Goal: Task Accomplishment & Management: Manage account settings

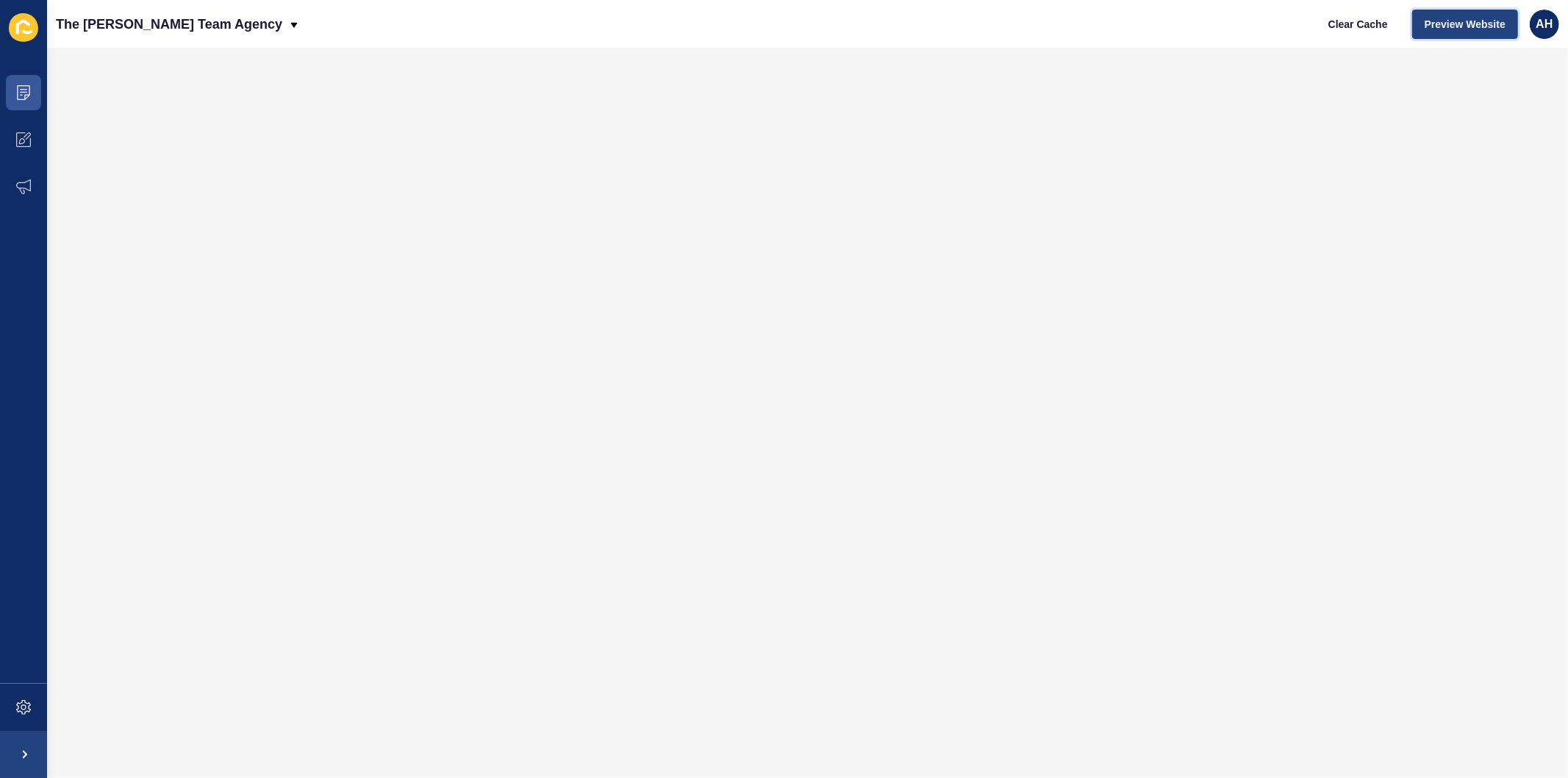
click at [1453, 25] on span "Preview Website" at bounding box center [1465, 24] width 81 height 15
click at [12, 755] on span at bounding box center [24, 755] width 47 height 47
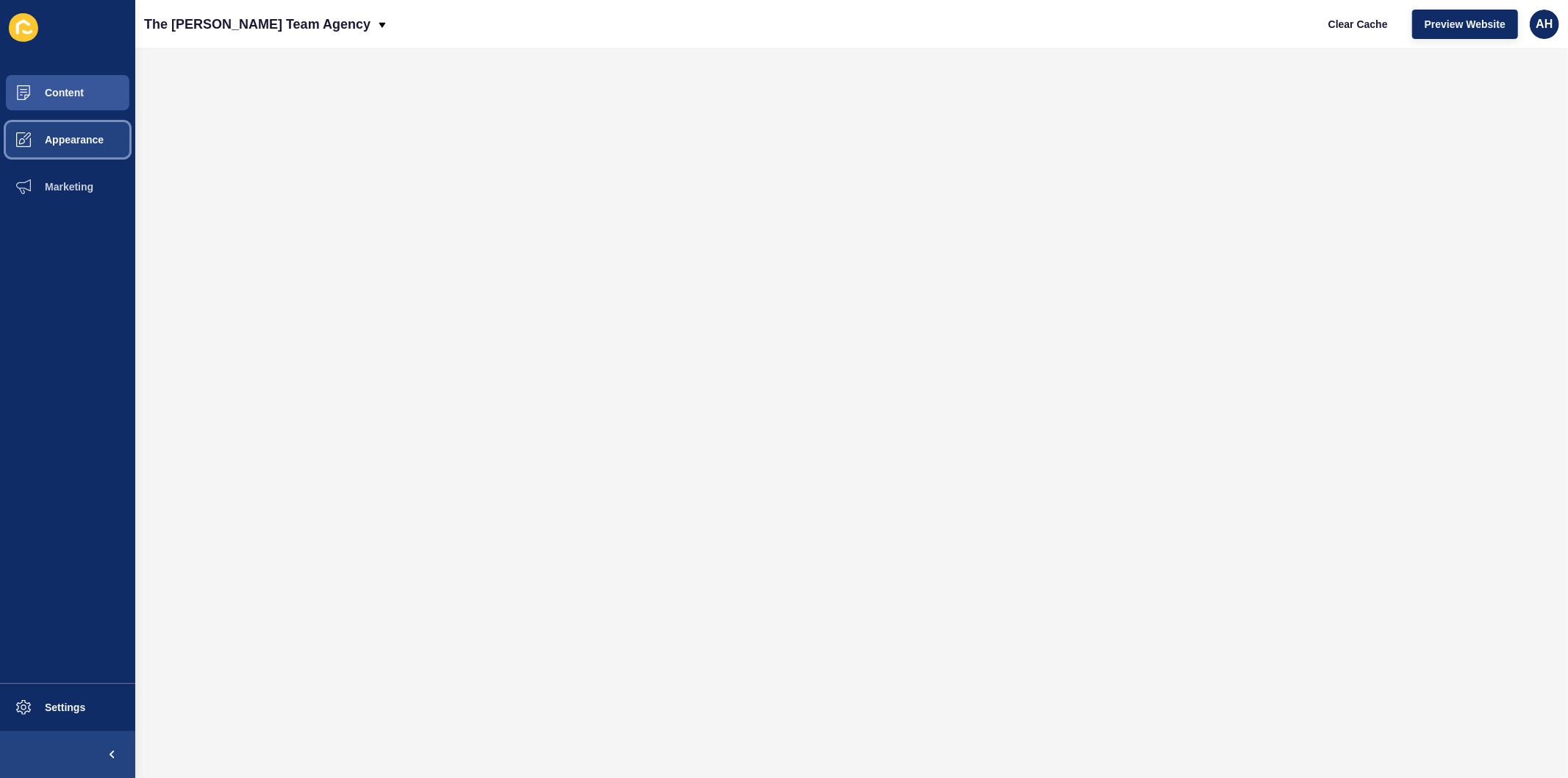
click at [74, 138] on span "Appearance" at bounding box center [50, 139] width 106 height 11
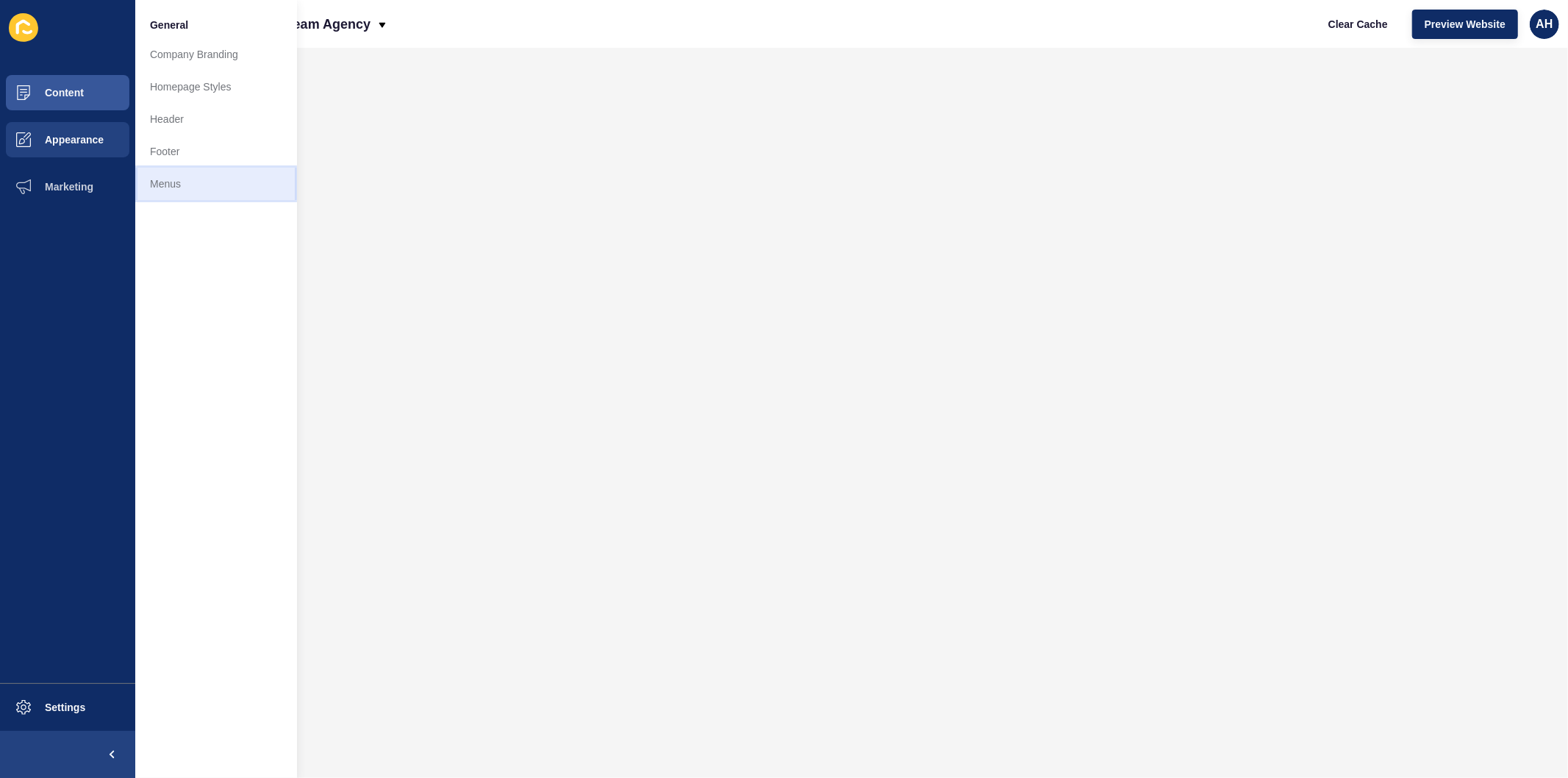
click at [187, 185] on link "Menus" at bounding box center [216, 183] width 162 height 32
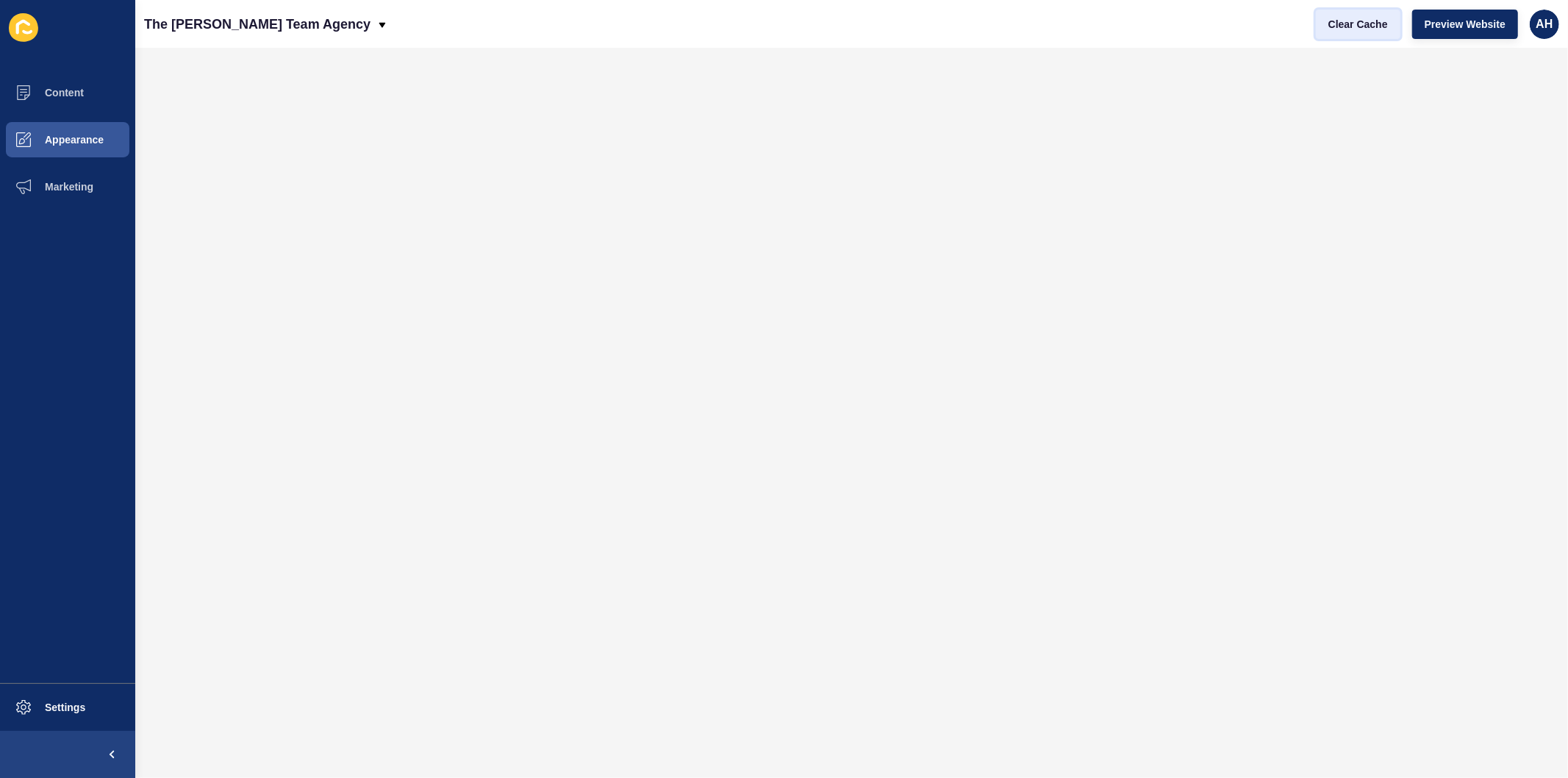
click at [1361, 28] on span "Clear Cache" at bounding box center [1358, 24] width 60 height 15
click at [1343, 26] on span "Clear Cache" at bounding box center [1358, 24] width 60 height 15
click at [47, 188] on span "Marketing" at bounding box center [45, 186] width 95 height 11
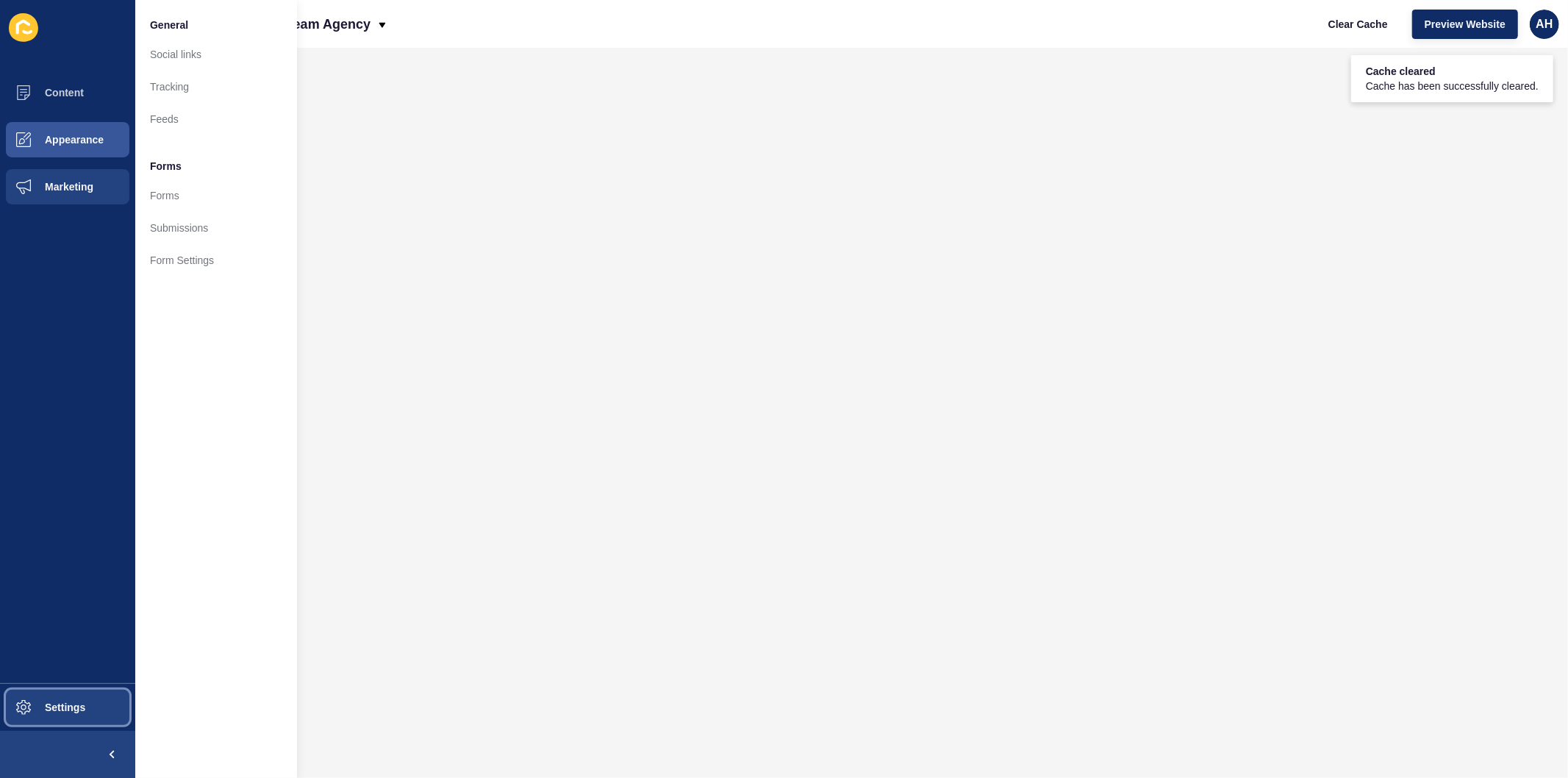
click at [34, 702] on span "Settings" at bounding box center [41, 707] width 88 height 11
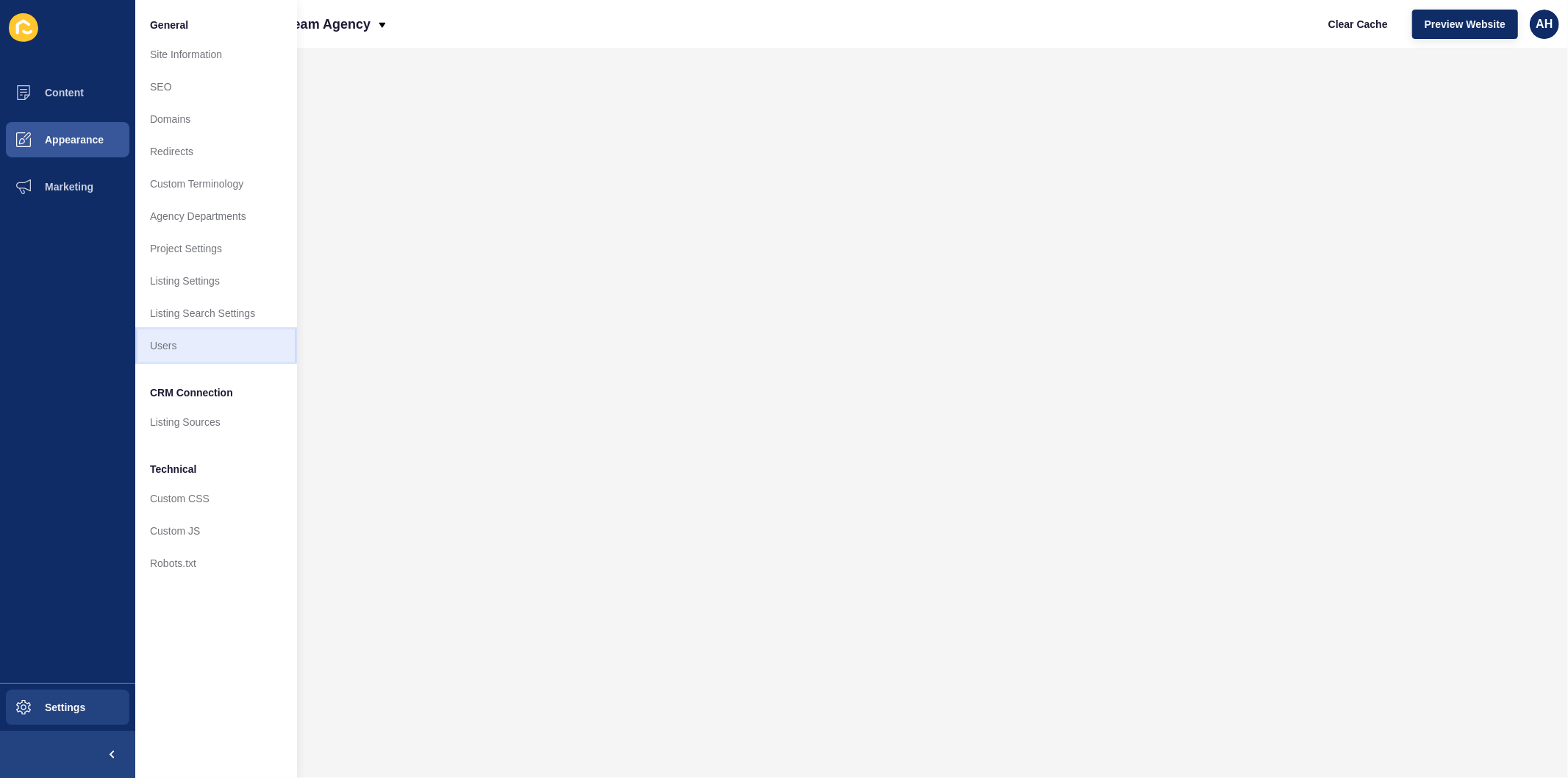
click at [180, 348] on link "Users" at bounding box center [216, 345] width 162 height 32
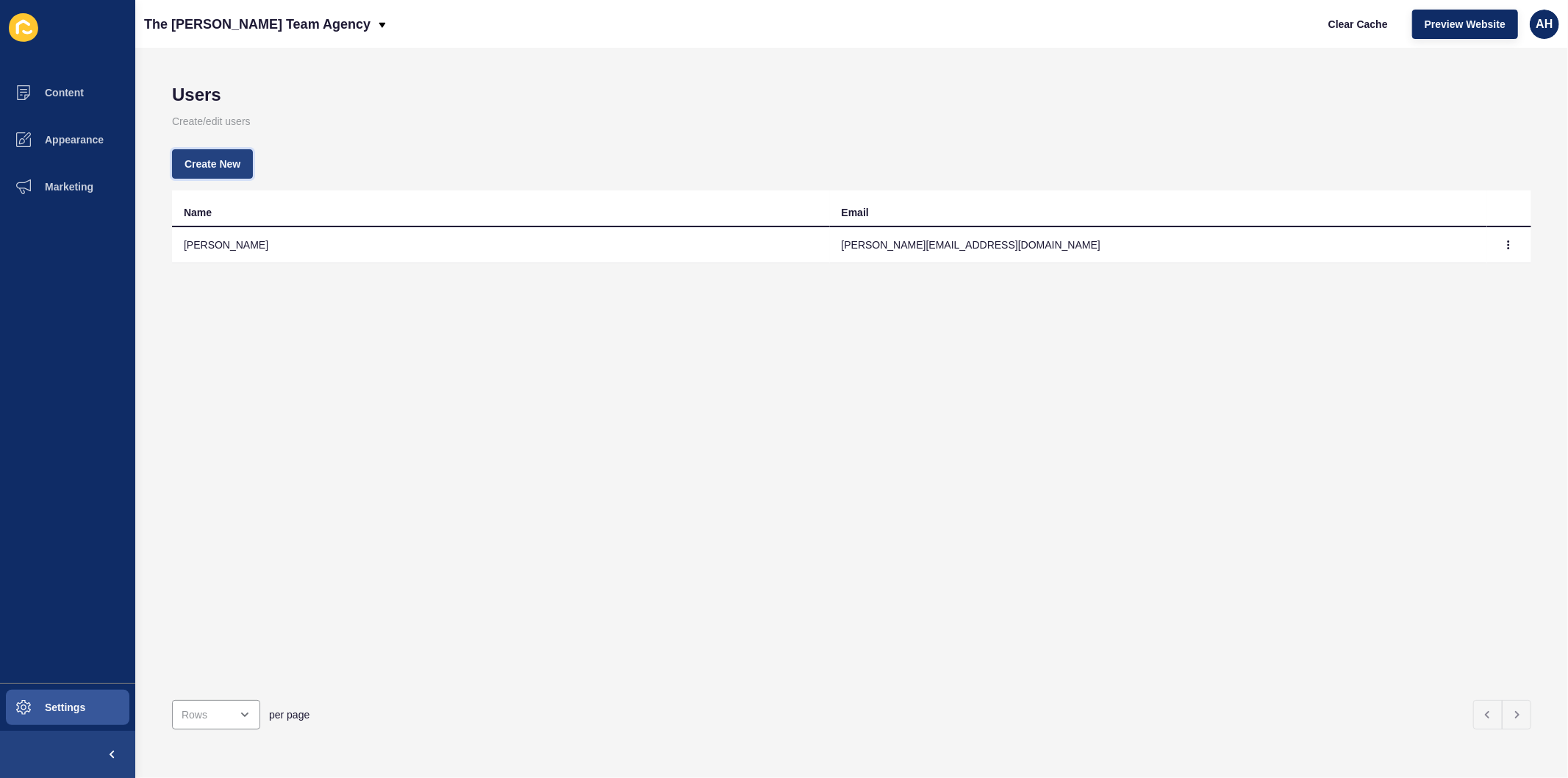
click at [212, 158] on span "Create New" at bounding box center [212, 164] width 56 height 15
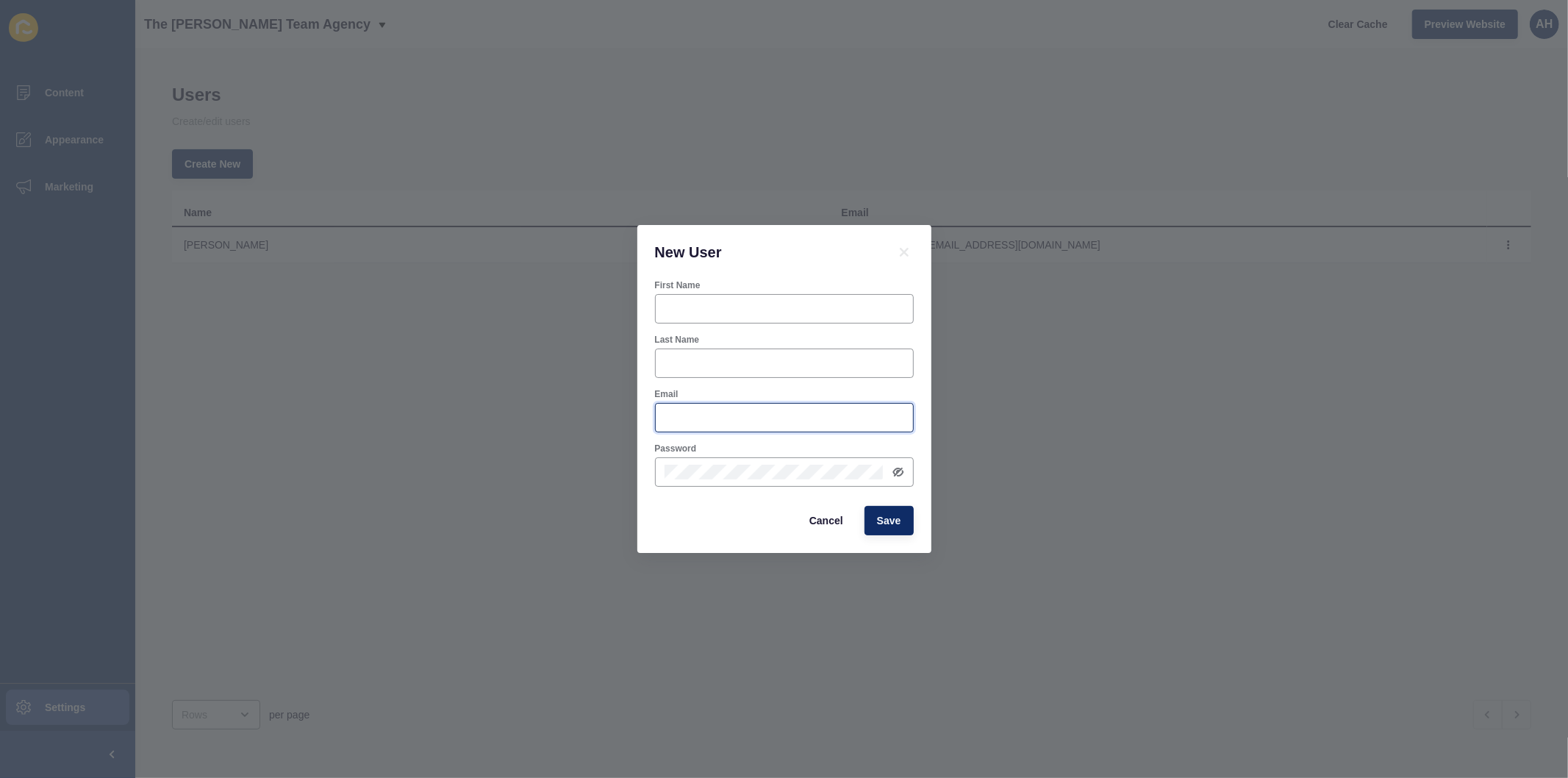
type input "[PERSON_NAME][EMAIL_ADDRESS][PERSON_NAME][DOMAIN_NAME]"
click at [710, 302] on input "First Name" at bounding box center [784, 309] width 240 height 15
type input "Isabel"
type input "Rowe"
paste input "isabel@theroweteam.agency"
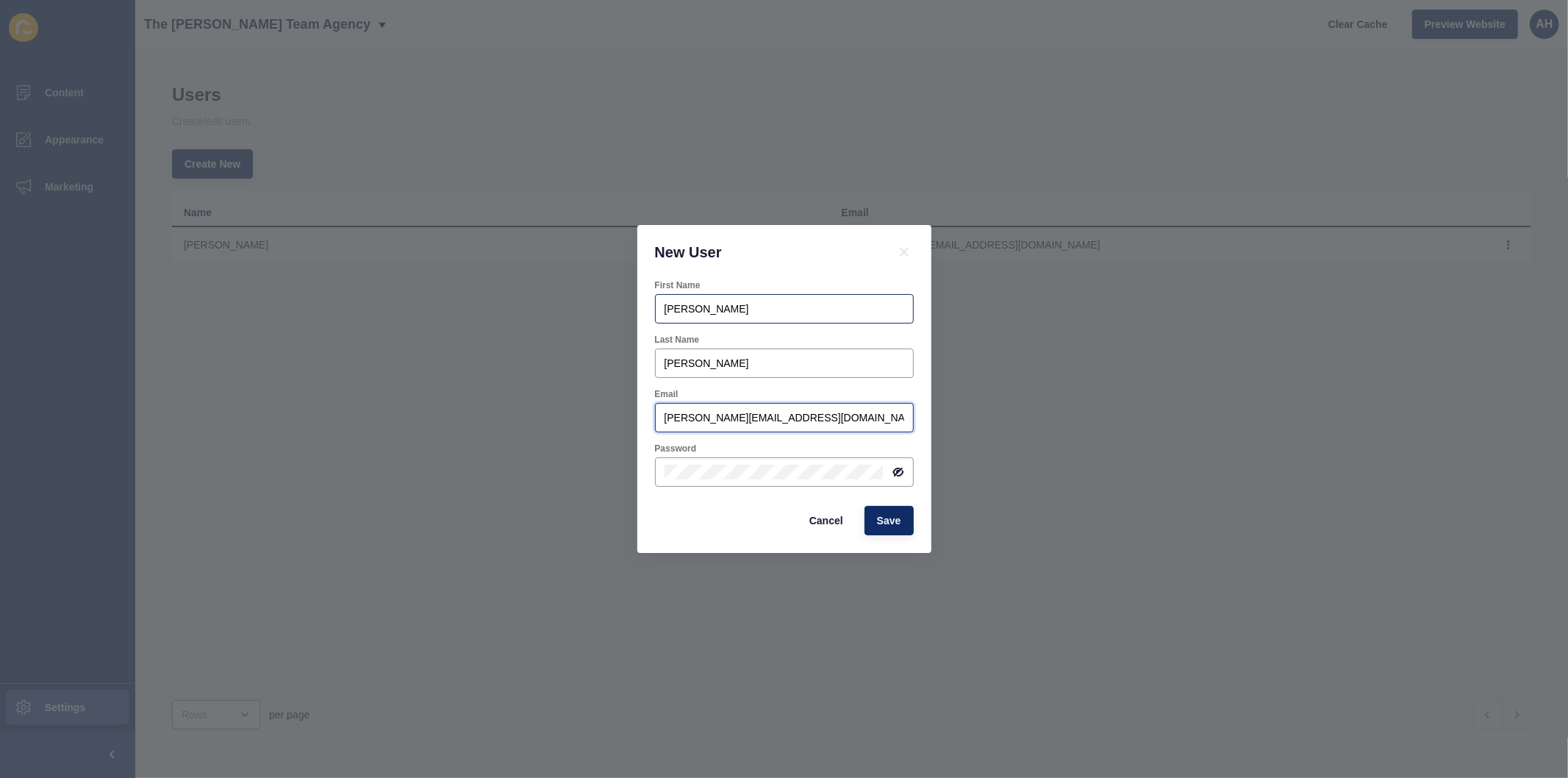
type input "isabel@theroweteam.agency"
click at [893, 472] on icon at bounding box center [897, 472] width 8 height 7
click at [899, 531] on button "Save" at bounding box center [889, 520] width 49 height 29
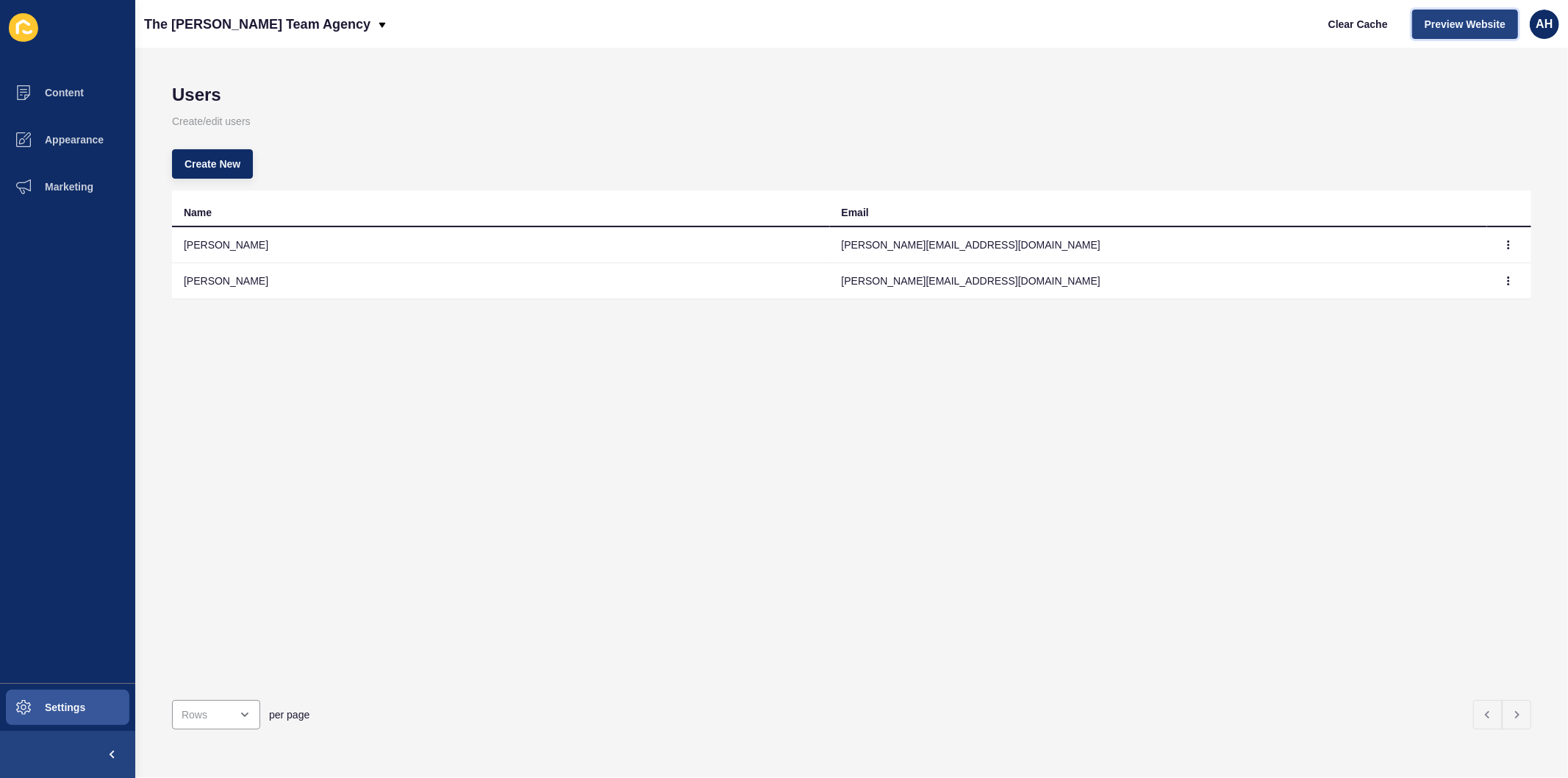
click at [1434, 24] on span "Preview Website" at bounding box center [1465, 24] width 81 height 15
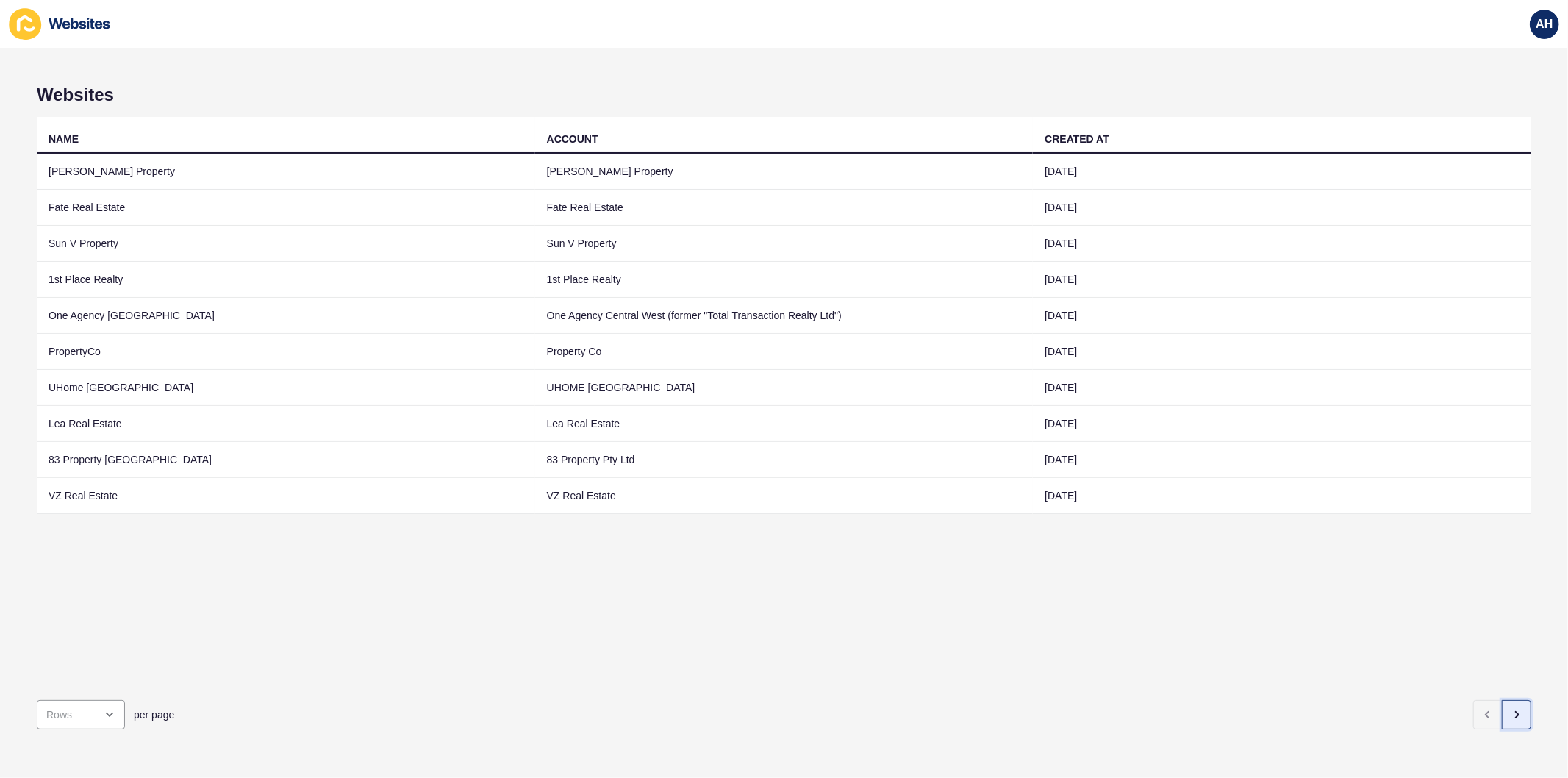
click at [1515, 712] on icon "button" at bounding box center [1517, 715] width 3 height 6
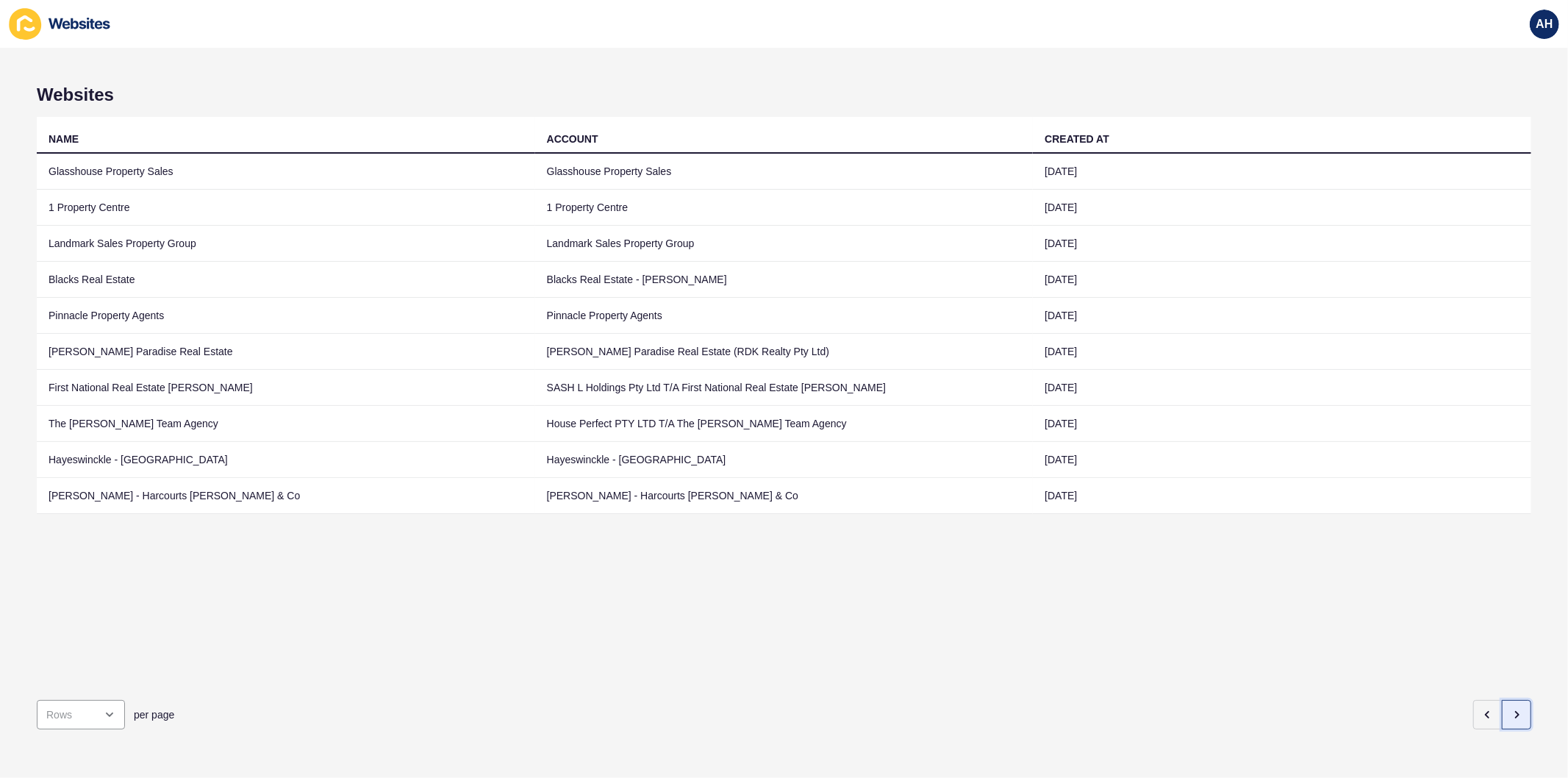
click at [1511, 709] on icon "button" at bounding box center [1516, 715] width 11 height 11
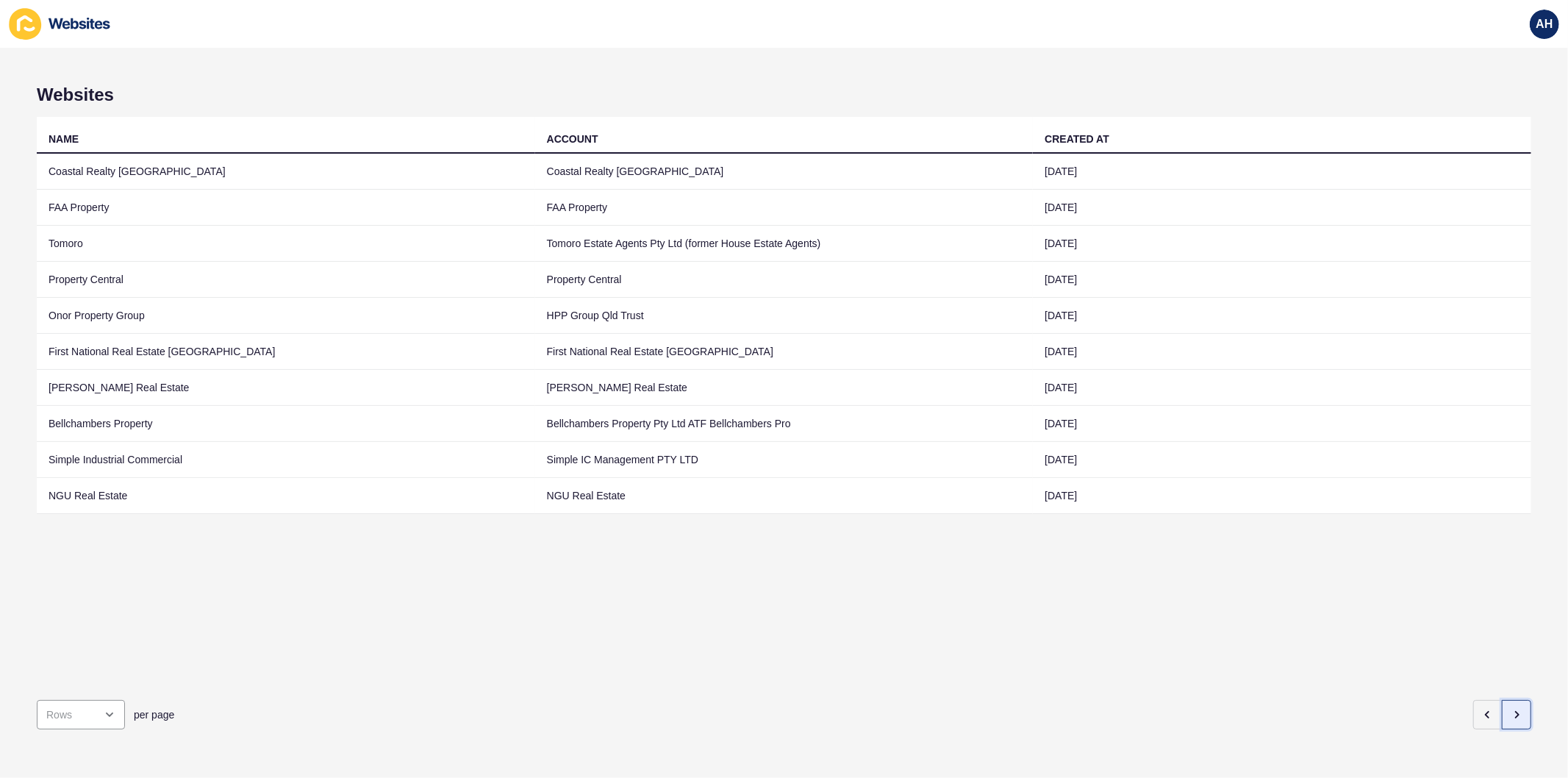
click at [1511, 709] on icon "button" at bounding box center [1516, 715] width 11 height 11
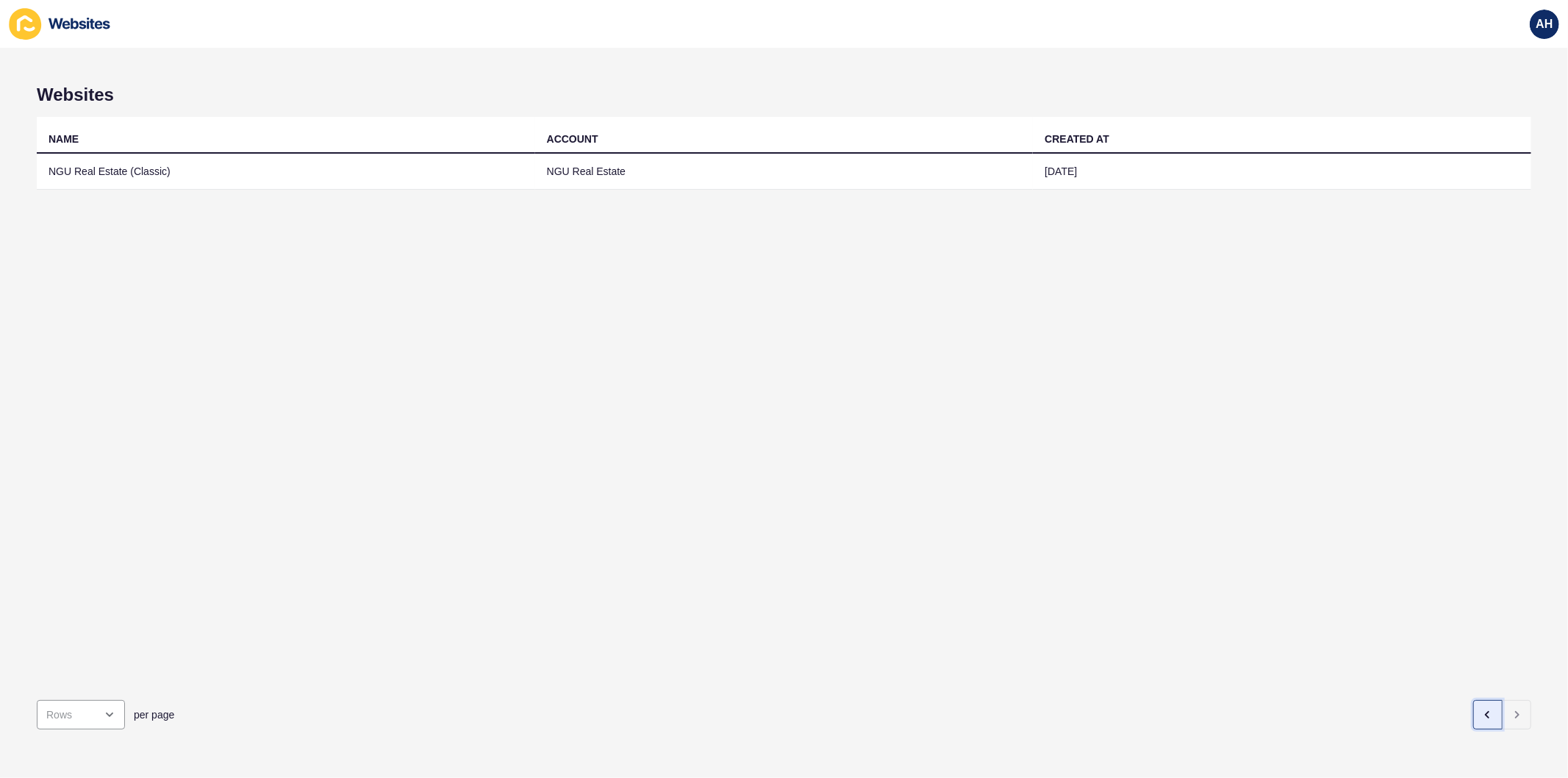
click at [1486, 709] on button "button" at bounding box center [1487, 715] width 29 height 29
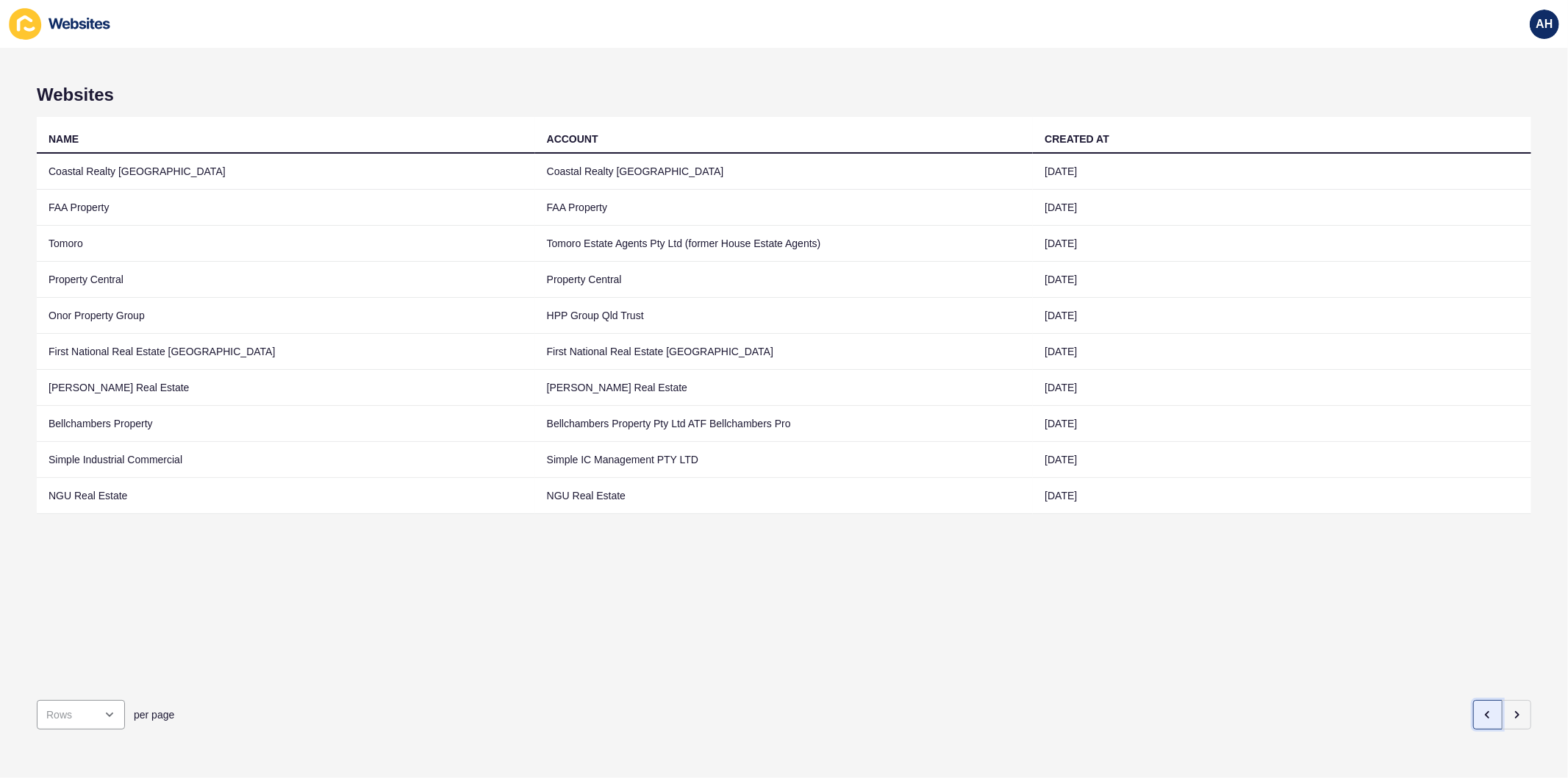
click at [1485, 709] on button "button" at bounding box center [1487, 715] width 29 height 29
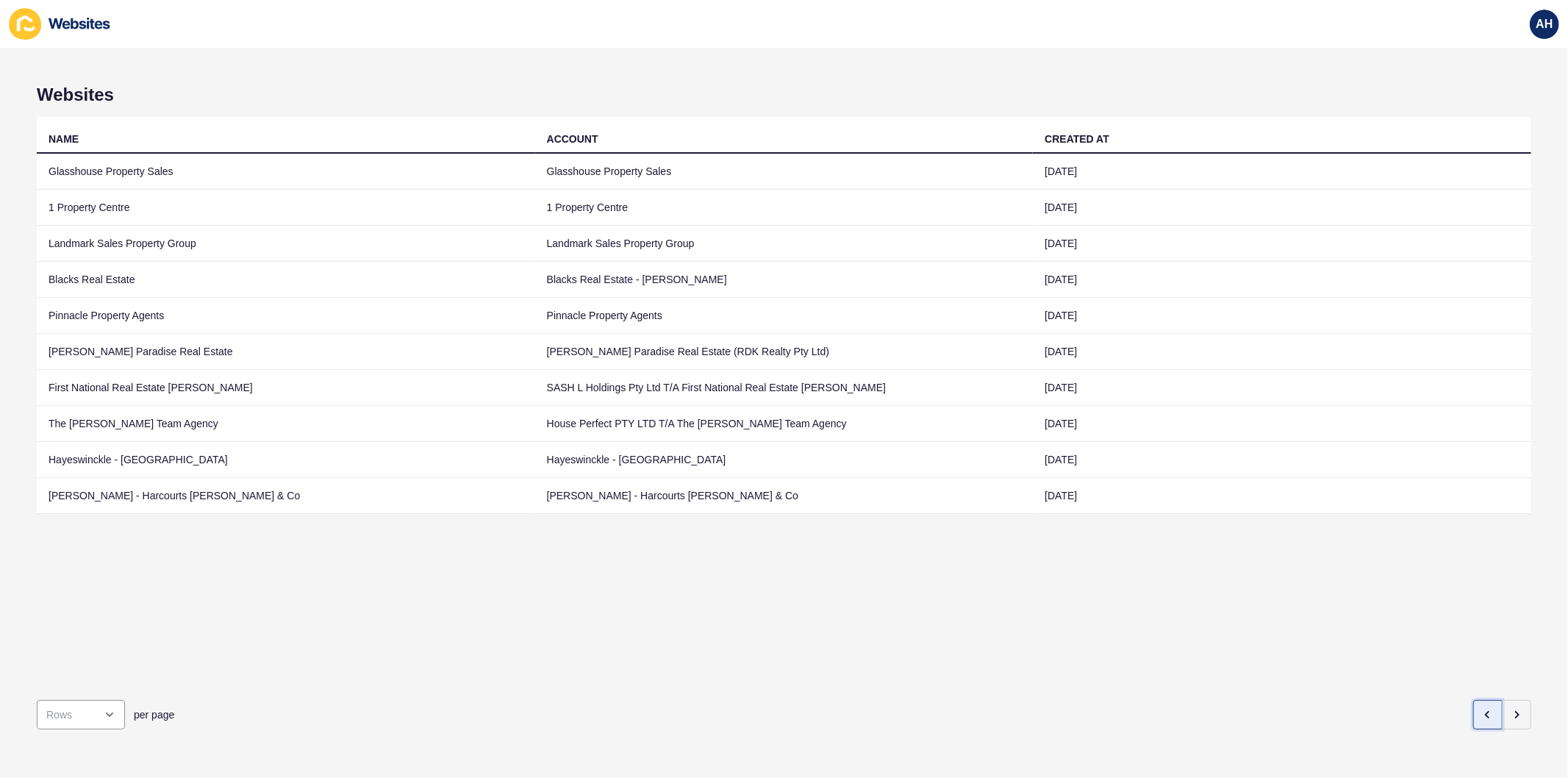
click at [1485, 709] on button "button" at bounding box center [1487, 715] width 29 height 29
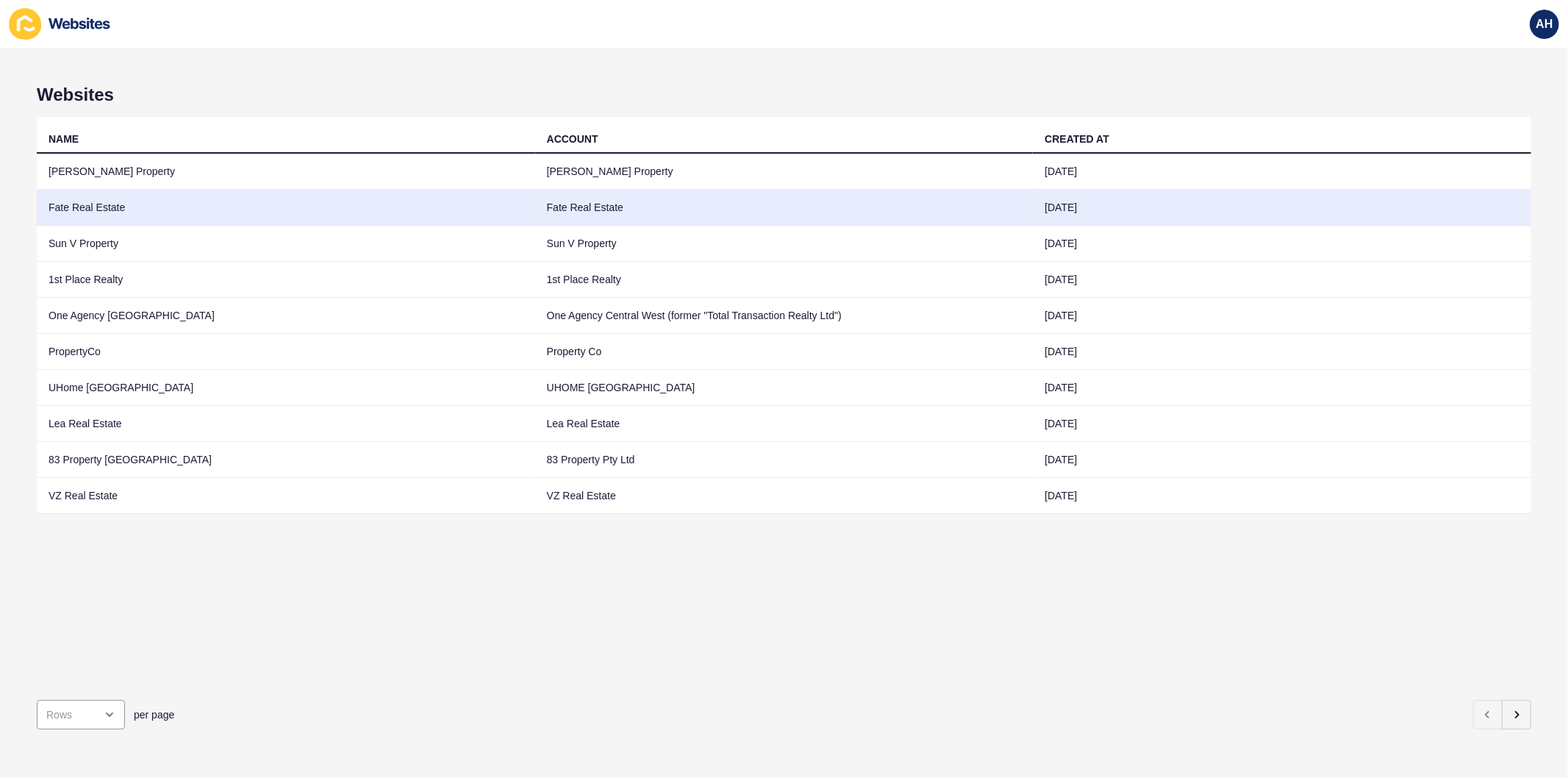
click at [703, 203] on td "Fate Real Estate" at bounding box center [784, 207] width 498 height 36
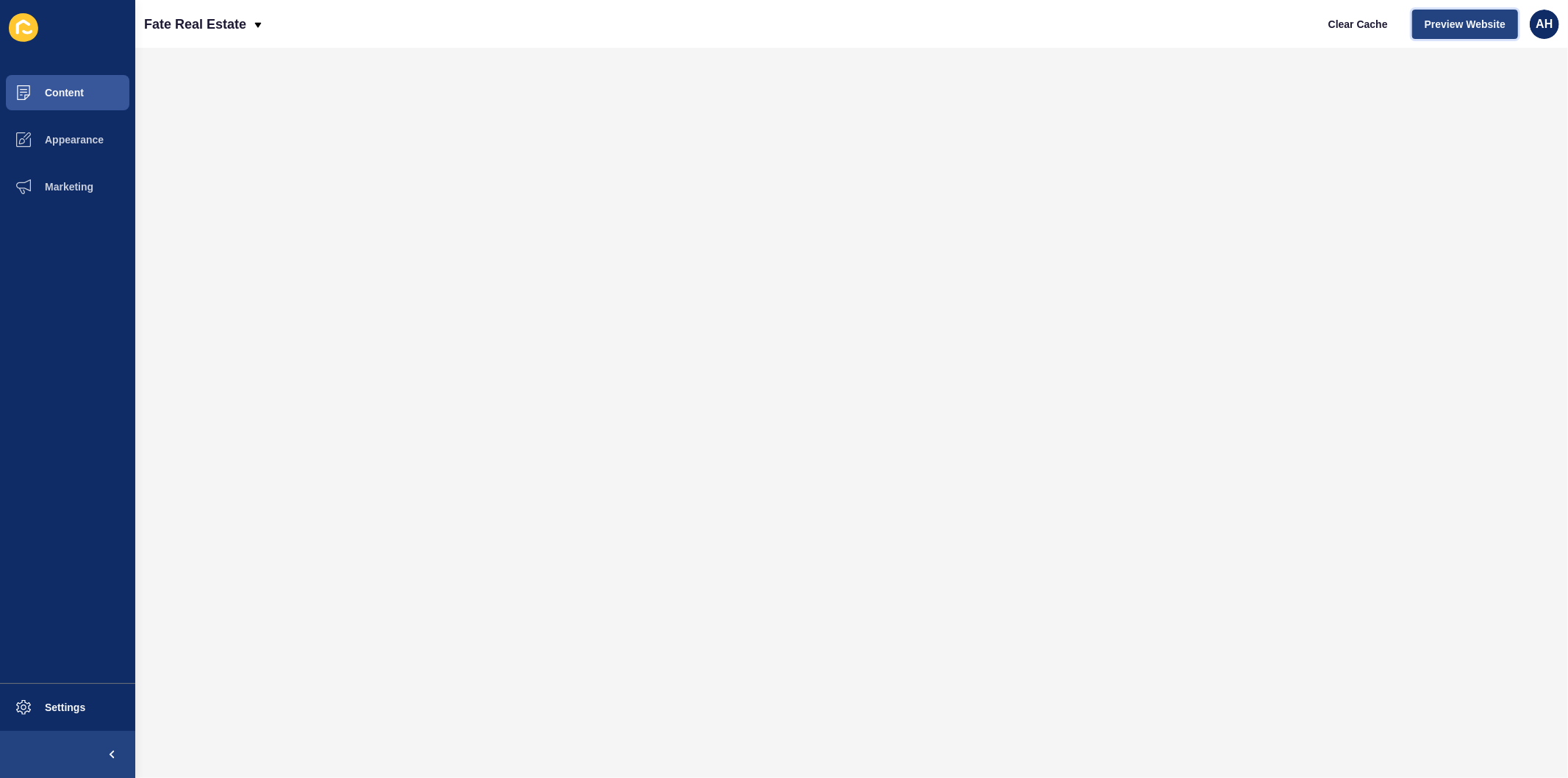
click at [1479, 22] on span "Preview Website" at bounding box center [1465, 24] width 81 height 15
click at [45, 92] on span "Content" at bounding box center [40, 92] width 86 height 11
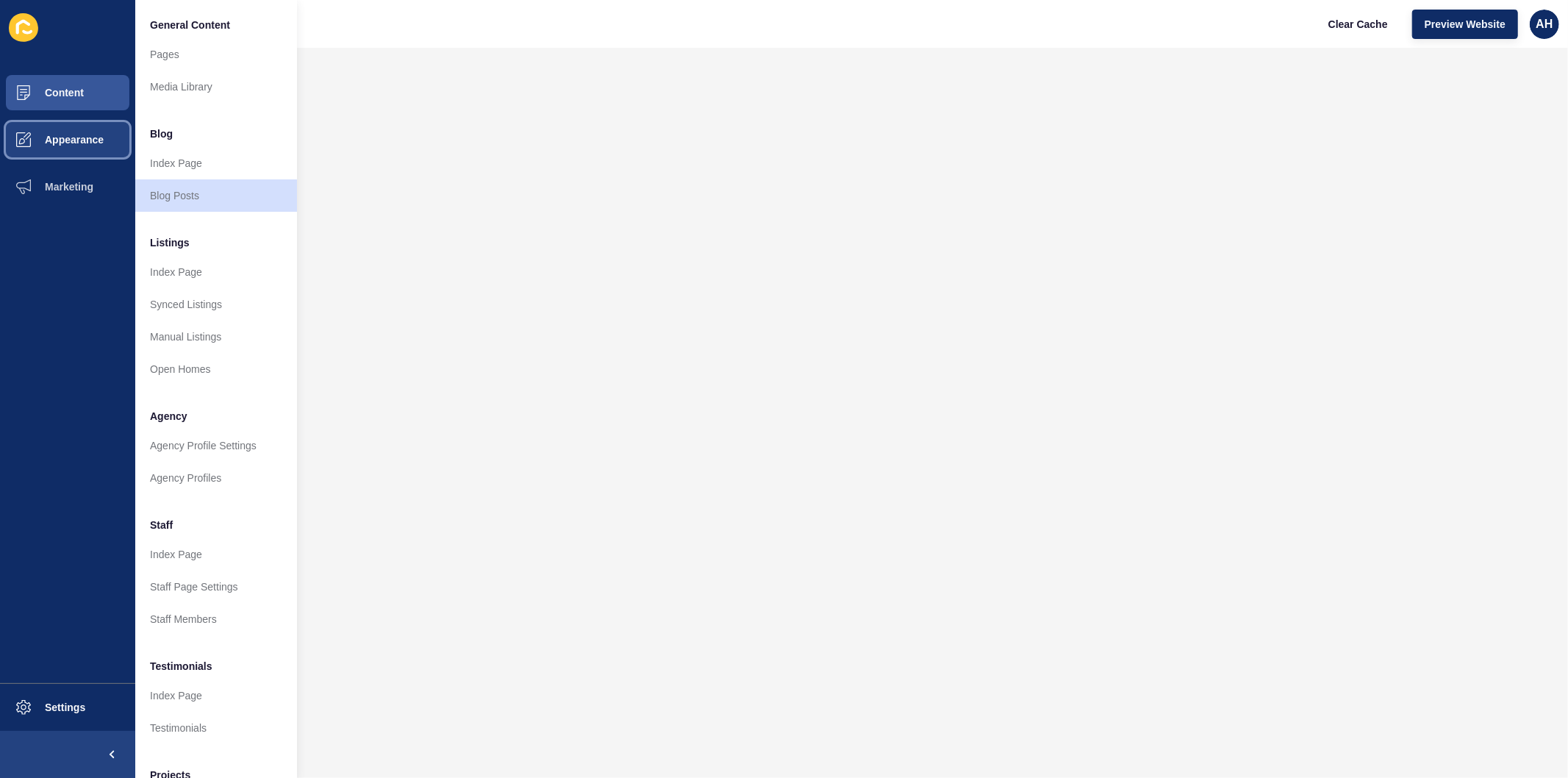
click at [62, 153] on button "Appearance" at bounding box center [67, 140] width 135 height 47
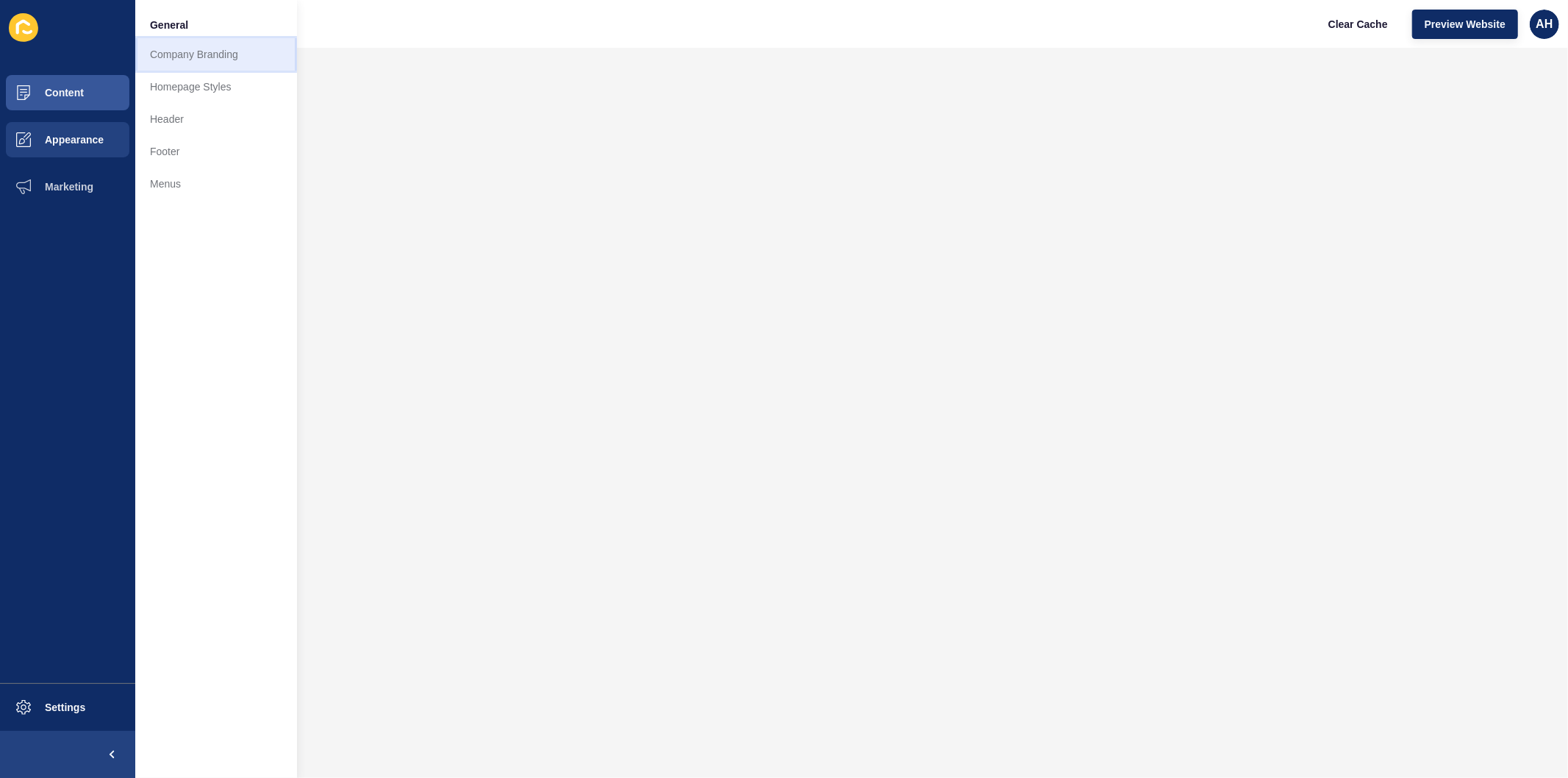
click at [172, 53] on link "Company Branding" at bounding box center [216, 54] width 162 height 32
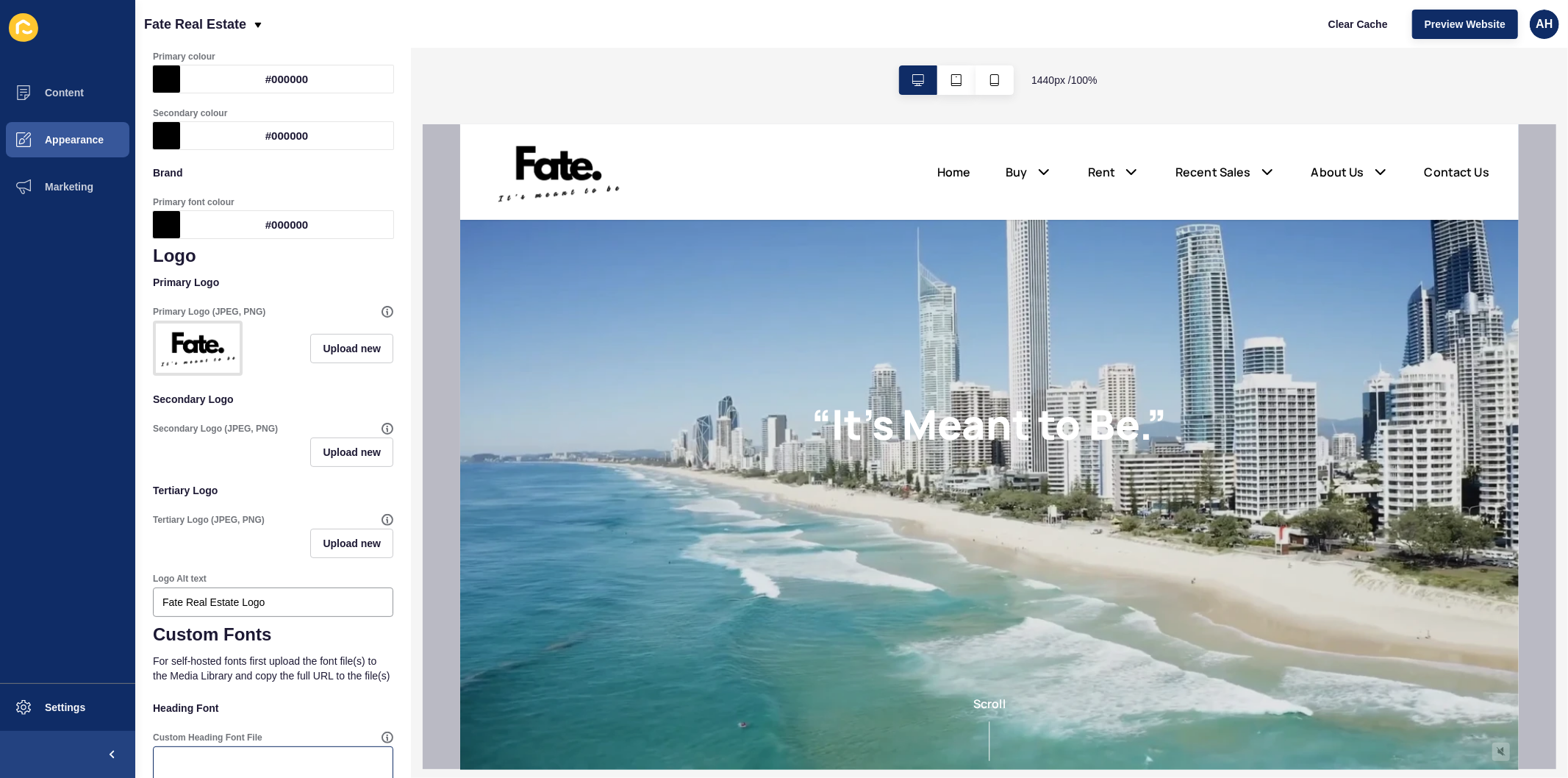
scroll to position [124, 0]
click at [70, 124] on button "Appearance" at bounding box center [67, 140] width 135 height 47
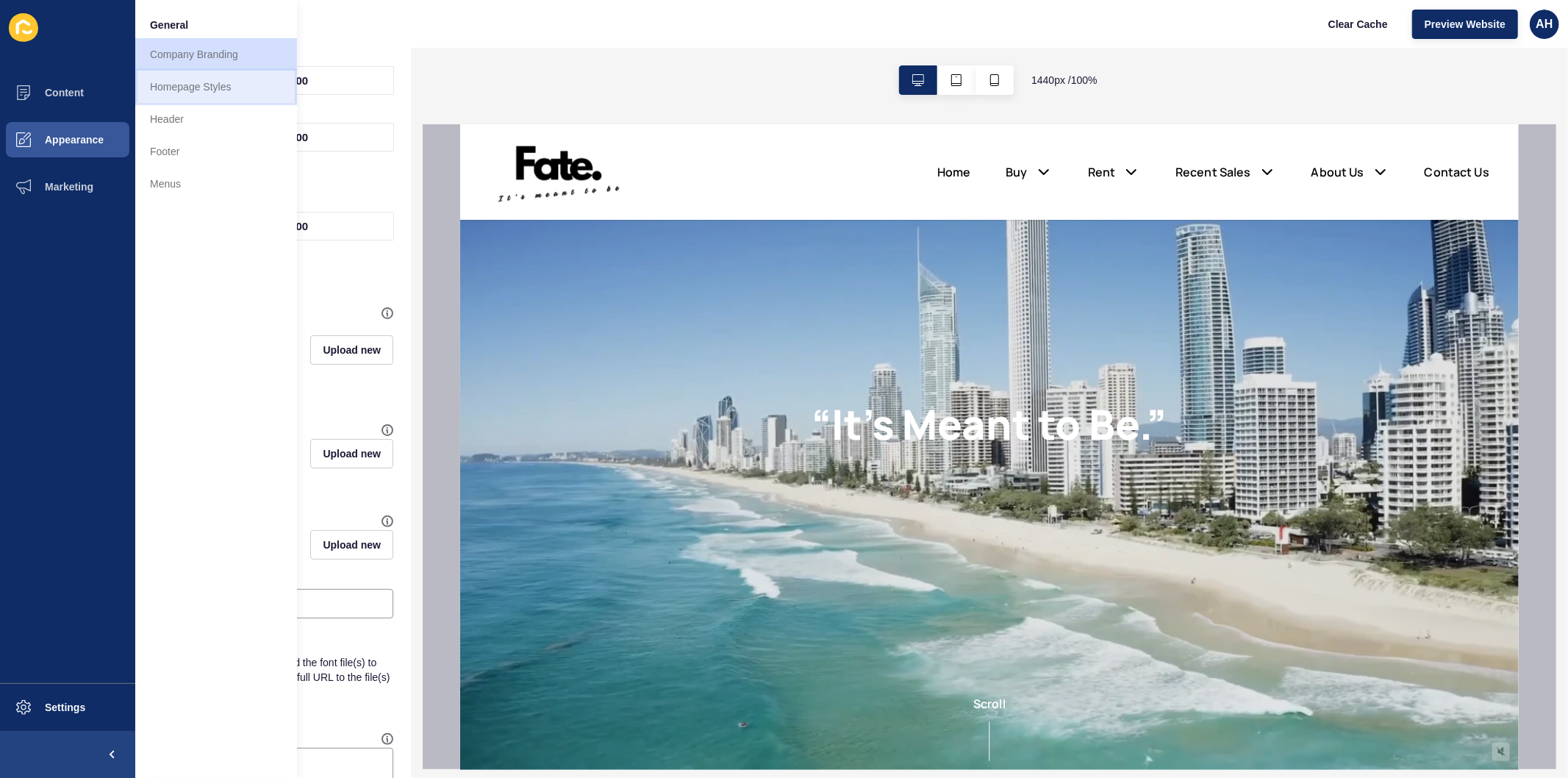
click at [179, 88] on link "Homepage Styles" at bounding box center [216, 86] width 162 height 32
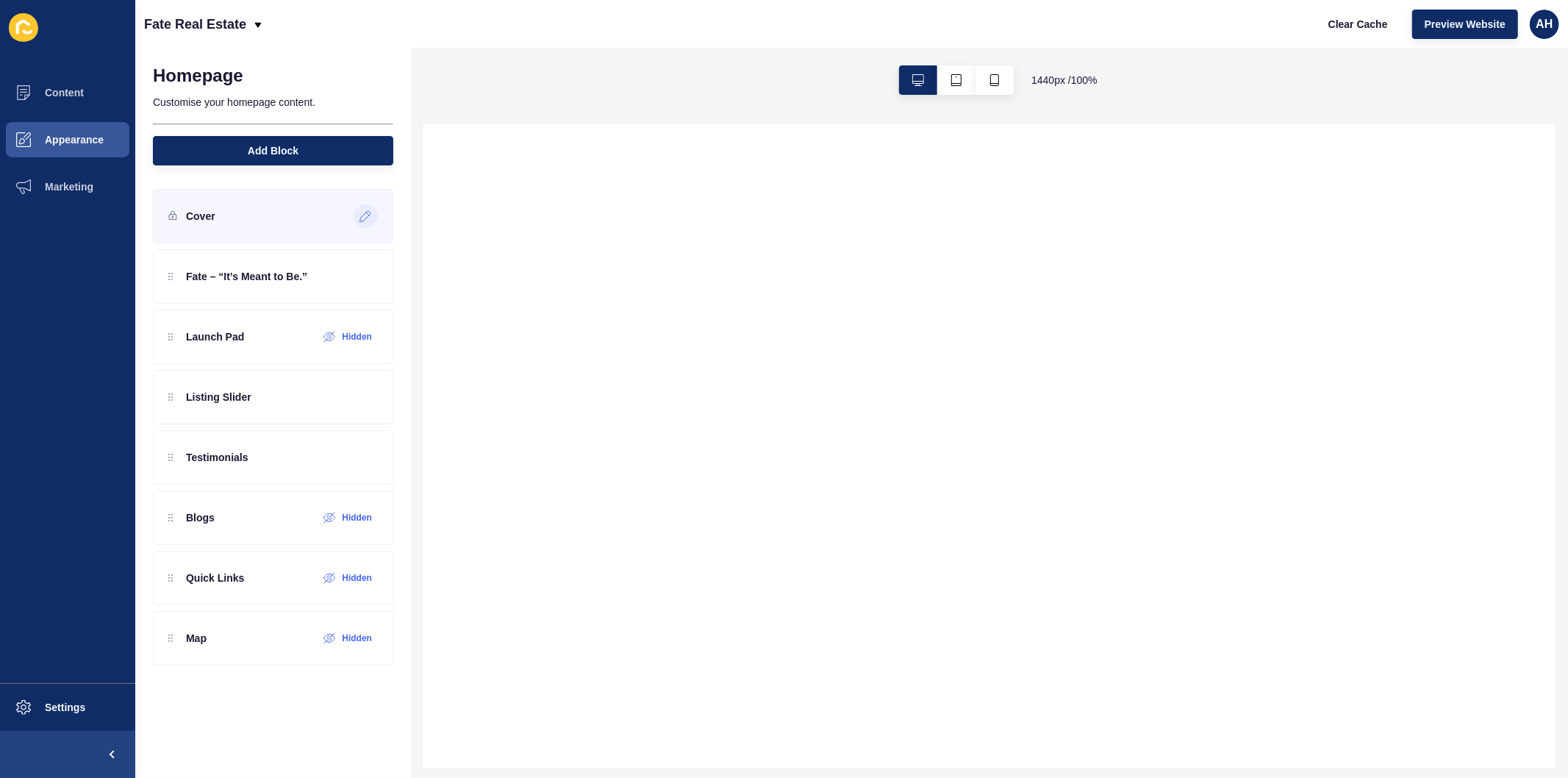
click at [370, 212] on icon at bounding box center [366, 216] width 12 height 11
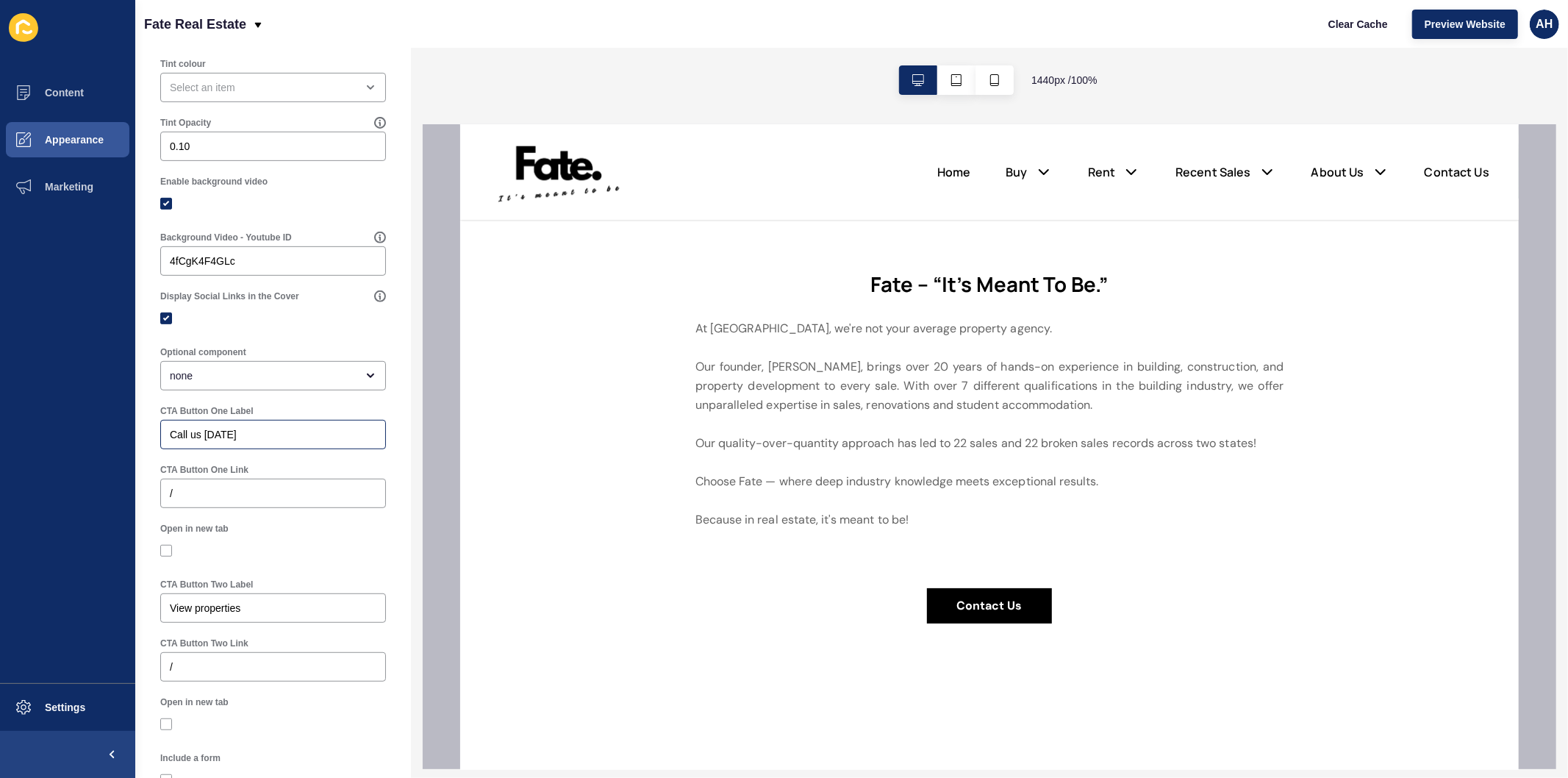
scroll to position [490, 0]
click at [76, 131] on button "Appearance" at bounding box center [67, 140] width 135 height 47
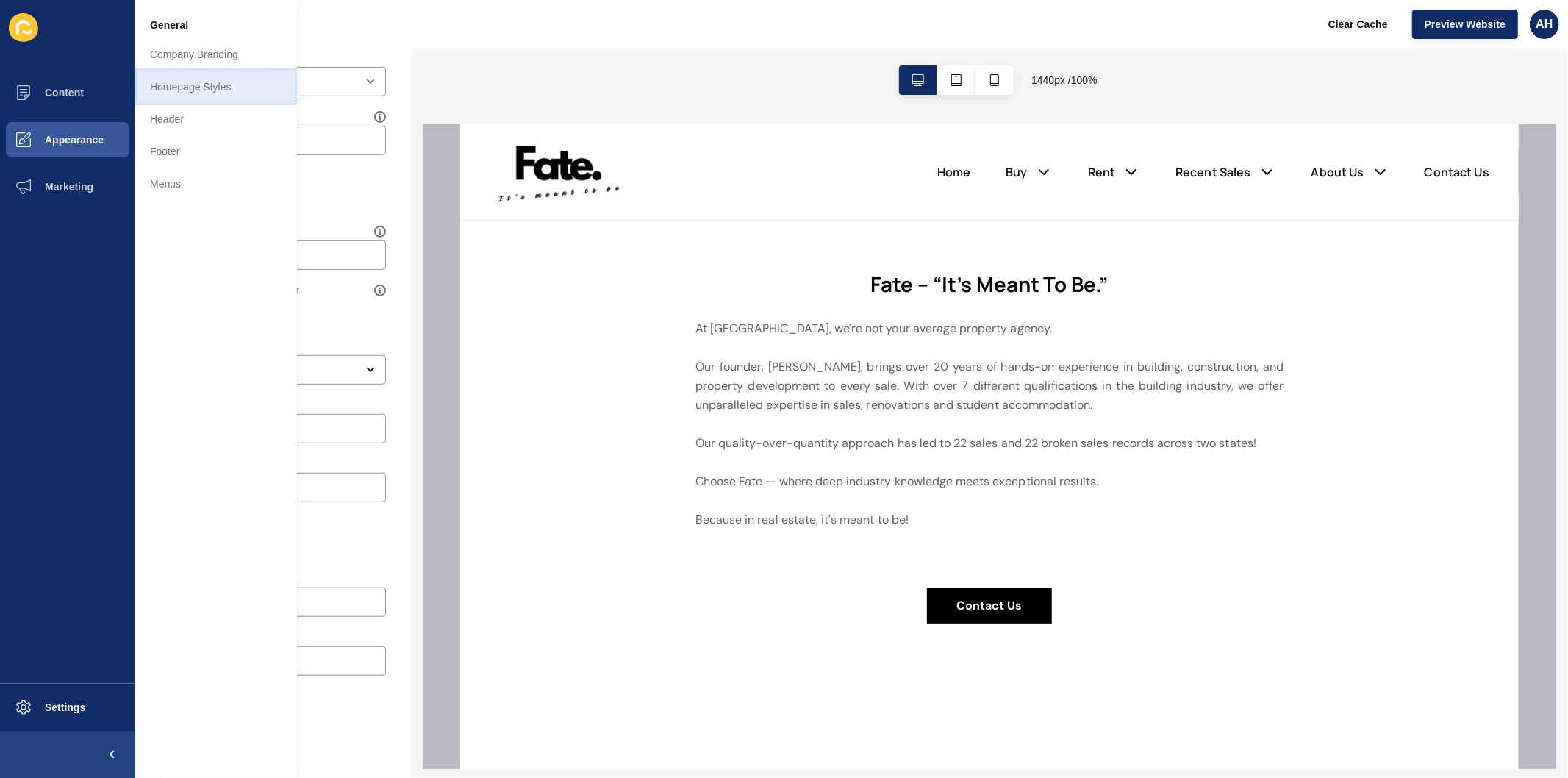
click at [202, 87] on link "Homepage Styles" at bounding box center [216, 86] width 162 height 32
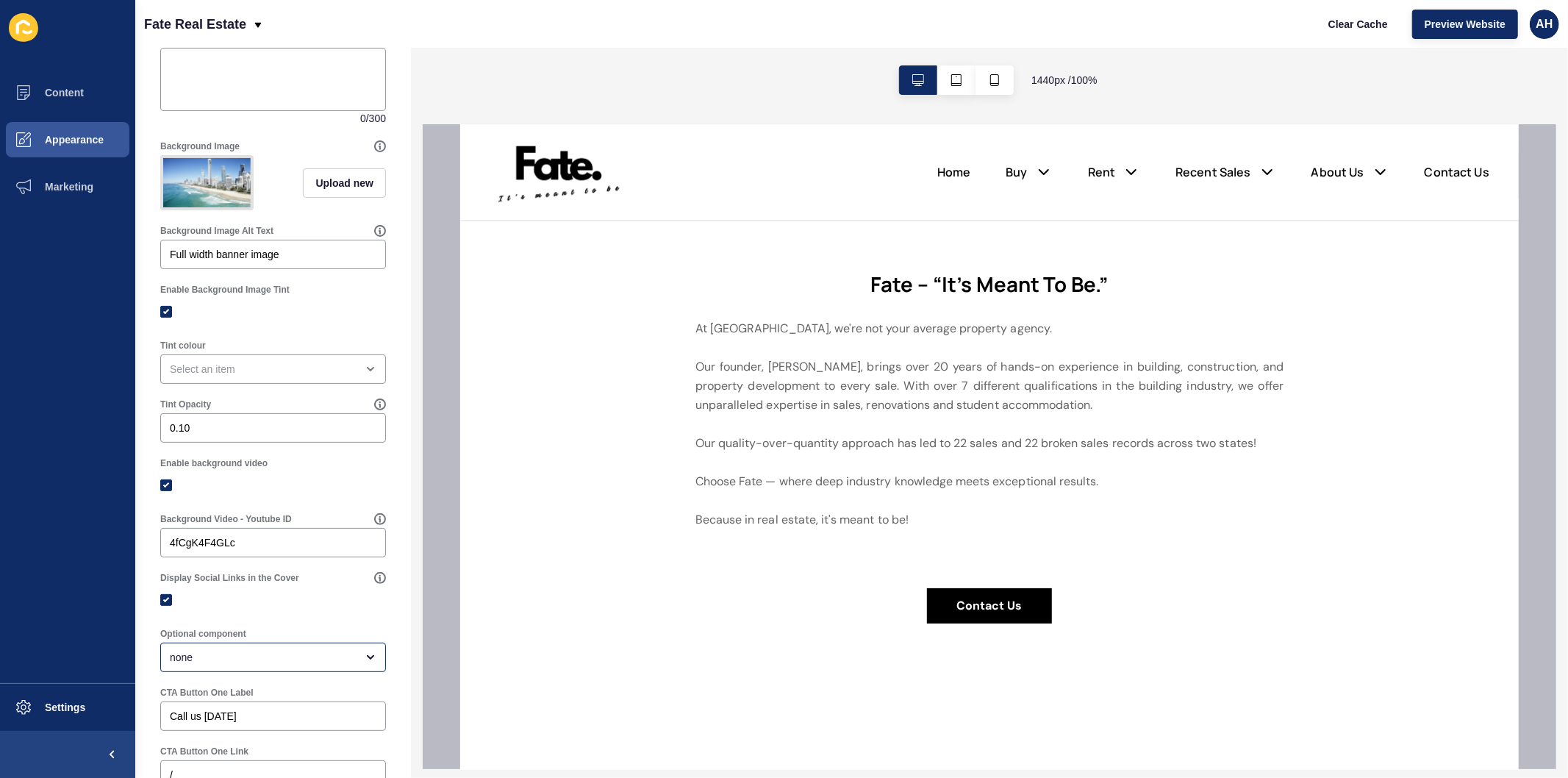
scroll to position [0, 0]
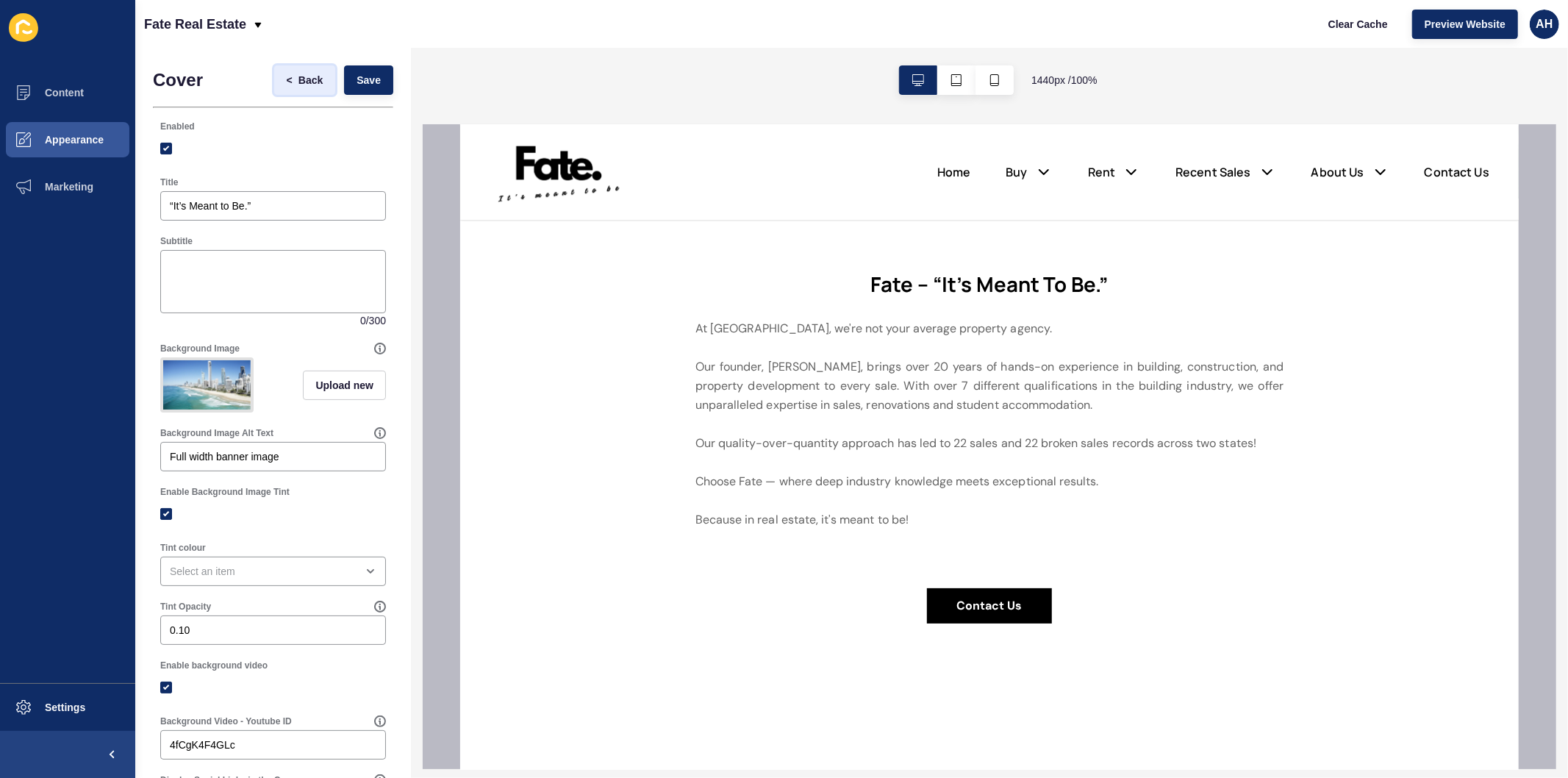
click at [299, 76] on span "Back" at bounding box center [311, 79] width 24 height 15
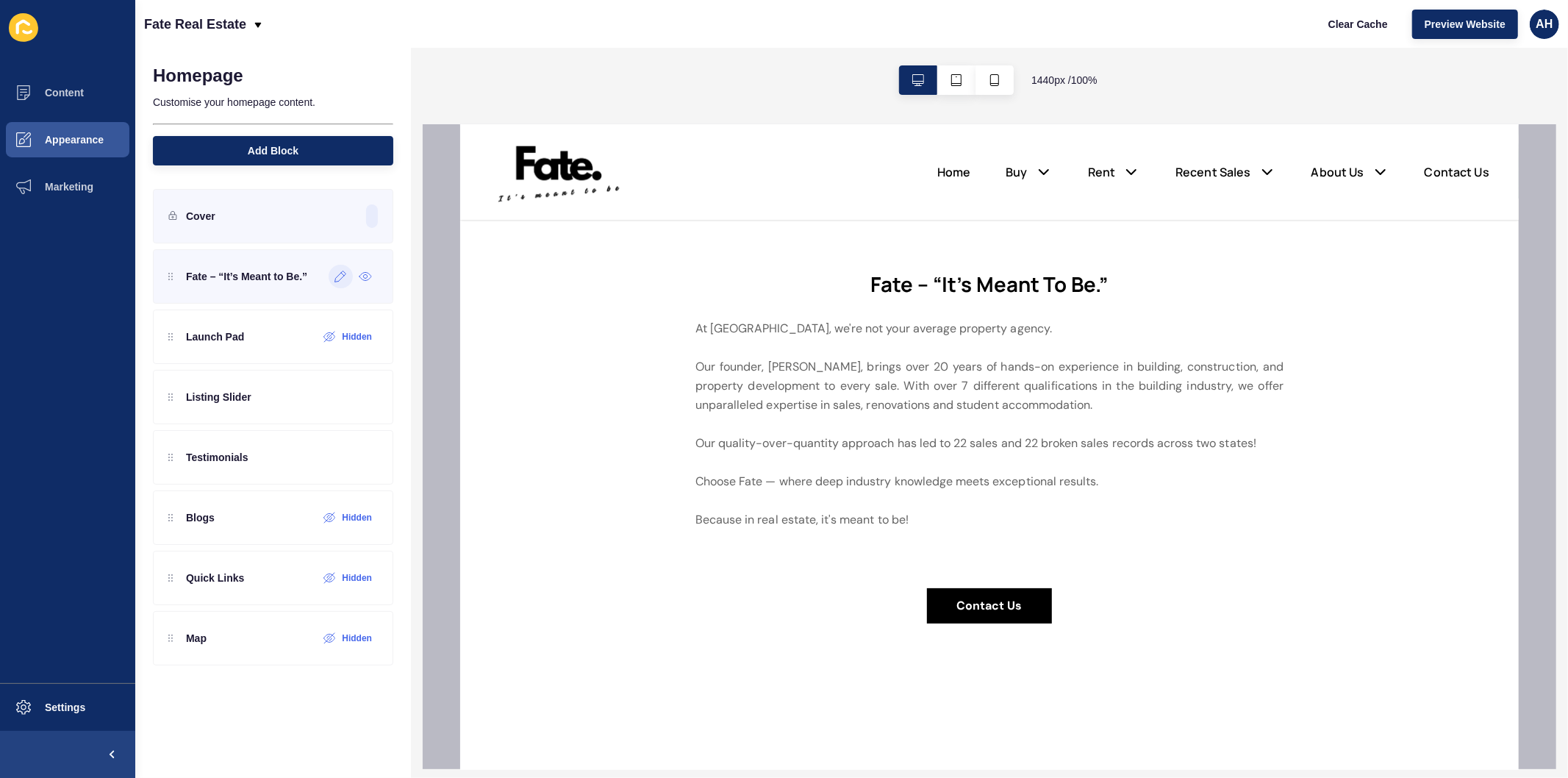
click at [341, 273] on icon at bounding box center [341, 276] width 12 height 11
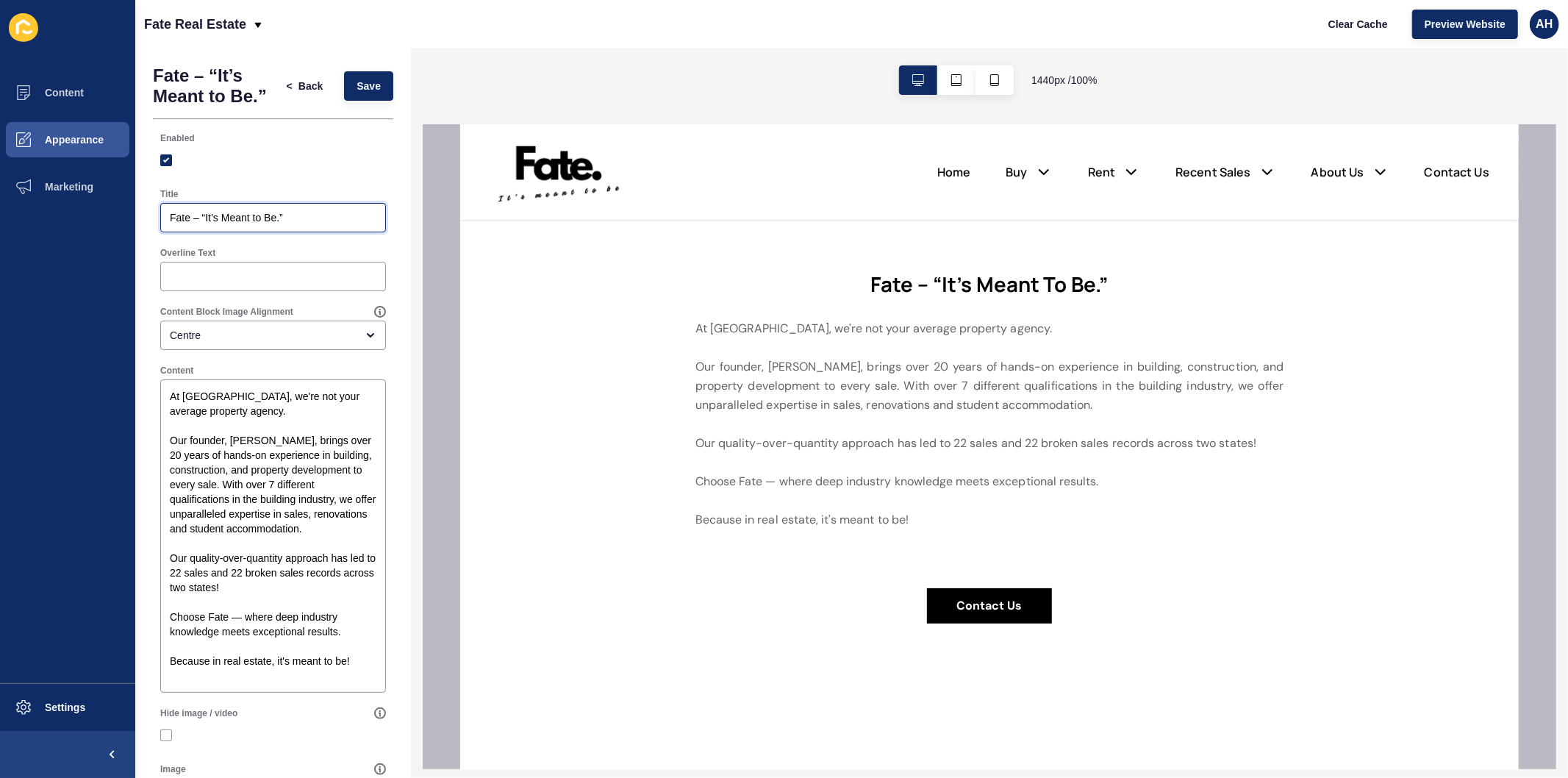
drag, startPoint x: 342, startPoint y: 237, endPoint x: 143, endPoint y: 229, distance: 199.2
click at [143, 229] on div "Fate – “It’s Meant to Be.” < Back Save Enabled Title Fate – “It’s Meant to Be.”…" at bounding box center [273, 621] width 276 height 1146
paste input "Real Estate - “It’s Meant To Be""
click at [334, 225] on input "Fate Real Estate - “It’s Meant To Be"" at bounding box center [273, 217] width 206 height 15
type input "Fate Real Estate - “It’s Meant To Be.""
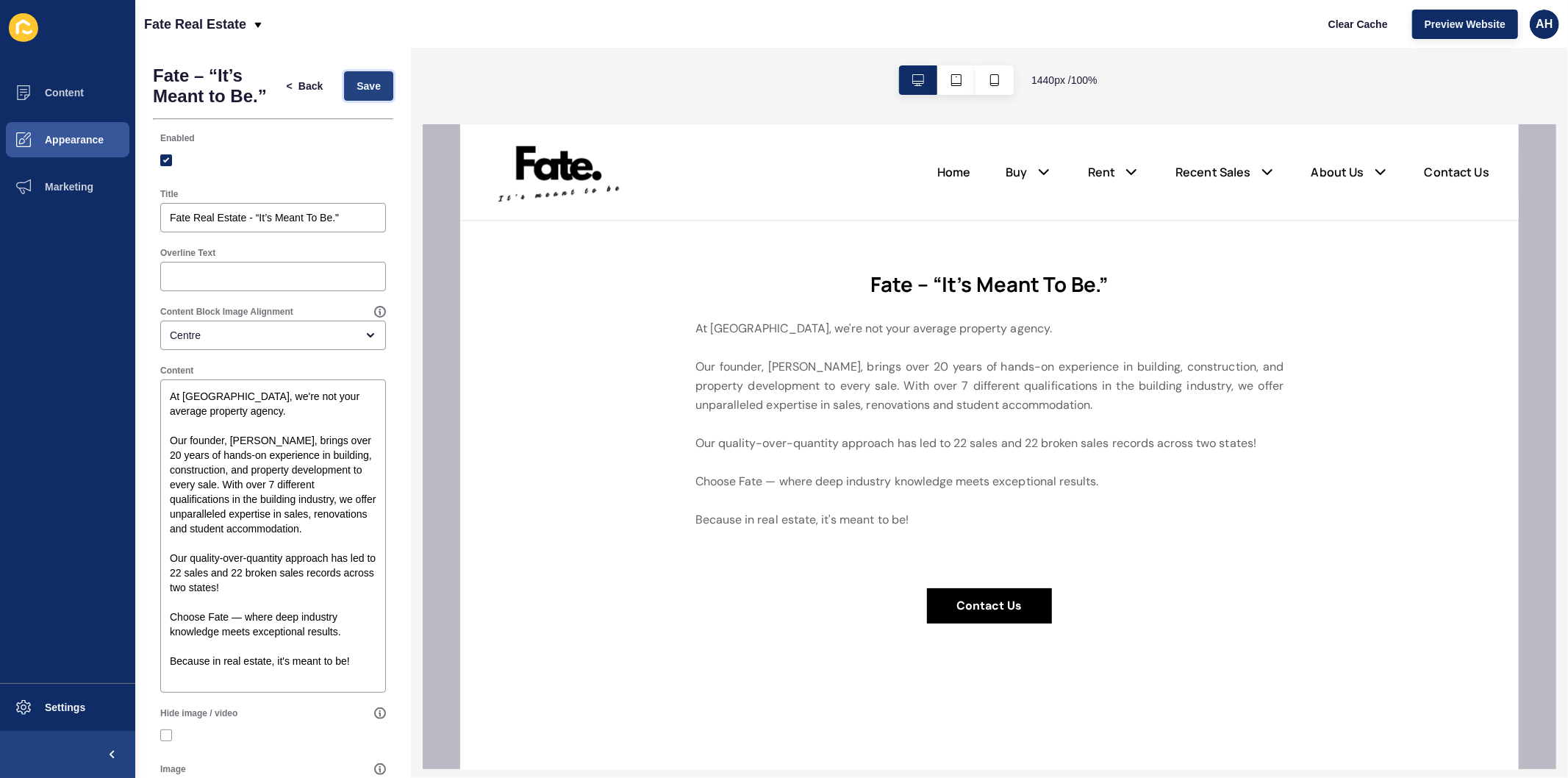
click at [357, 93] on span "Save" at bounding box center [369, 86] width 24 height 15
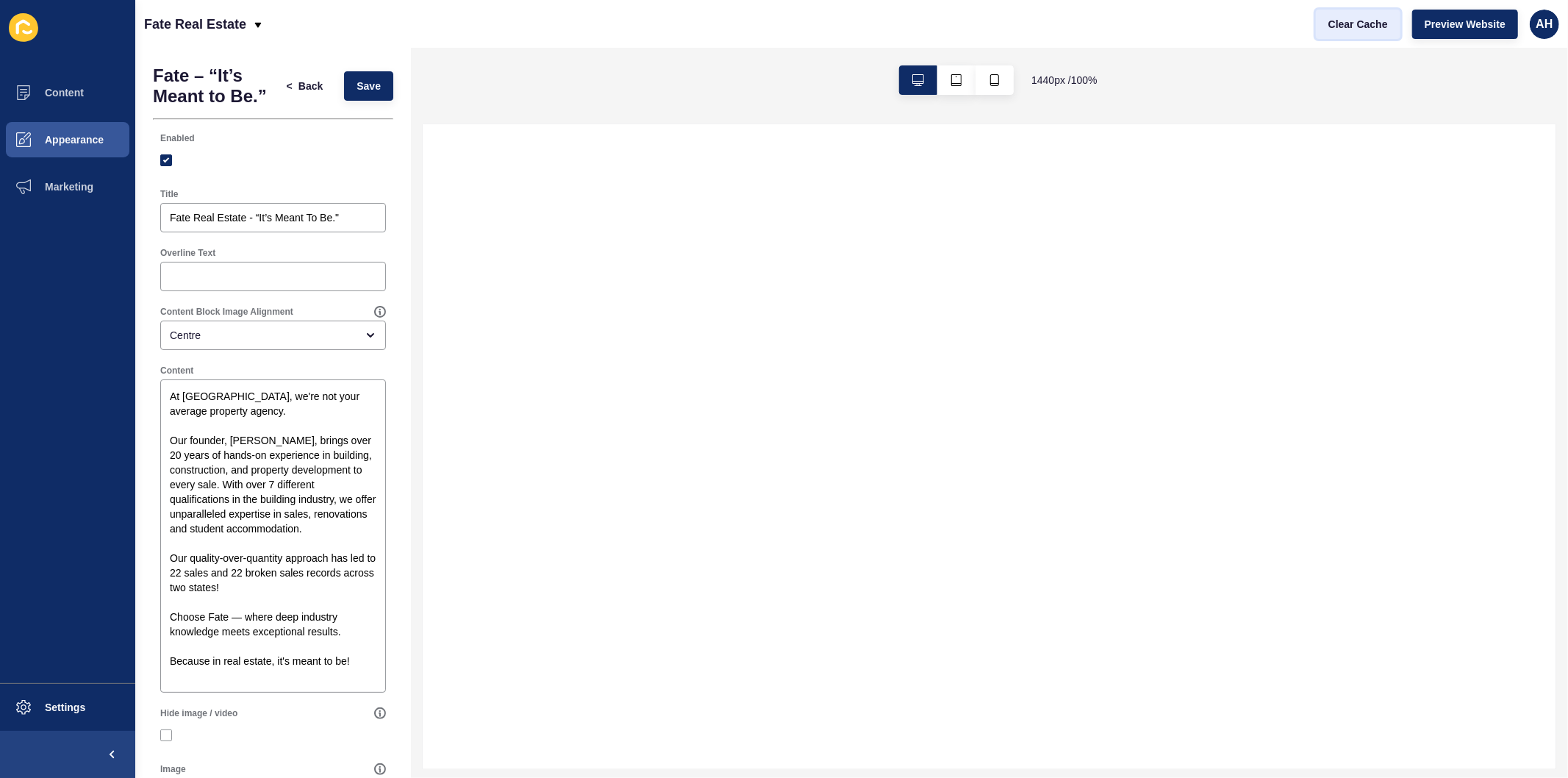
click at [1361, 28] on span "Clear Cache" at bounding box center [1358, 24] width 60 height 15
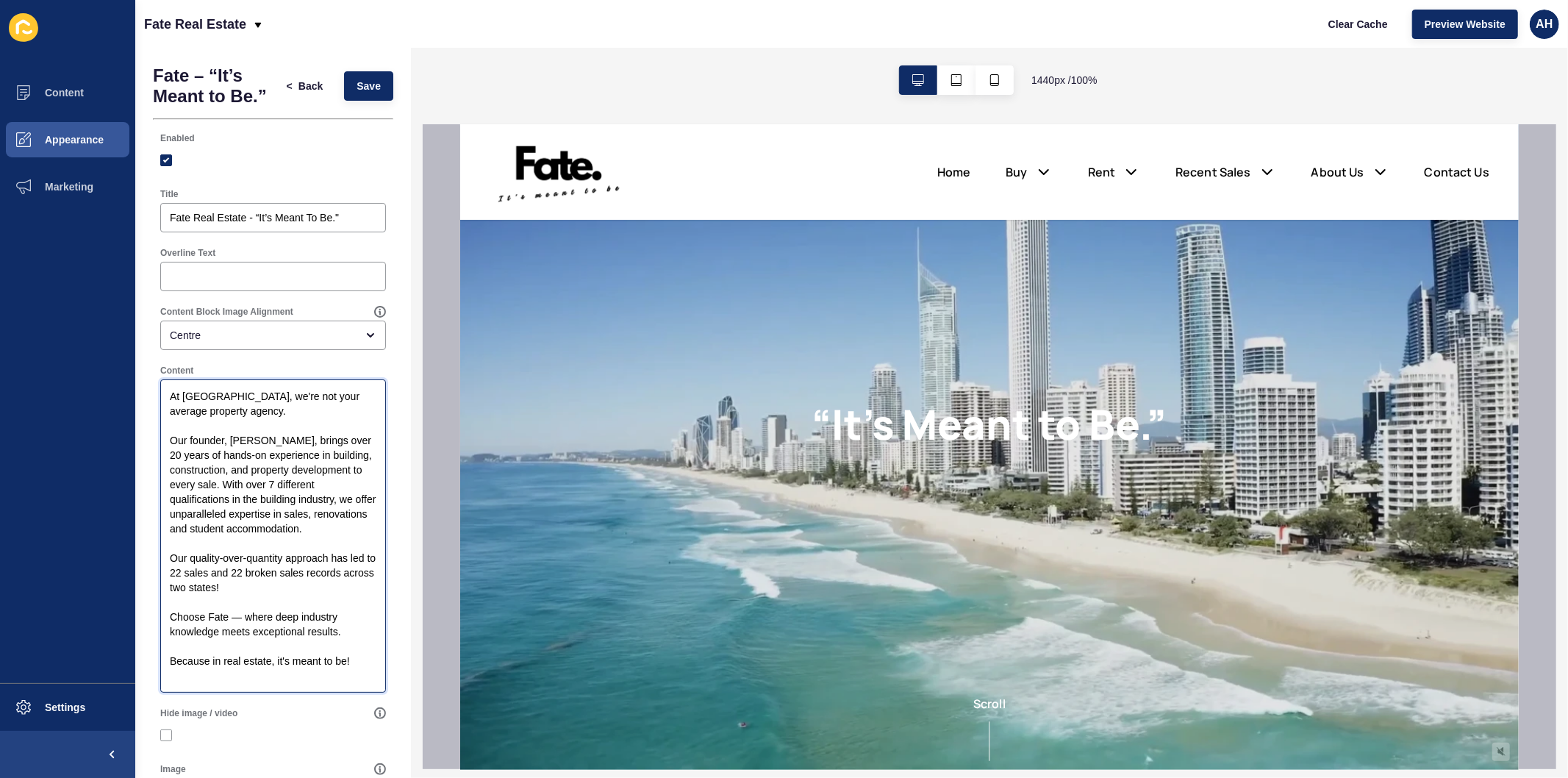
click at [205, 608] on textarea "At [GEOGRAPHIC_DATA], we're not your average property agency. Our founder, [PER…" at bounding box center [273, 536] width 221 height 309
click at [209, 609] on textarea "At [GEOGRAPHIC_DATA], we're not your average property agency. Our founder, [PER…" at bounding box center [273, 536] width 221 height 309
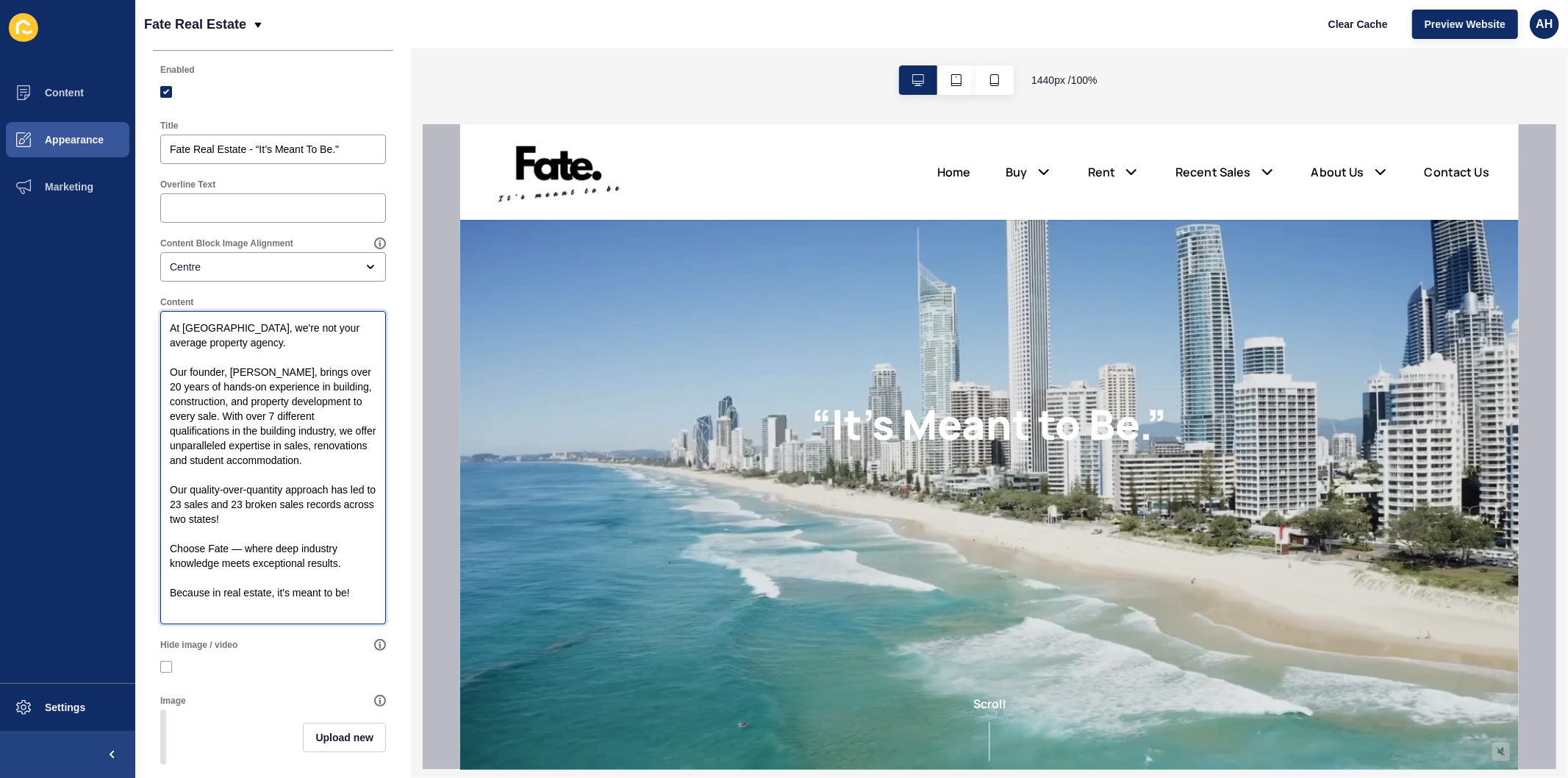
scroll to position [164, 0]
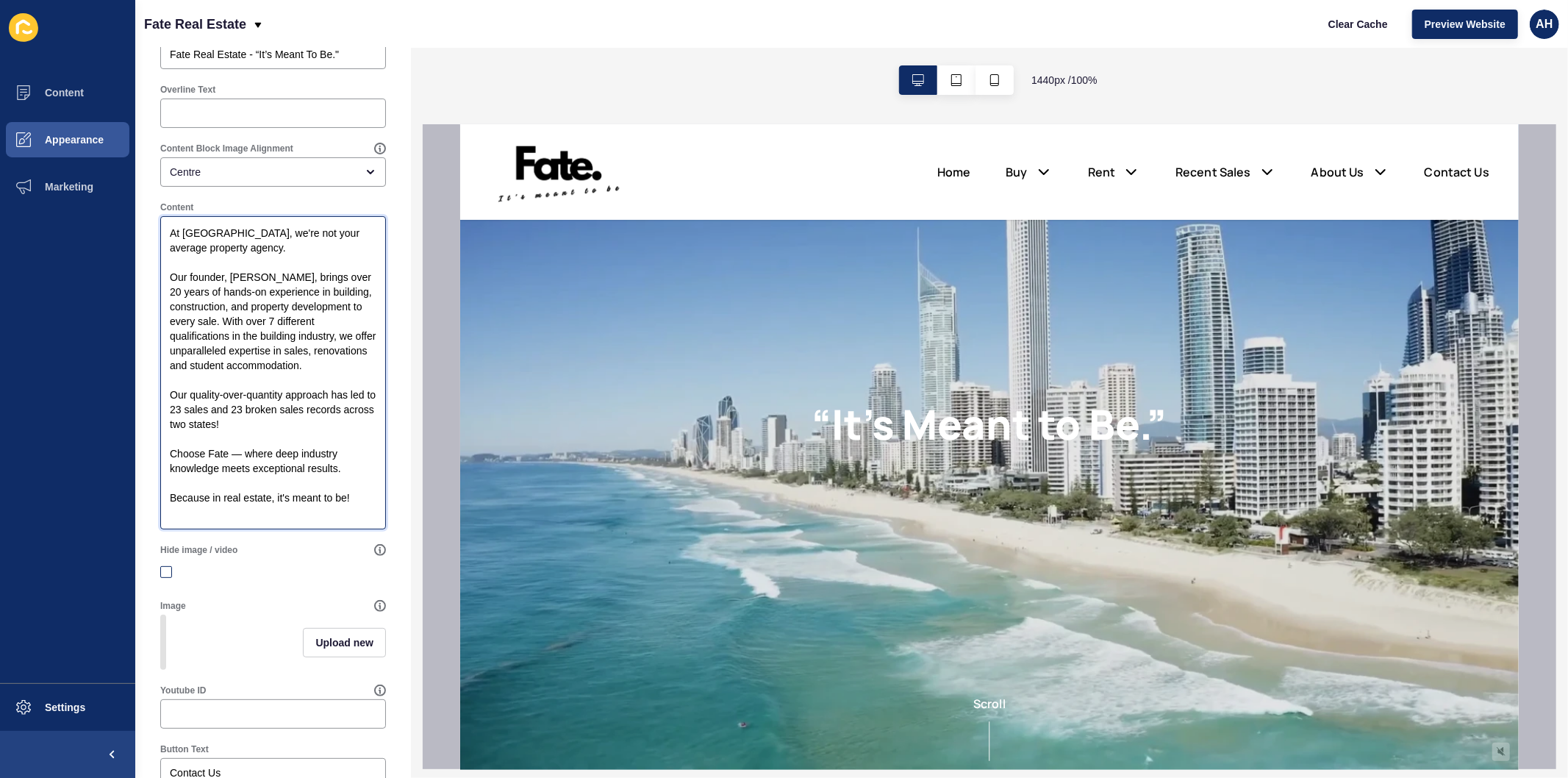
type textarea "At [GEOGRAPHIC_DATA], we're not your average property agency. Our founder, [PER…"
click at [164, 578] on label at bounding box center [166, 572] width 11 height 11
click at [164, 577] on input "Hide image / video" at bounding box center [168, 572] width 10 height 10
checkbox input "true"
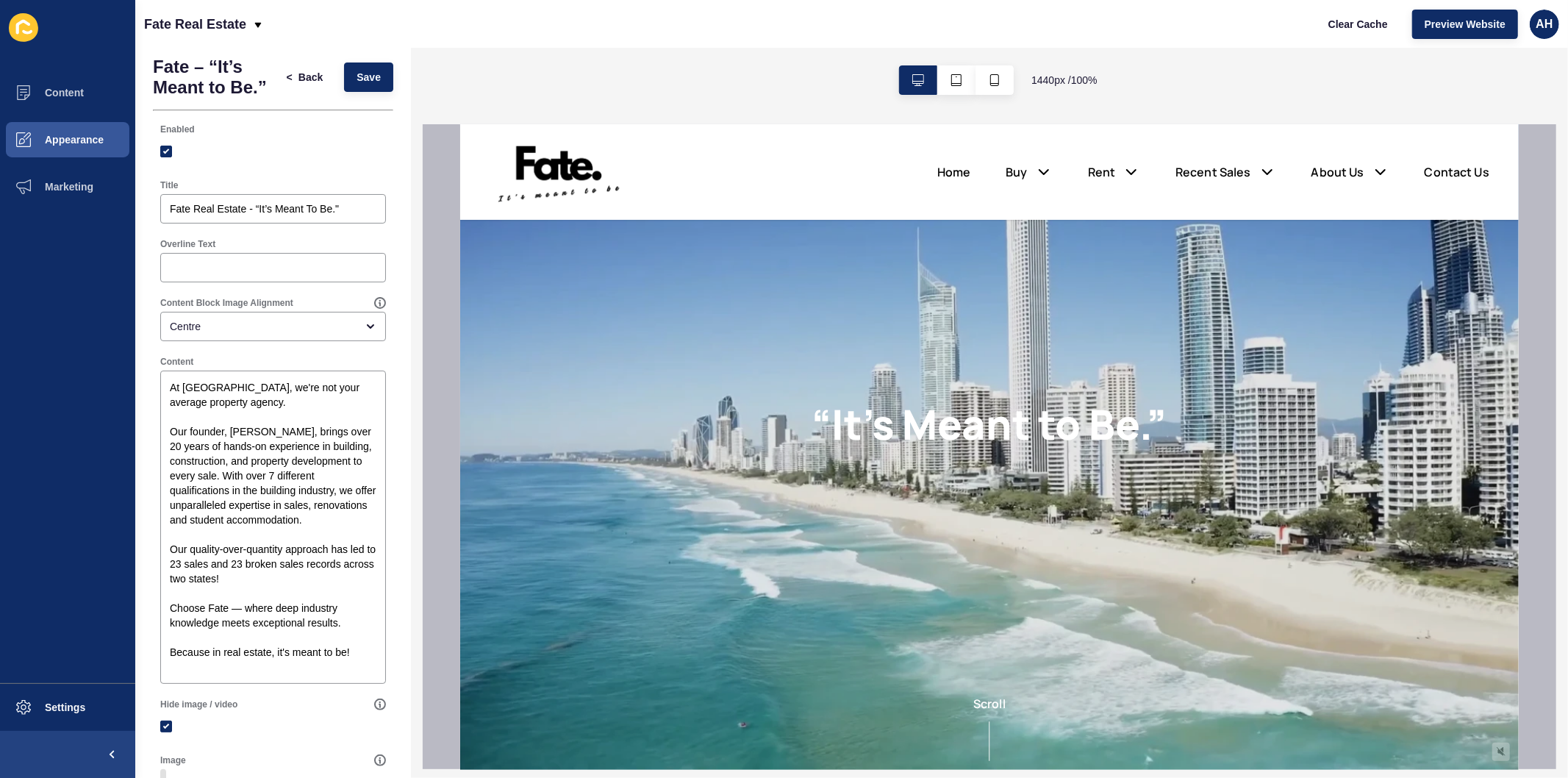
scroll to position [0, 0]
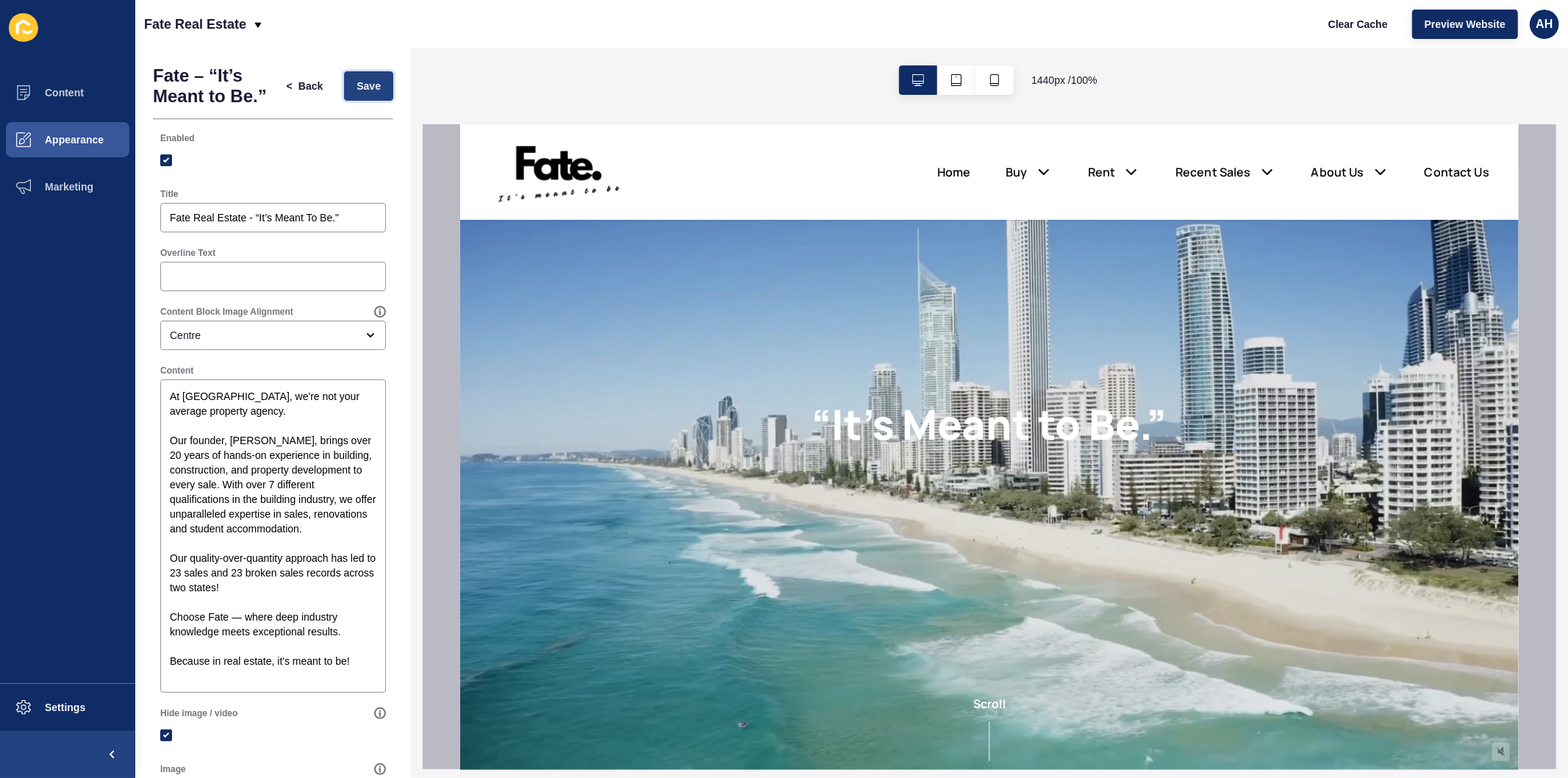
click at [357, 92] on span "Save" at bounding box center [369, 86] width 24 height 15
click at [1345, 25] on span "Clear Cache" at bounding box center [1358, 24] width 60 height 15
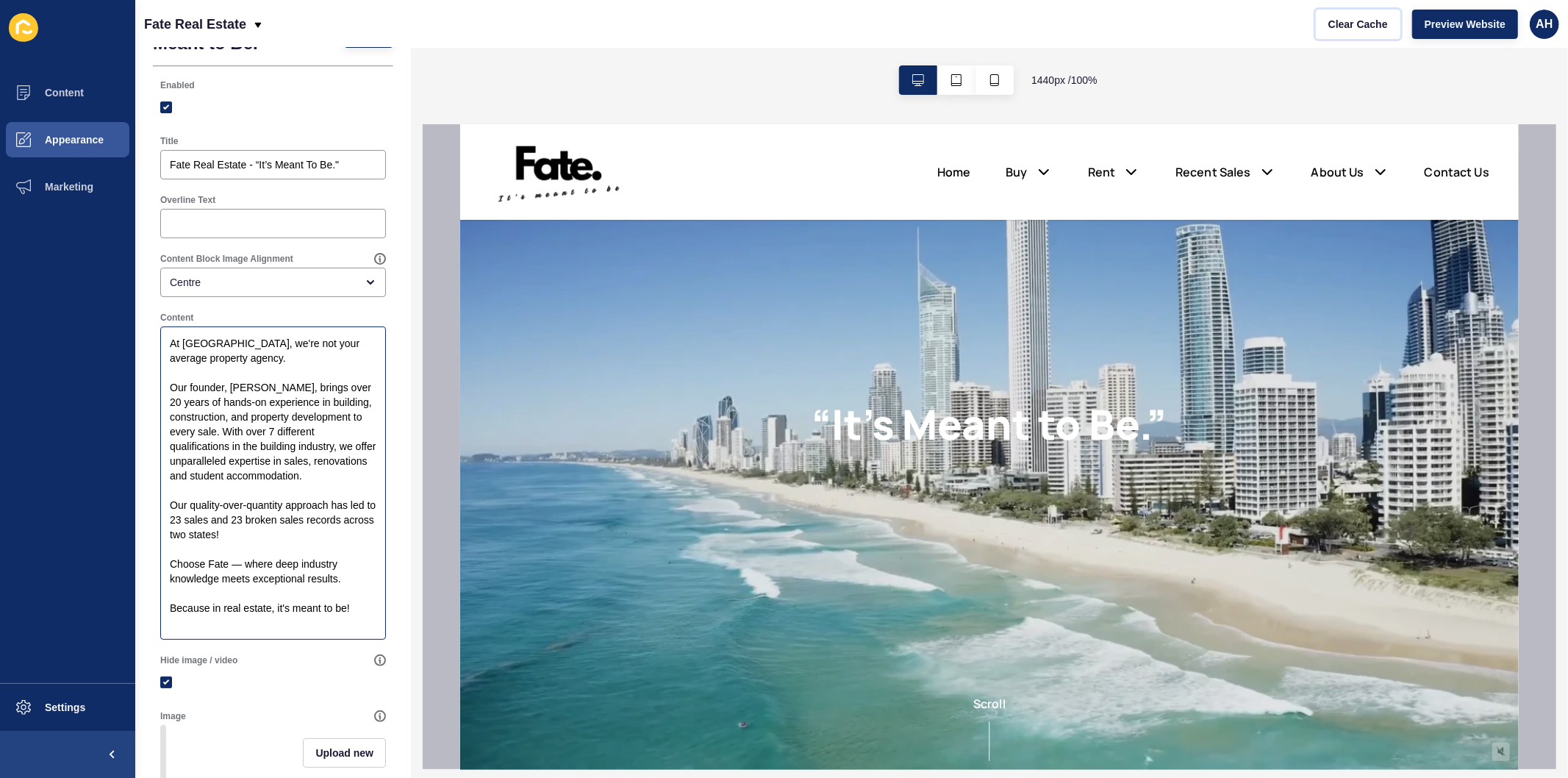
scroll to position [82, 0]
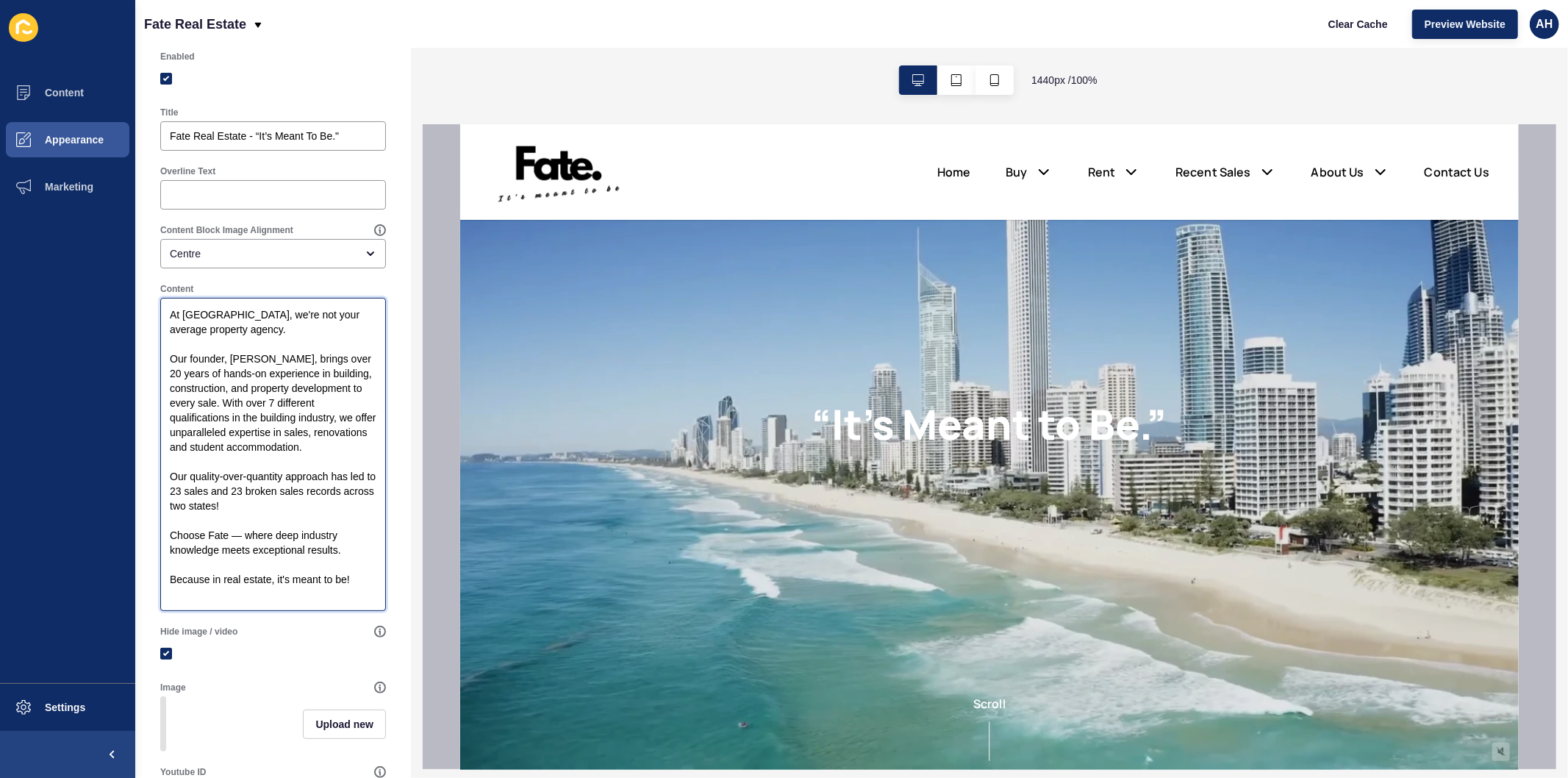
drag, startPoint x: 361, startPoint y: 614, endPoint x: 155, endPoint y: 607, distance: 206.1
click at [155, 607] on div "Content At [GEOGRAPHIC_DATA], we're not your average property agency. Our found…" at bounding box center [273, 447] width 241 height 342
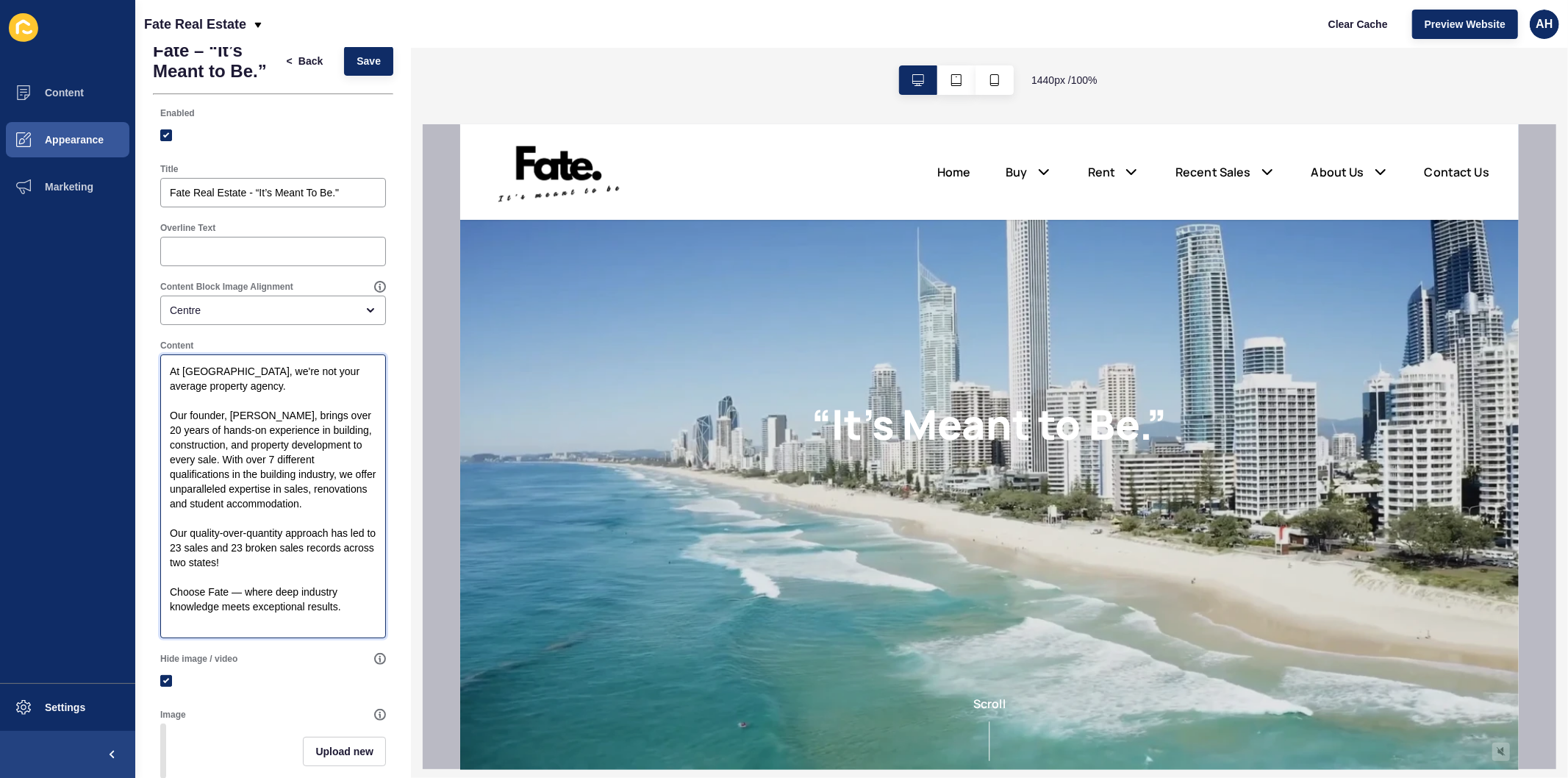
scroll to position [0, 0]
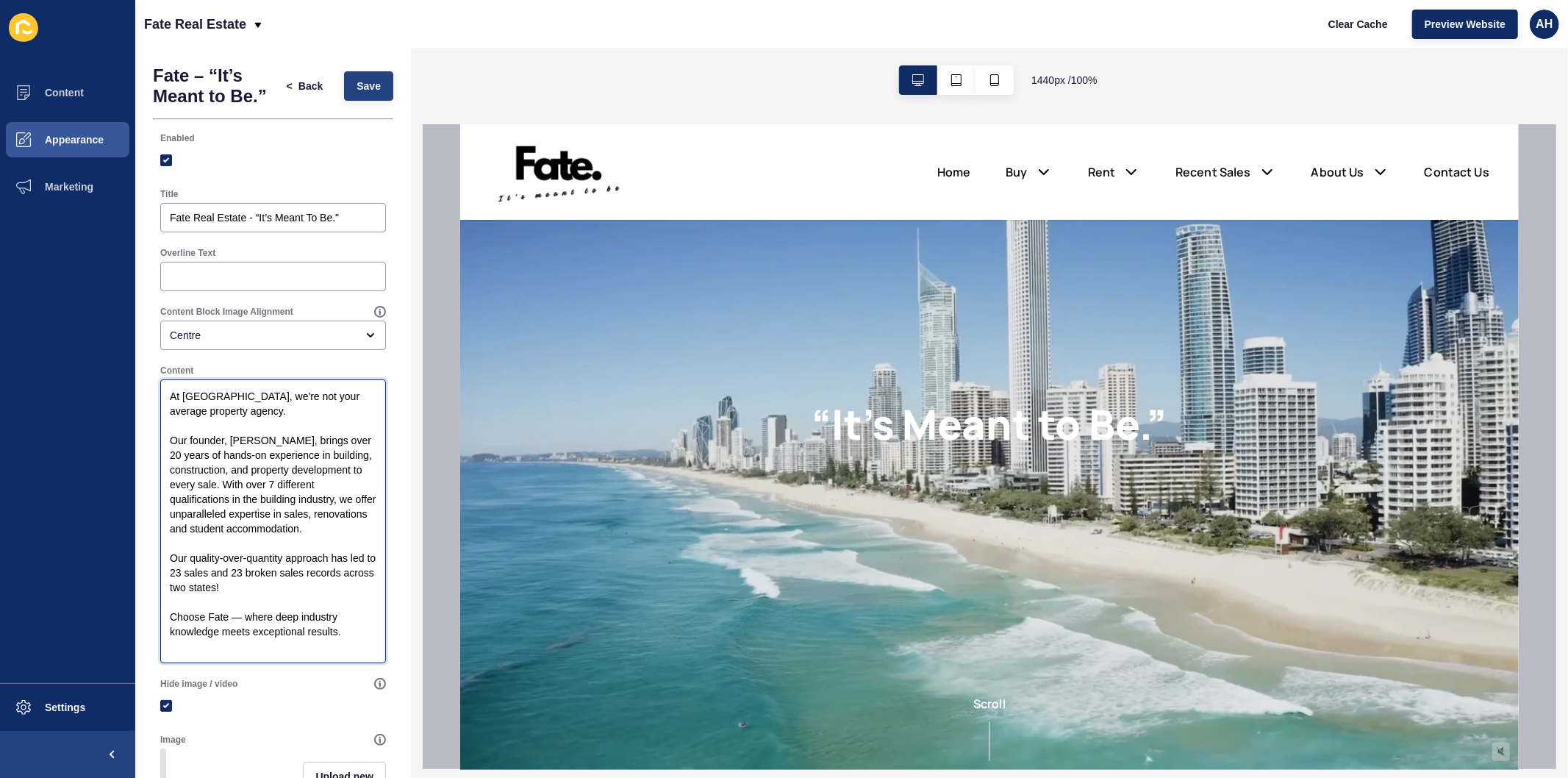
type textarea "At [GEOGRAPHIC_DATA], we're not your average property agency. Our founder, [PER…"
click at [357, 93] on span "Save" at bounding box center [369, 86] width 24 height 15
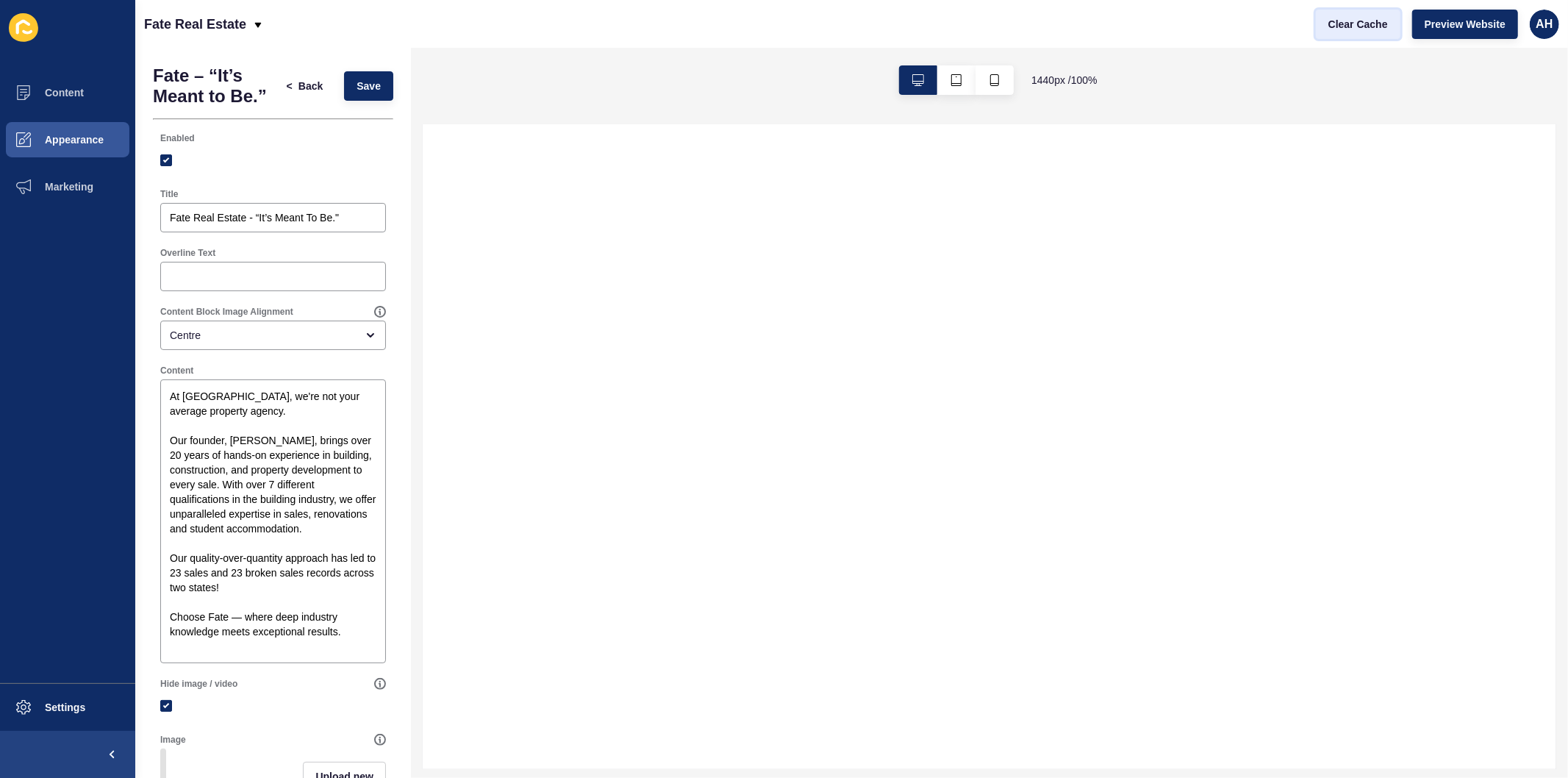
click at [1348, 22] on span "Clear Cache" at bounding box center [1358, 24] width 60 height 15
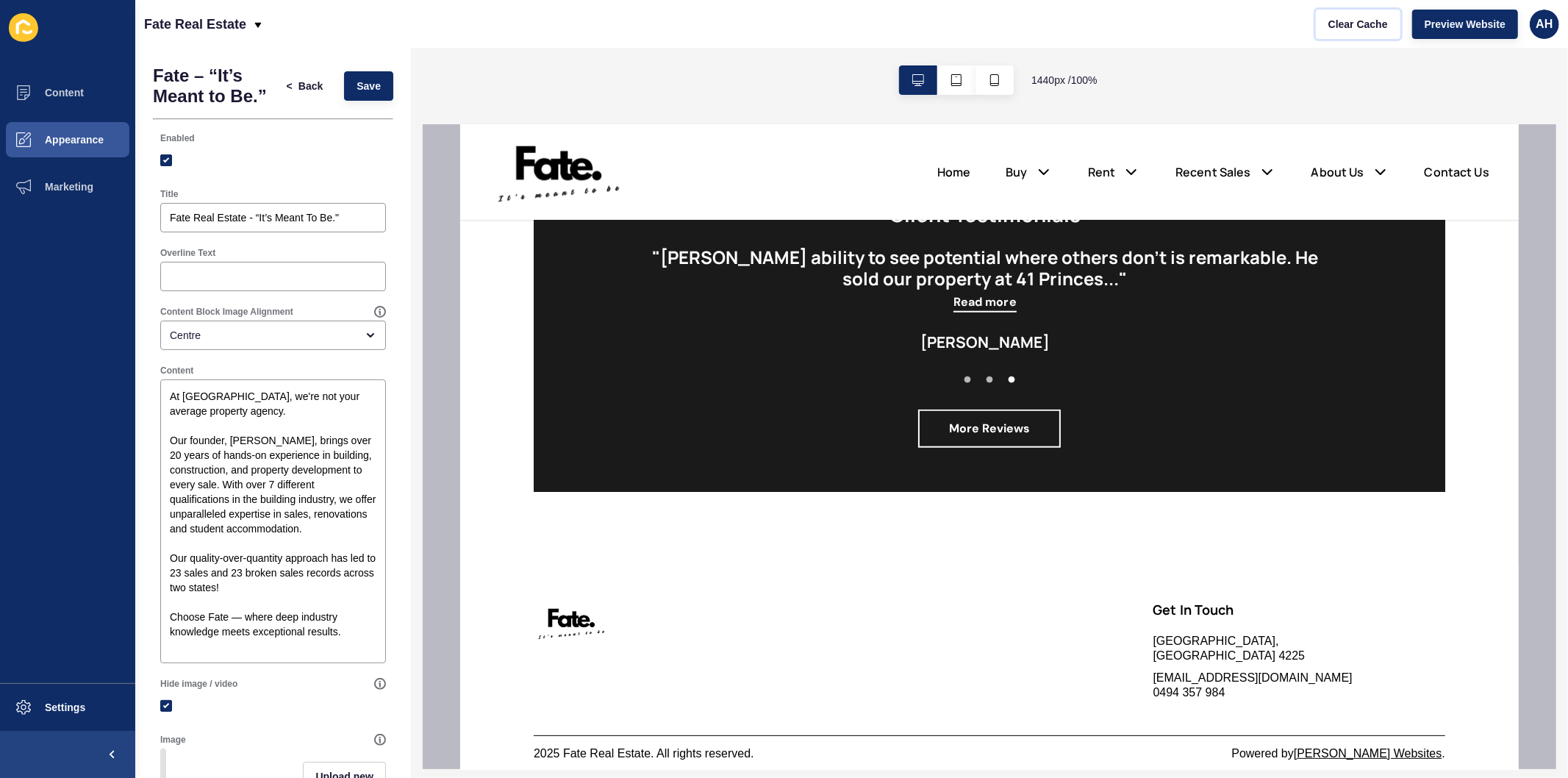
scroll to position [796, 0]
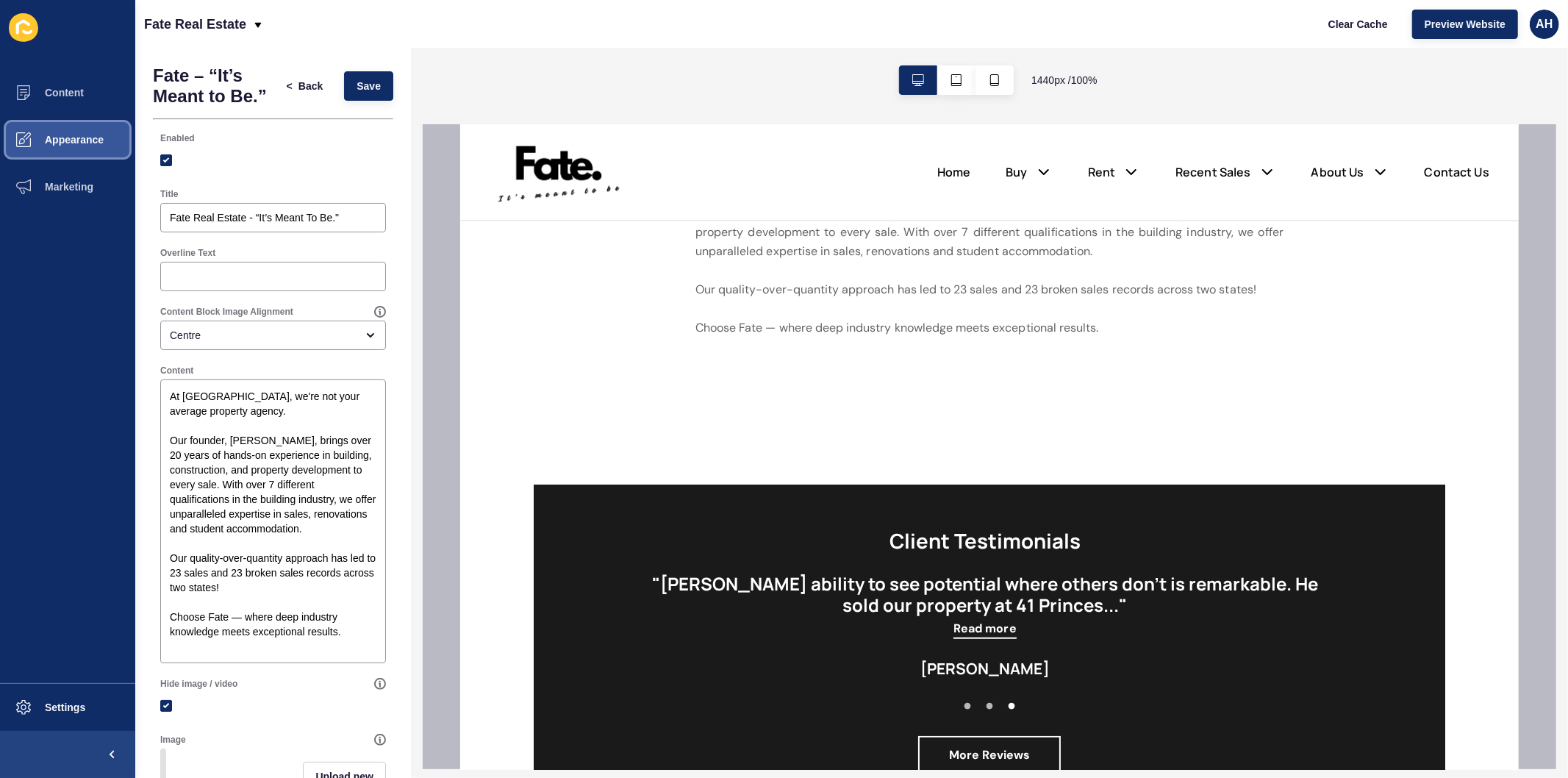
click at [86, 140] on span "Appearance" at bounding box center [50, 139] width 106 height 11
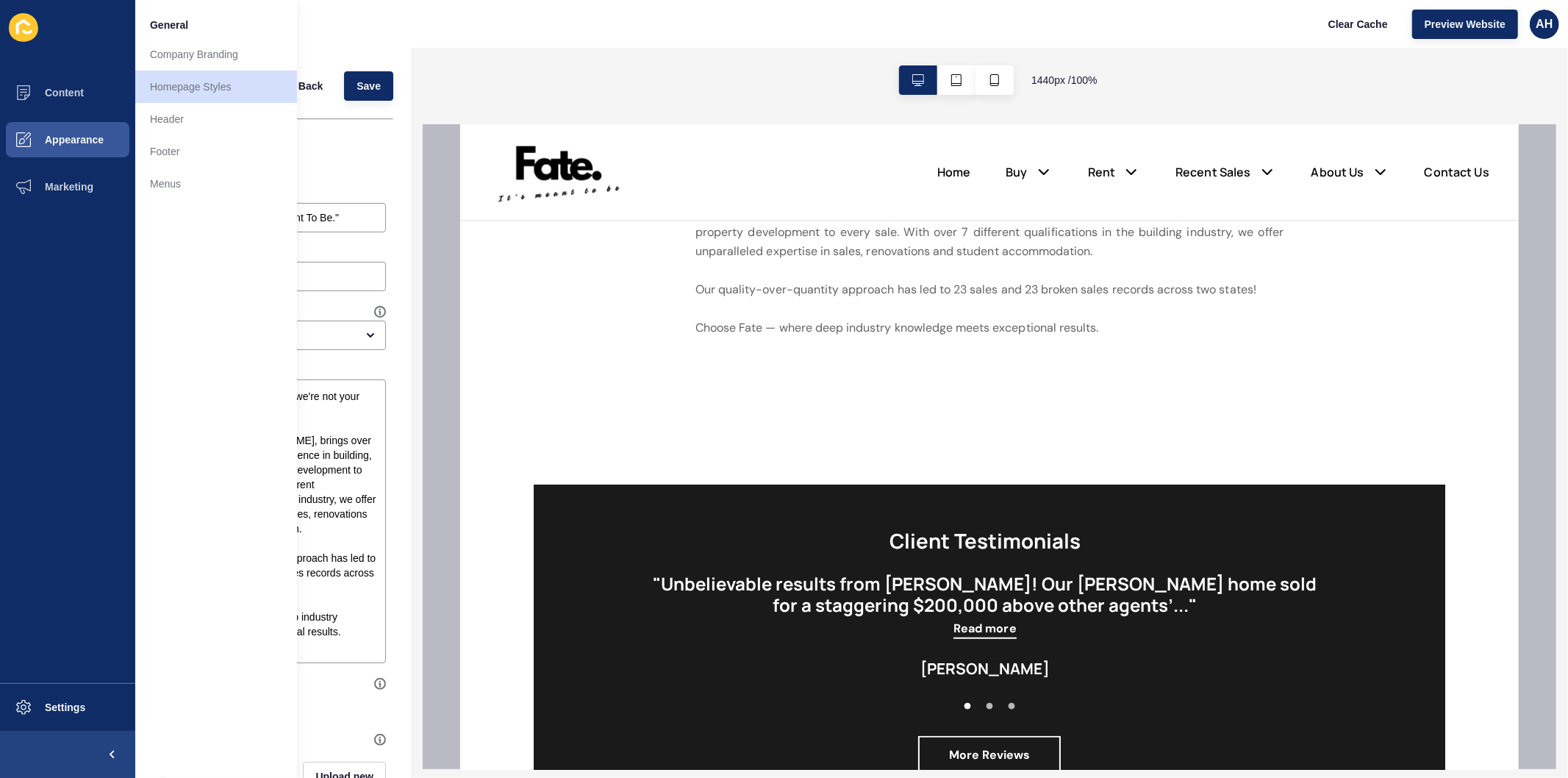
click at [314, 170] on div at bounding box center [273, 160] width 225 height 27
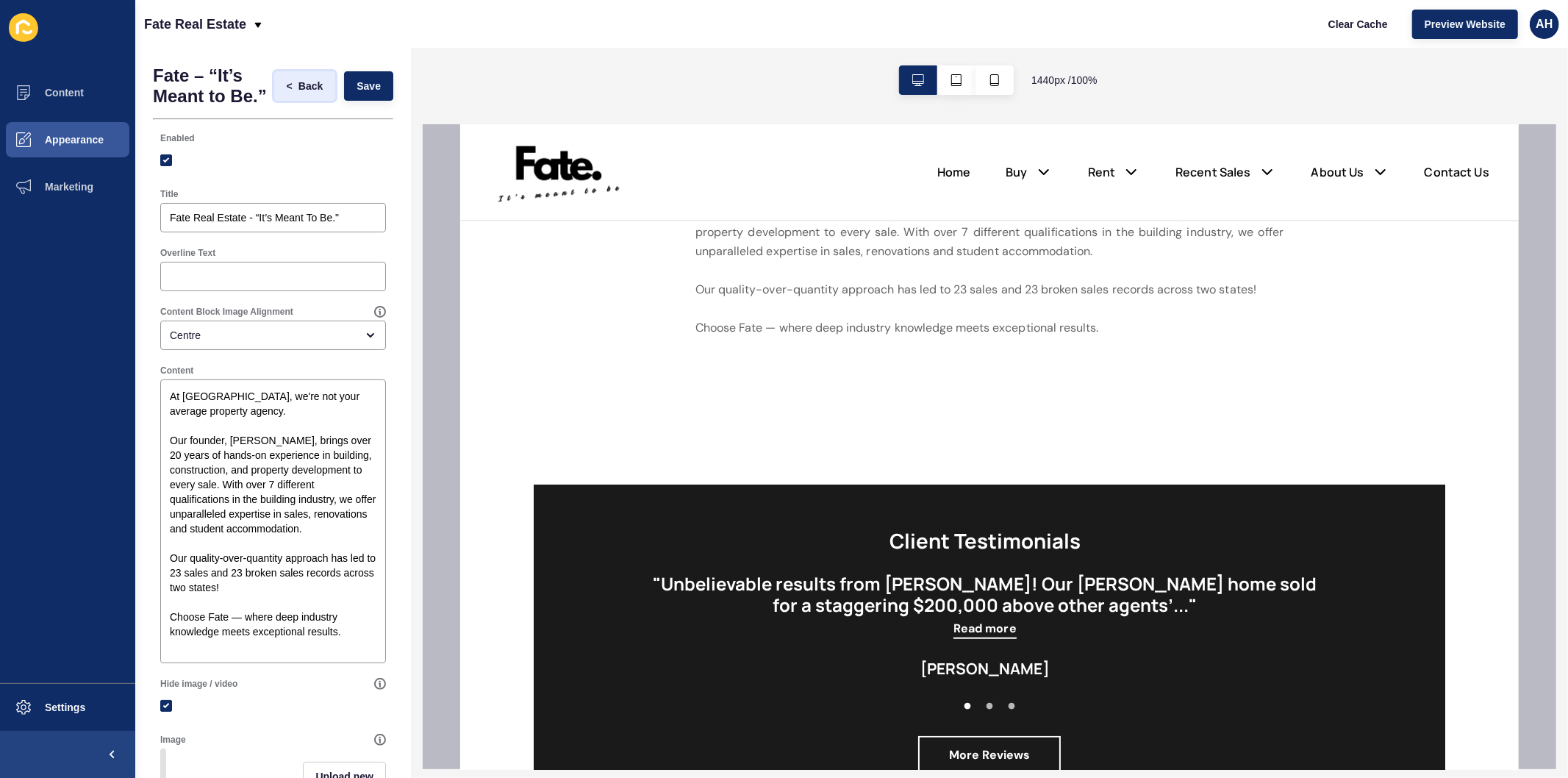
click at [299, 91] on span "Back" at bounding box center [311, 86] width 24 height 15
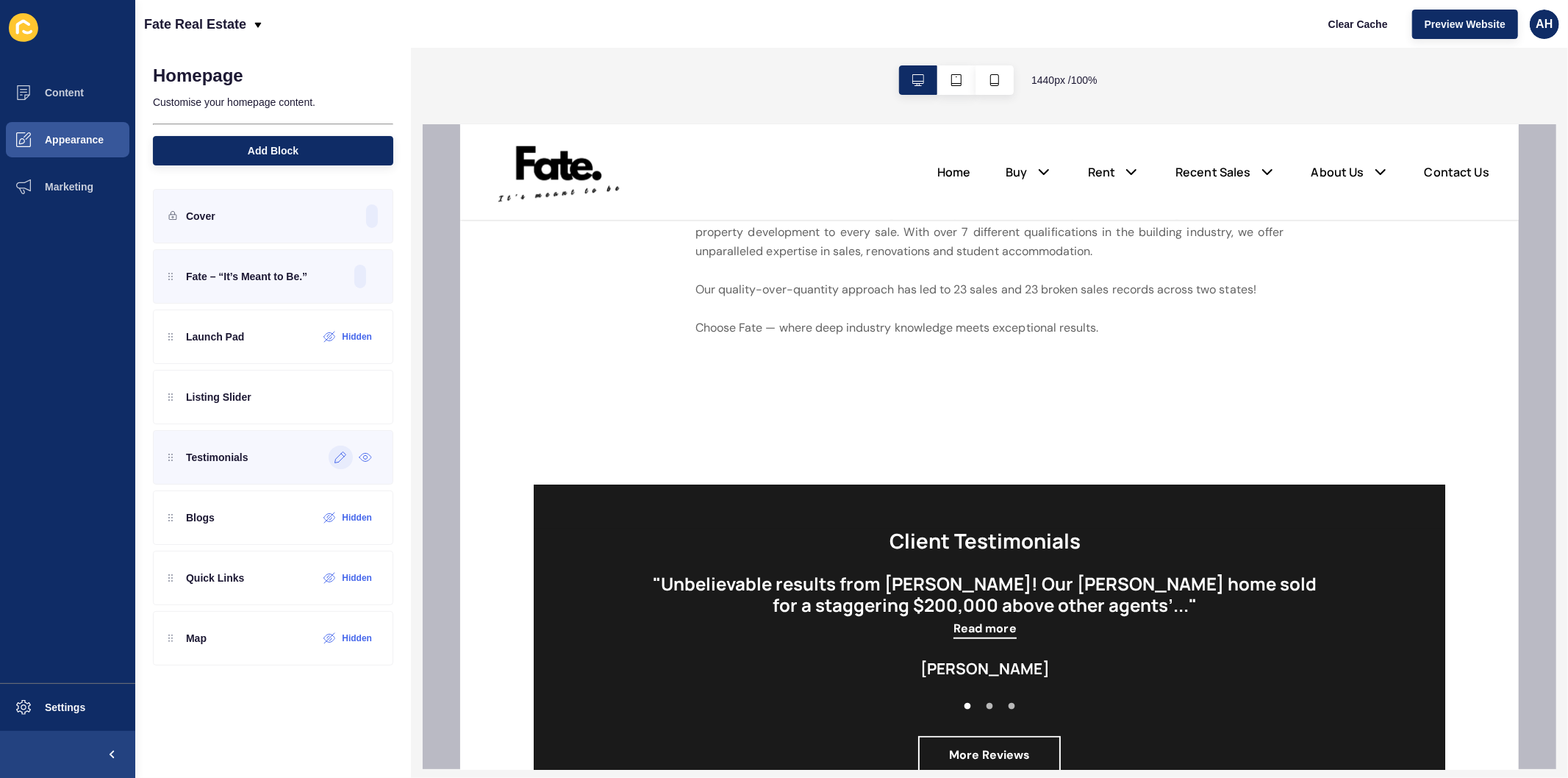
click at [339, 458] on icon at bounding box center [341, 457] width 12 height 11
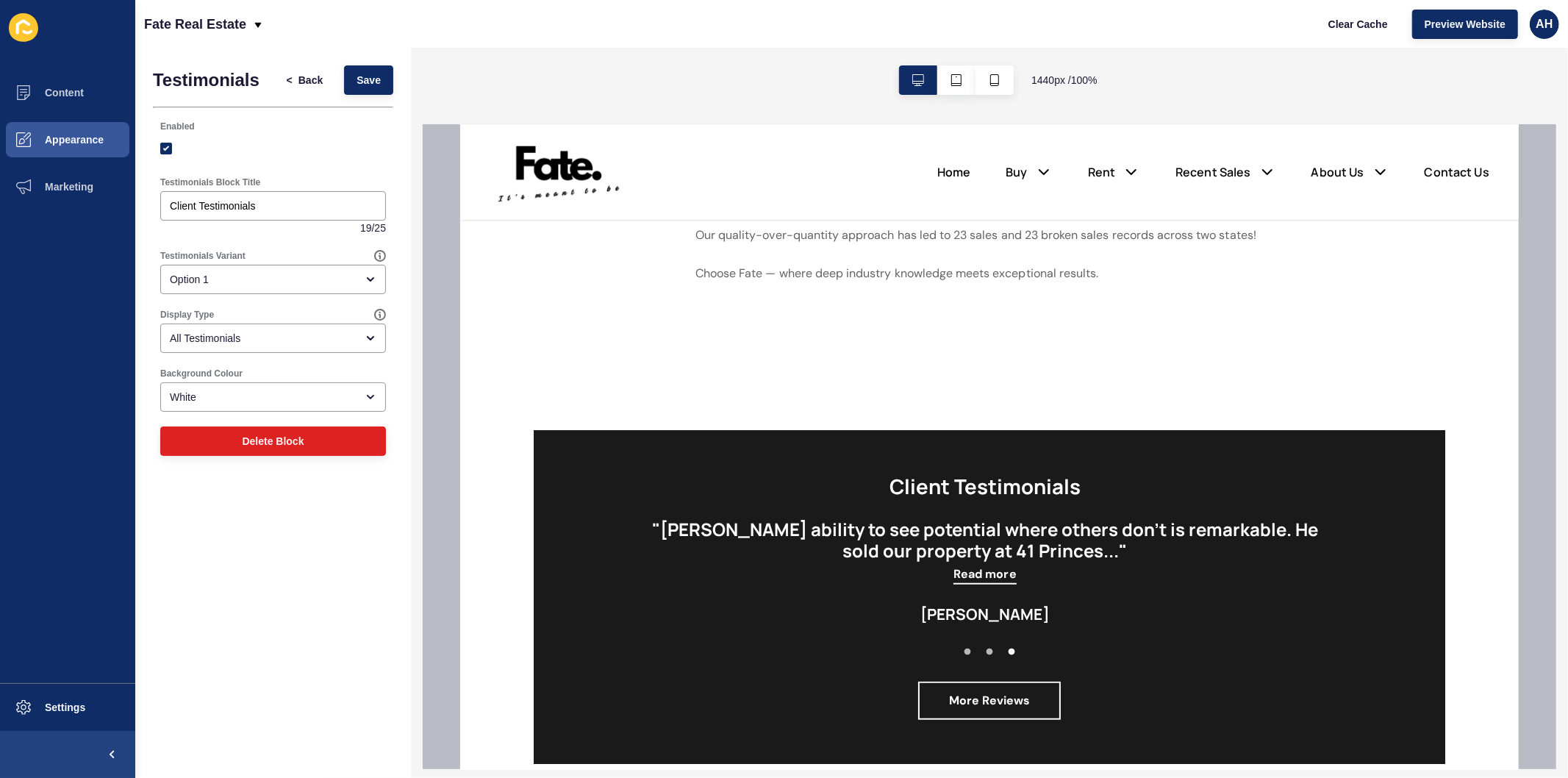
scroll to position [959, 0]
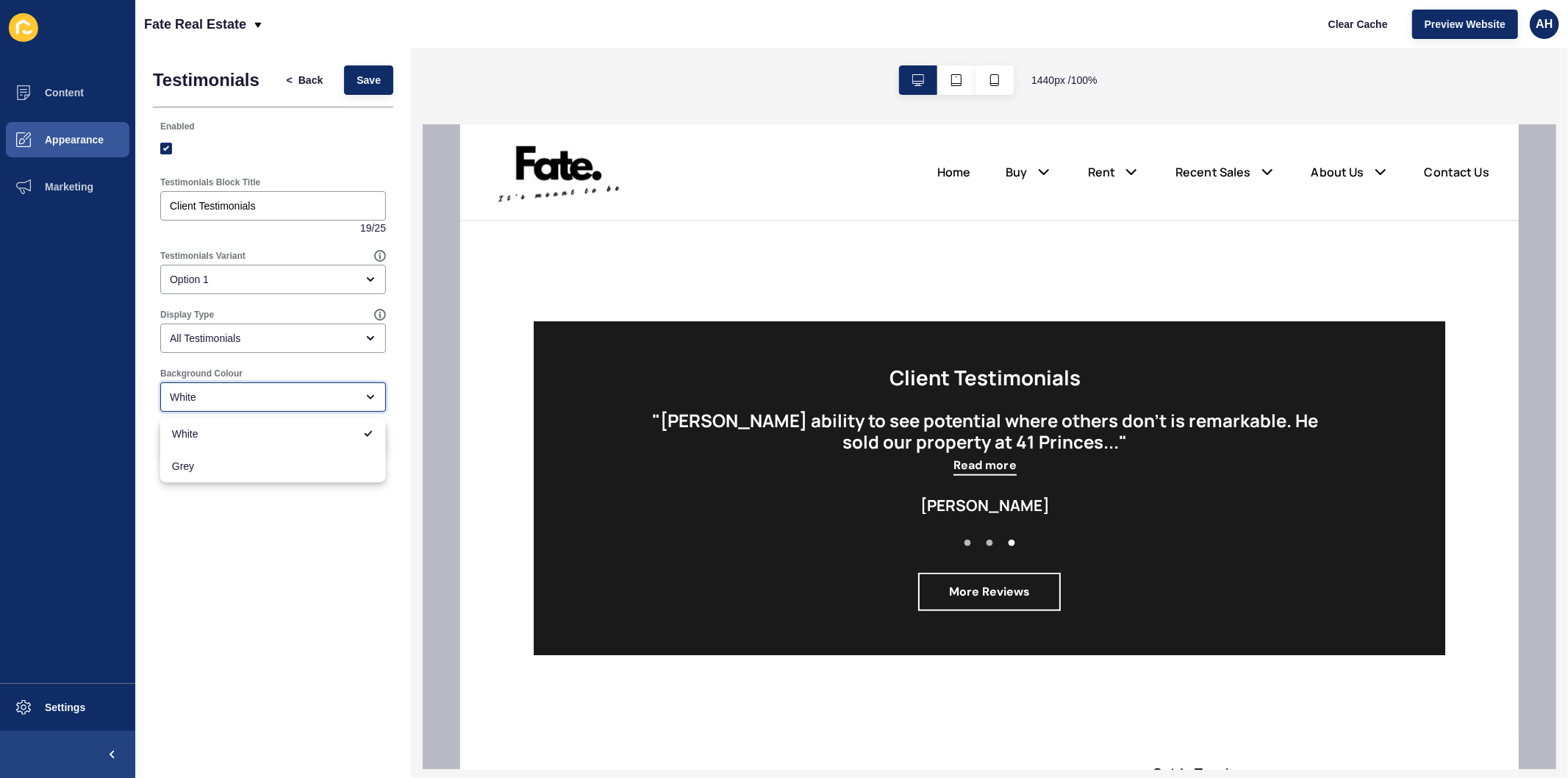
click at [238, 399] on div "White" at bounding box center [262, 397] width 186 height 15
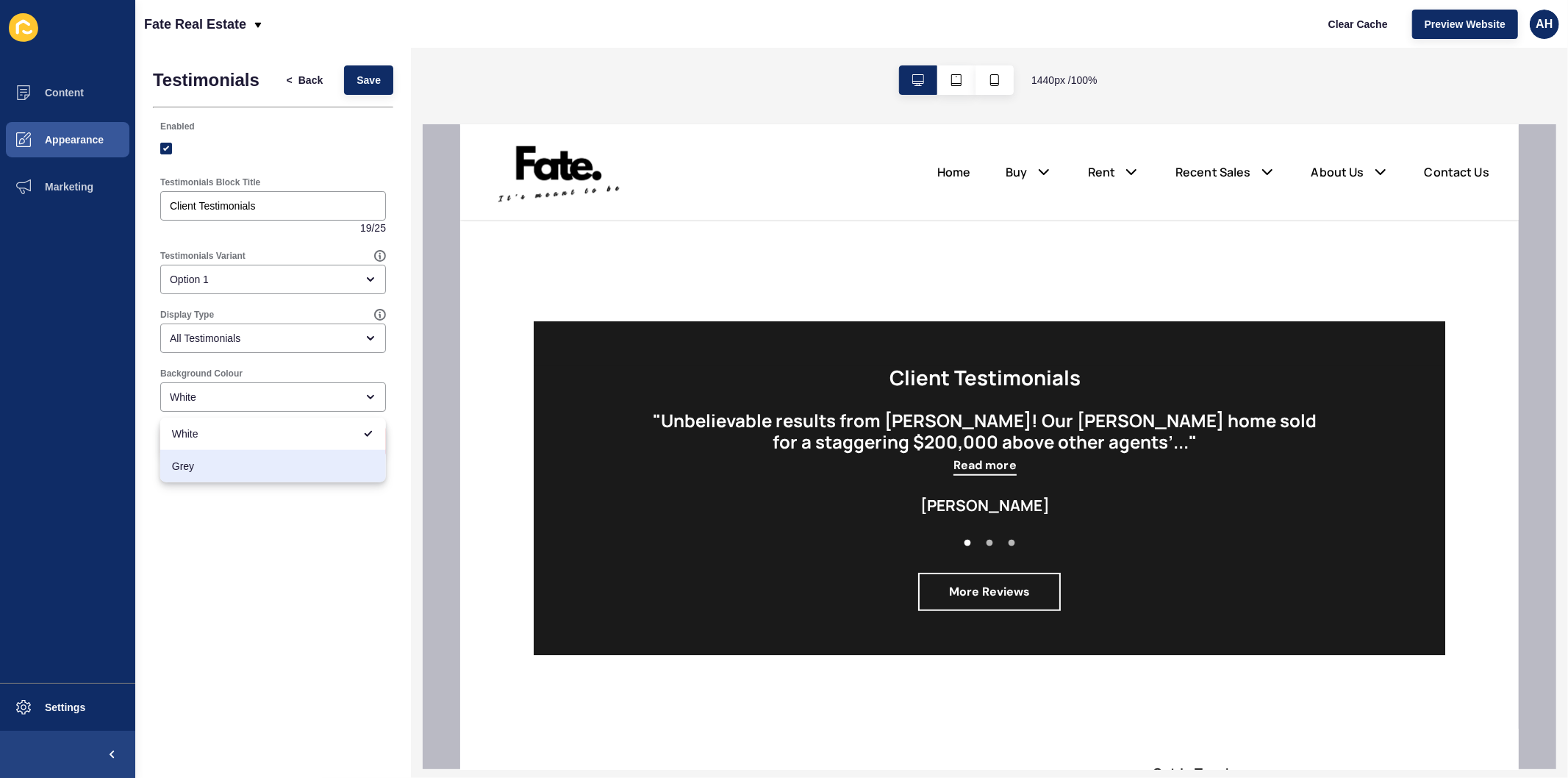
click at [241, 549] on div "Testimonials < Back Save Enabled Testimonials Block Title Client Testimonials 1…" at bounding box center [273, 413] width 276 height 731
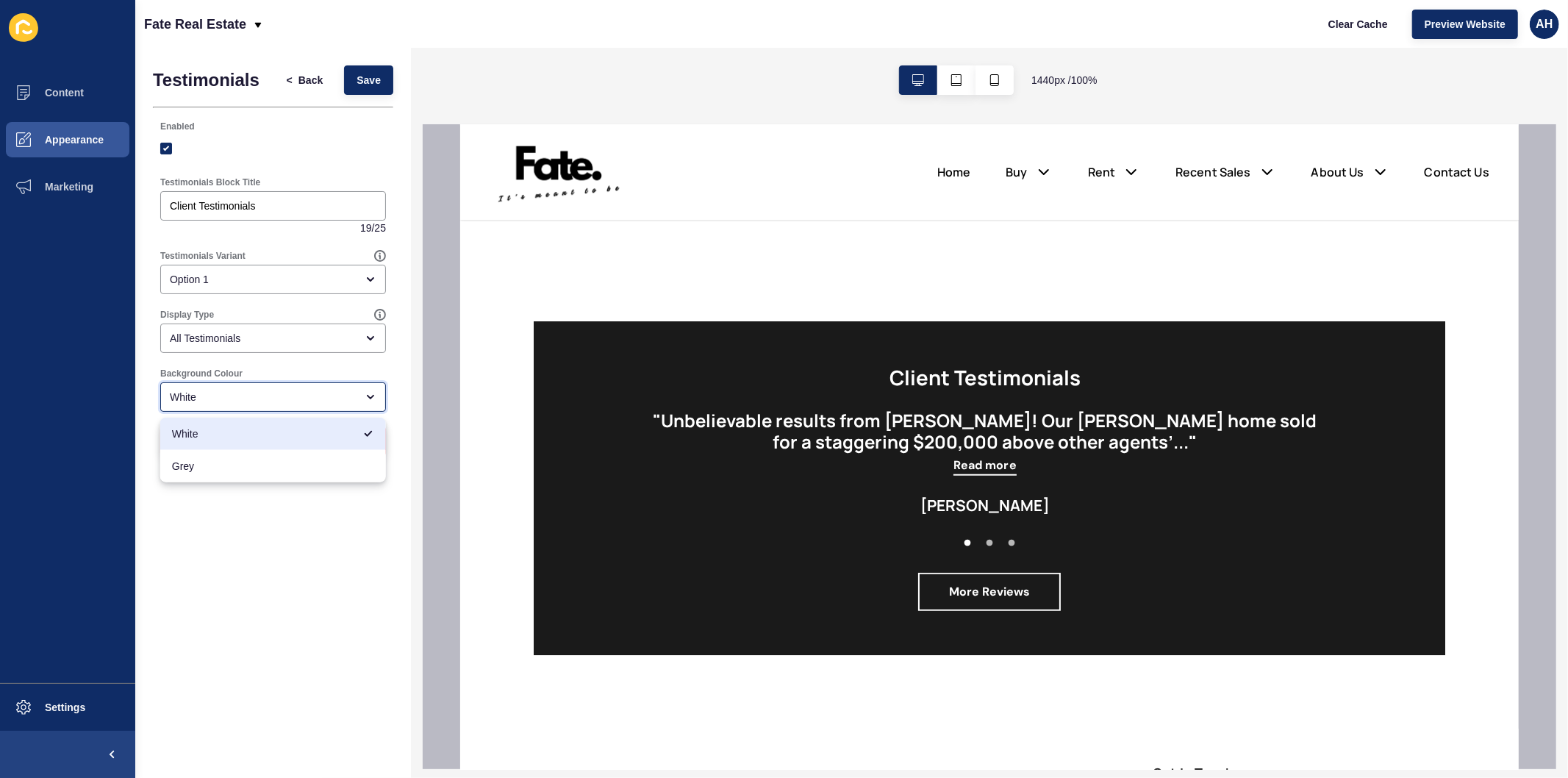
click at [258, 390] on div "White" at bounding box center [262, 397] width 186 height 15
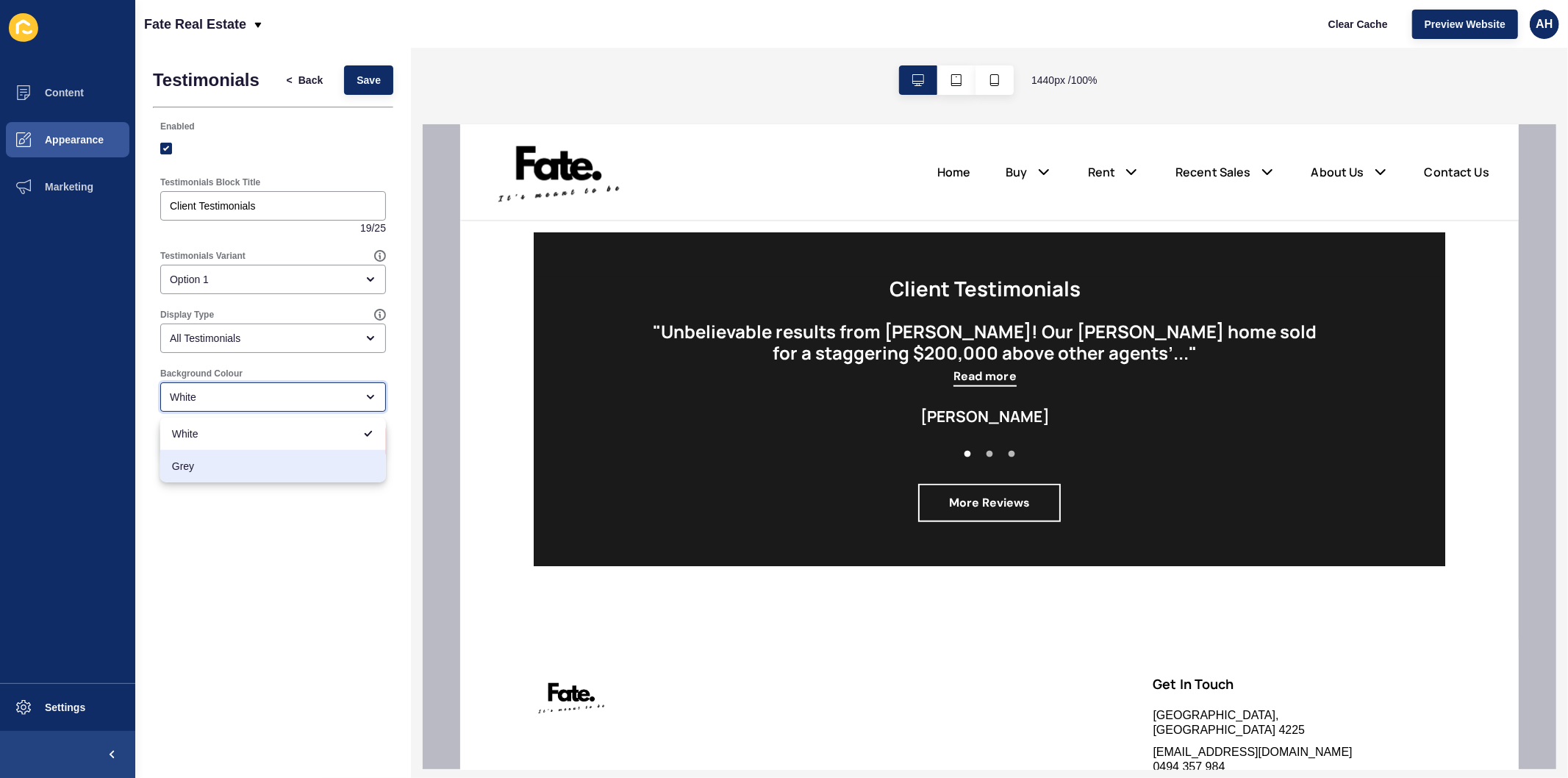
scroll to position [1122, 0]
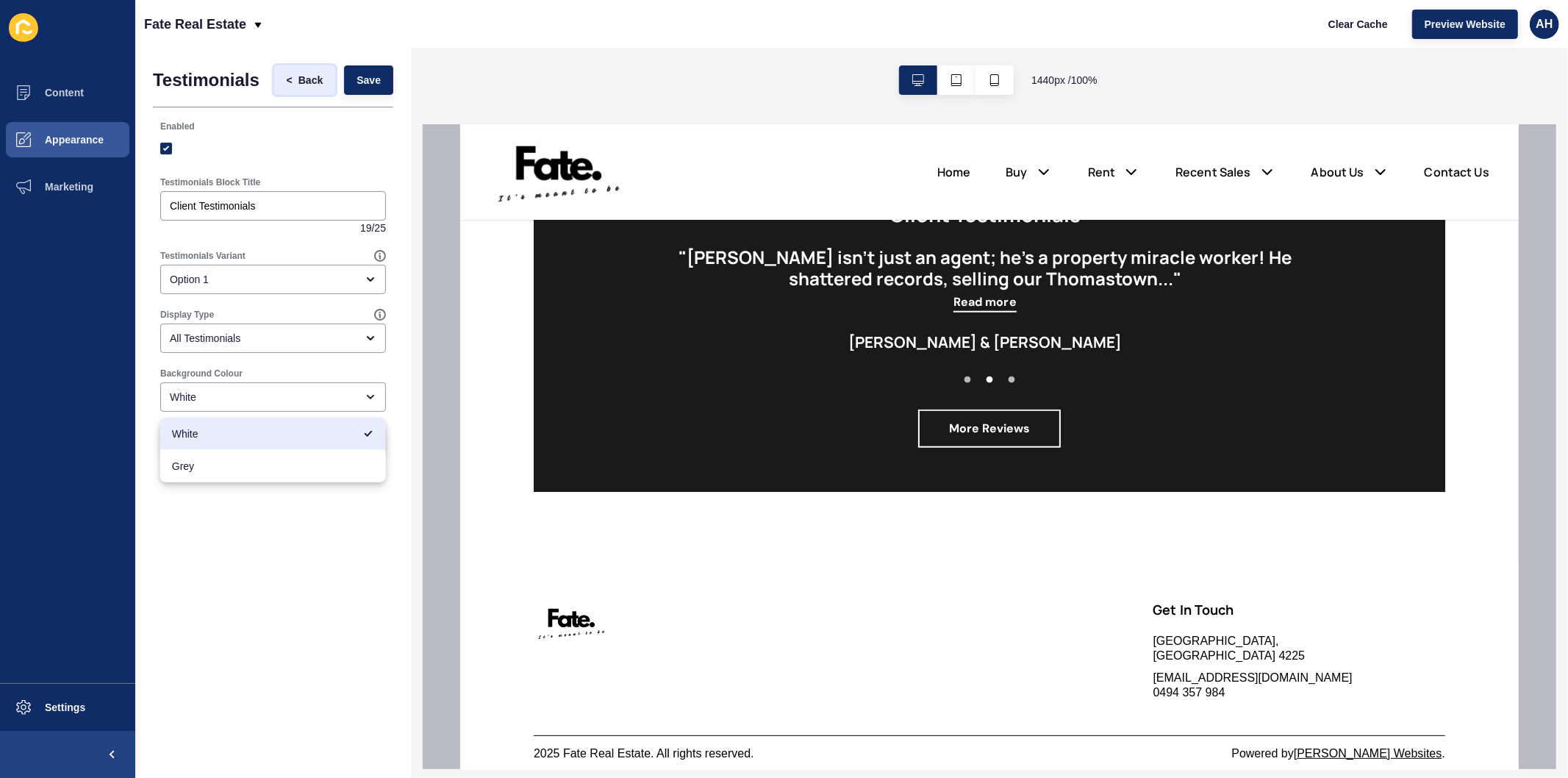
click at [302, 76] on span "Back" at bounding box center [311, 79] width 24 height 15
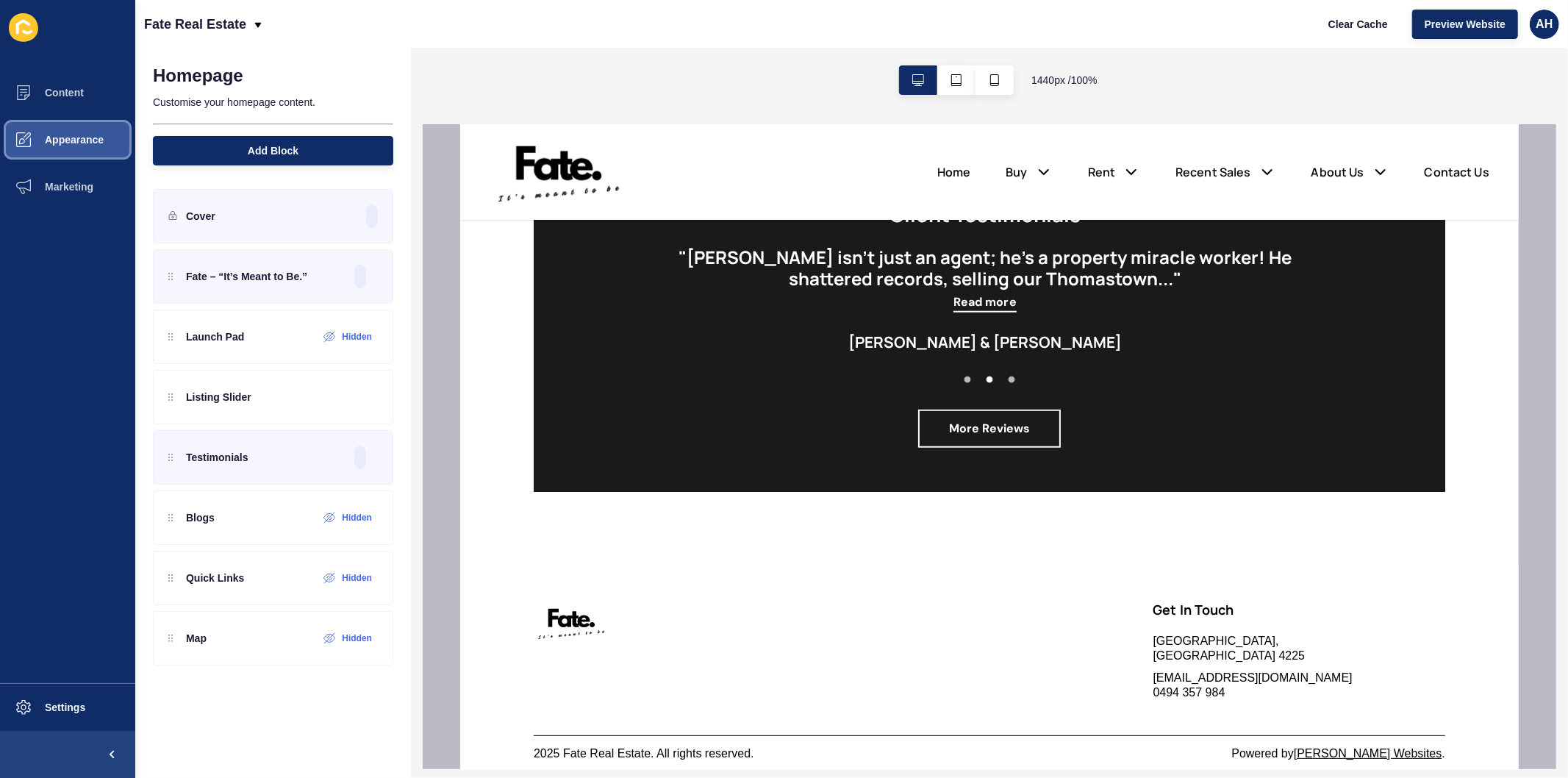
click at [72, 126] on button "Appearance" at bounding box center [67, 140] width 135 height 47
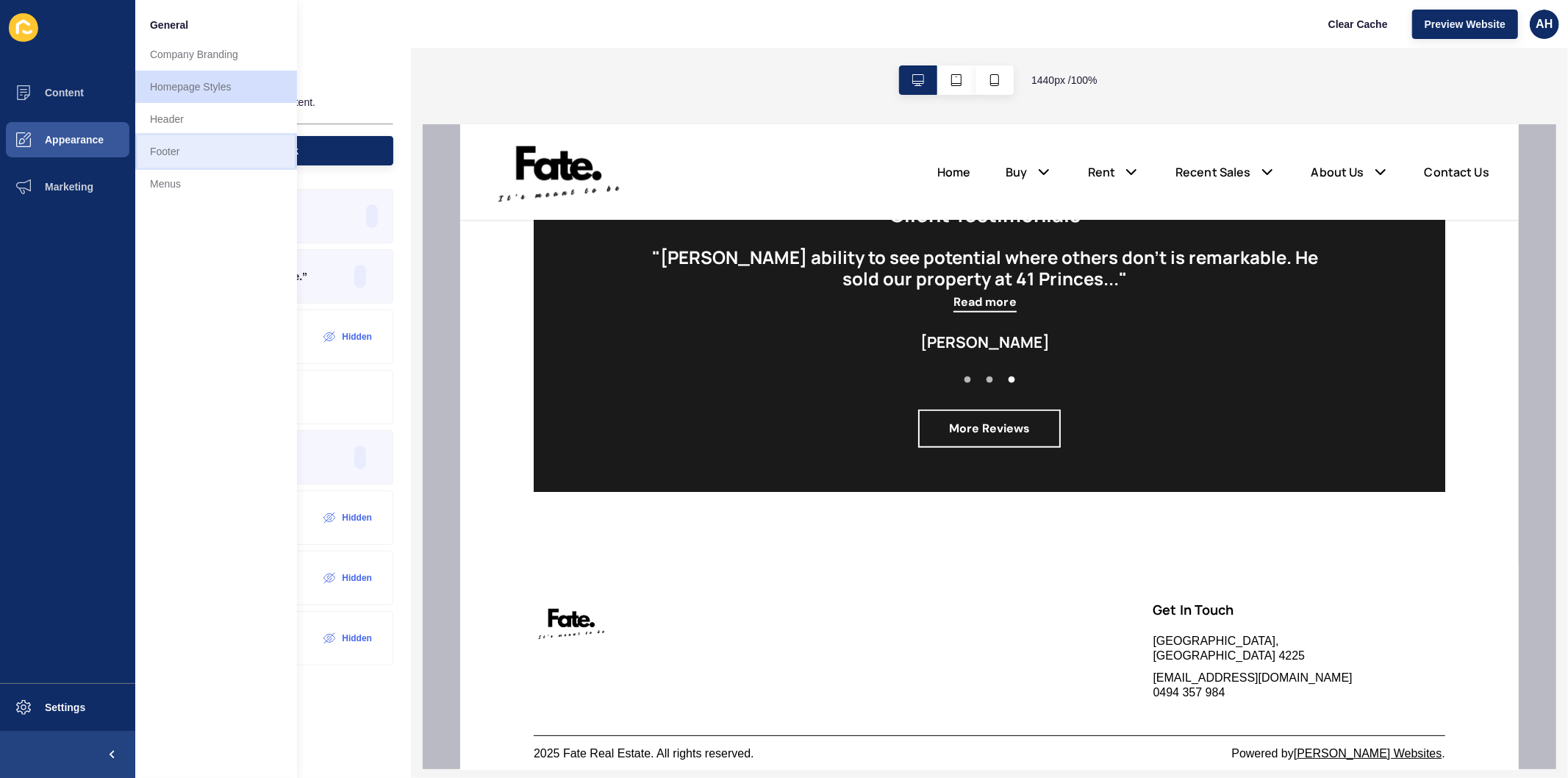
click at [188, 145] on link "Footer" at bounding box center [216, 151] width 162 height 32
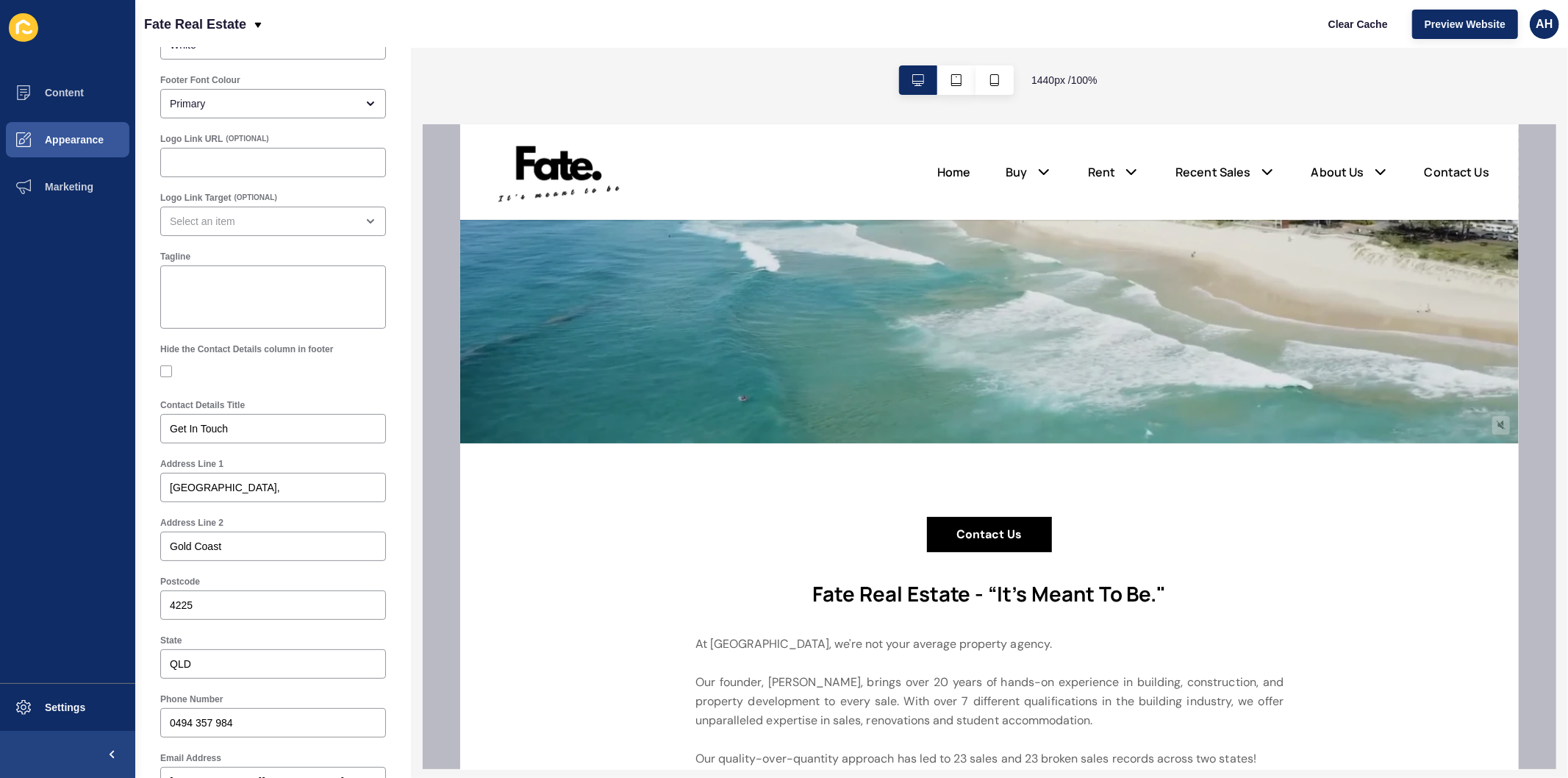
scroll to position [164, 0]
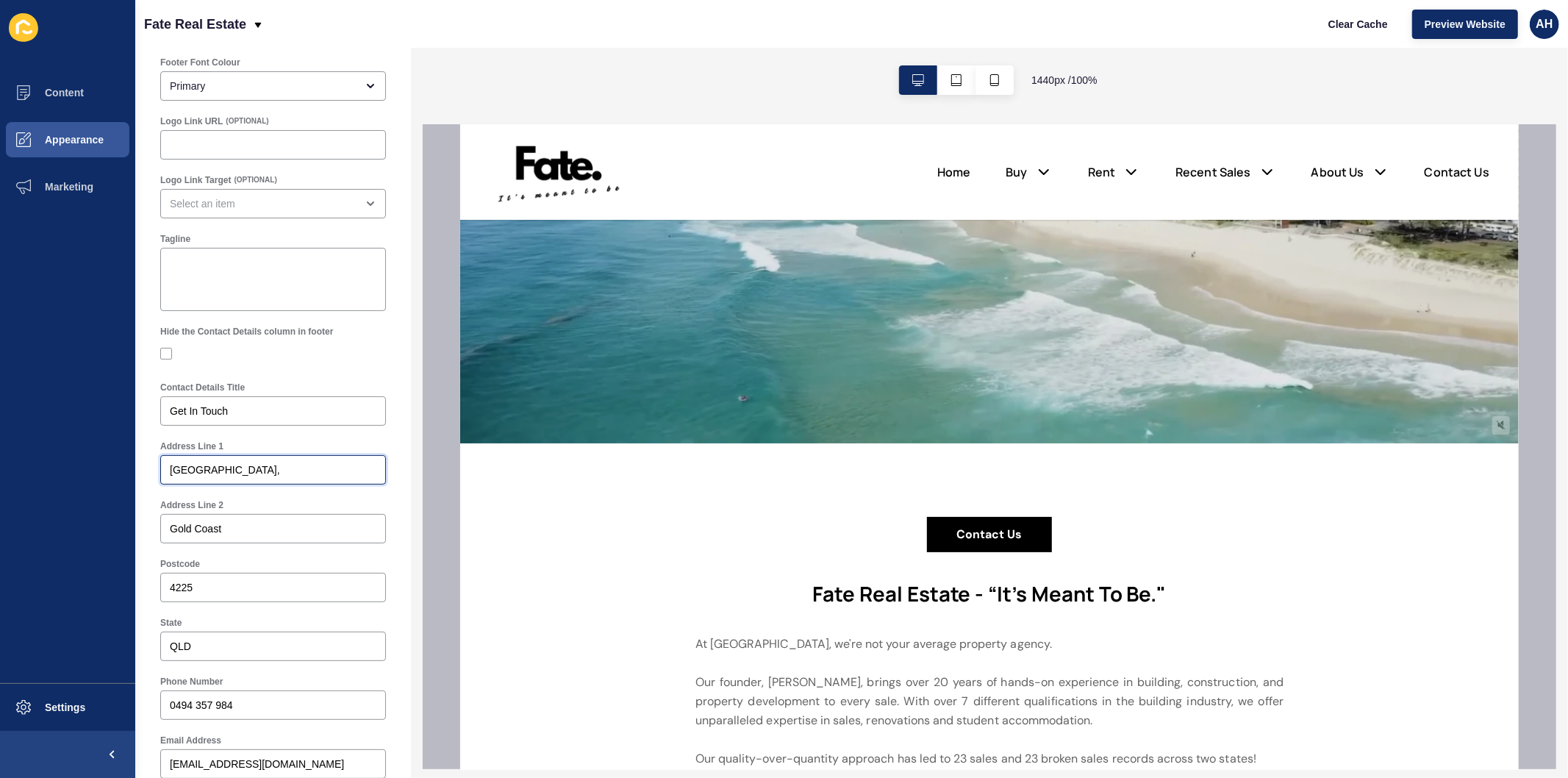
drag, startPoint x: 253, startPoint y: 468, endPoint x: 106, endPoint y: 459, distance: 147.3
click at [107, 460] on div "Content Appearance Marketing Settings Fate Real Estate Clear Cache Preview Webs…" at bounding box center [784, 389] width 1568 height 778
drag, startPoint x: 251, startPoint y: 527, endPoint x: 39, endPoint y: 518, distance: 212.2
click at [39, 518] on div "Content Appearance Marketing Settings Fate Real Estate Clear Cache Preview Webs…" at bounding box center [784, 389] width 1568 height 778
click at [199, 461] on div at bounding box center [273, 470] width 225 height 29
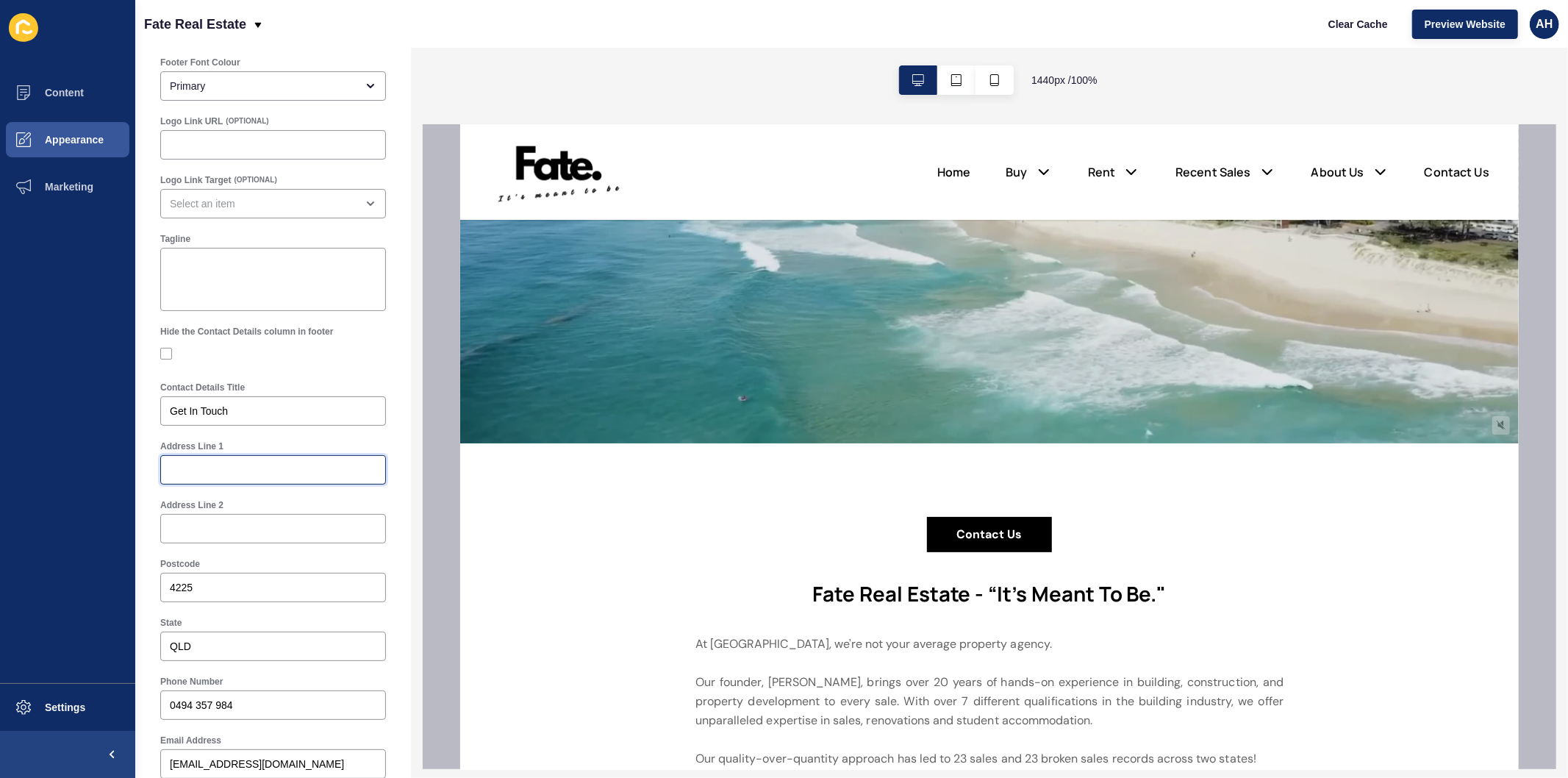
paste input "Gold Coast"
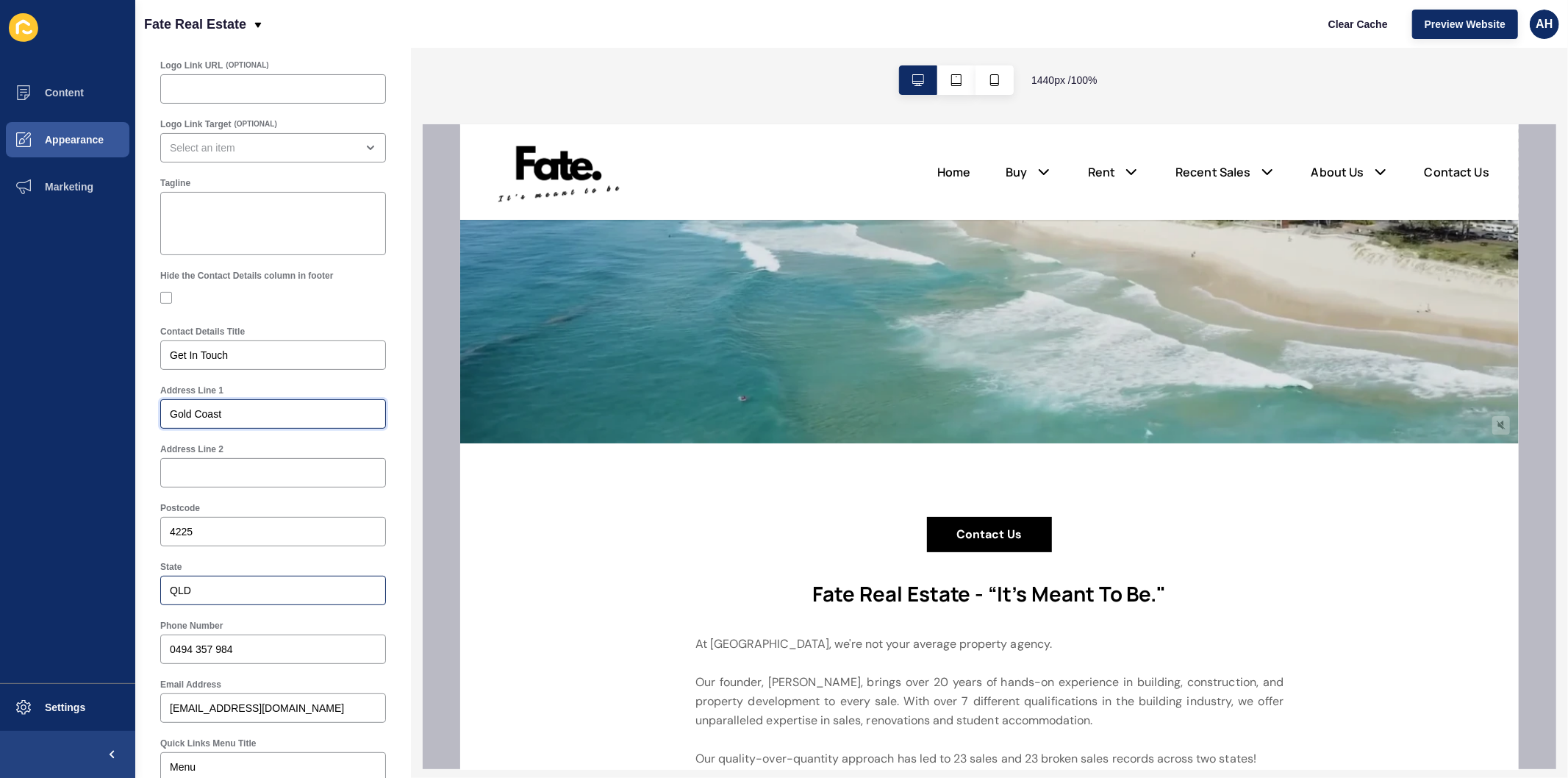
scroll to position [245, 0]
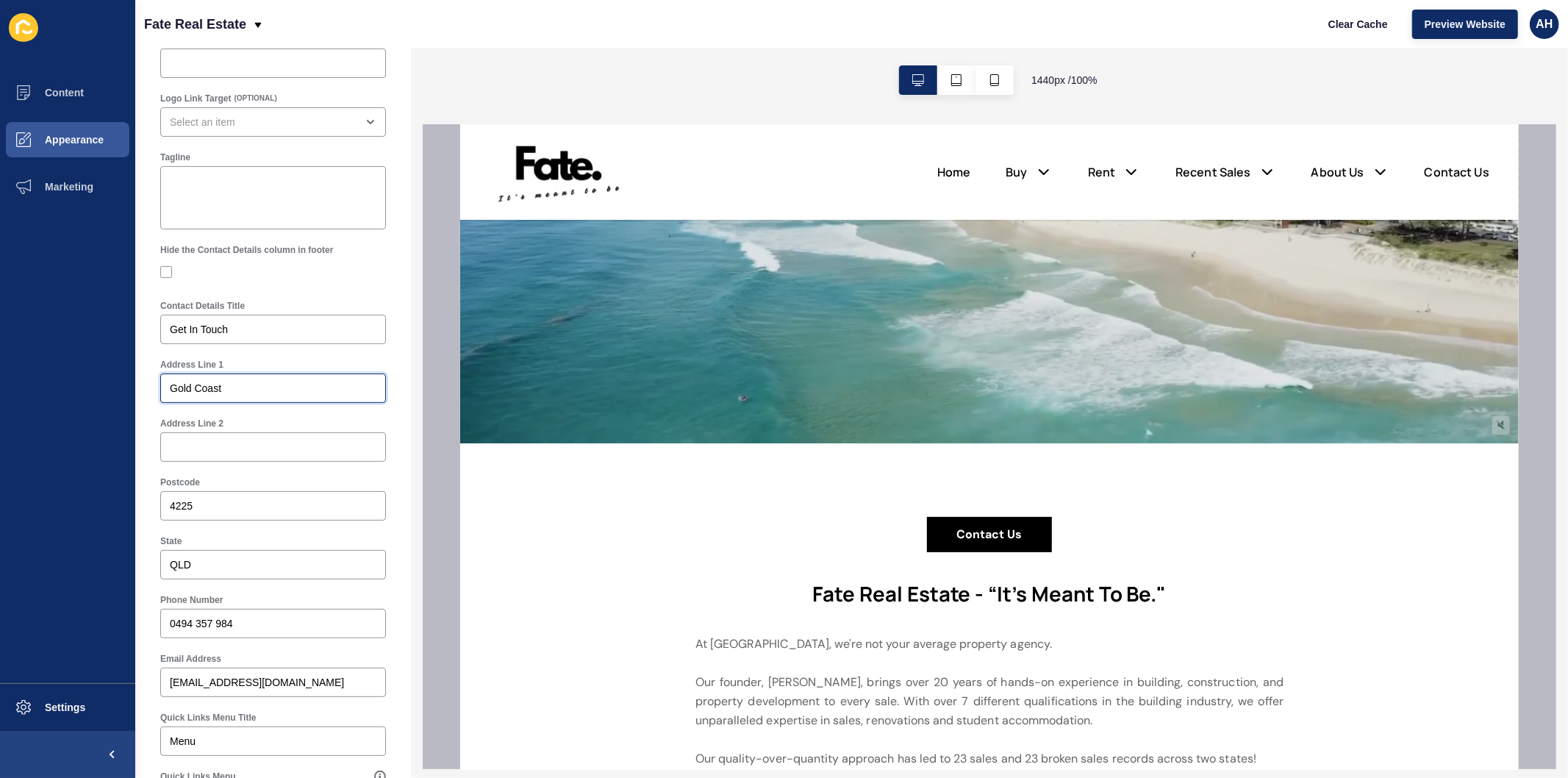
type input "Gold Coast"
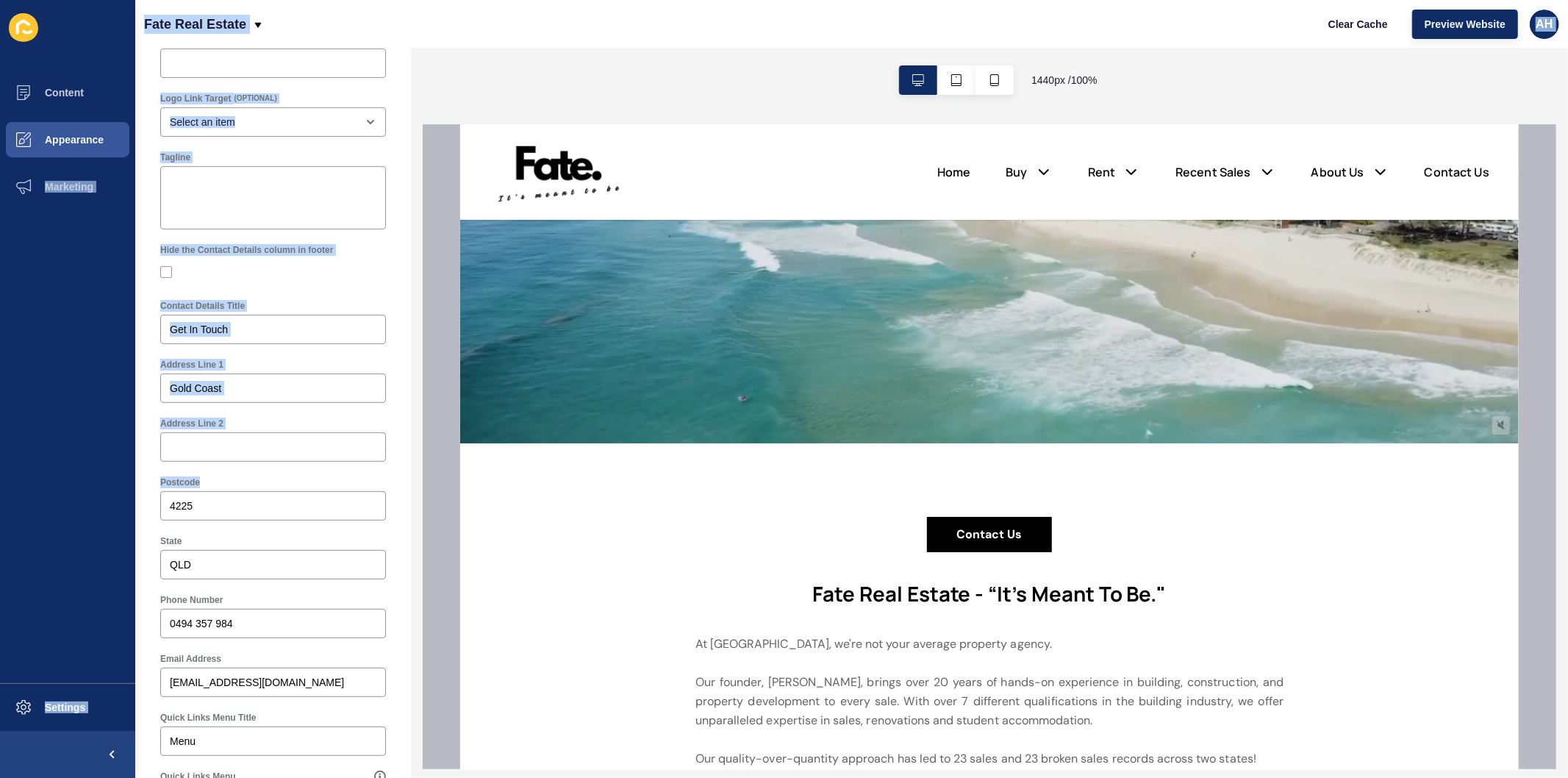
drag, startPoint x: 229, startPoint y: 496, endPoint x: 112, endPoint y: 496, distance: 117.0
click at [112, 496] on div "Content Appearance Marketing Settings Fate Real Estate Clear Cache Preview Webs…" at bounding box center [784, 389] width 1568 height 778
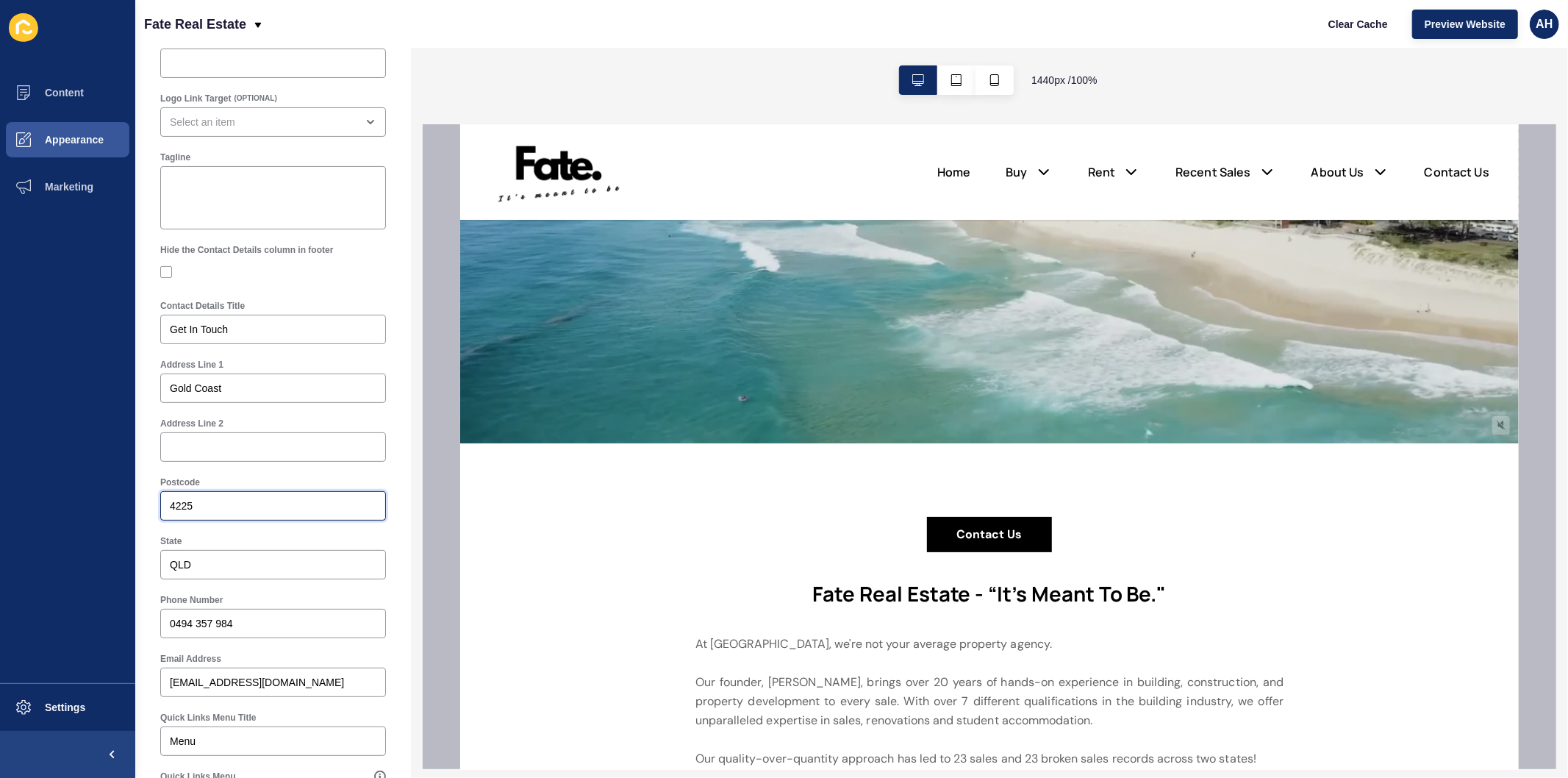
click at [233, 513] on body "Content Appearance Marketing Settings Fate Real Estate Clear Cache Preview Webs…" at bounding box center [784, 389] width 1568 height 778
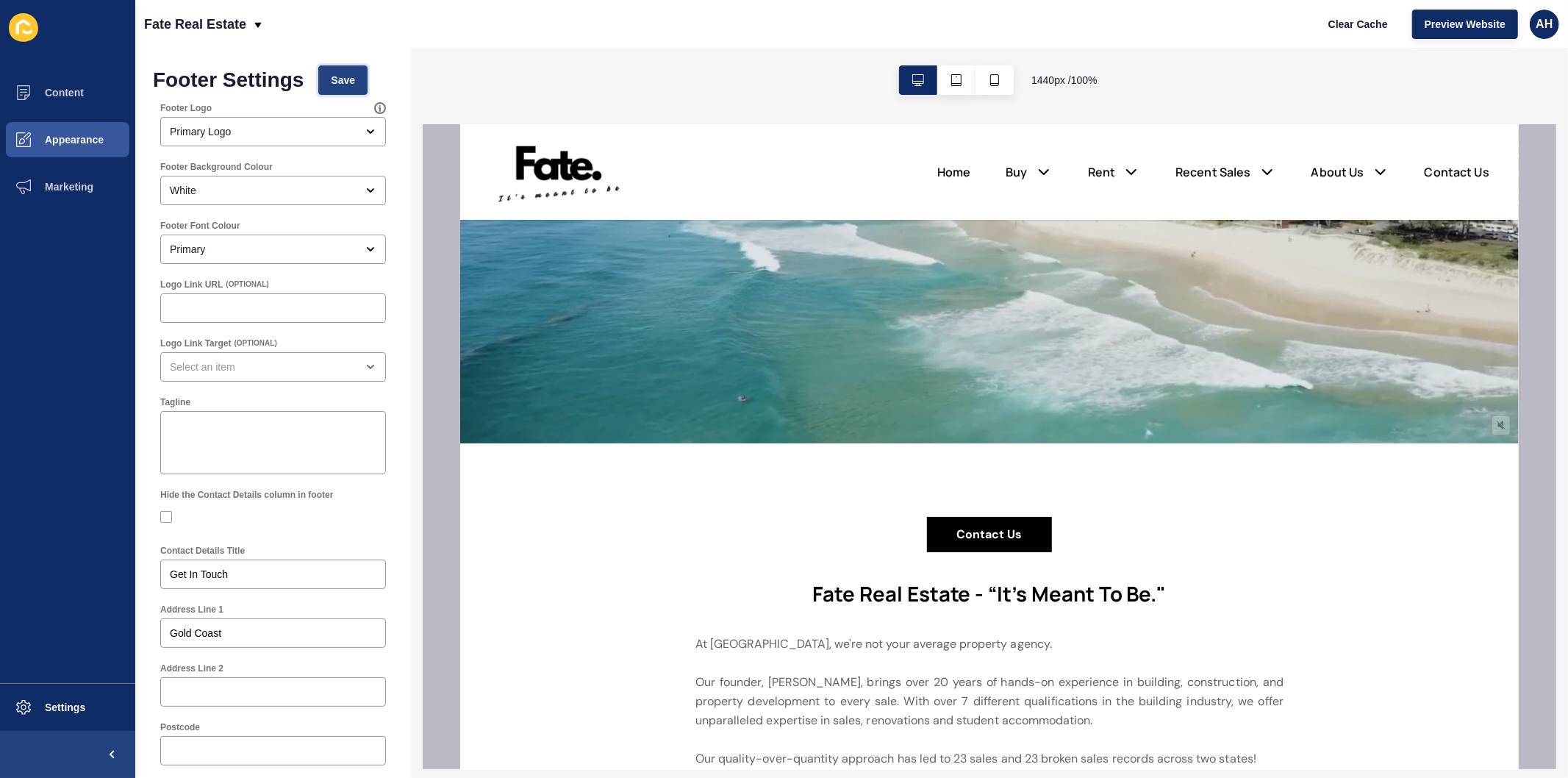
click at [341, 76] on span "Save" at bounding box center [343, 79] width 24 height 15
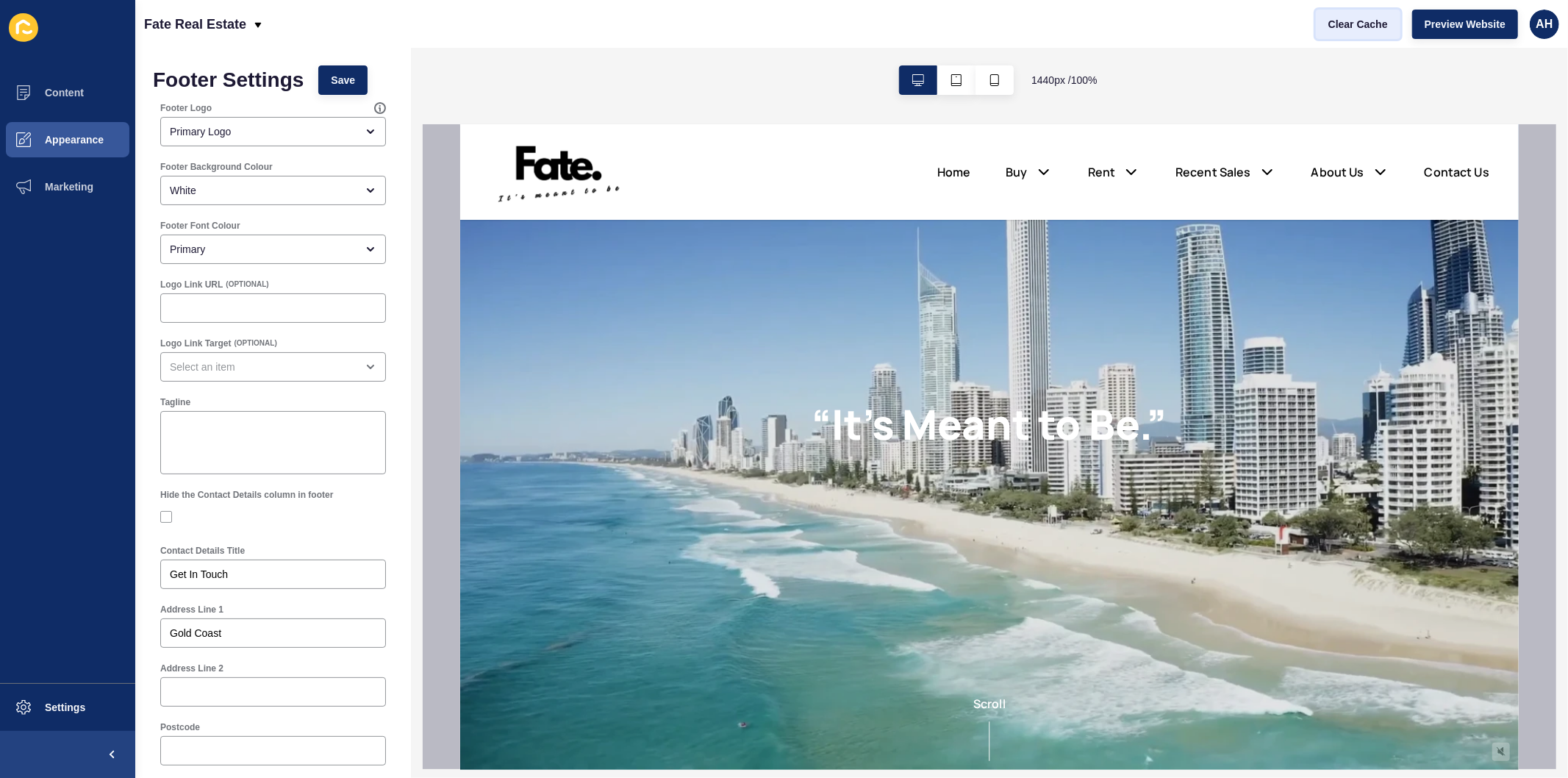
click at [1356, 28] on span "Clear Cache" at bounding box center [1358, 24] width 60 height 15
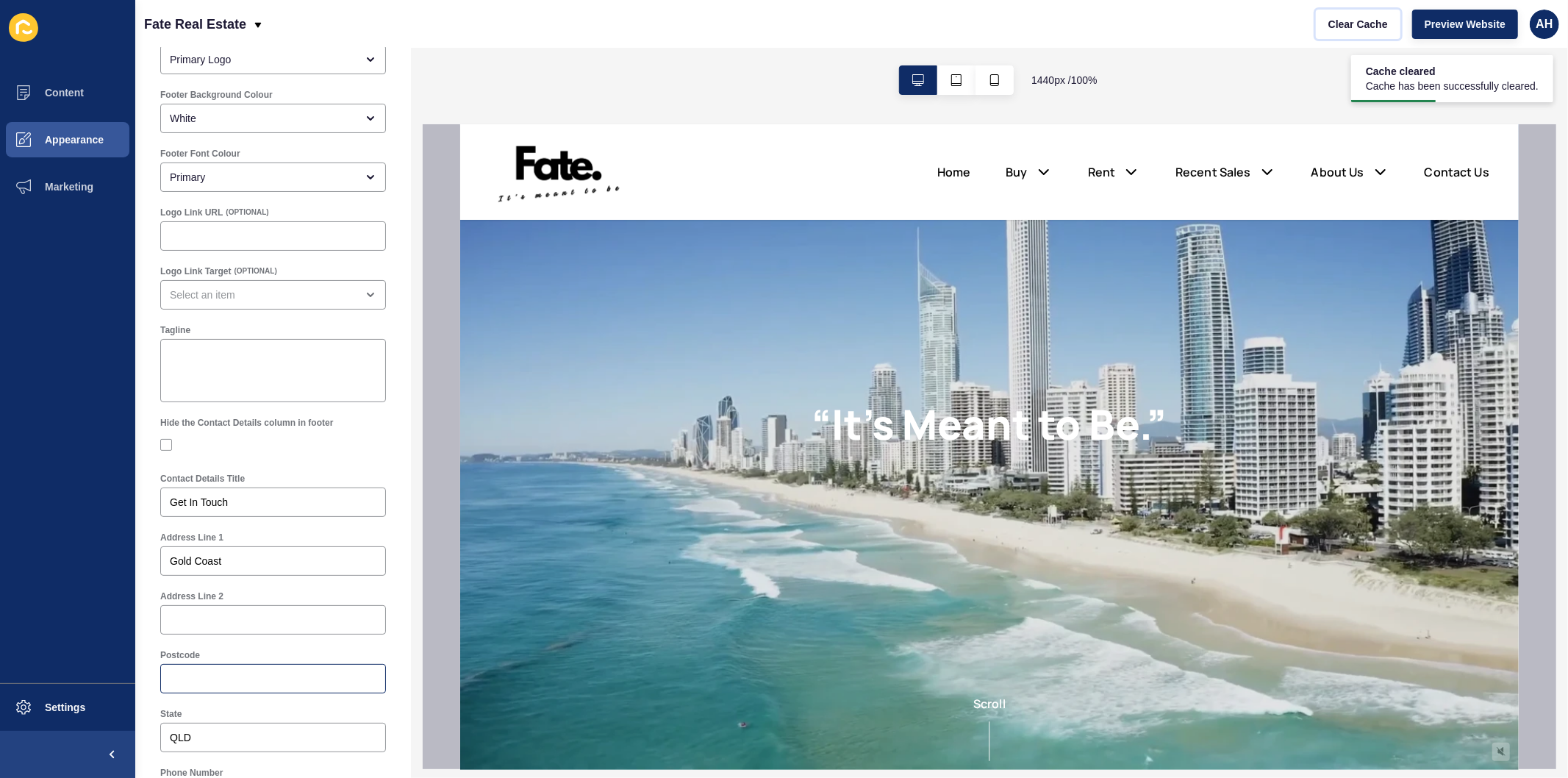
scroll to position [164, 0]
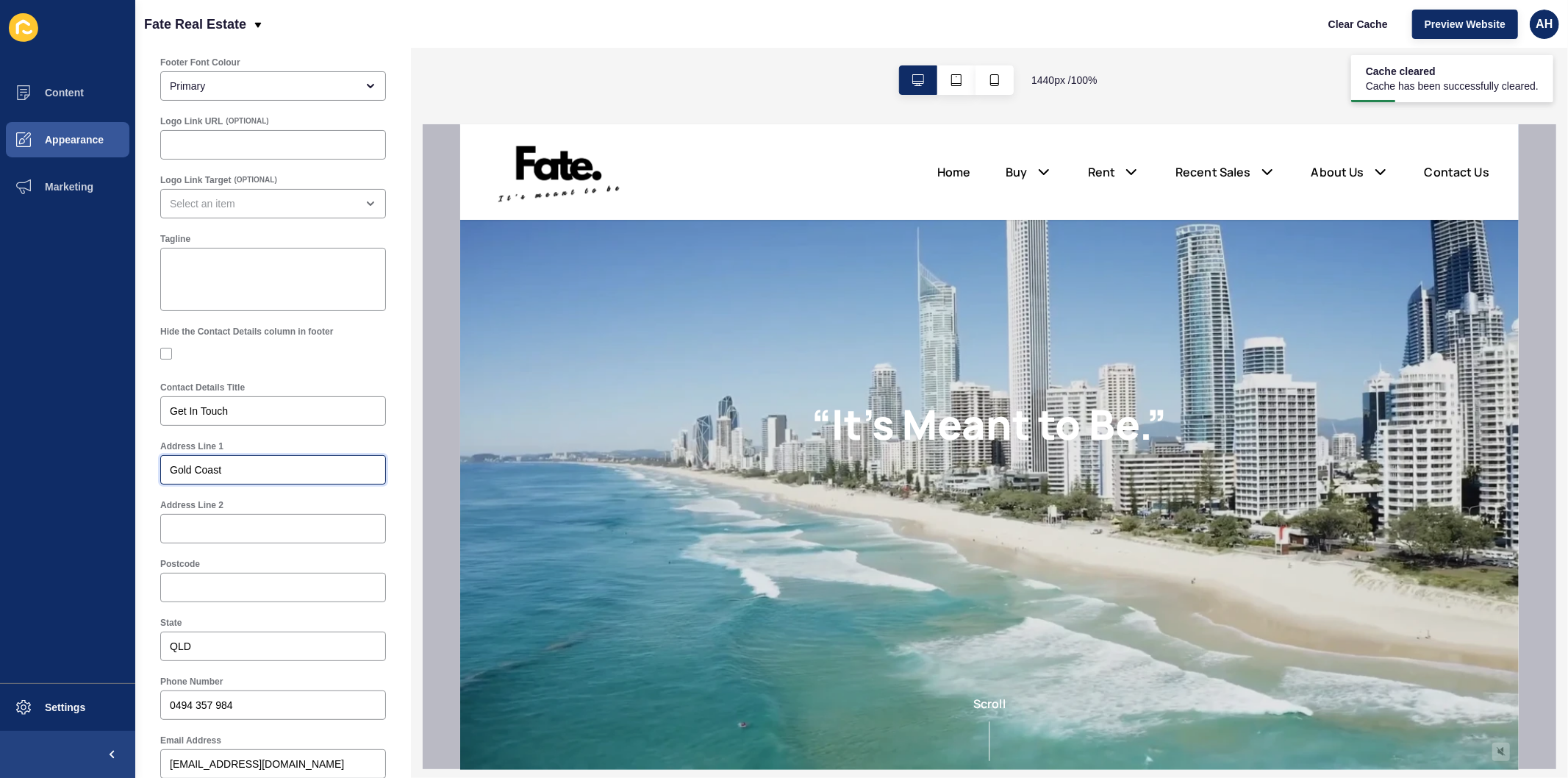
click at [292, 472] on input "Gold Coast" at bounding box center [273, 469] width 206 height 15
type input "Gold Coast QLD"
drag, startPoint x: 221, startPoint y: 643, endPoint x: 120, endPoint y: 630, distance: 101.8
click at [121, 631] on div "Content Appearance Marketing Settings Fate Real Estate Clear Cache Preview Webs…" at bounding box center [784, 389] width 1568 height 778
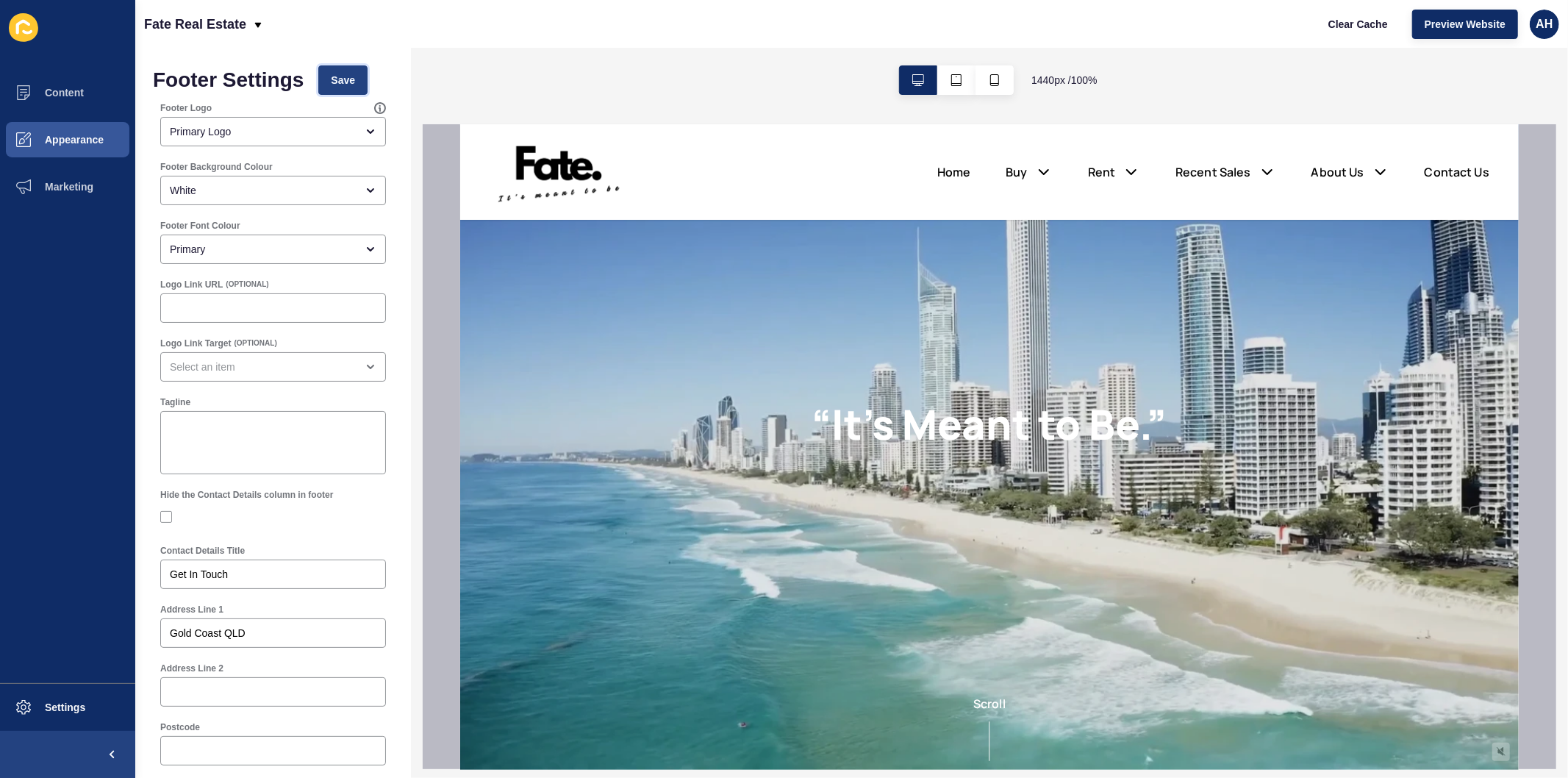
click at [345, 73] on span "Save" at bounding box center [343, 79] width 24 height 15
click at [355, 76] on button "Save" at bounding box center [343, 80] width 49 height 29
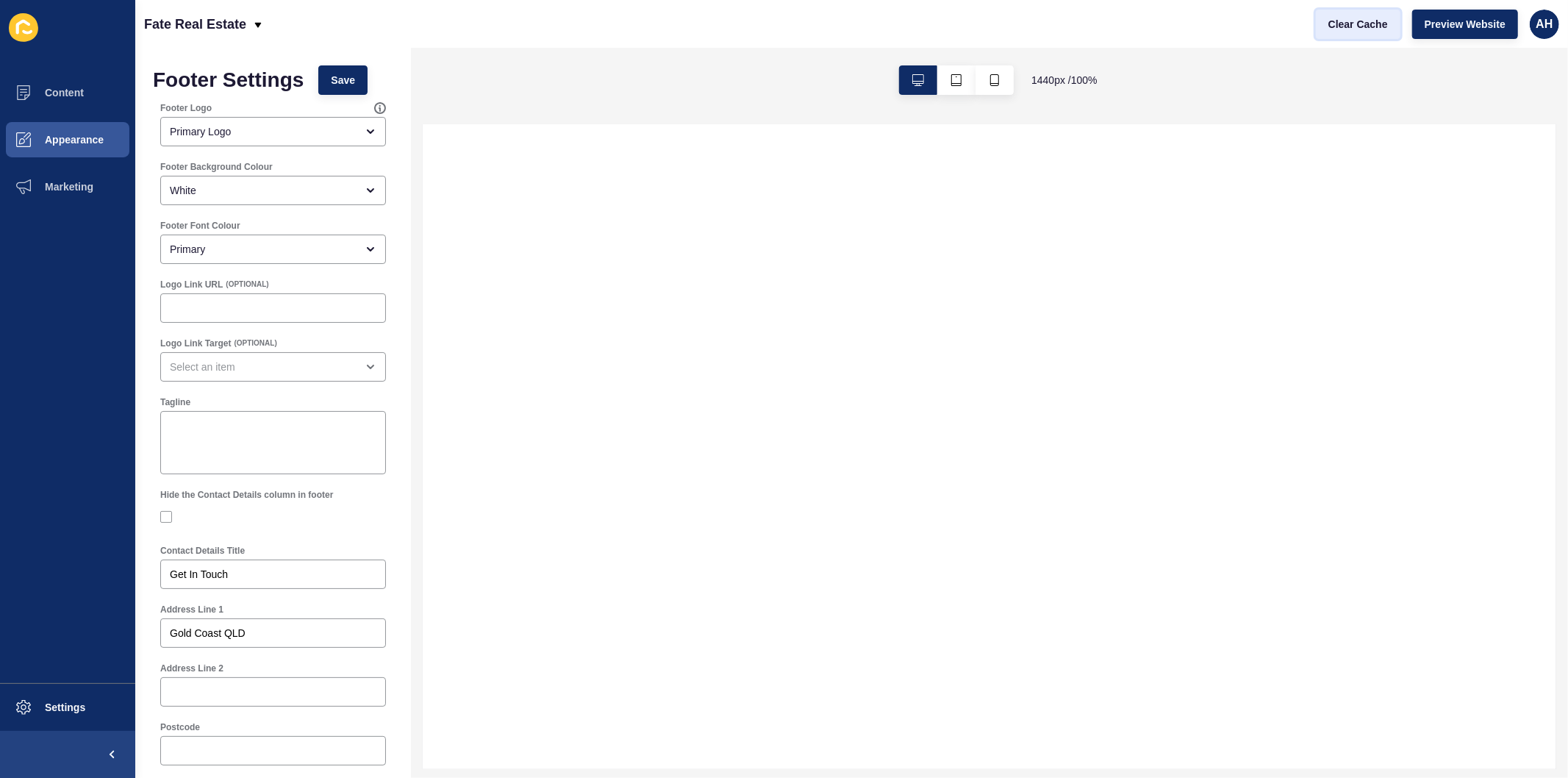
click at [1339, 21] on span "Clear Cache" at bounding box center [1358, 24] width 60 height 15
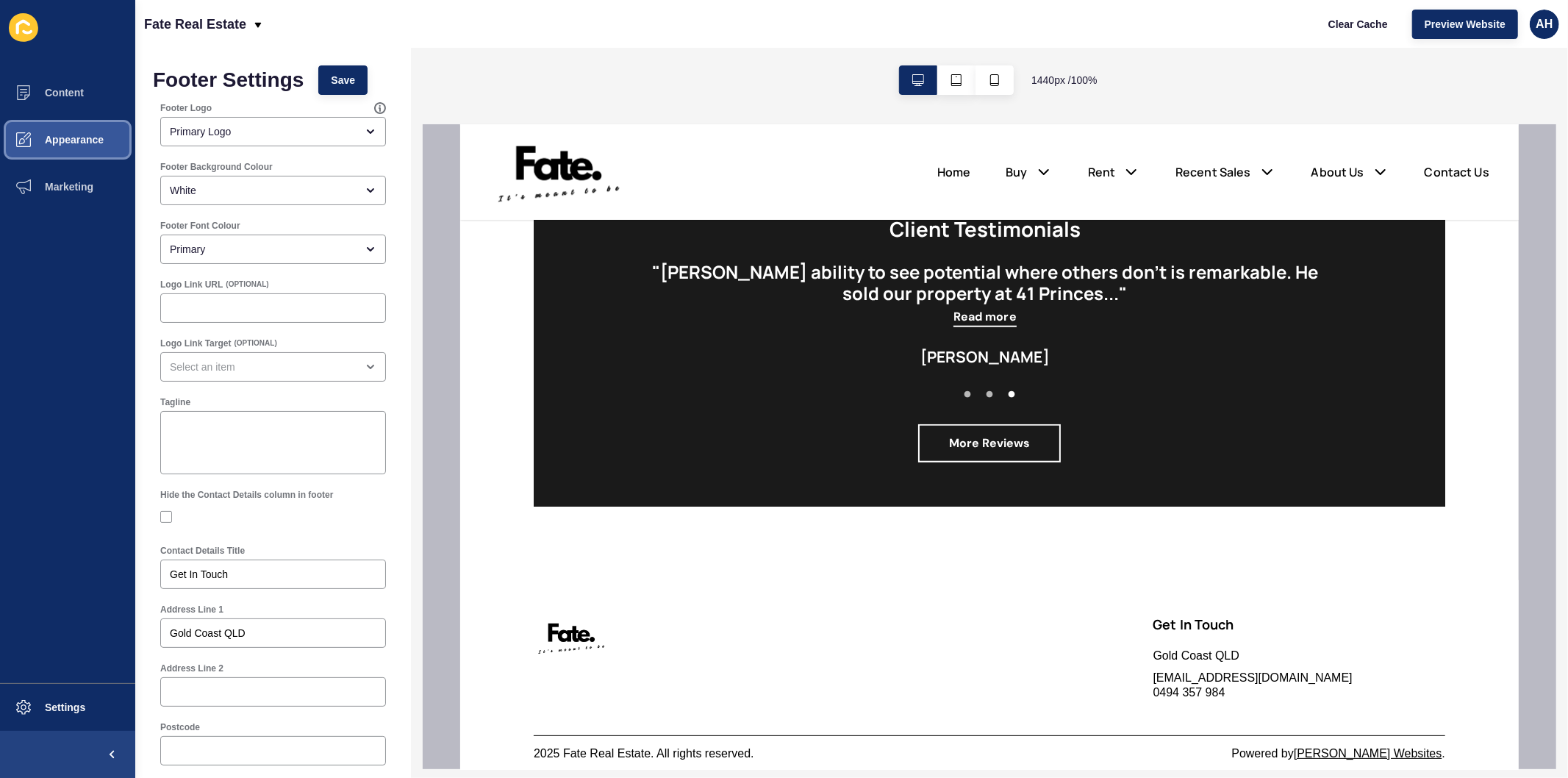
click at [79, 146] on button "Appearance" at bounding box center [67, 140] width 135 height 47
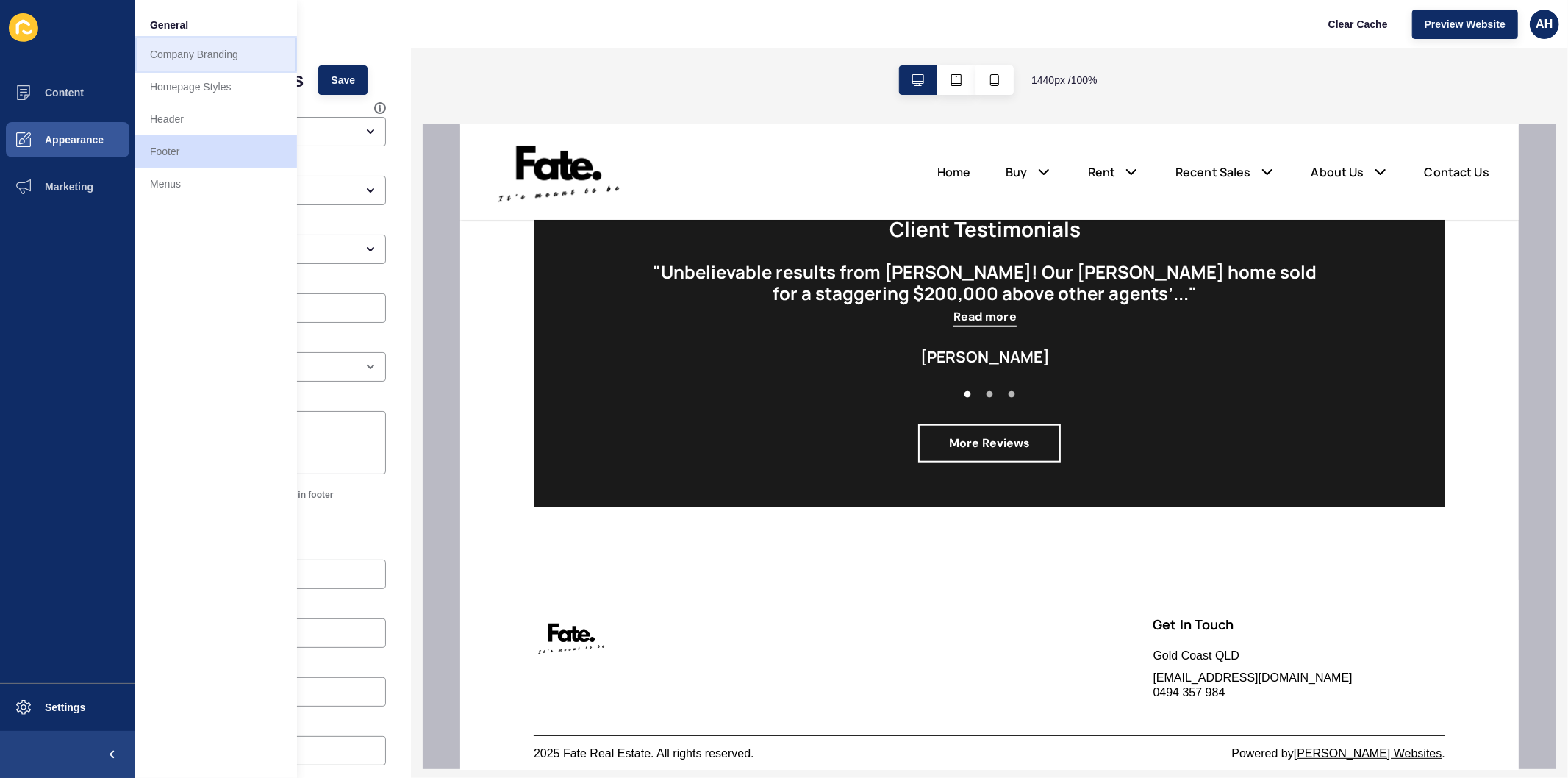
click at [205, 57] on link "Company Branding" at bounding box center [216, 54] width 162 height 32
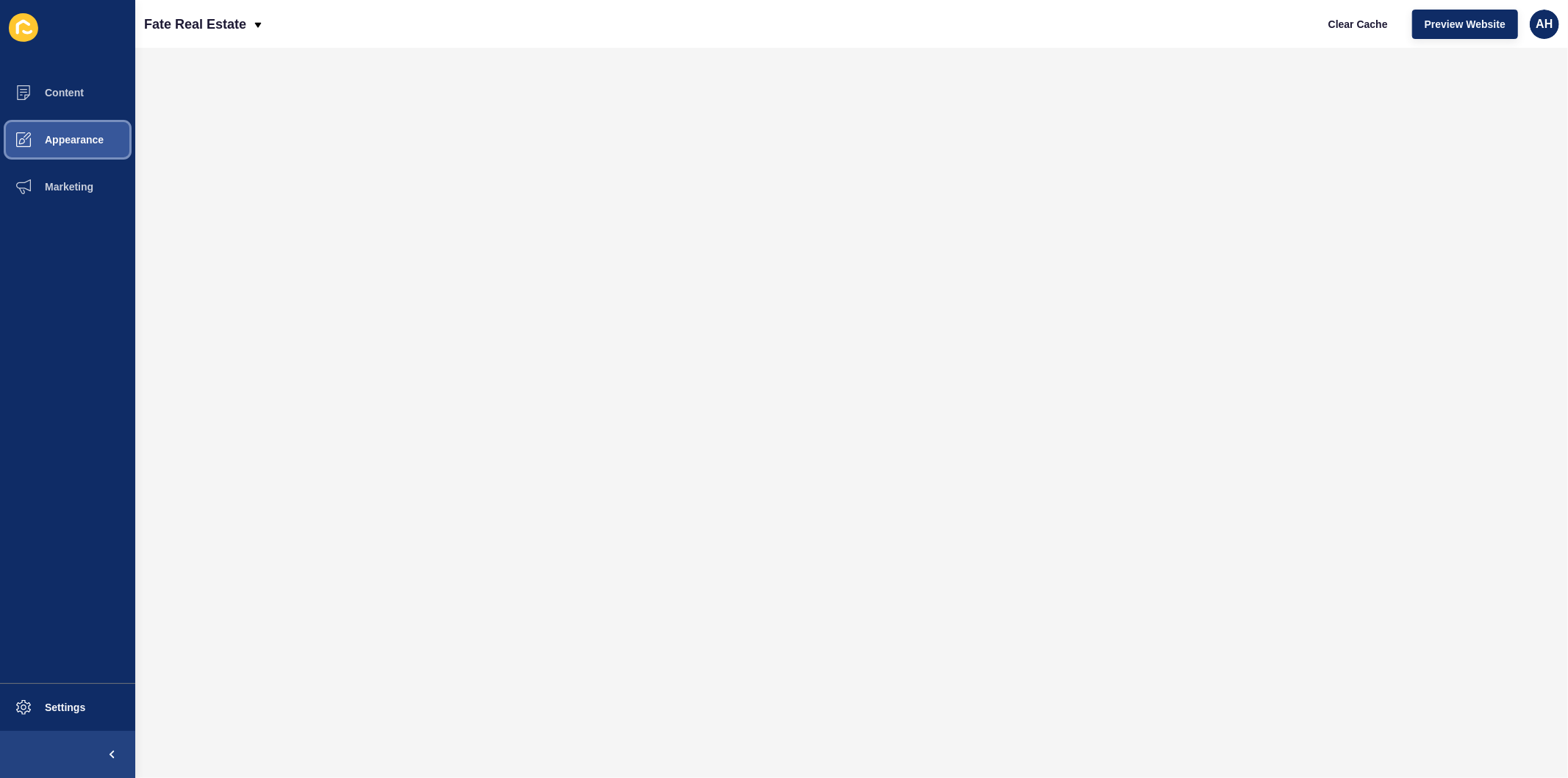
click at [75, 127] on button "Appearance" at bounding box center [67, 140] width 135 height 47
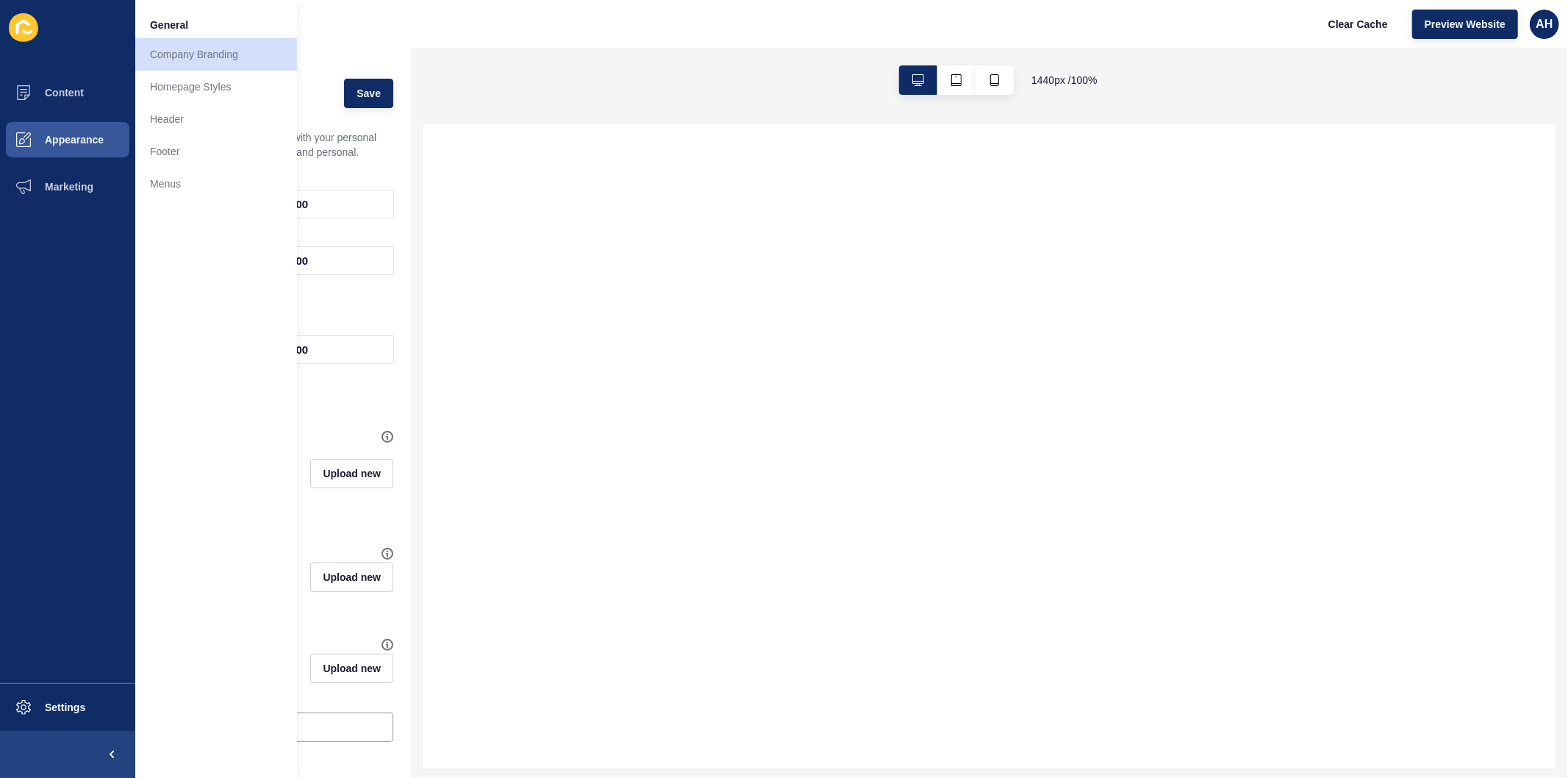
click at [341, 29] on div "Fate Real Estate Clear Cache Preview Website AH" at bounding box center [852, 24] width 1433 height 48
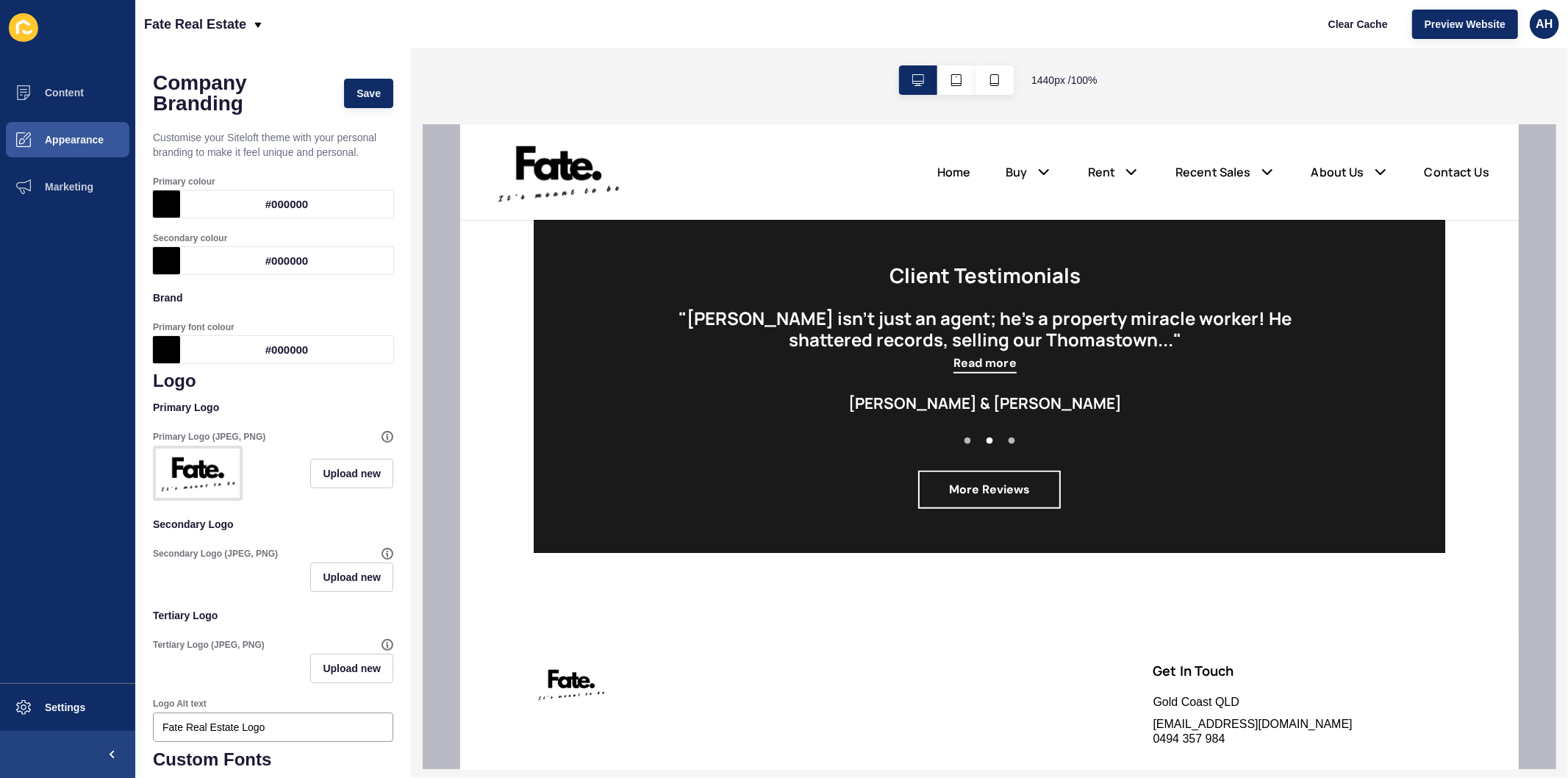
scroll to position [1107, 0]
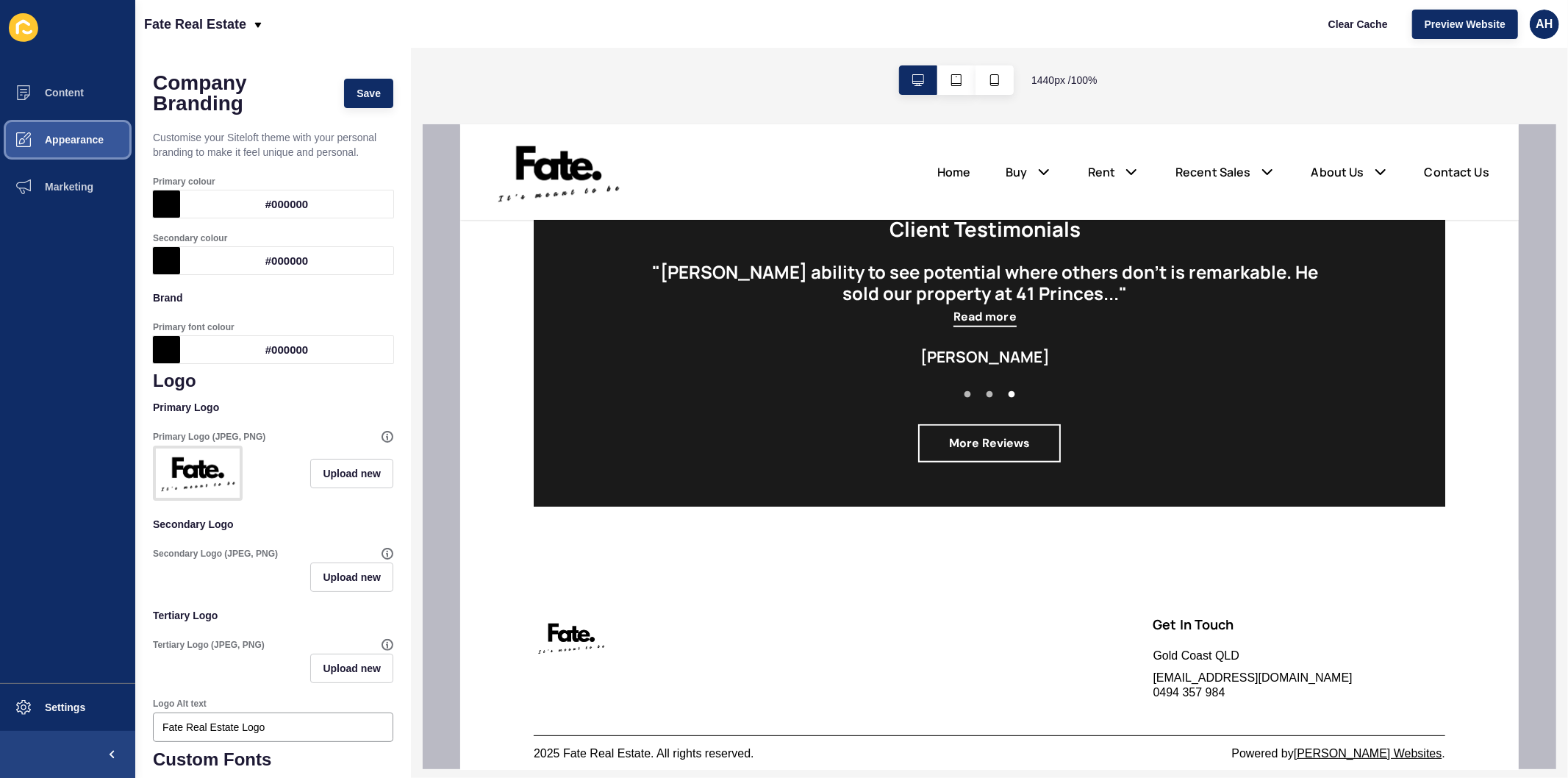
click at [85, 140] on span "Appearance" at bounding box center [50, 139] width 106 height 11
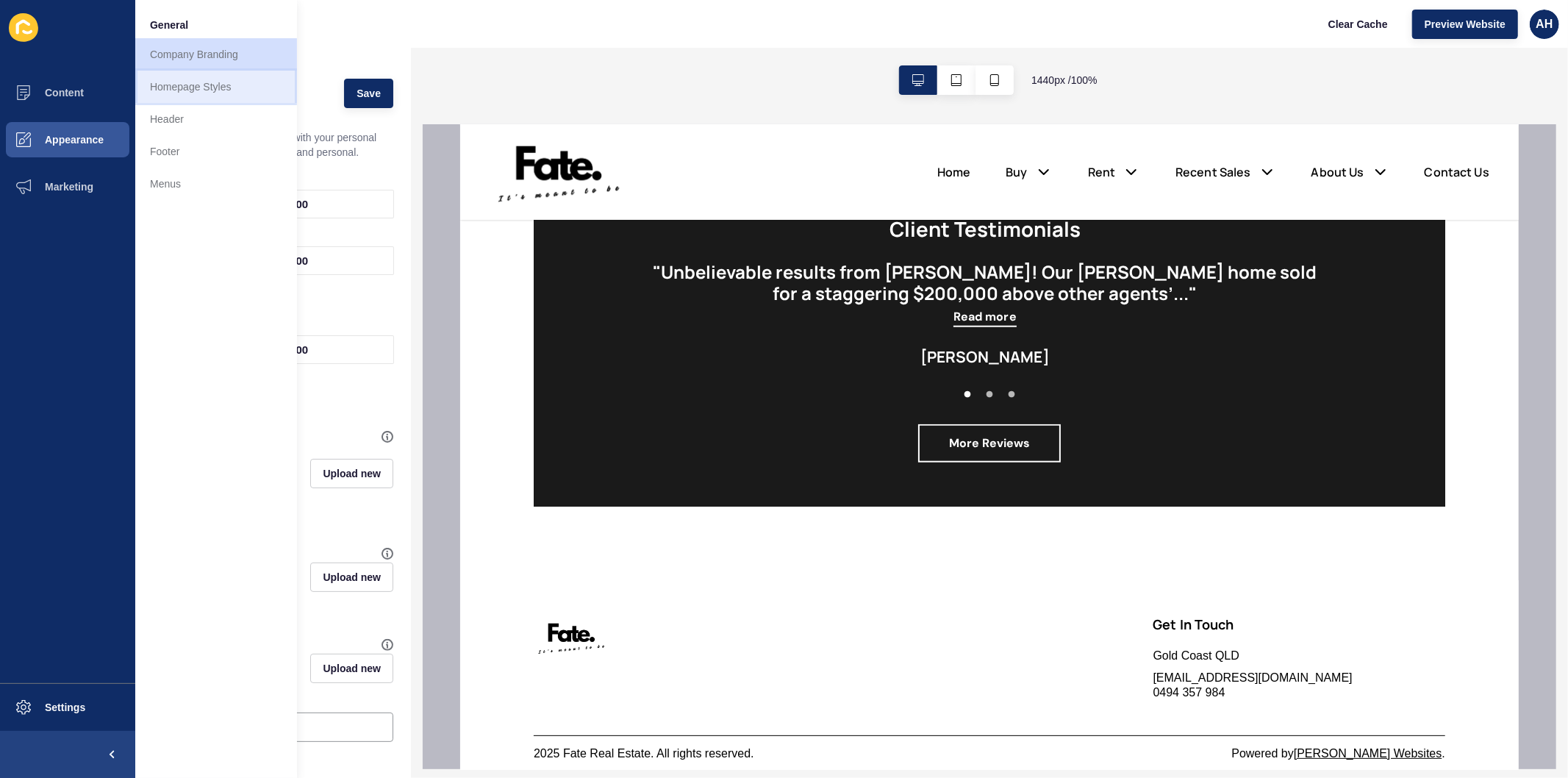
click at [199, 97] on link "Homepage Styles" at bounding box center [216, 86] width 162 height 32
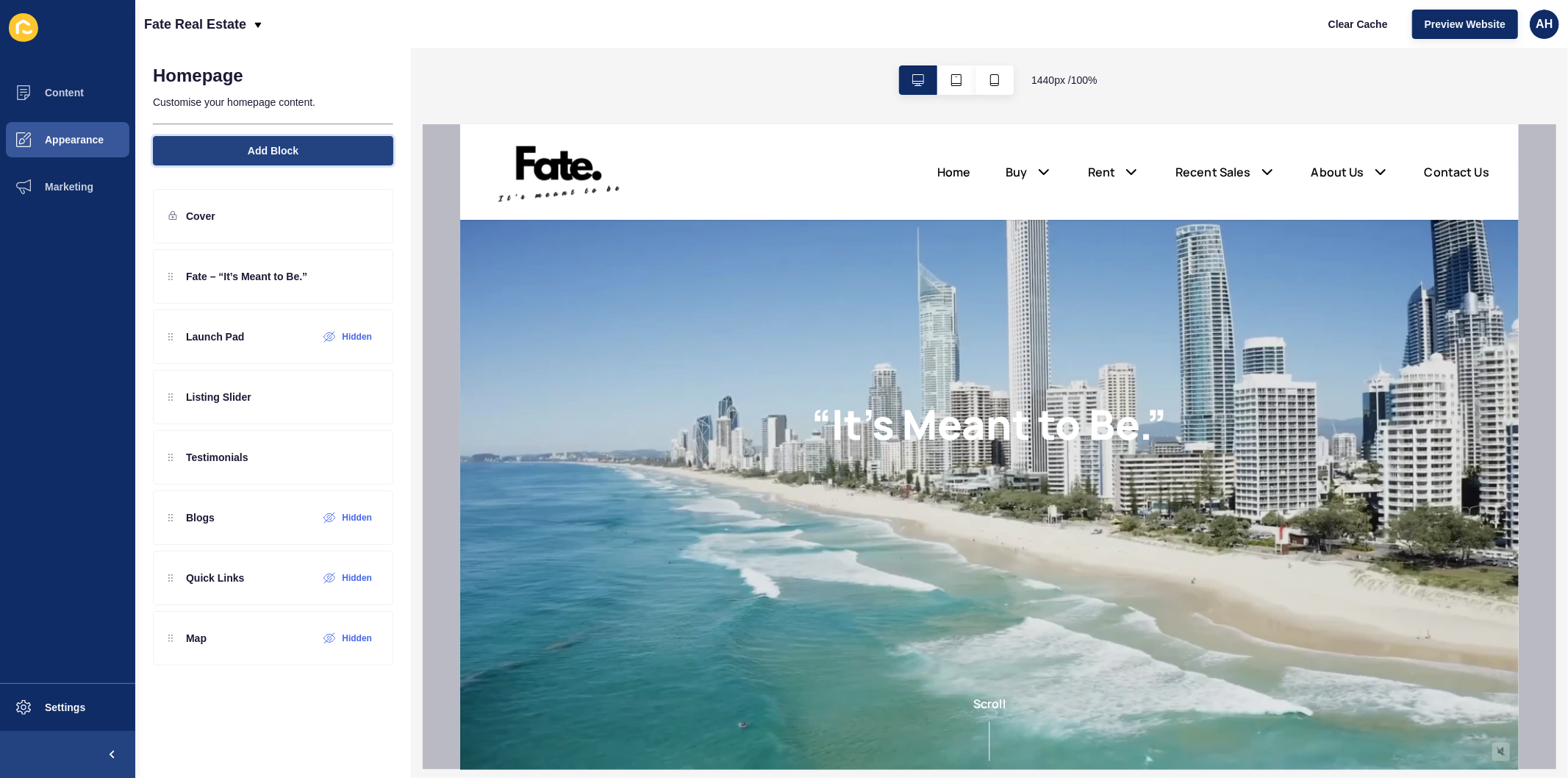
click at [305, 151] on button "Add Block" at bounding box center [273, 151] width 241 height 29
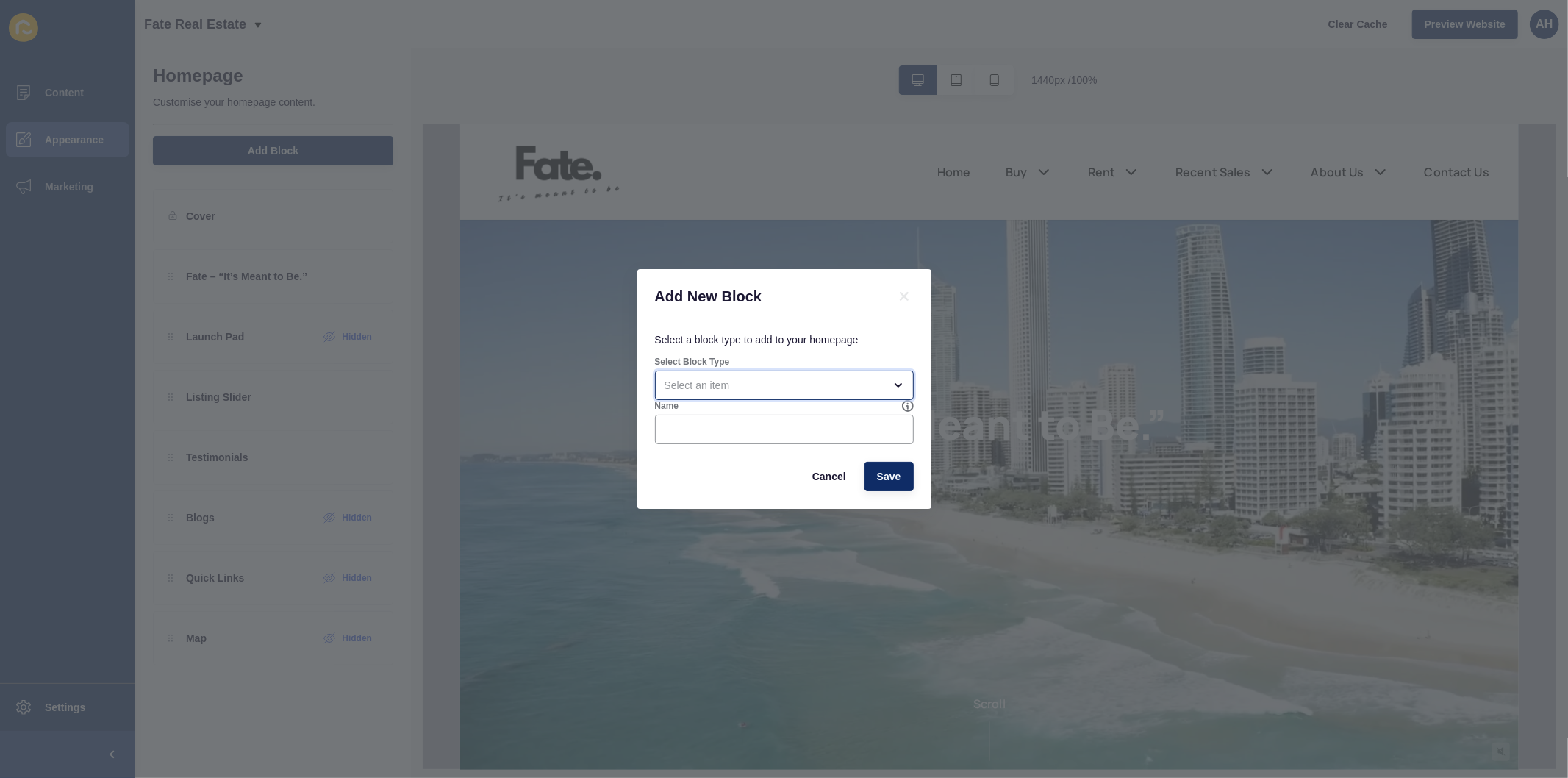
click at [745, 382] on div "open menu" at bounding box center [774, 385] width 219 height 15
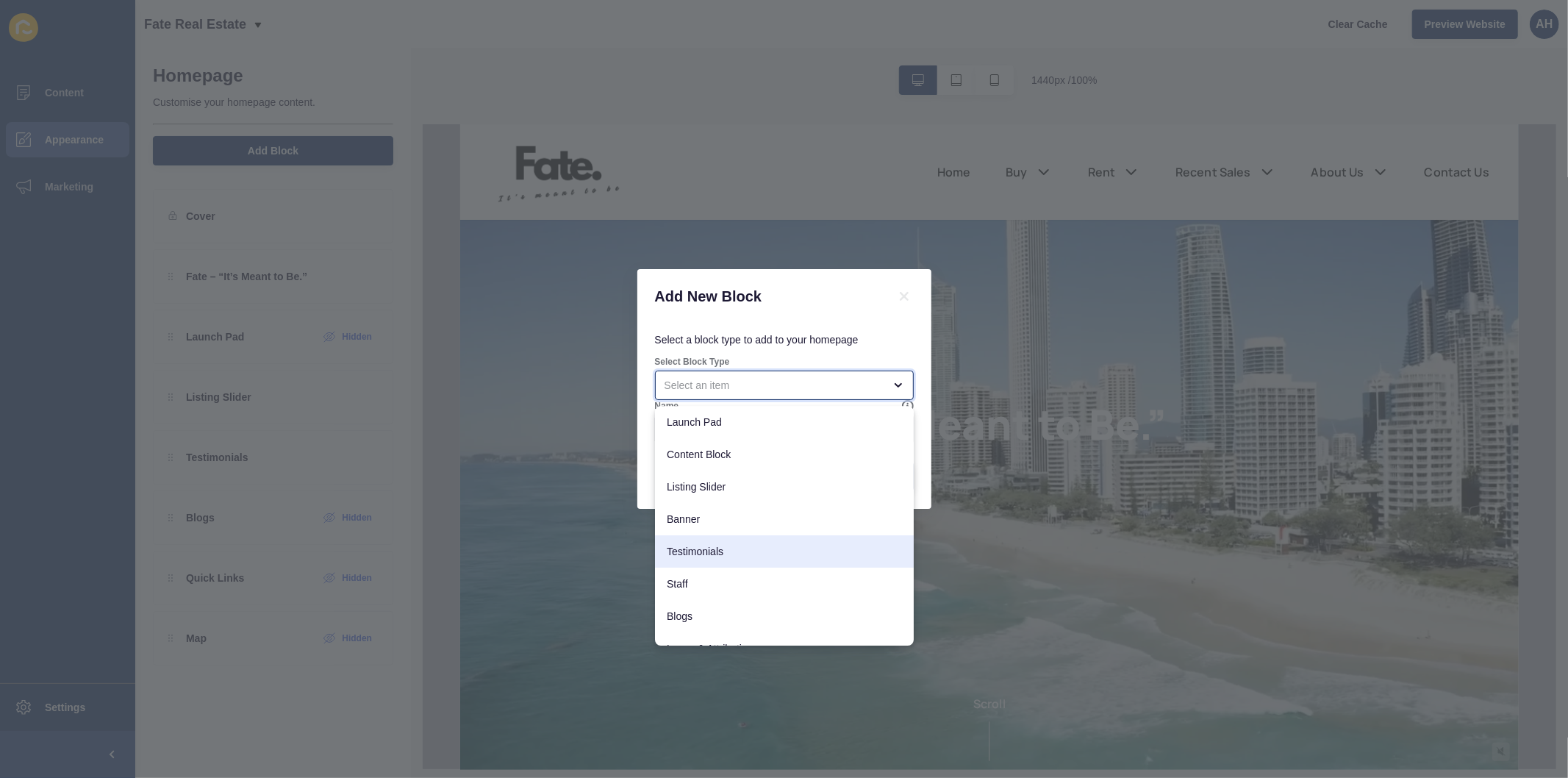
scroll to position [82, 0]
click at [758, 559] on span "Logos & Attribution" at bounding box center [784, 566] width 235 height 15
type input "Logos & Attribution"
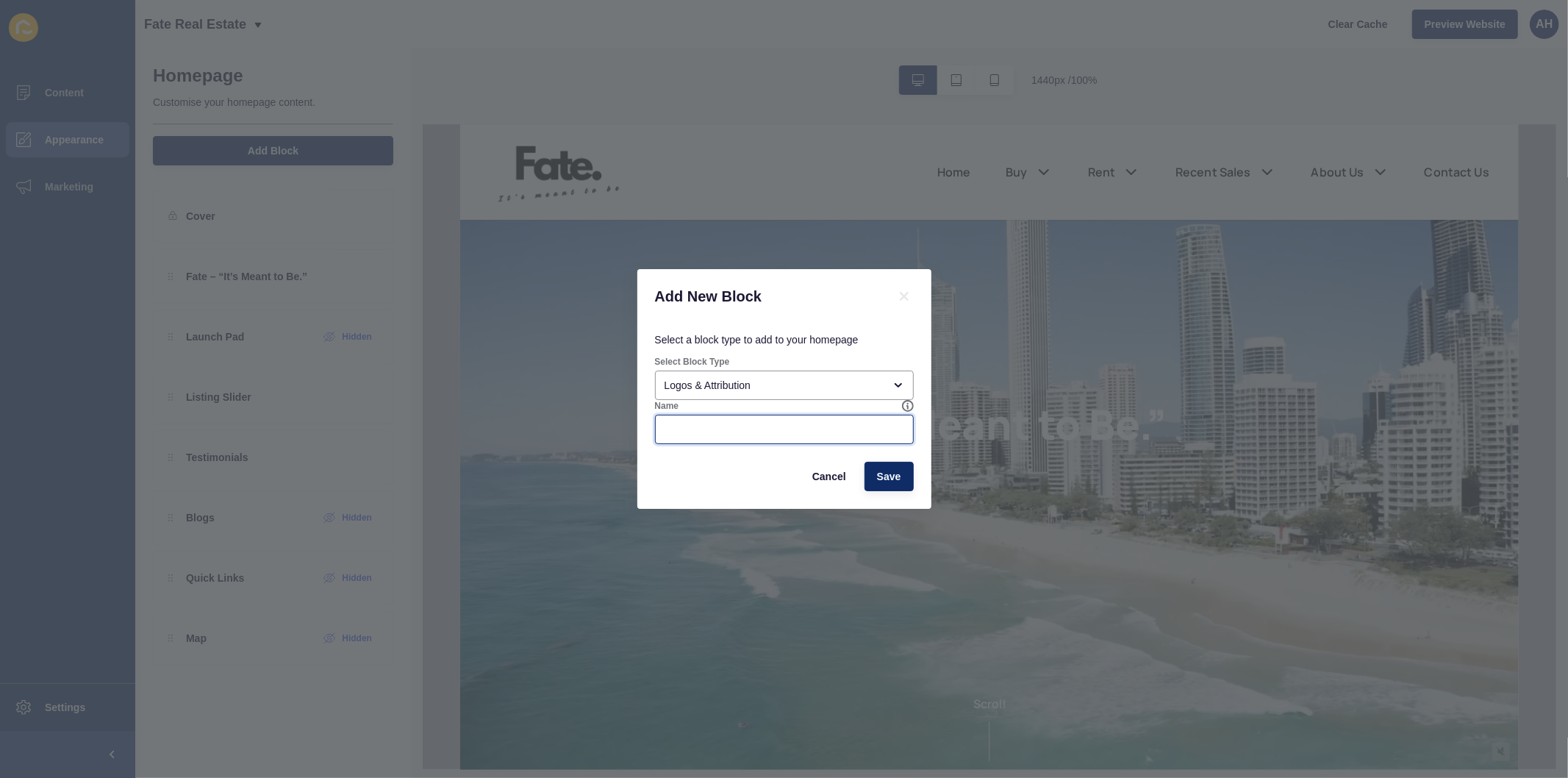
click at [794, 433] on input "Name" at bounding box center [784, 429] width 240 height 15
click at [787, 427] on input "Name" at bounding box center [784, 429] width 240 height 15
type input "REI Logos"
click at [882, 469] on span "Save" at bounding box center [889, 476] width 24 height 15
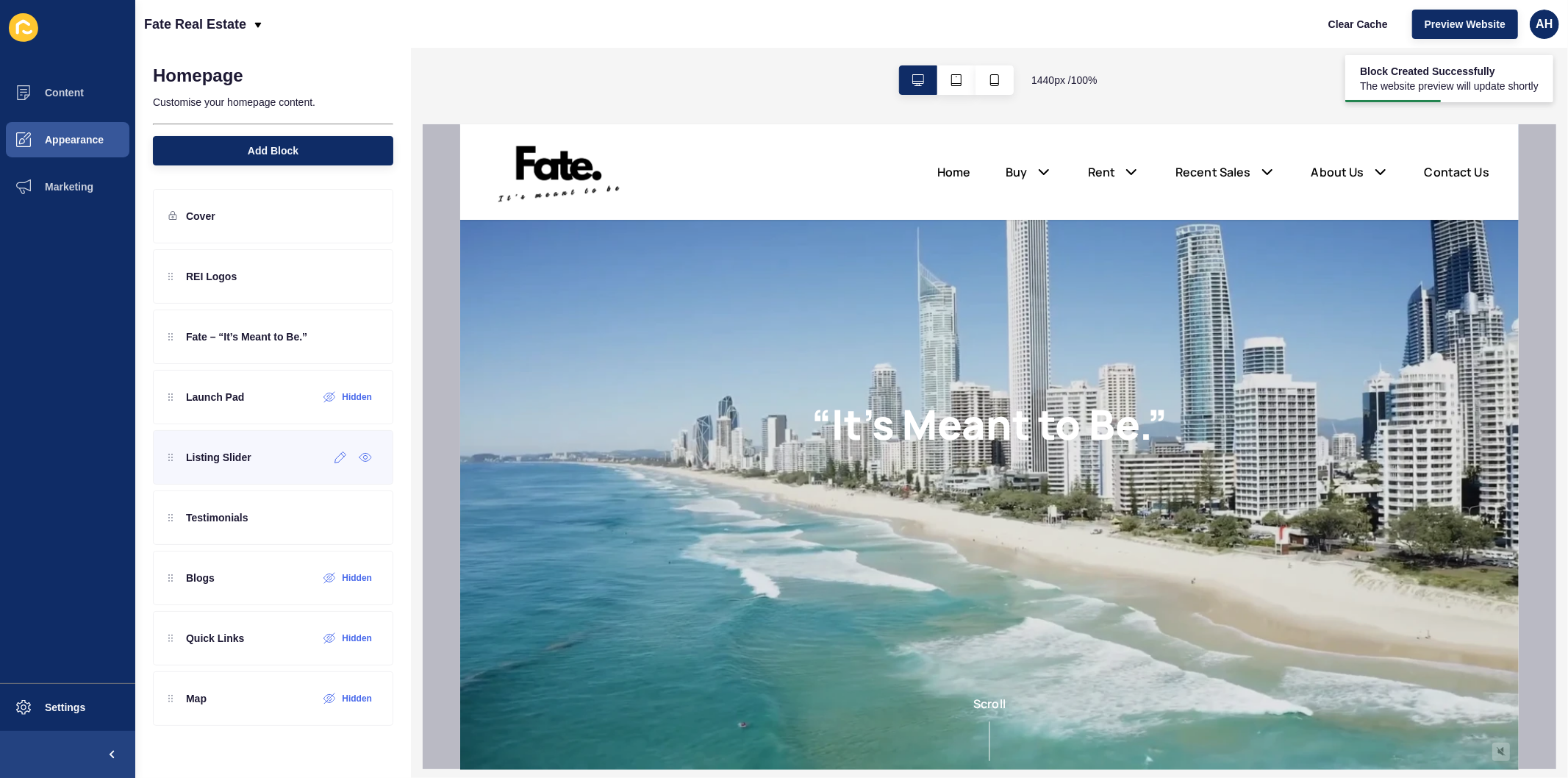
scroll to position [0, 0]
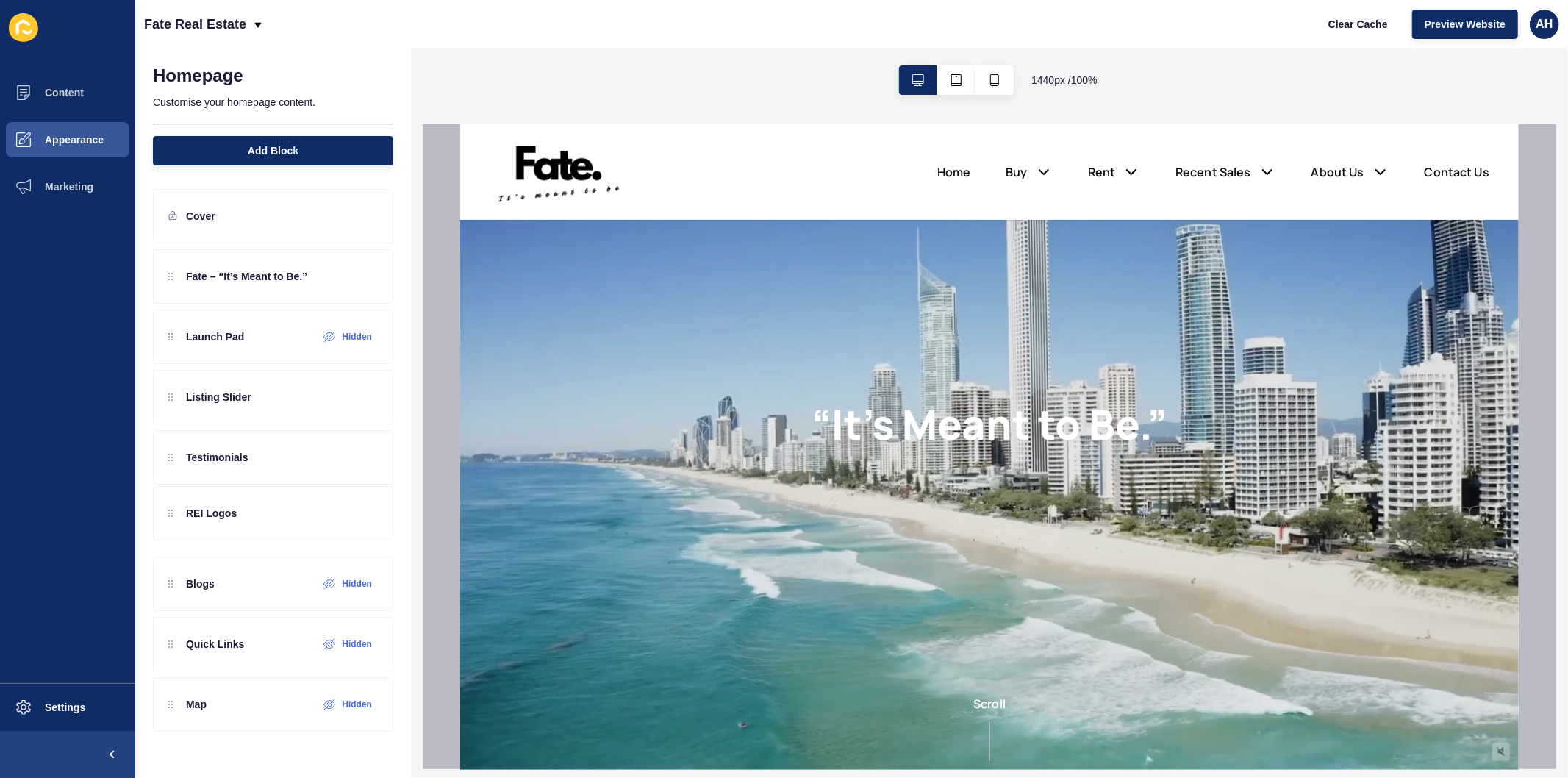
drag, startPoint x: 170, startPoint y: 276, endPoint x: 160, endPoint y: 511, distance: 235.2
click at [160, 511] on div "REI Logos Fate – “It’s Meant to Be.” Launch Pad Hidden Listing Slider Testimoni…" at bounding box center [273, 457] width 241 height 417
click at [340, 522] on icon at bounding box center [341, 518] width 11 height 11
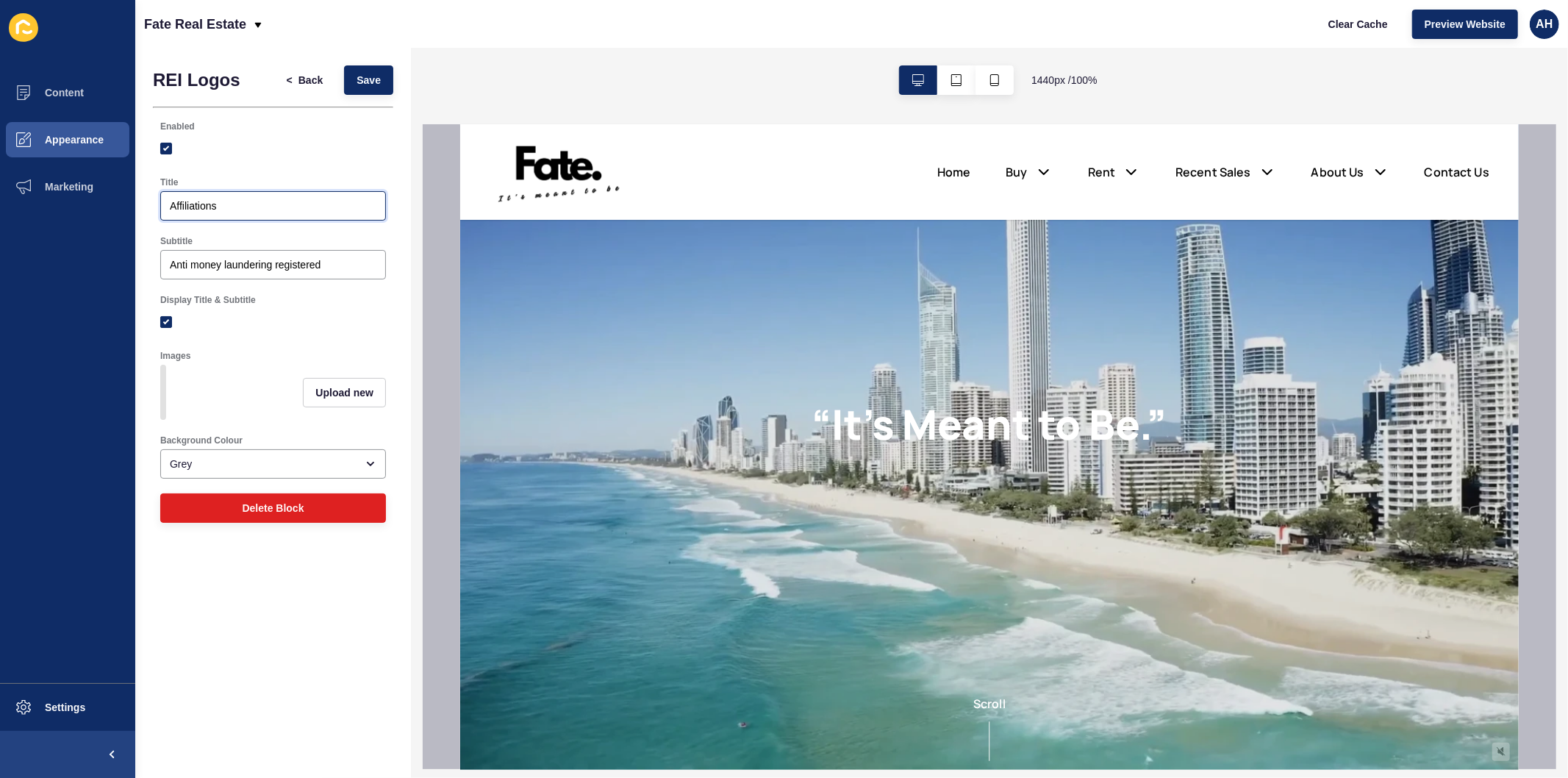
click at [270, 206] on input "Affiliations" at bounding box center [273, 206] width 206 height 15
click at [295, 264] on input "Anti money laundering registered" at bounding box center [273, 264] width 206 height 15
click at [167, 321] on label at bounding box center [166, 322] width 11 height 11
click at [167, 321] on input "Display Title & Subtitle" at bounding box center [168, 323] width 10 height 10
checkbox input "false"
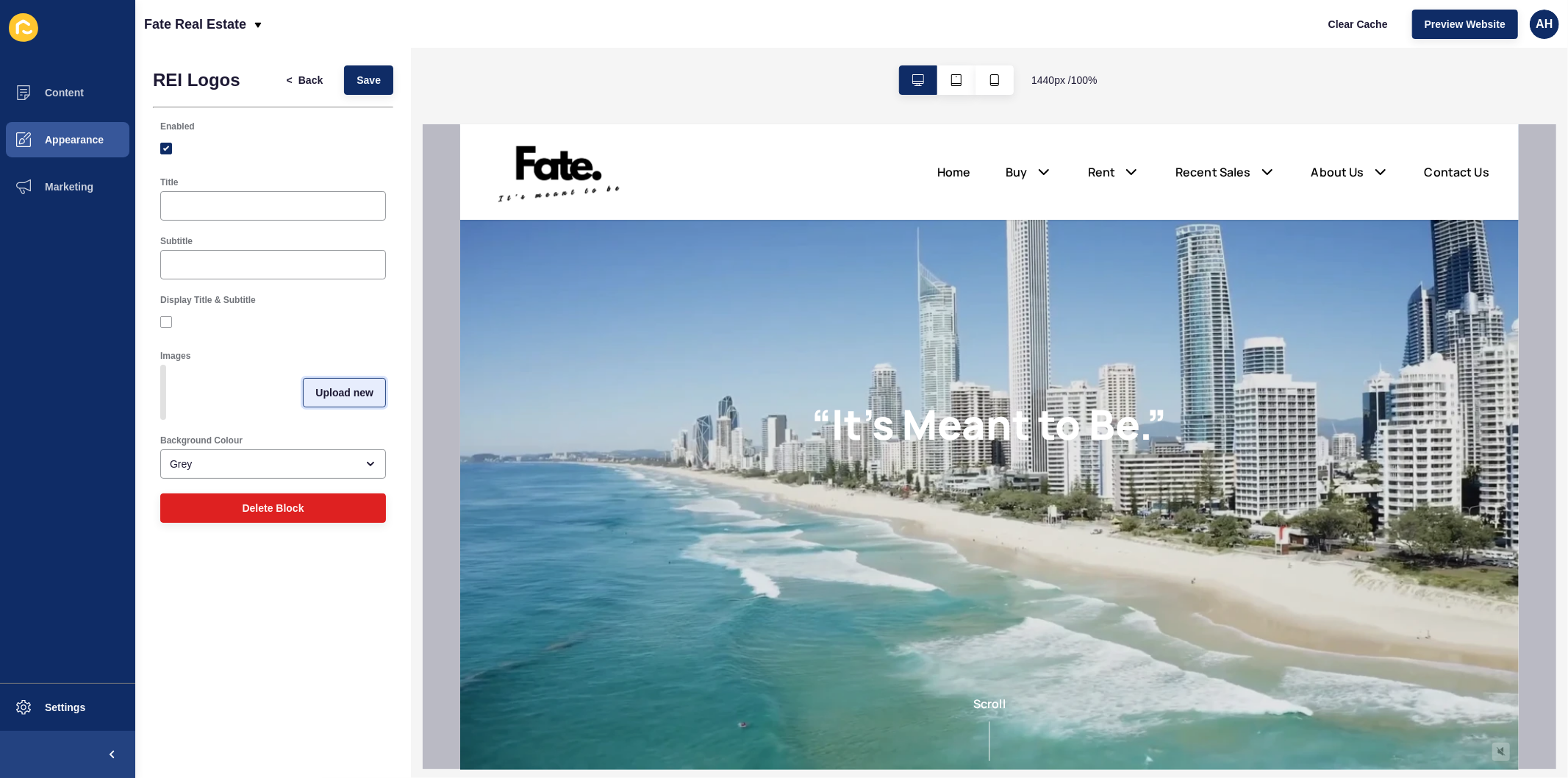
click at [335, 397] on span "Upload new" at bounding box center [344, 392] width 58 height 15
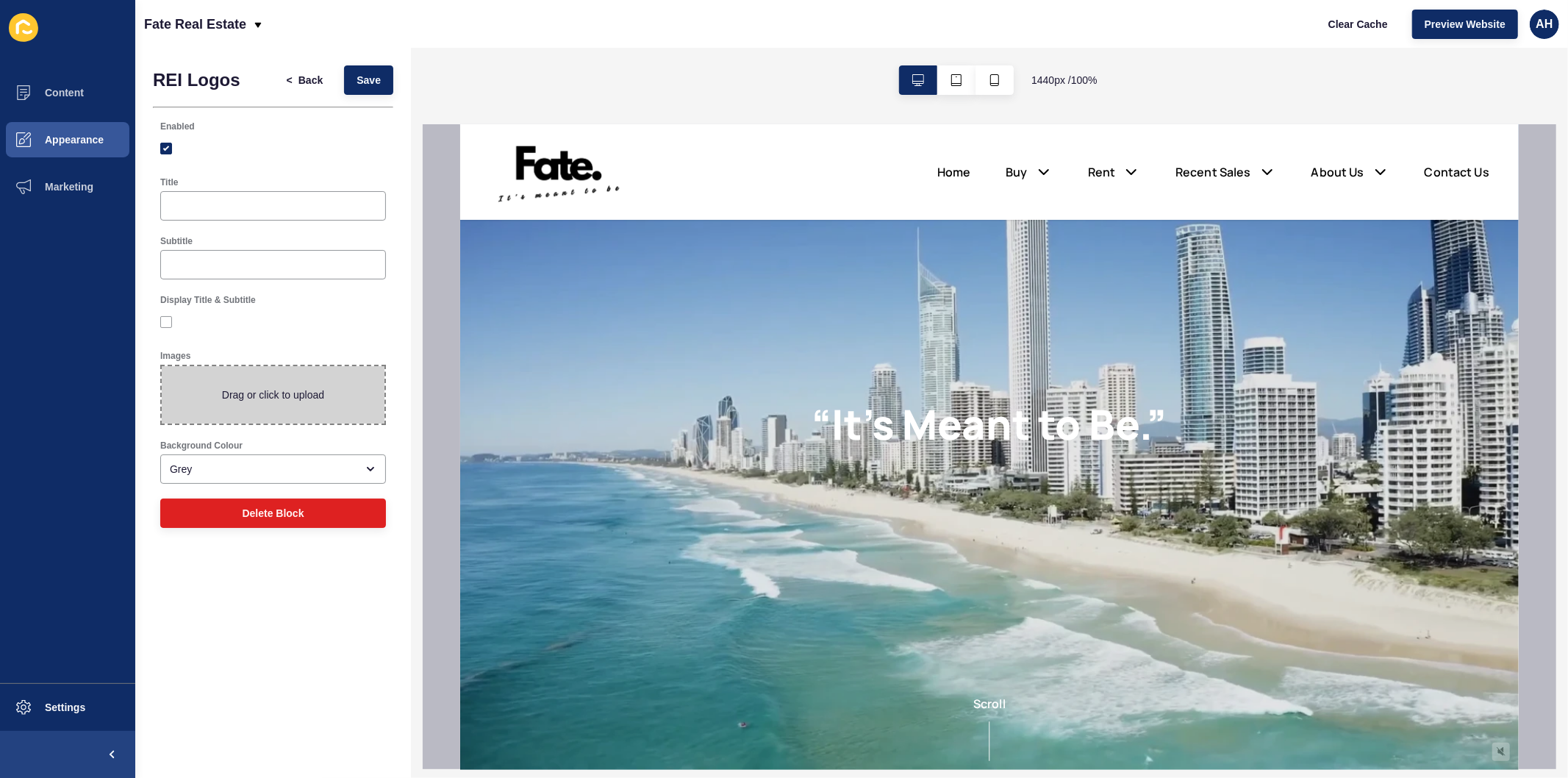
click at [306, 396] on span at bounding box center [273, 394] width 223 height 57
click at [162, 366] on input "Drag or click to upload" at bounding box center [162, 366] width 0 height 0
type input "C:\fakepath\image (3).png"
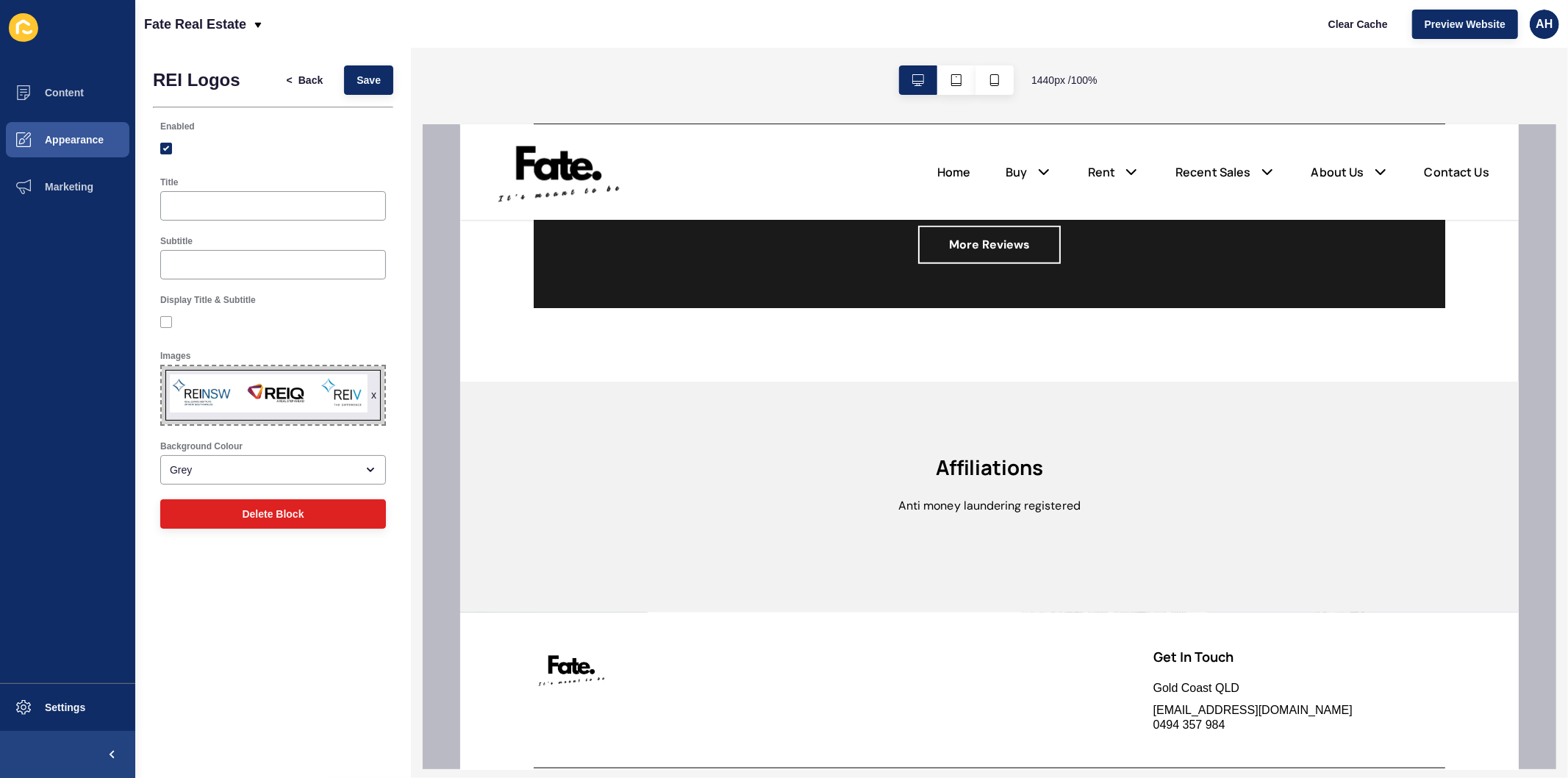
scroll to position [1307, 0]
click at [366, 82] on span "Save" at bounding box center [369, 79] width 24 height 15
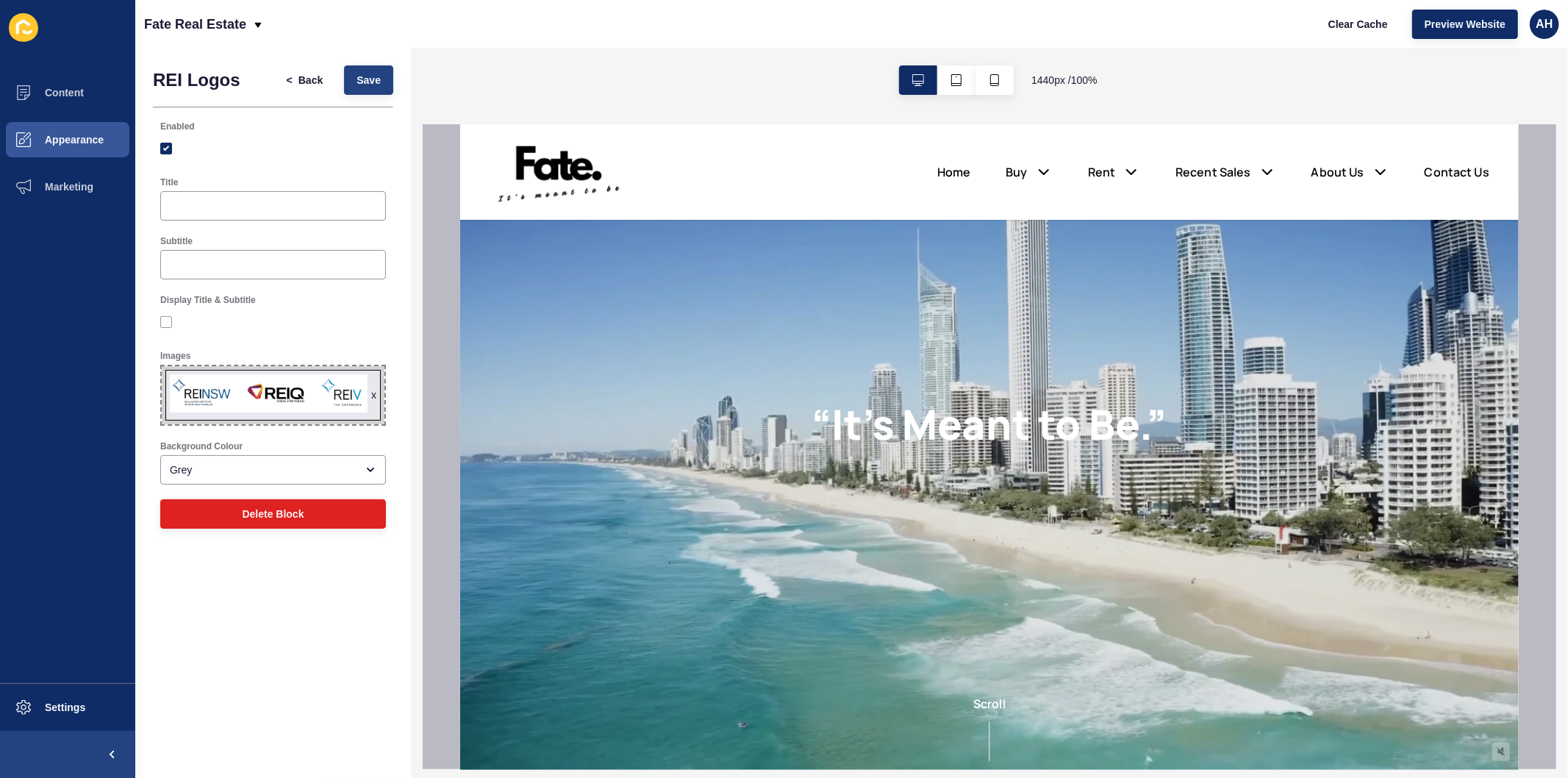
scroll to position [0, 0]
click at [1356, 27] on span "Clear Cache" at bounding box center [1358, 24] width 60 height 15
click at [314, 75] on span "Back" at bounding box center [311, 79] width 24 height 15
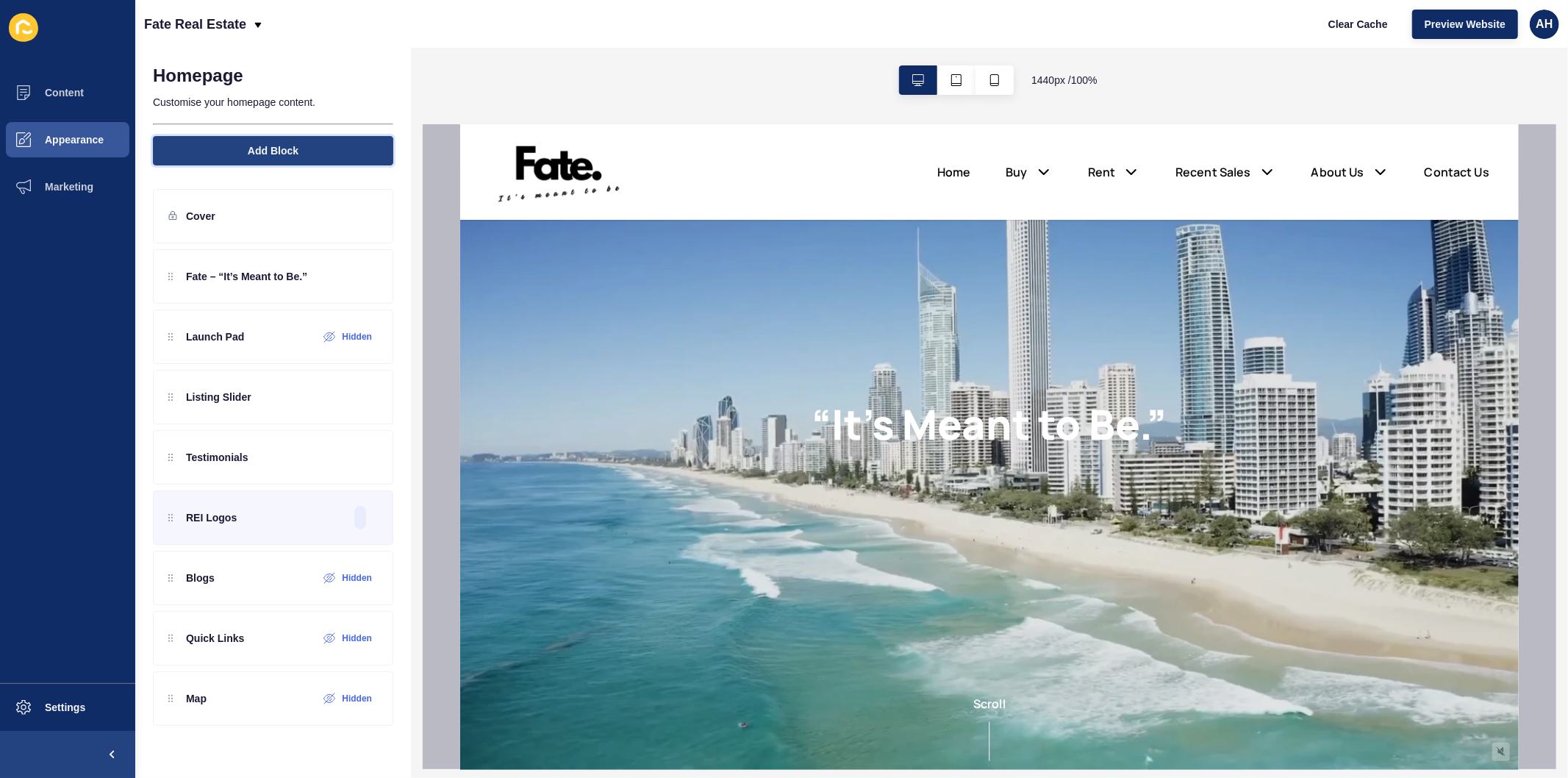
click at [292, 156] on span "Add Block" at bounding box center [273, 151] width 50 height 15
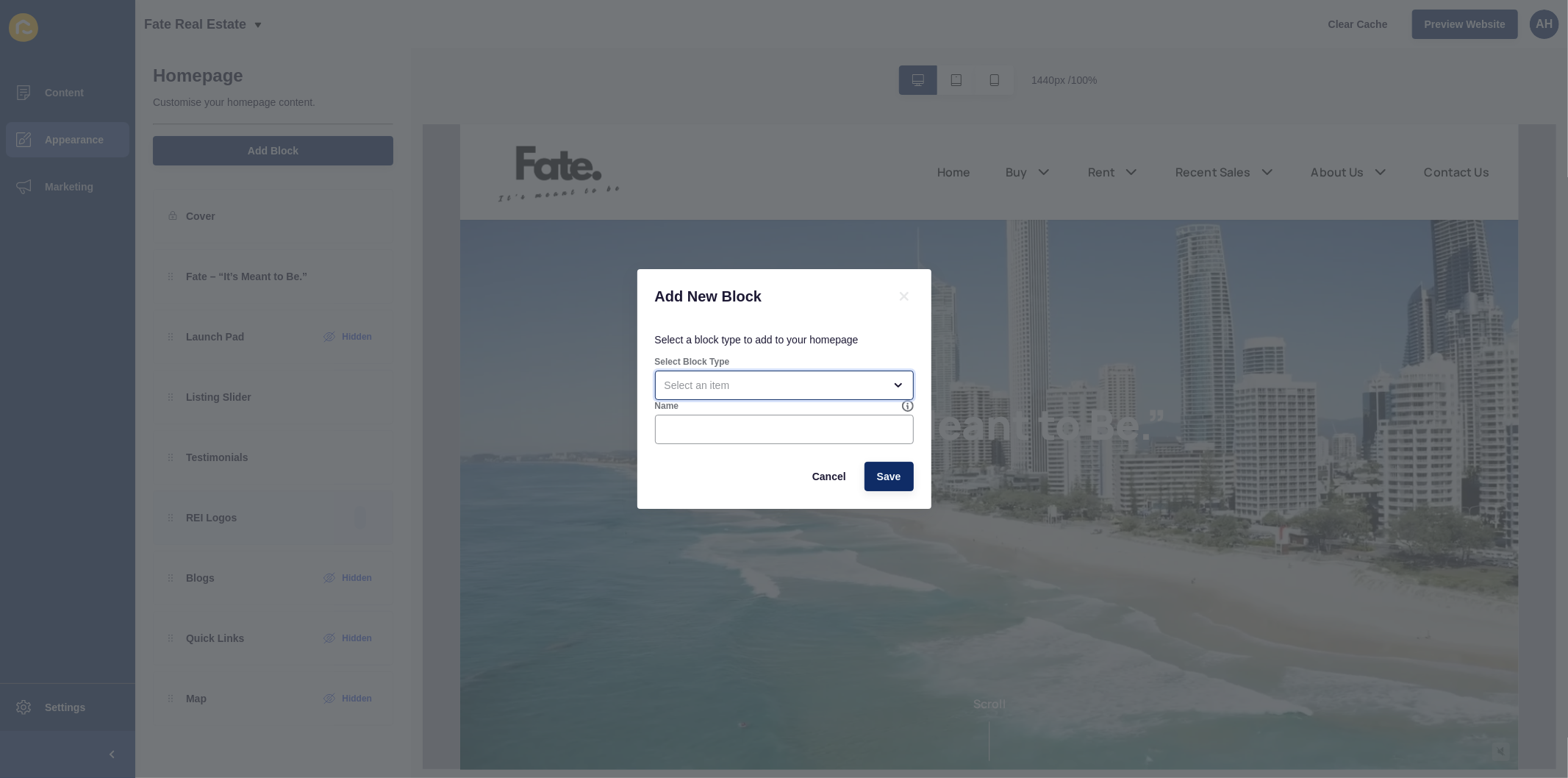
click at [878, 393] on div "open menu" at bounding box center [784, 385] width 259 height 29
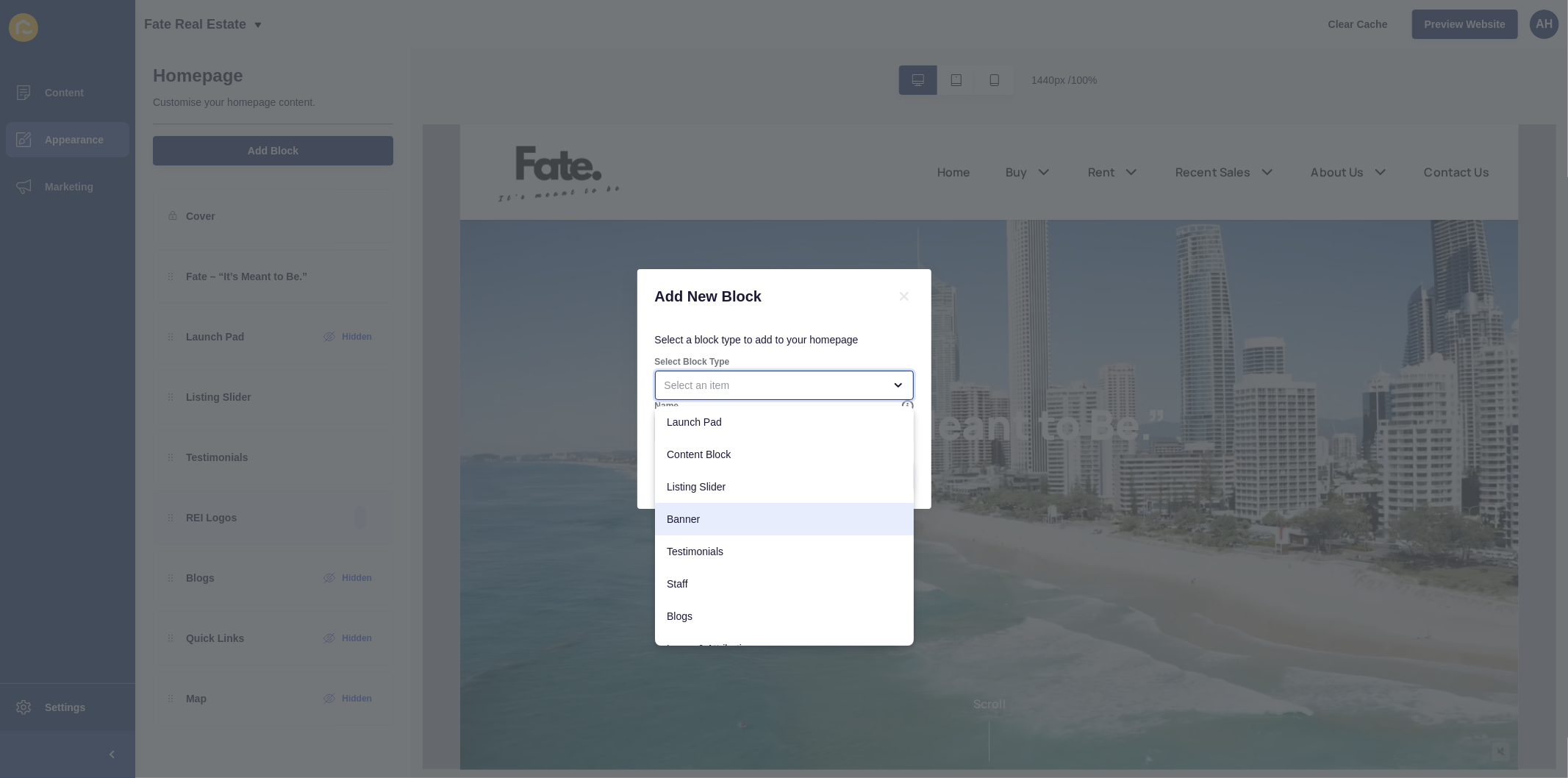
click at [729, 524] on span "Banner" at bounding box center [784, 519] width 235 height 15
type input "Banner"
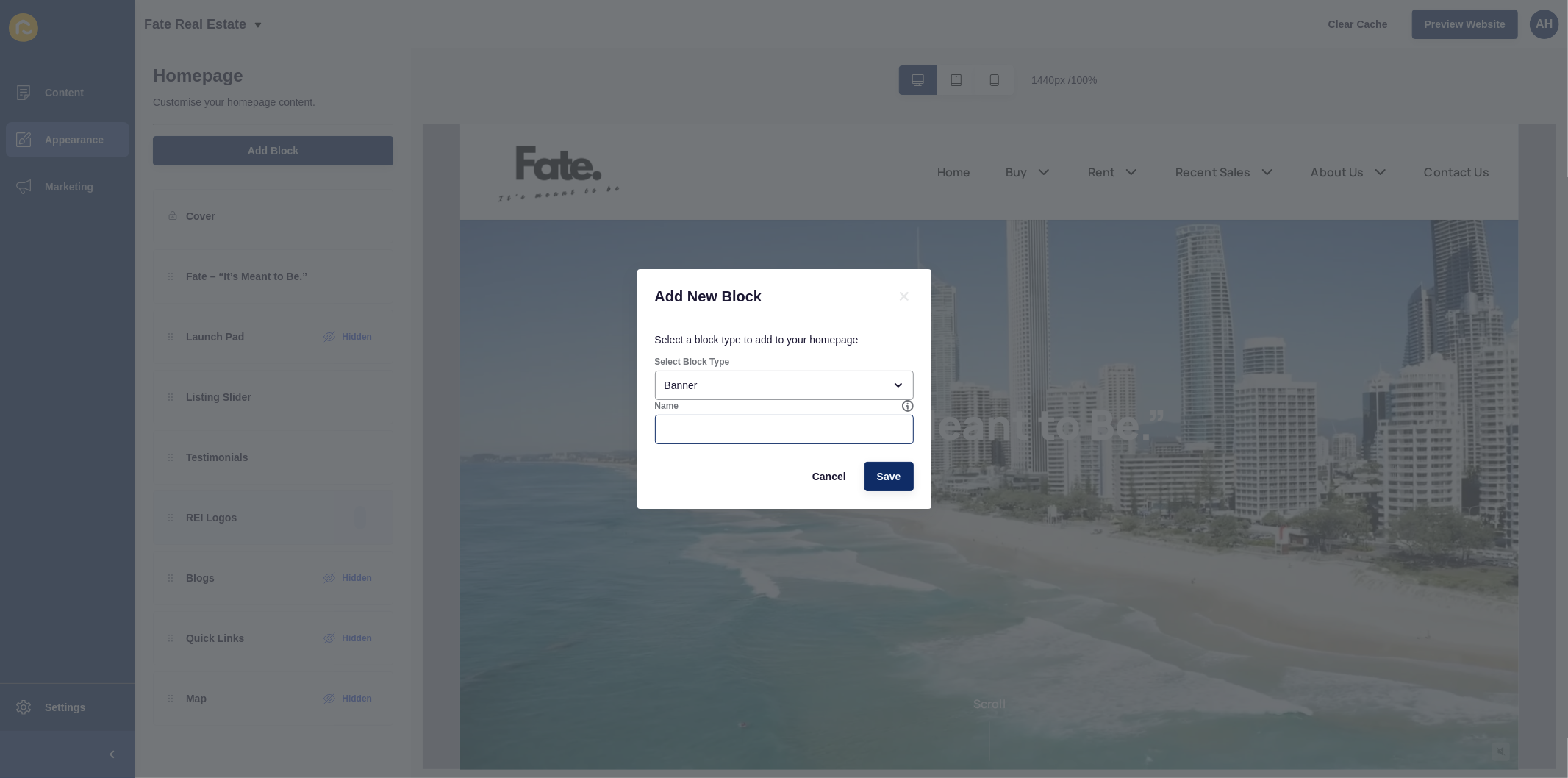
click at [770, 421] on div at bounding box center [784, 430] width 259 height 29
type input "REI LOGO"
click at [882, 473] on span "Save" at bounding box center [889, 476] width 24 height 15
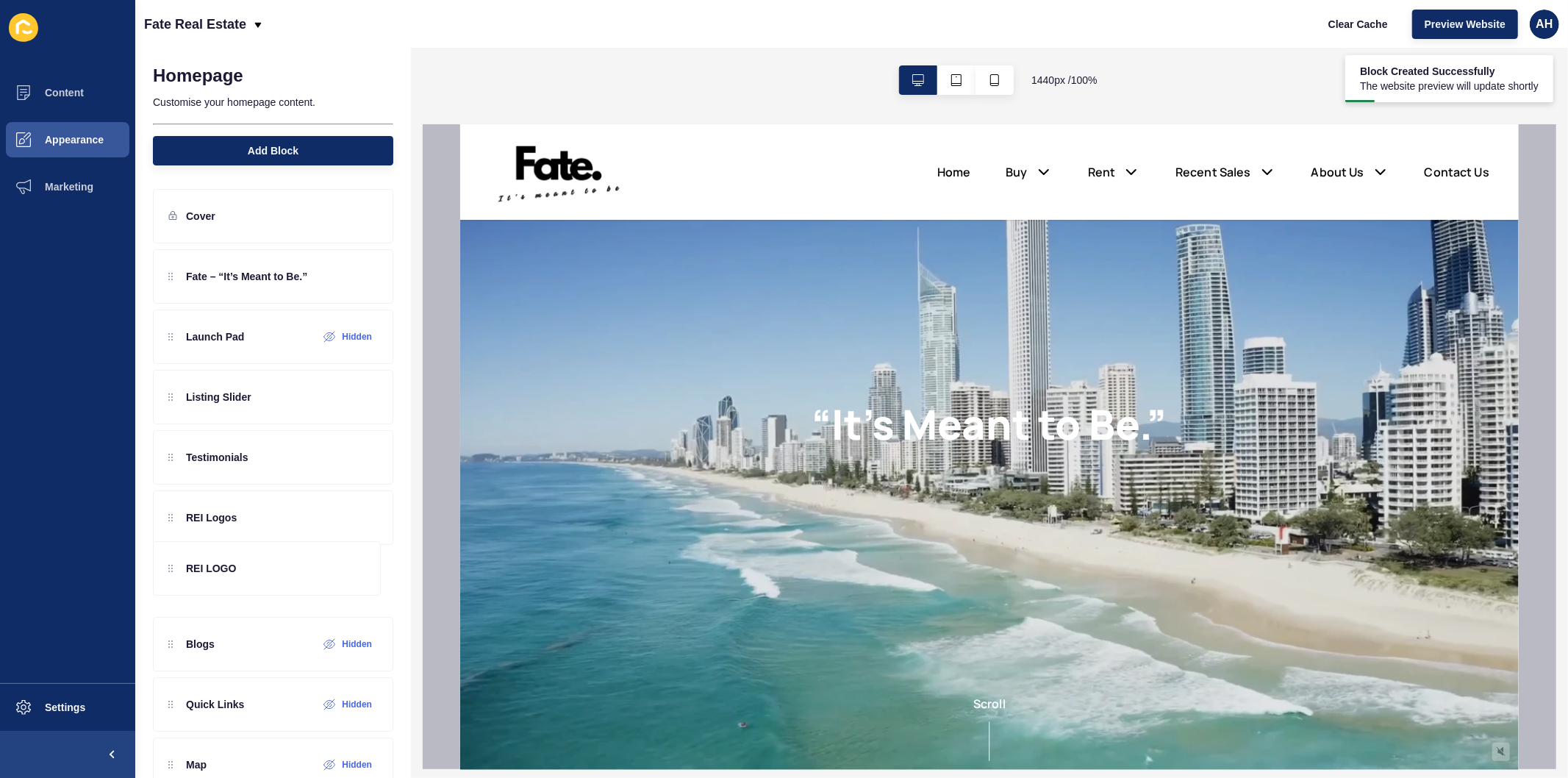
drag, startPoint x: 171, startPoint y: 275, endPoint x: 174, endPoint y: 566, distance: 291.0
click at [174, 566] on div "REI LOGO Fate – “It’s Meant to Be.” Launch Pad Hidden Listing Slider Testimonia…" at bounding box center [273, 488] width 241 height 477
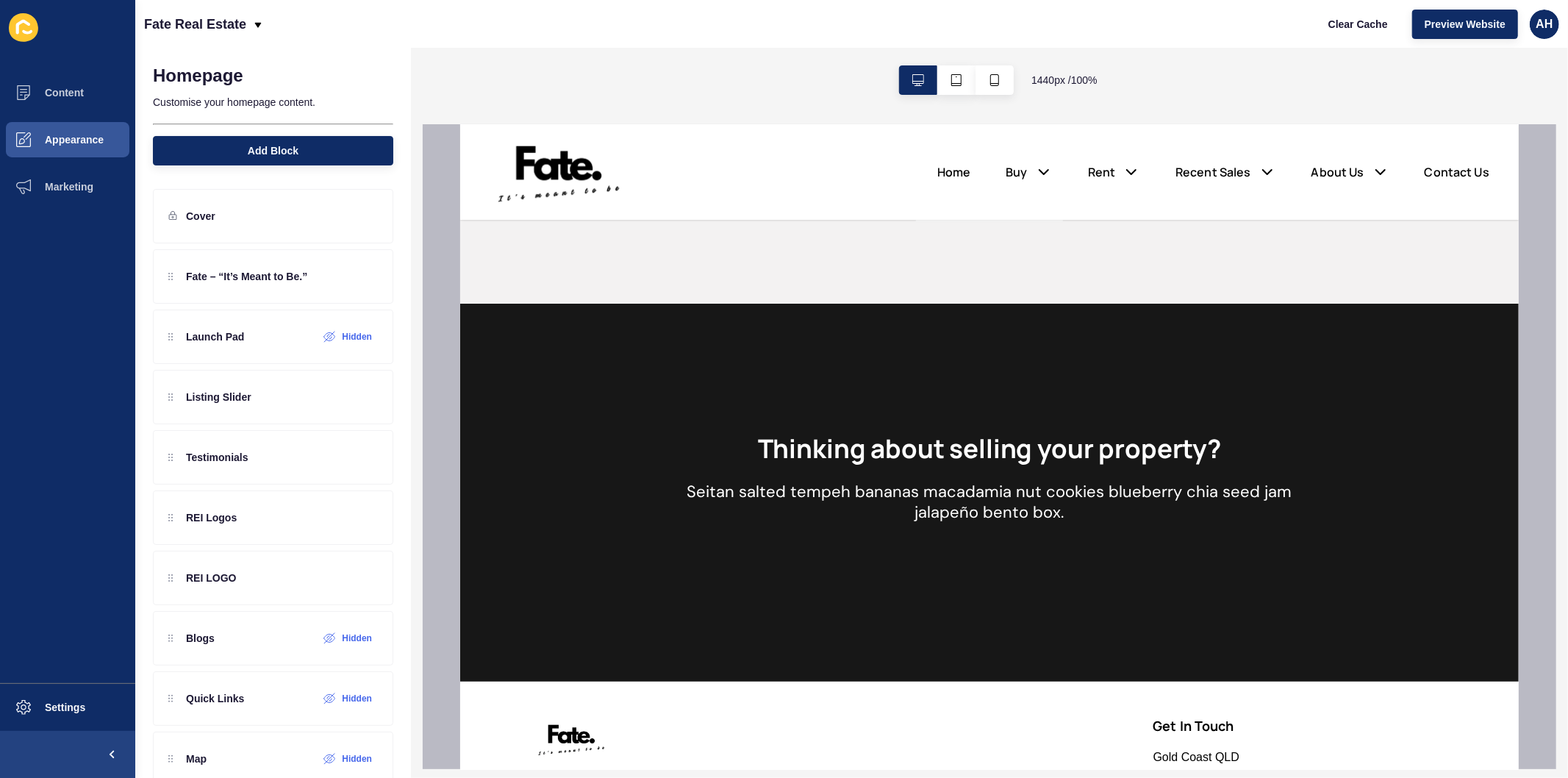
scroll to position [1634, 0]
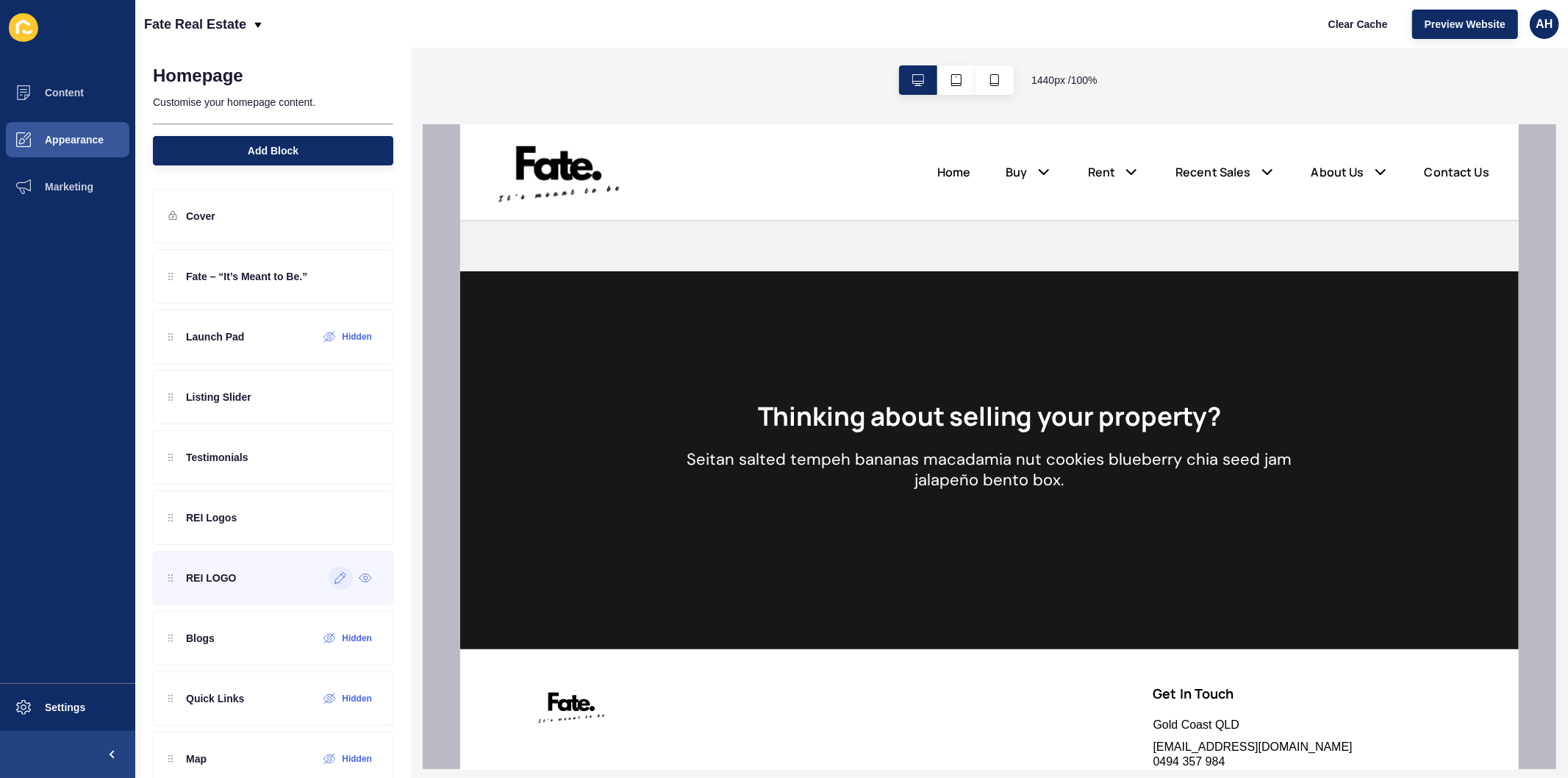
click at [335, 581] on icon at bounding box center [341, 578] width 12 height 11
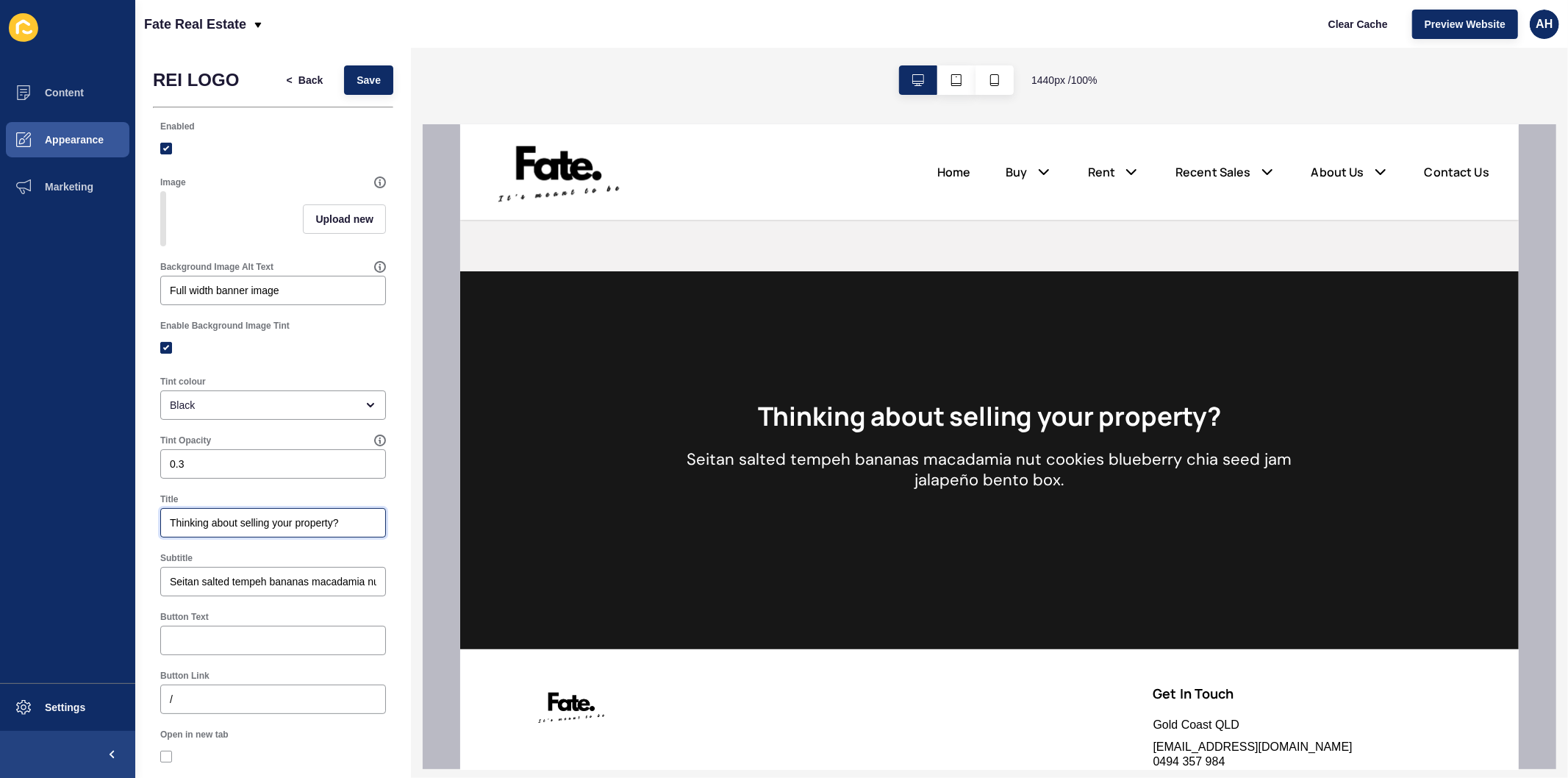
click at [236, 528] on input "Thinking about selling your property?" at bounding box center [273, 523] width 206 height 15
click at [228, 589] on input "Seitan salted tempeh bananas macadamia nut cookies blueberry chia seed jam jala…" at bounding box center [273, 582] width 206 height 15
click at [234, 410] on div "Black" at bounding box center [262, 405] width 186 height 15
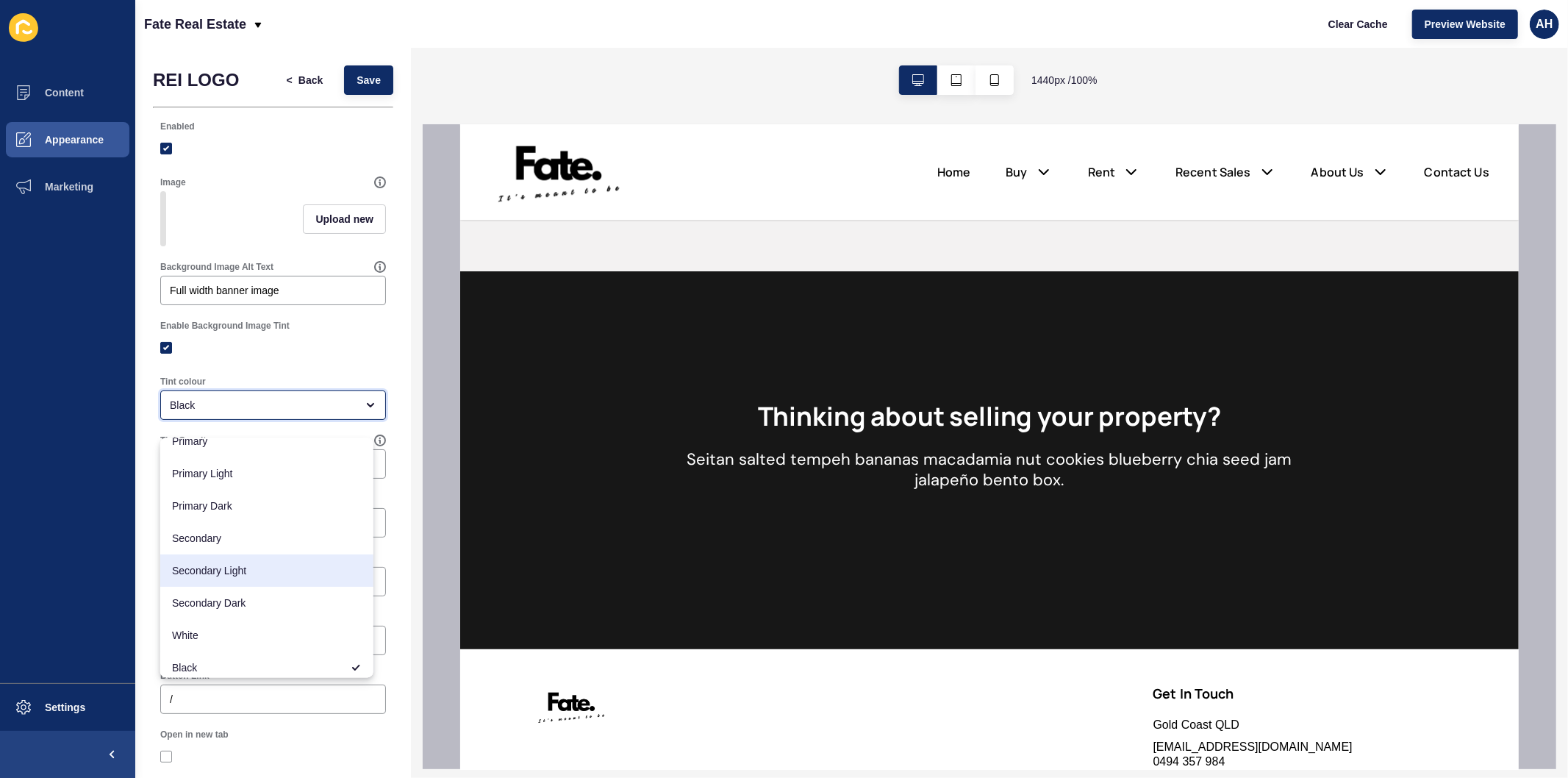
scroll to position [19, 0]
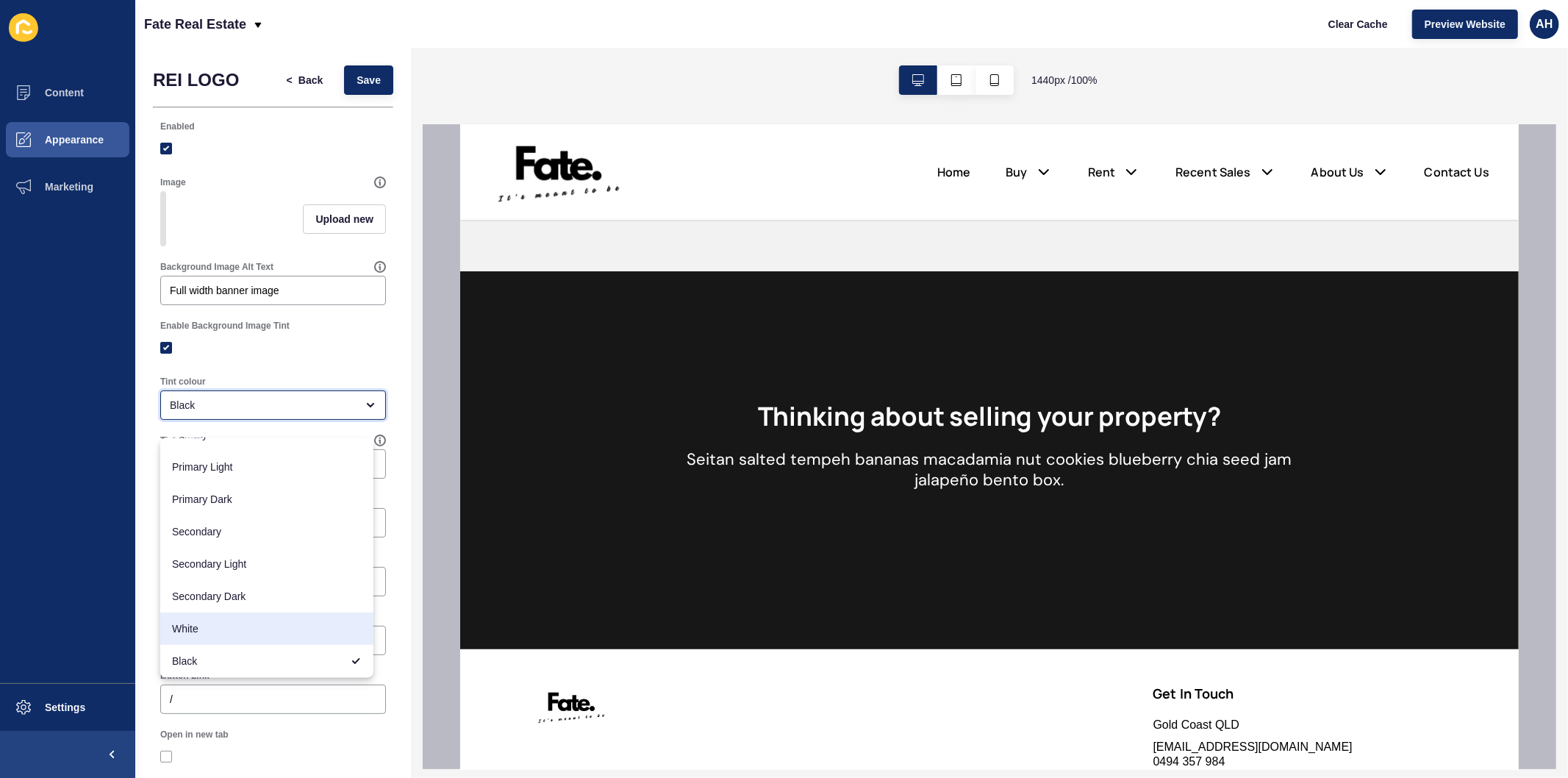
click at [235, 633] on span "White" at bounding box center [267, 629] width 189 height 15
type input "White"
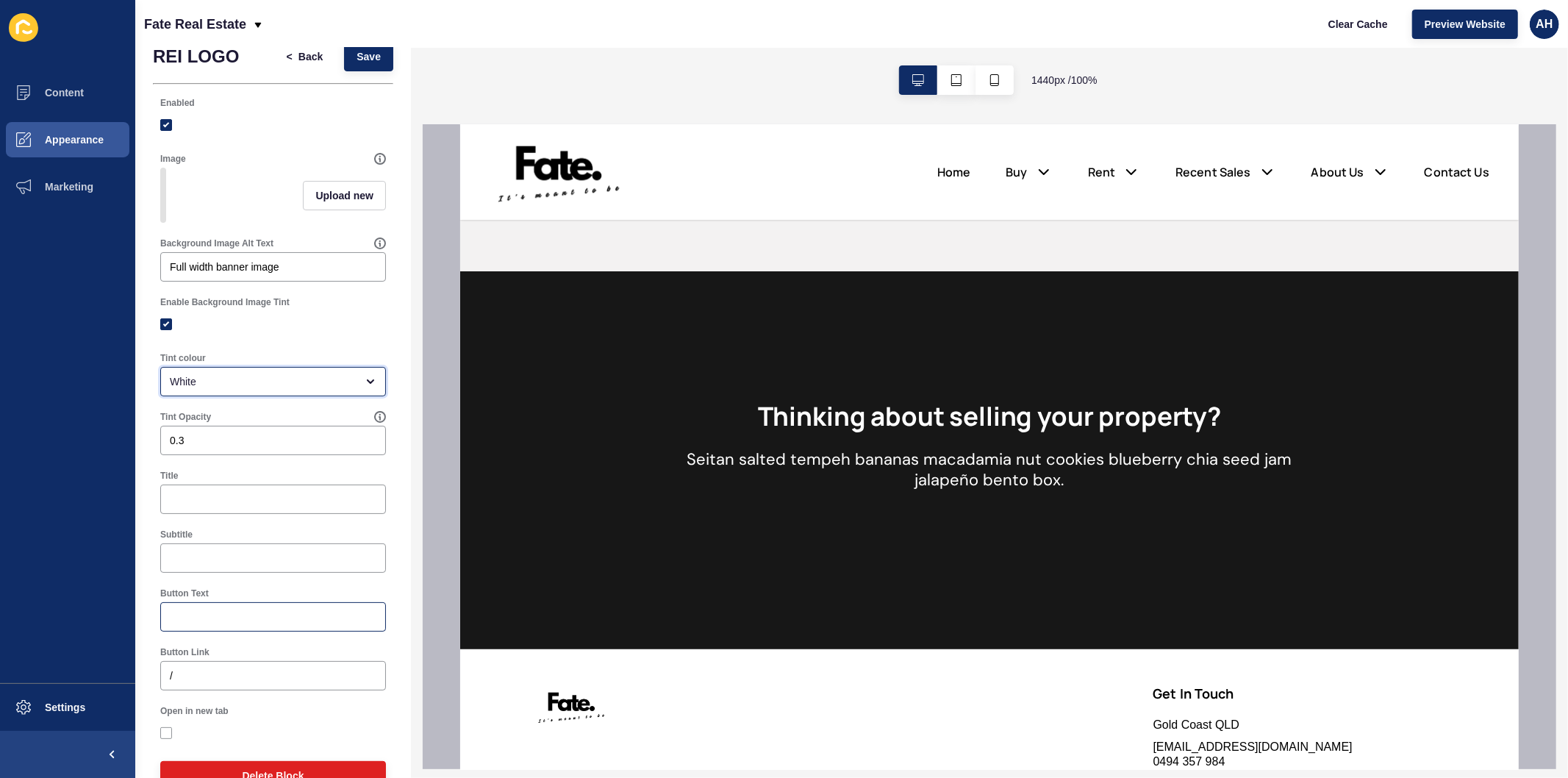
scroll to position [0, 0]
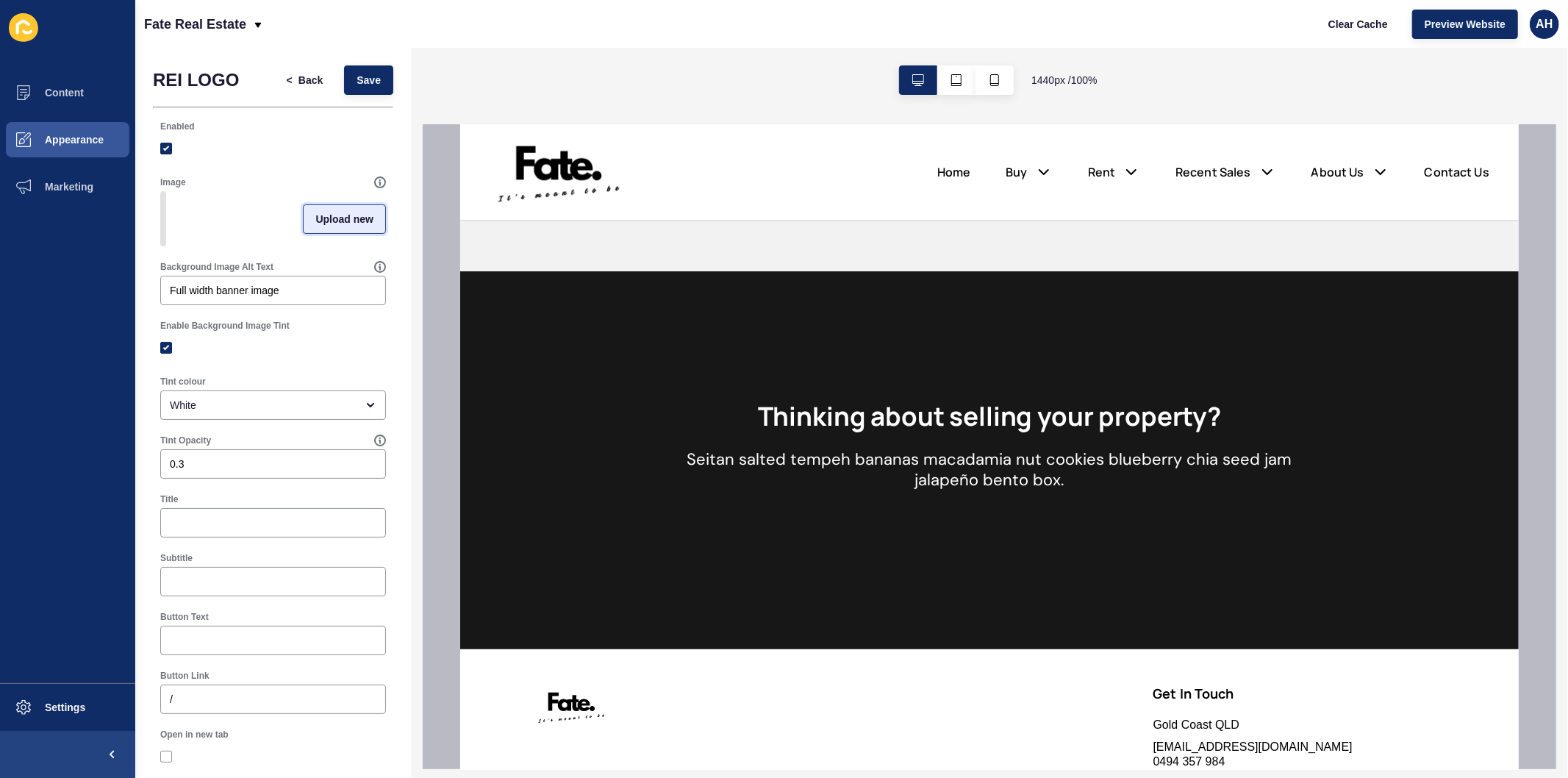
click at [326, 226] on span "Upload new" at bounding box center [344, 219] width 58 height 15
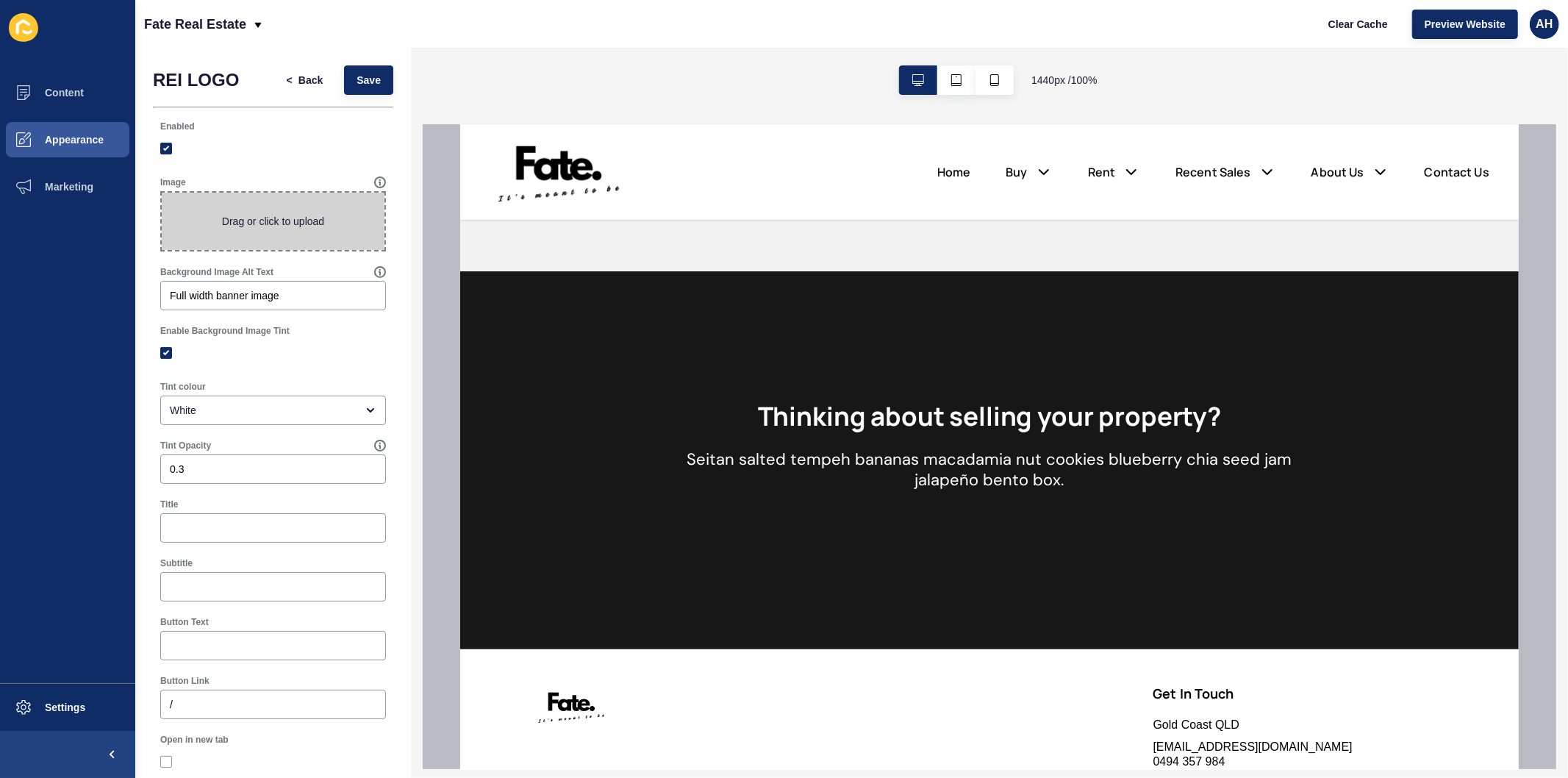
click at [278, 223] on span at bounding box center [273, 221] width 223 height 57
click at [162, 193] on input "Drag or click to upload" at bounding box center [162, 193] width 0 height 0
type input "C:\fakepath\image (3).png"
click at [357, 74] on span "Save" at bounding box center [369, 79] width 24 height 15
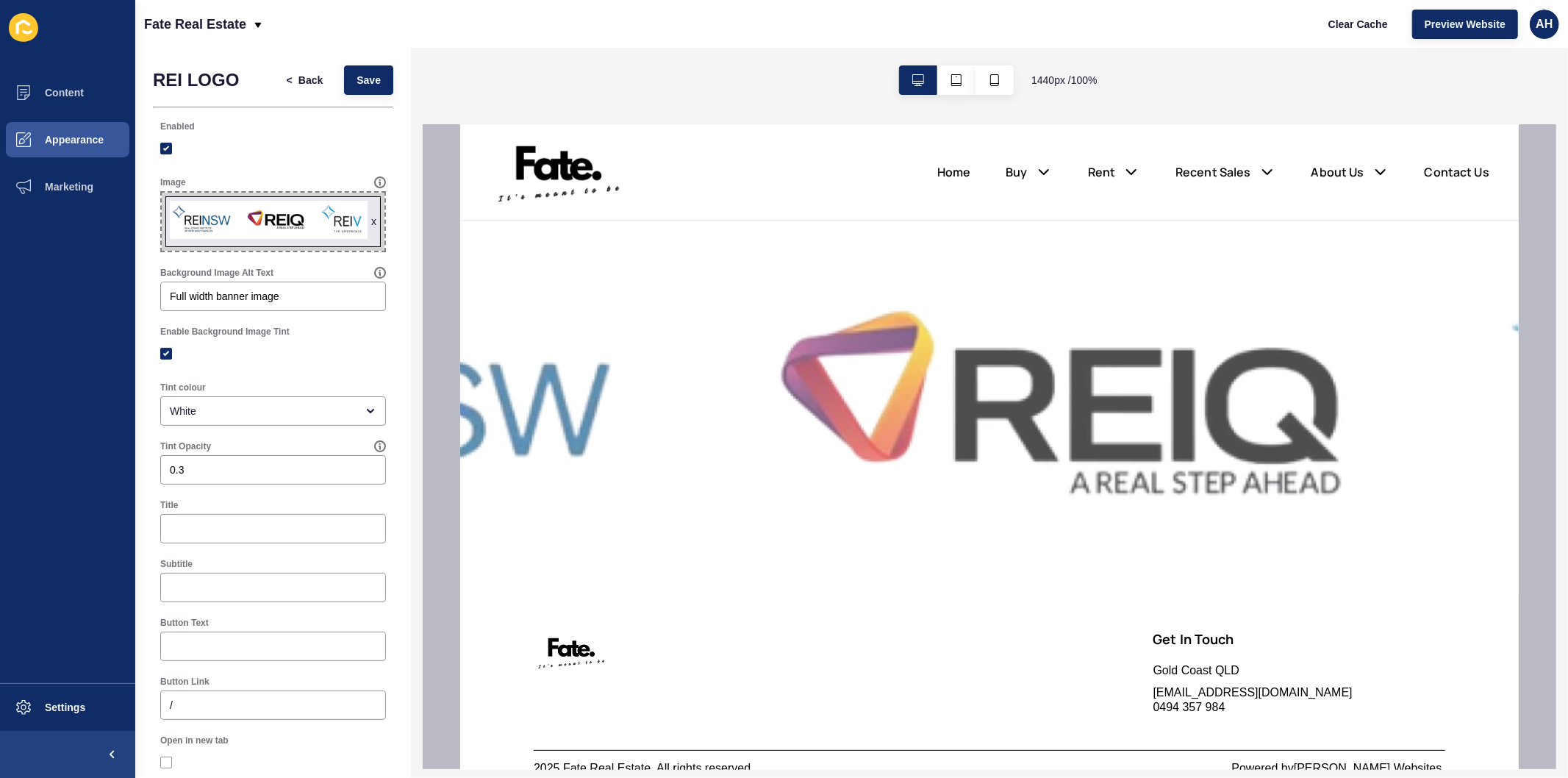
scroll to position [1703, 0]
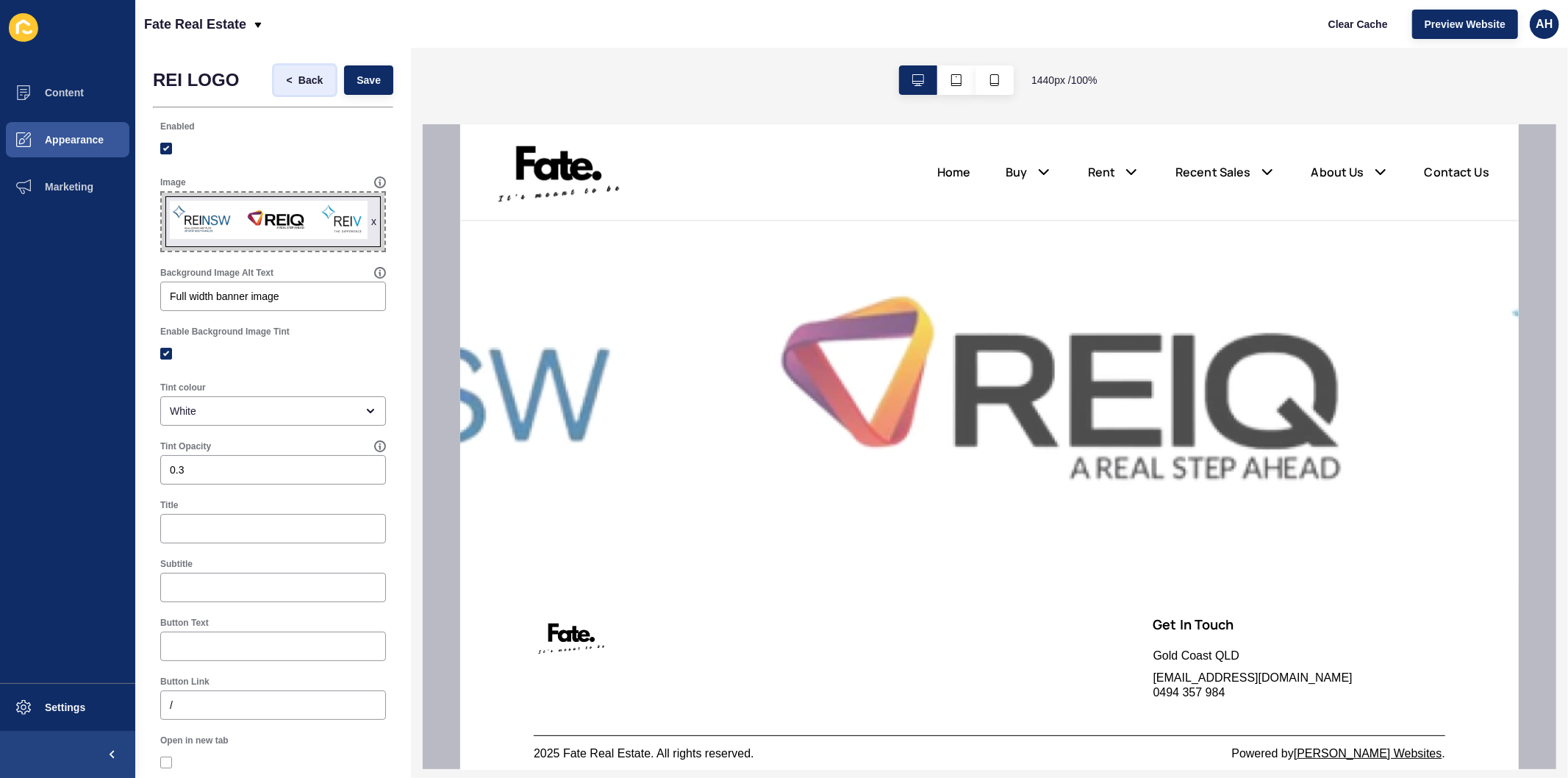
click at [299, 77] on span "Back" at bounding box center [311, 79] width 24 height 15
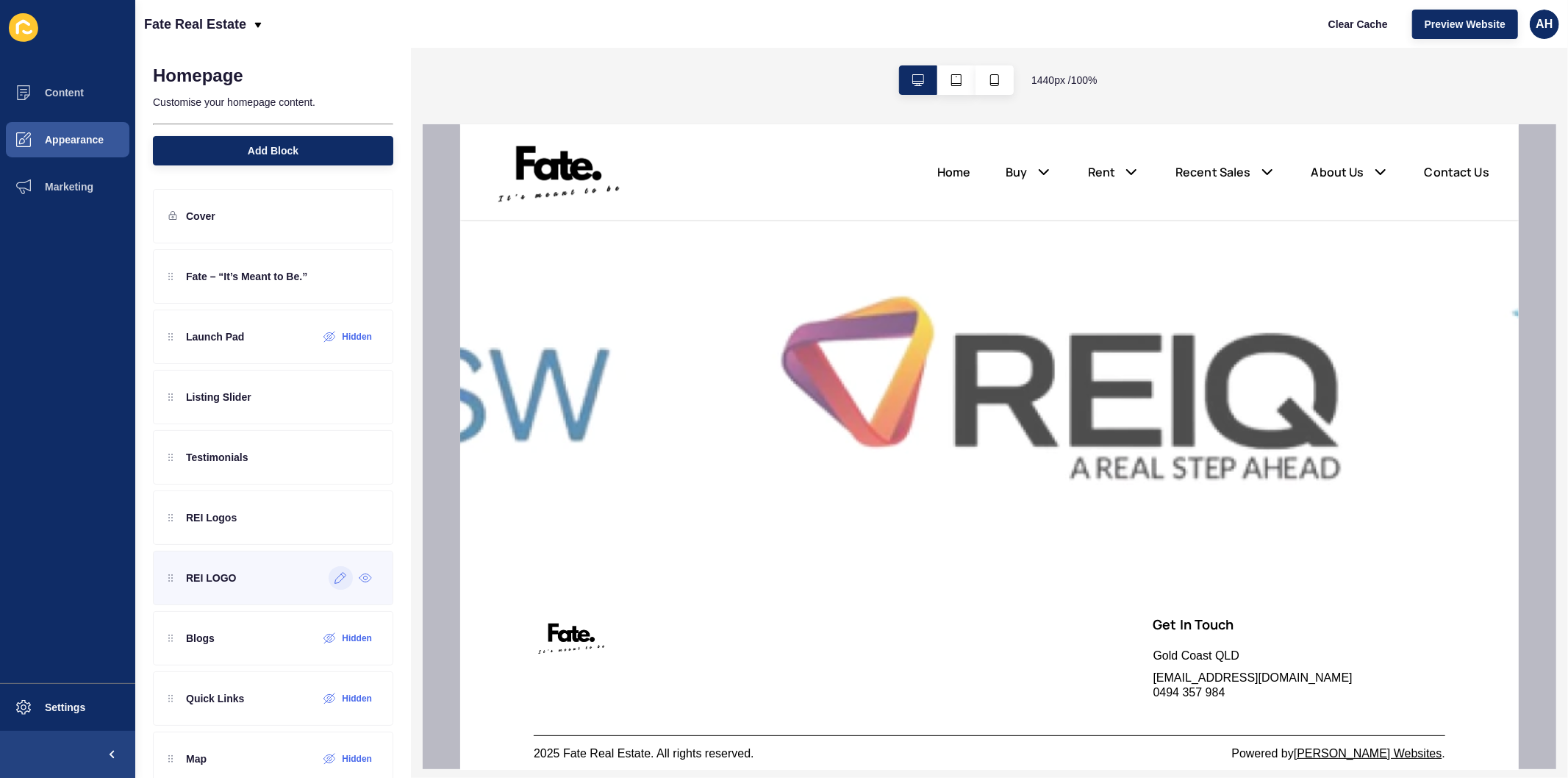
click at [328, 585] on div at bounding box center [341, 578] width 24 height 24
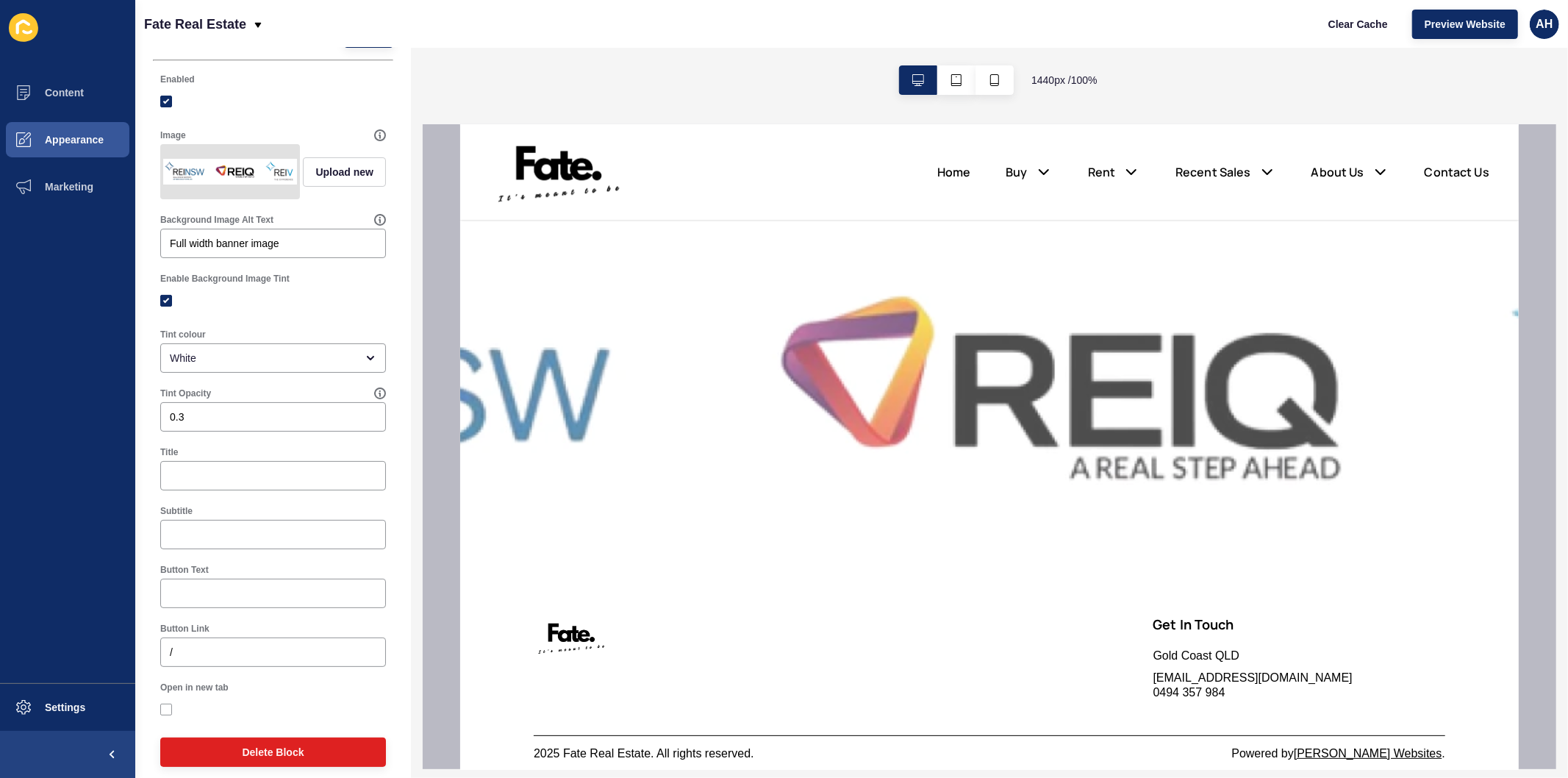
scroll to position [72, 0]
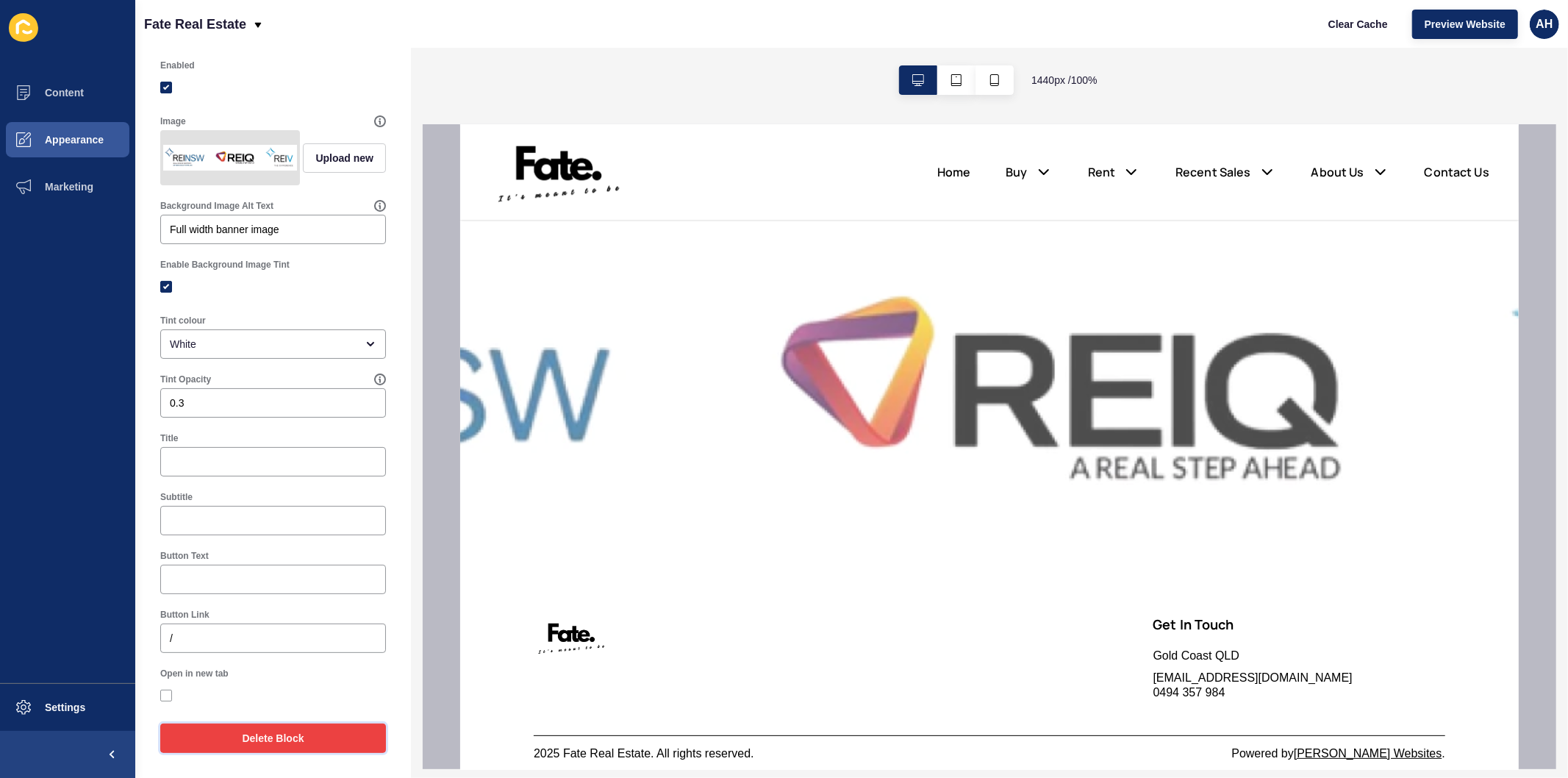
click at [264, 739] on span "Delete Block" at bounding box center [273, 738] width 62 height 15
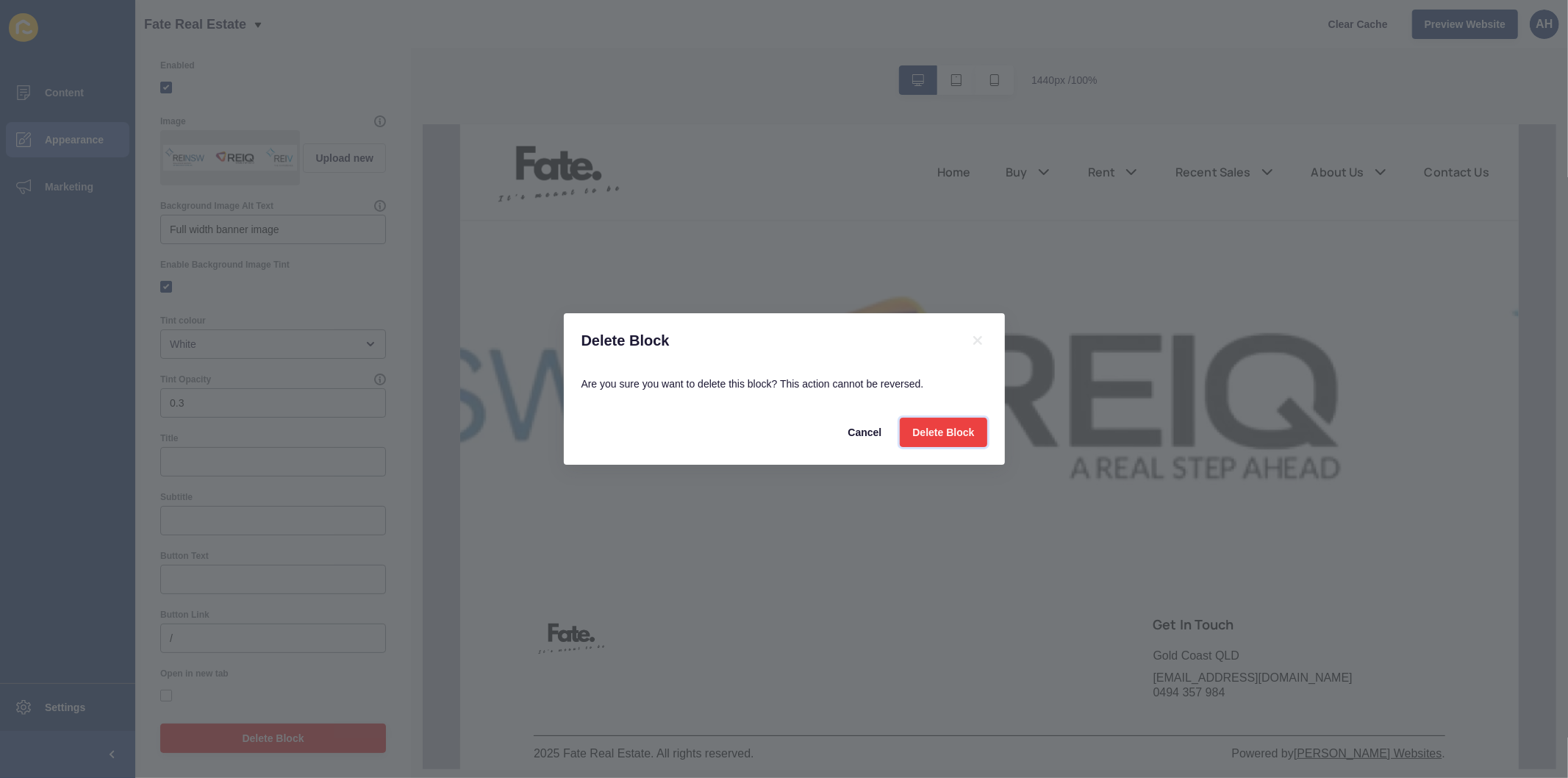
click at [929, 438] on span "Delete Block" at bounding box center [942, 432] width 62 height 15
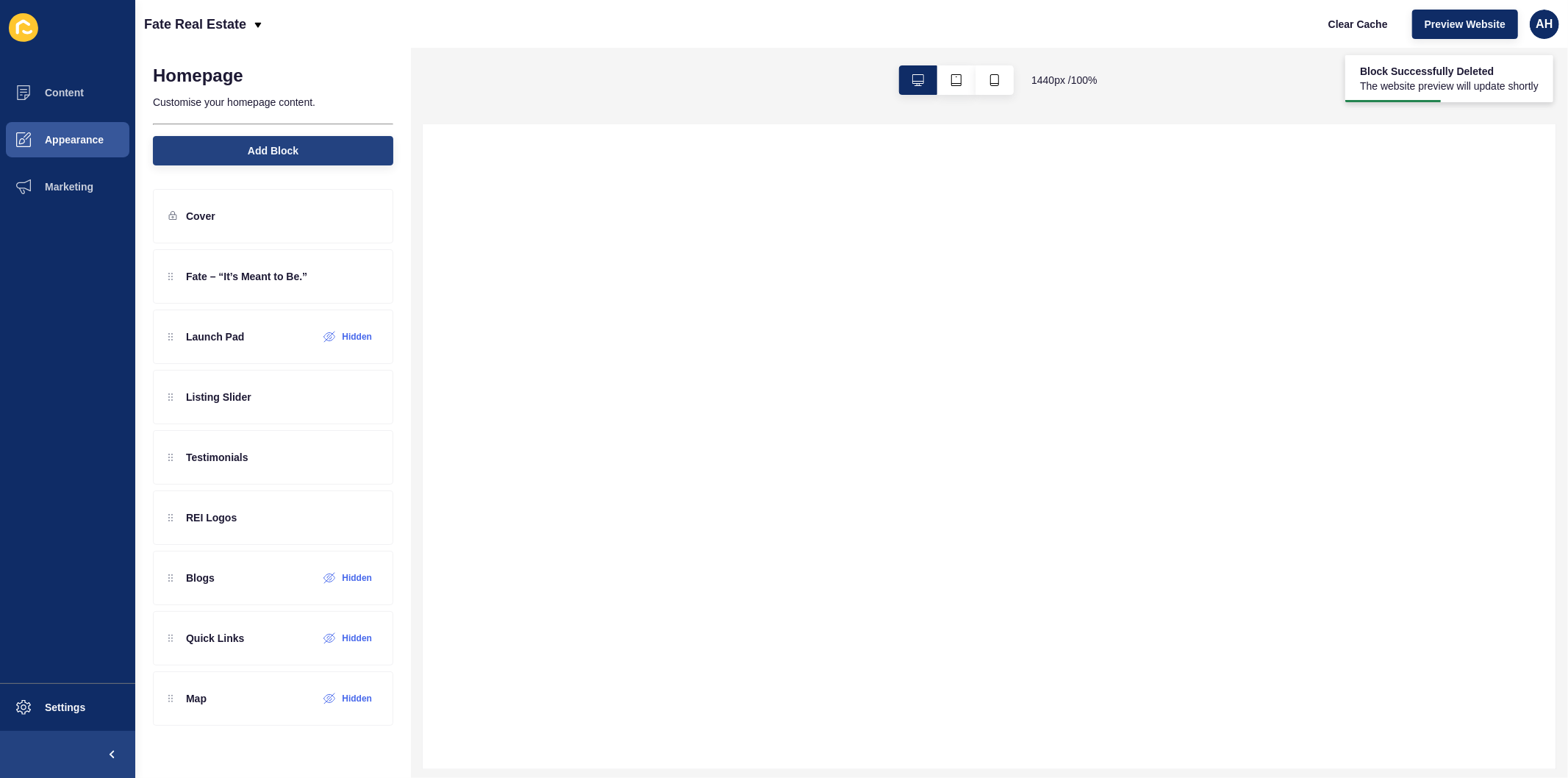
scroll to position [0, 0]
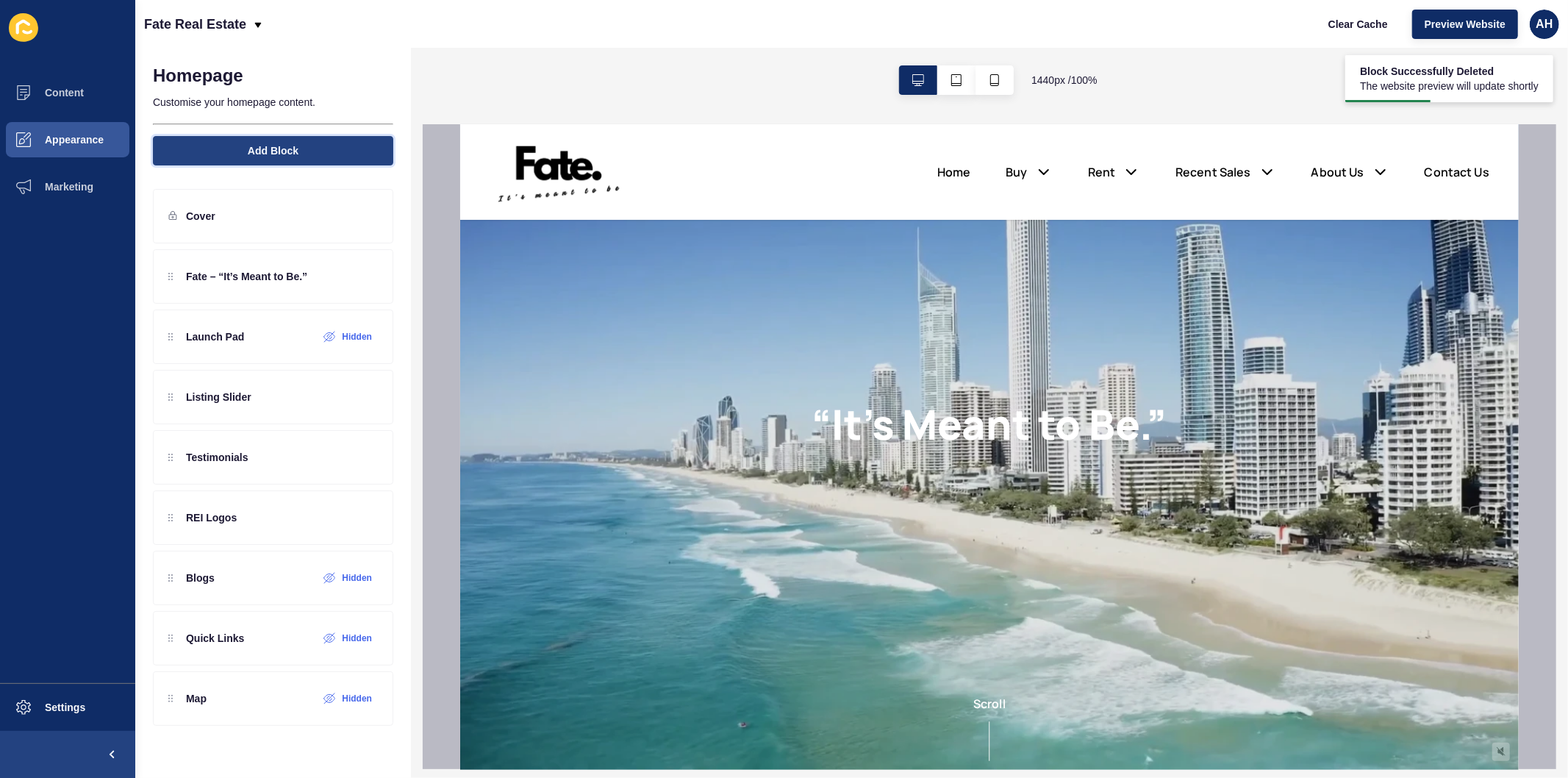
click at [276, 150] on span "Add Block" at bounding box center [273, 151] width 50 height 15
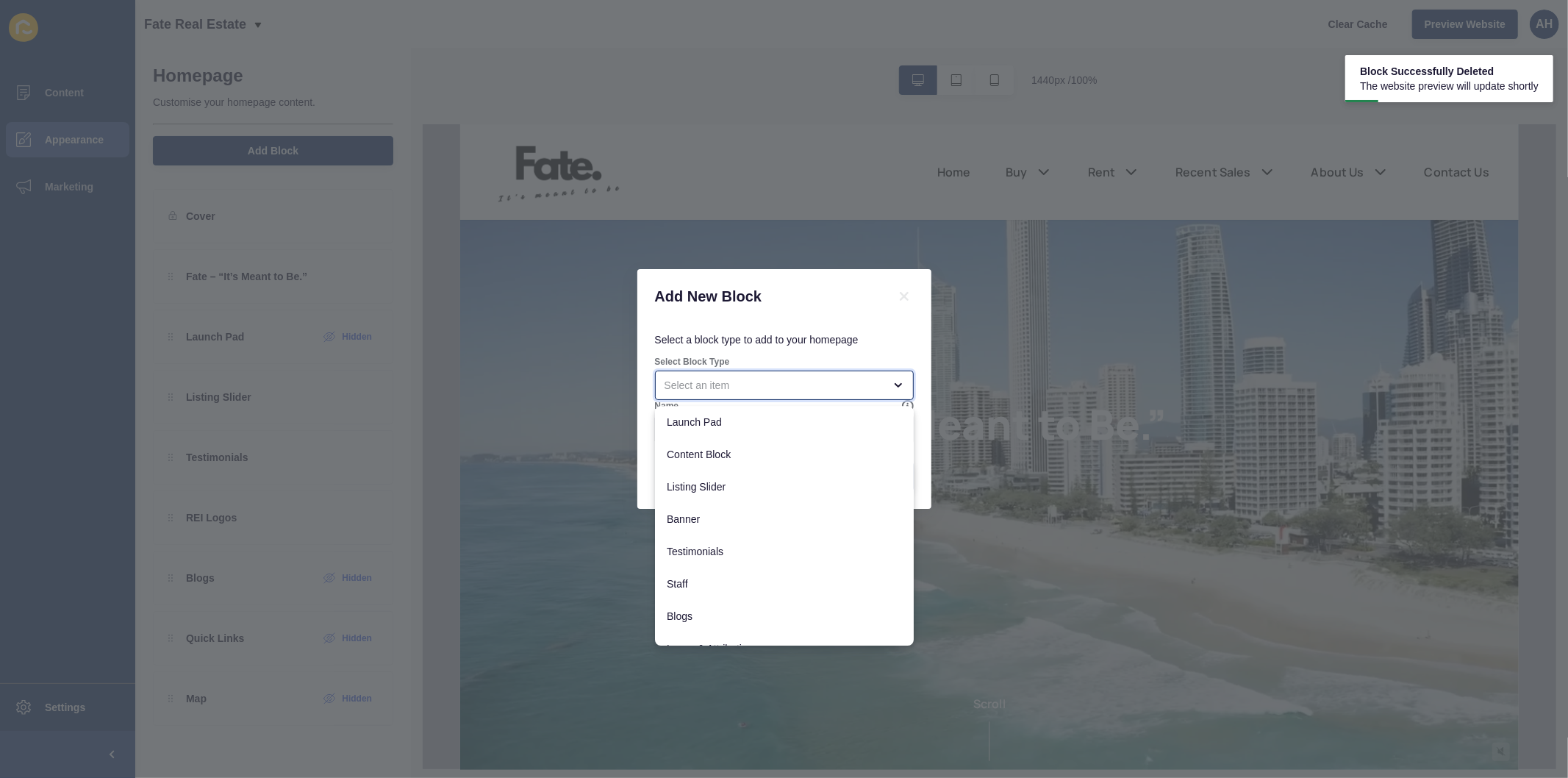
click at [706, 382] on div "close menu" at bounding box center [774, 385] width 219 height 15
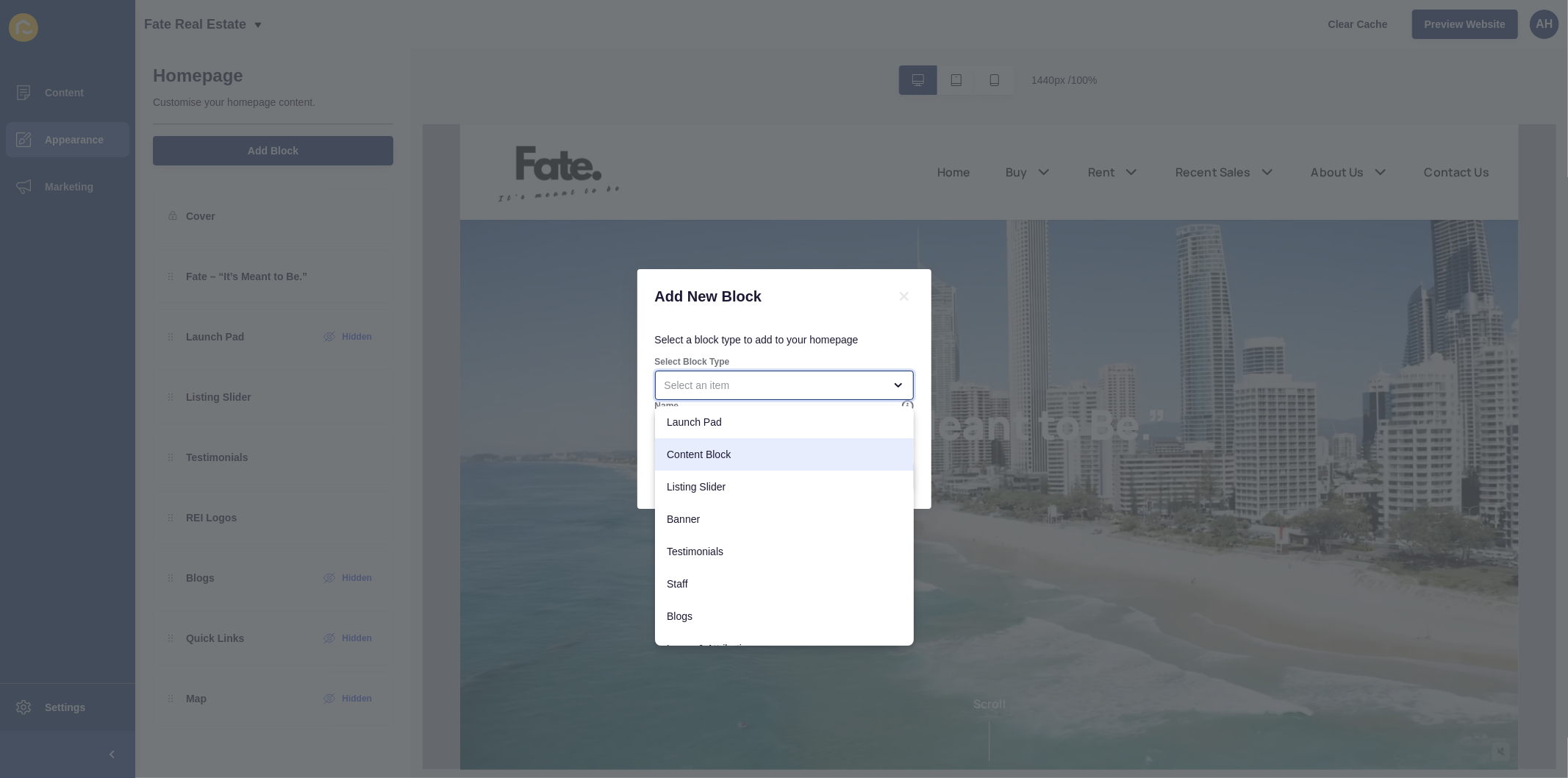
click at [752, 451] on span "Content Block" at bounding box center [784, 454] width 235 height 15
type input "Content Block"
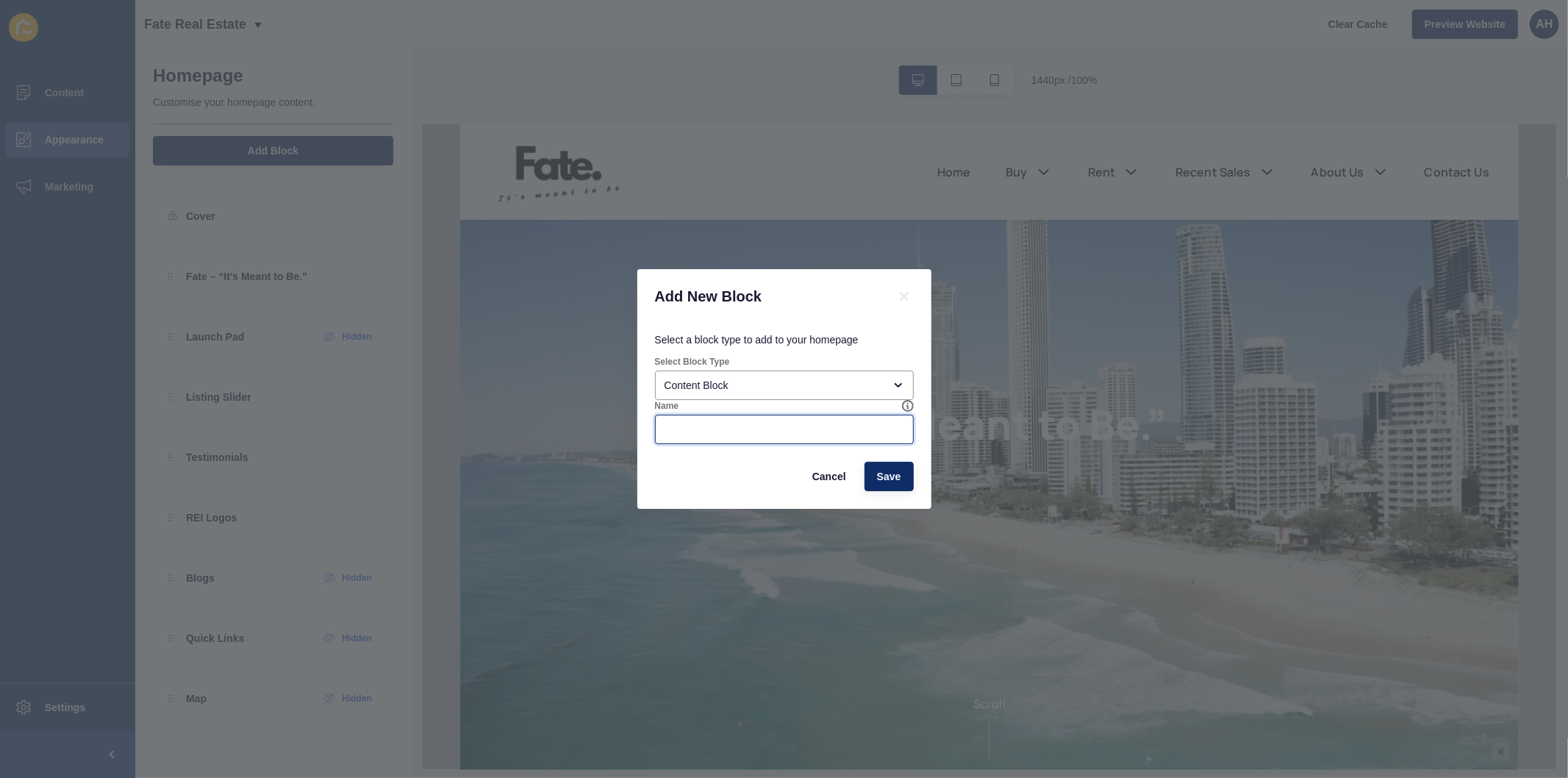
click at [811, 432] on input "Name" at bounding box center [784, 429] width 240 height 15
type input "REI"
drag, startPoint x: 892, startPoint y: 478, endPoint x: 884, endPoint y: 473, distance: 9.4
click at [891, 478] on span "Save" at bounding box center [889, 476] width 24 height 15
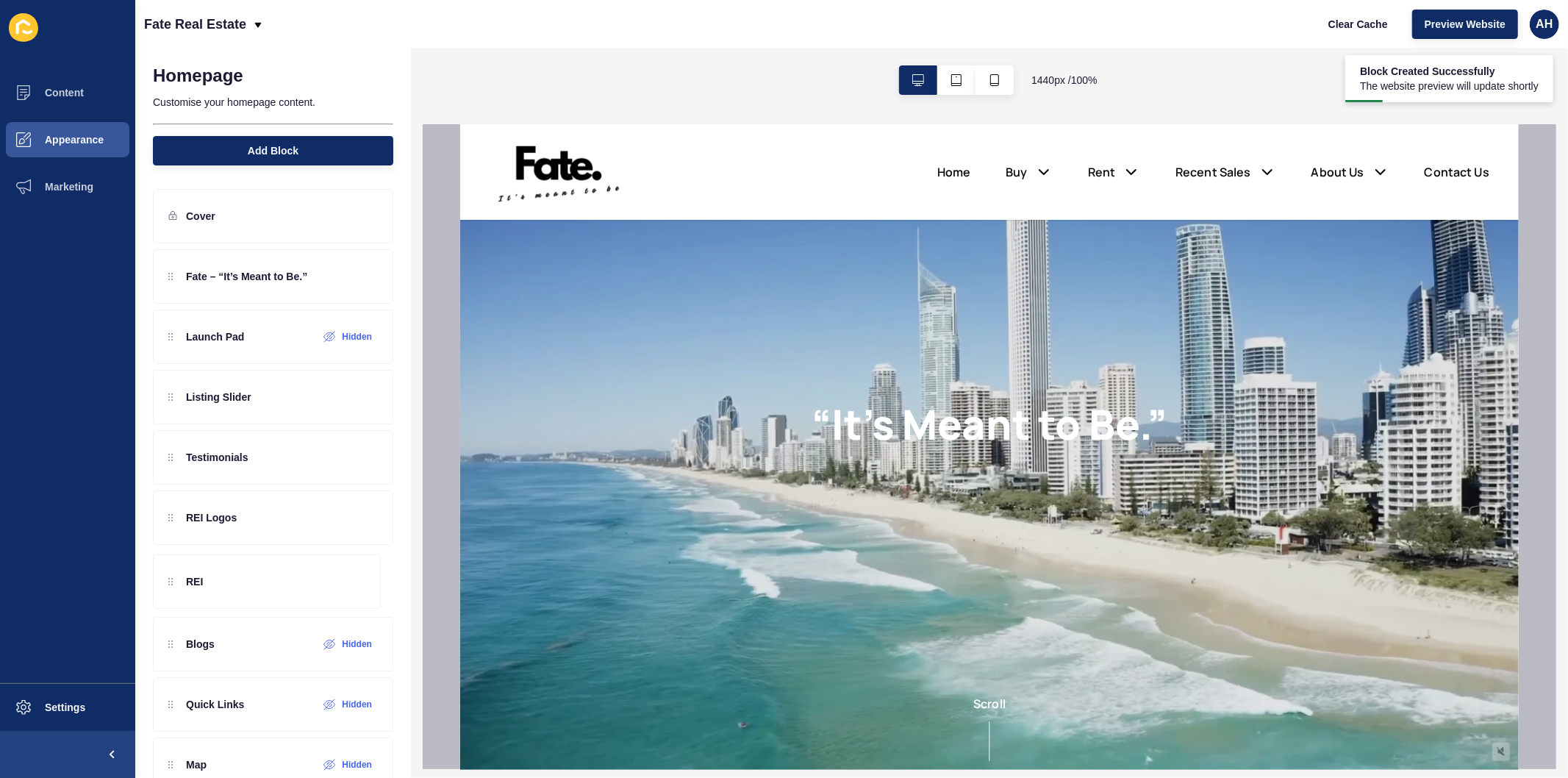
drag, startPoint x: 172, startPoint y: 278, endPoint x: 189, endPoint y: 582, distance: 304.5
click at [189, 582] on div "REI Fate – “It’s Meant to Be.” Launch Pad Hidden Listing Slider Testimonials RE…" at bounding box center [273, 488] width 241 height 477
click at [335, 582] on icon at bounding box center [341, 578] width 12 height 11
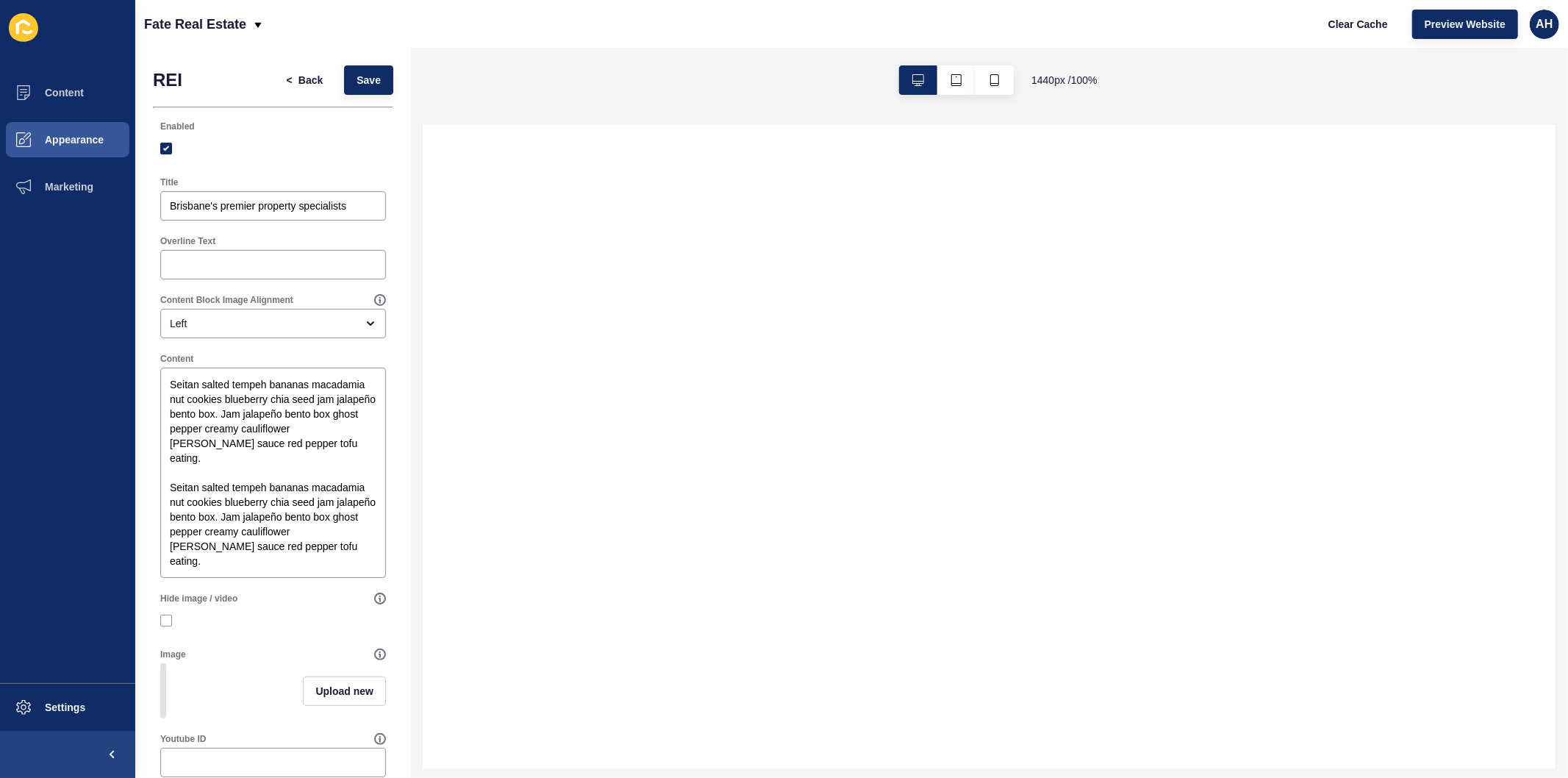
click at [231, 232] on div "Overline Text" at bounding box center [273, 257] width 241 height 59
click at [238, 208] on input "Brisbane's premier property specialists" at bounding box center [273, 206] width 206 height 15
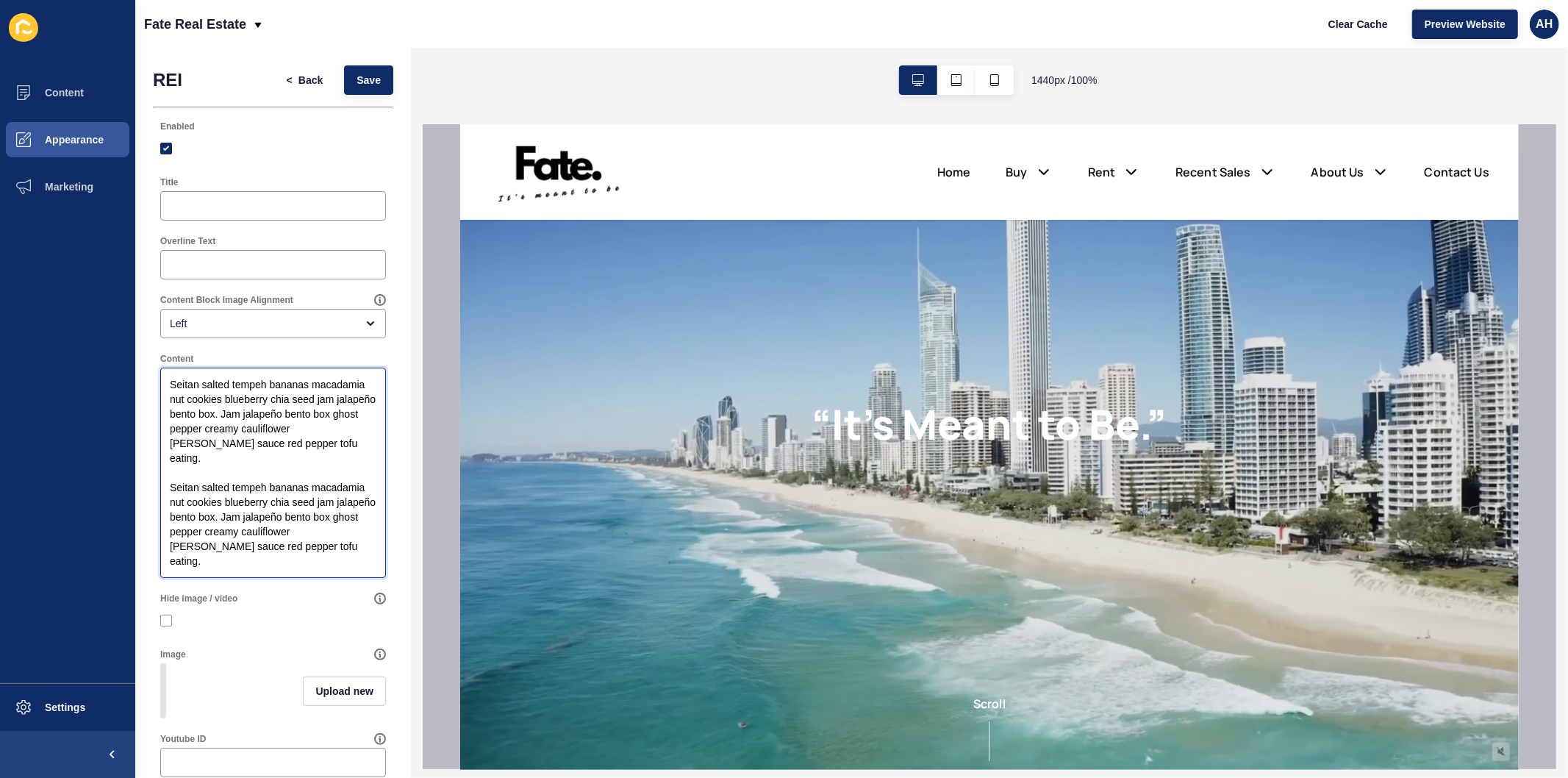
click at [247, 504] on textarea "Seitan salted tempeh bananas macadamia nut cookies blueberry chia seed jam jala…" at bounding box center [273, 472] width 221 height 206
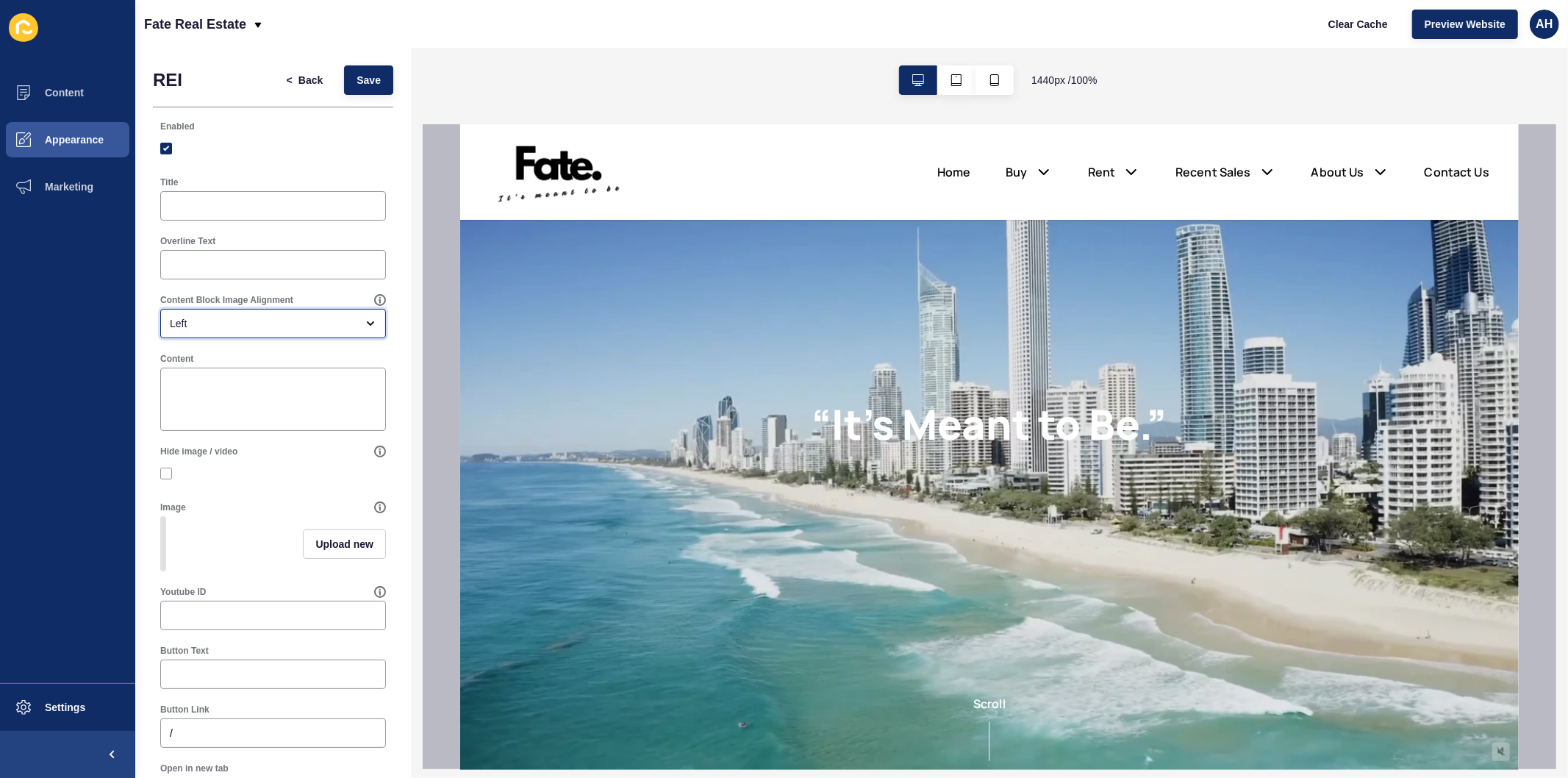
click at [283, 319] on div "Left" at bounding box center [262, 323] width 186 height 15
click at [240, 414] on div "Centre" at bounding box center [267, 425] width 213 height 32
type input "Centre"
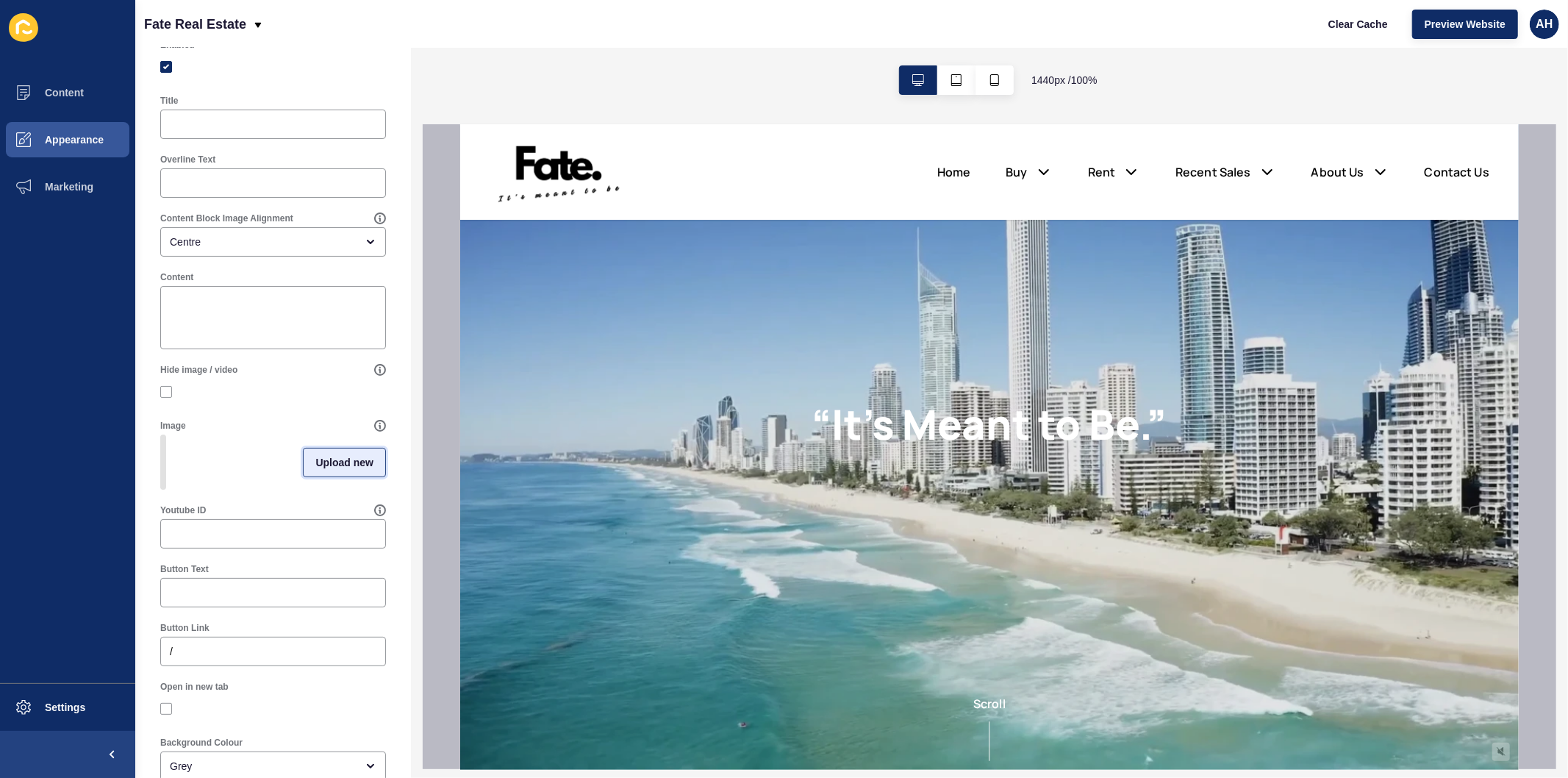
click at [318, 476] on button "Upload new" at bounding box center [344, 462] width 83 height 29
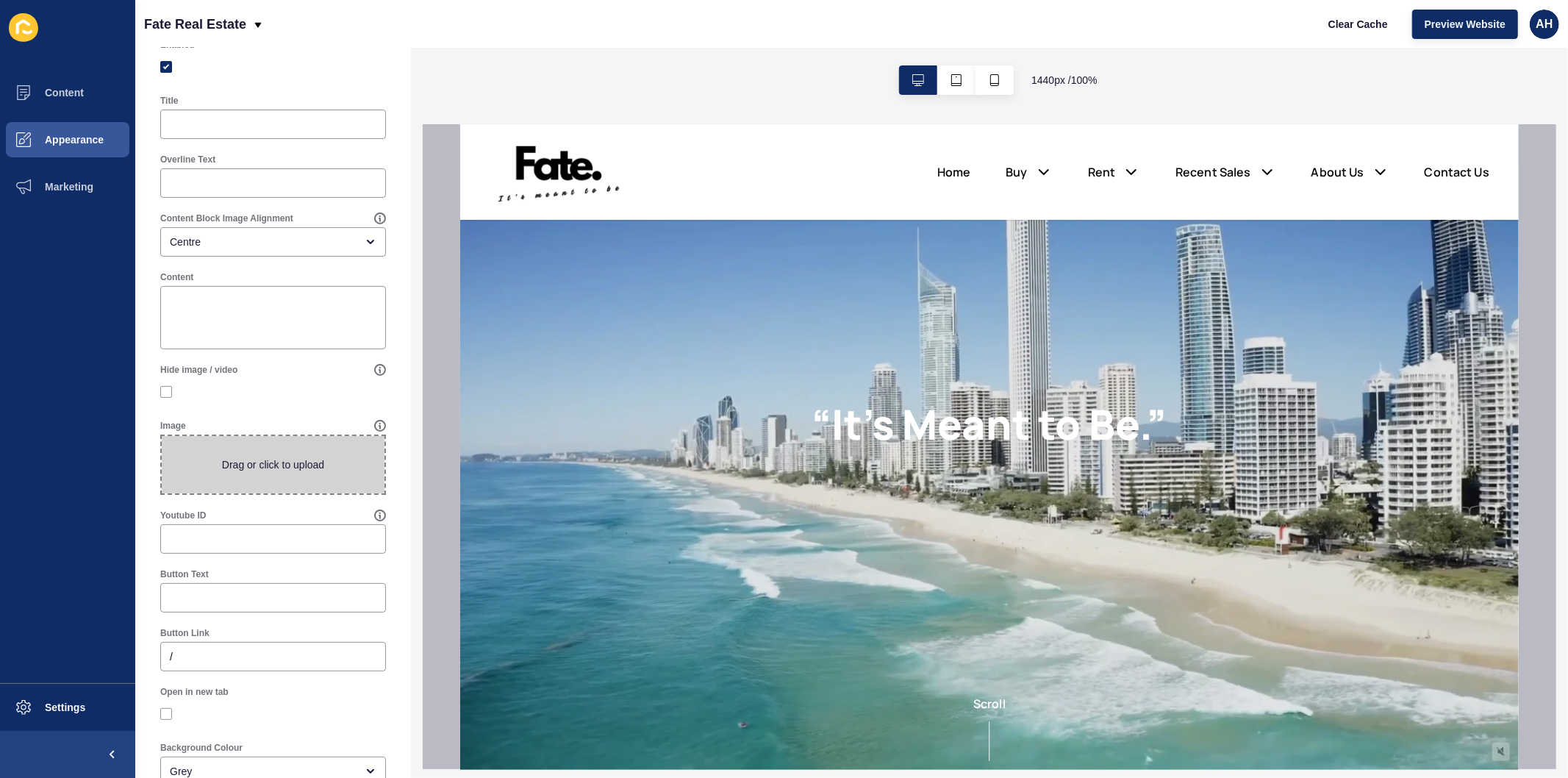
click at [265, 465] on span at bounding box center [273, 465] width 223 height 57
click at [162, 436] on input "Drag or click to upload" at bounding box center [162, 436] width 0 height 0
type input "C:\fakepath\image (3).png"
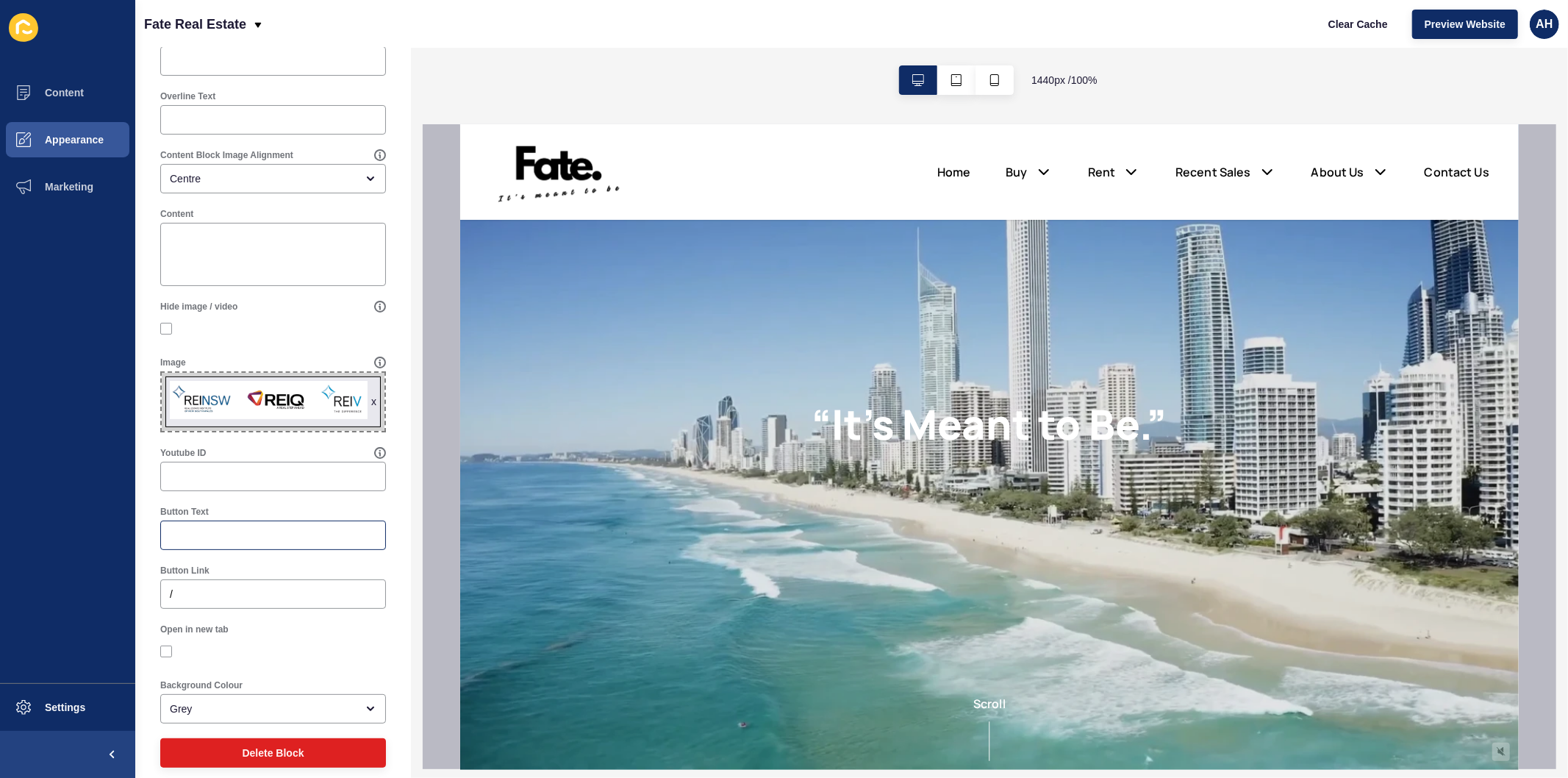
scroll to position [157, 0]
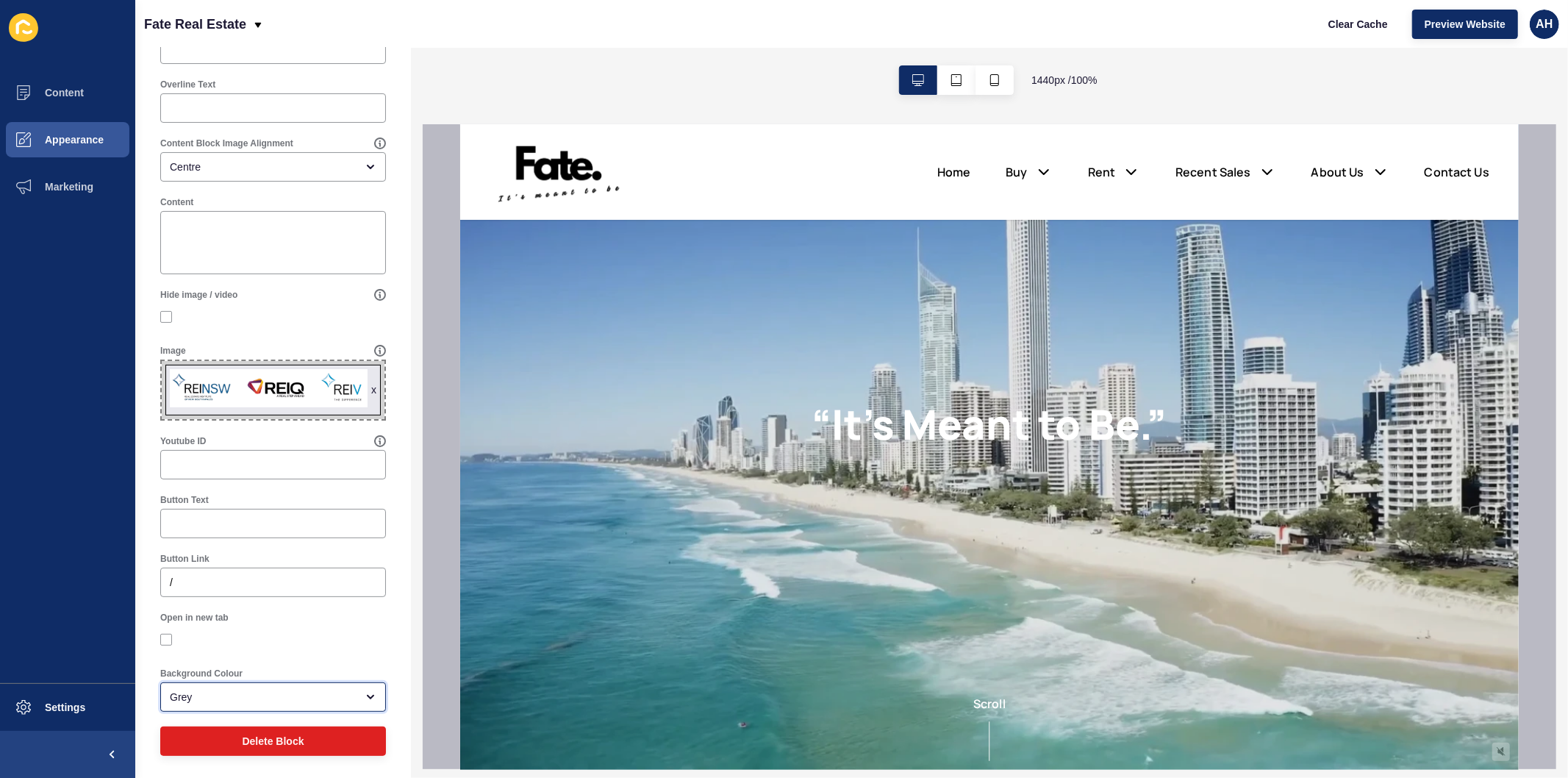
click at [273, 695] on div "Grey" at bounding box center [262, 697] width 186 height 15
click at [276, 627] on span "White" at bounding box center [267, 625] width 189 height 15
type input "White"
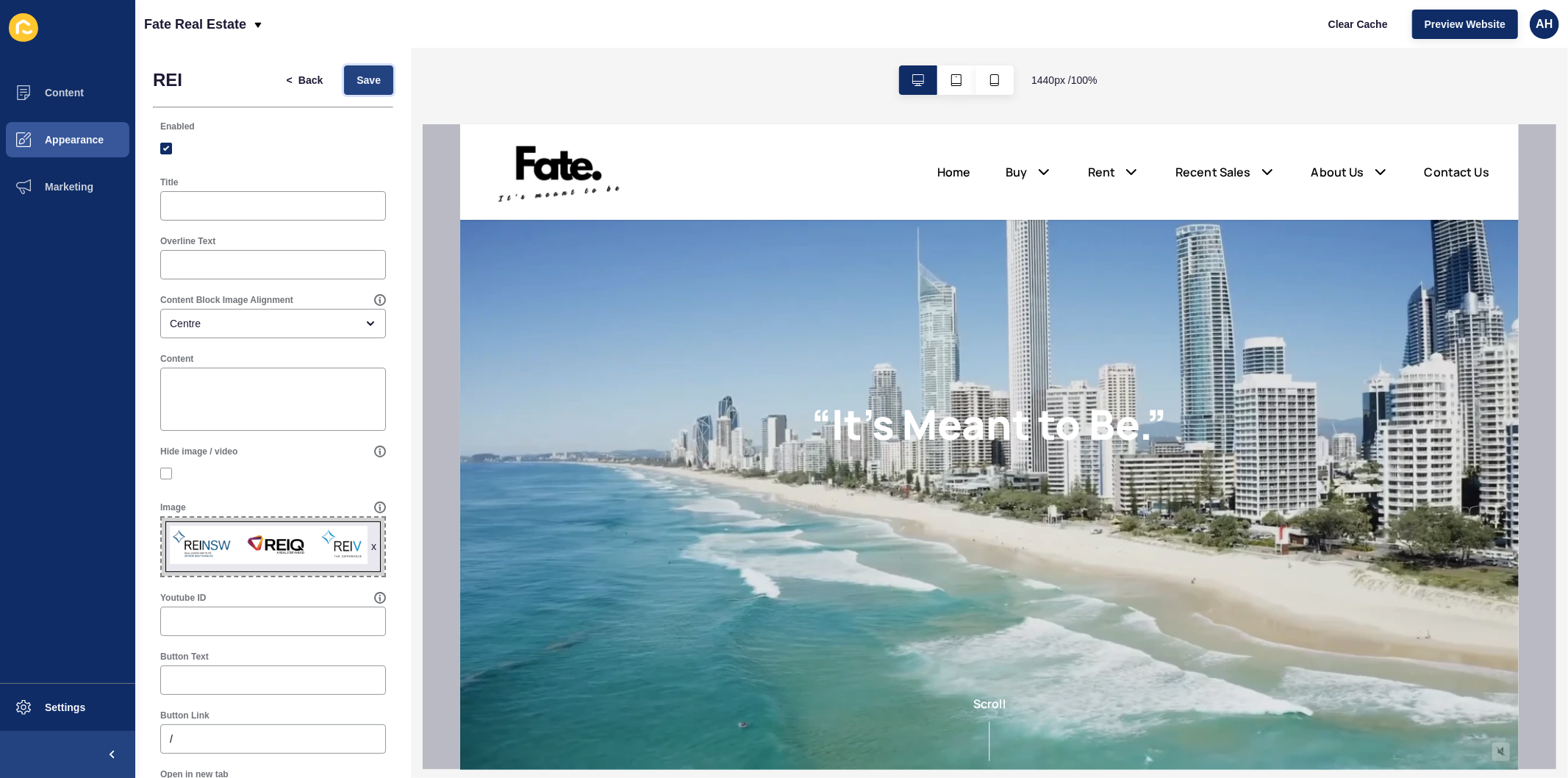
click at [357, 76] on span "Save" at bounding box center [369, 79] width 24 height 15
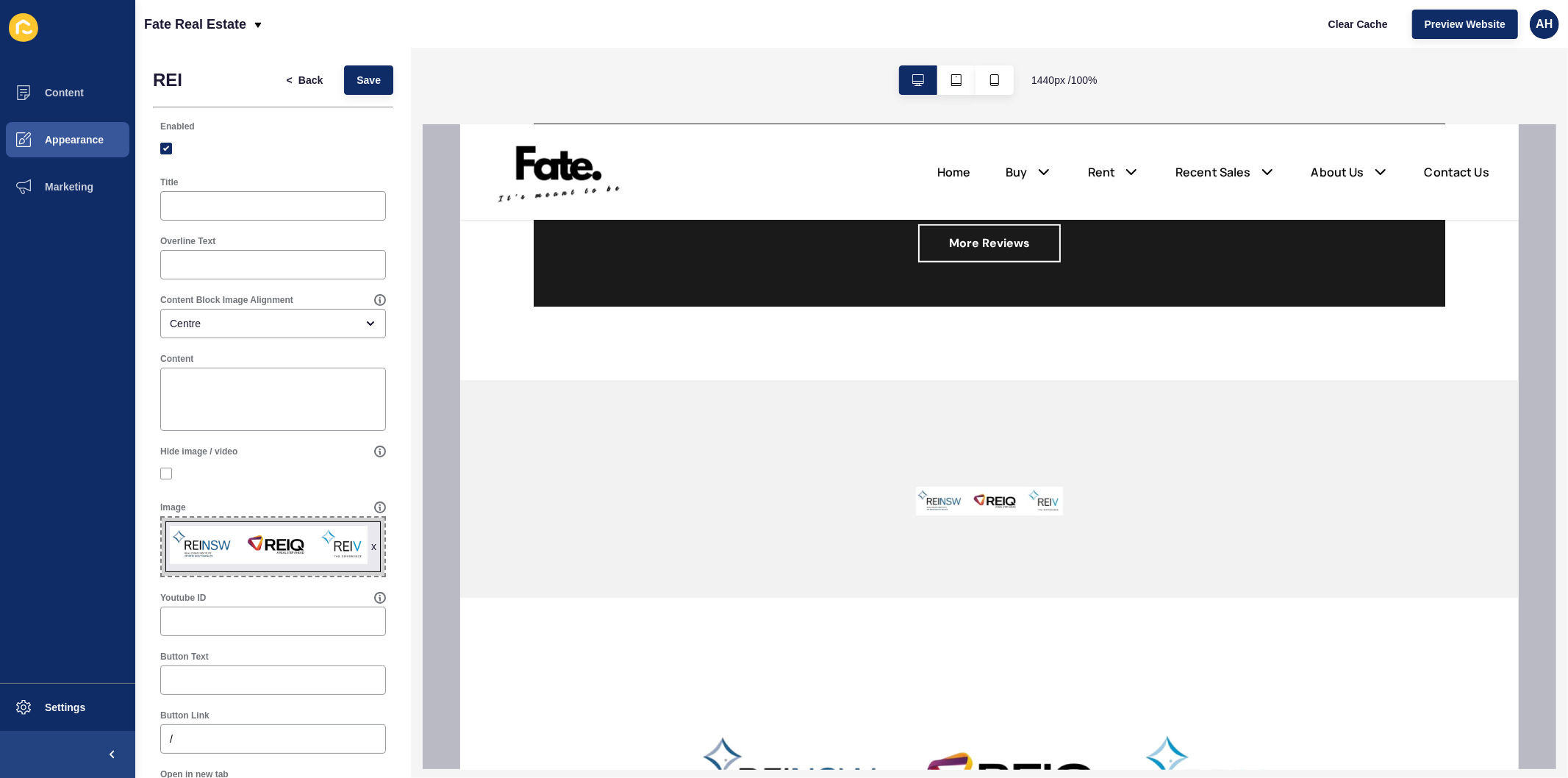
scroll to position [1307, 0]
click at [299, 78] on span "Back" at bounding box center [311, 79] width 24 height 15
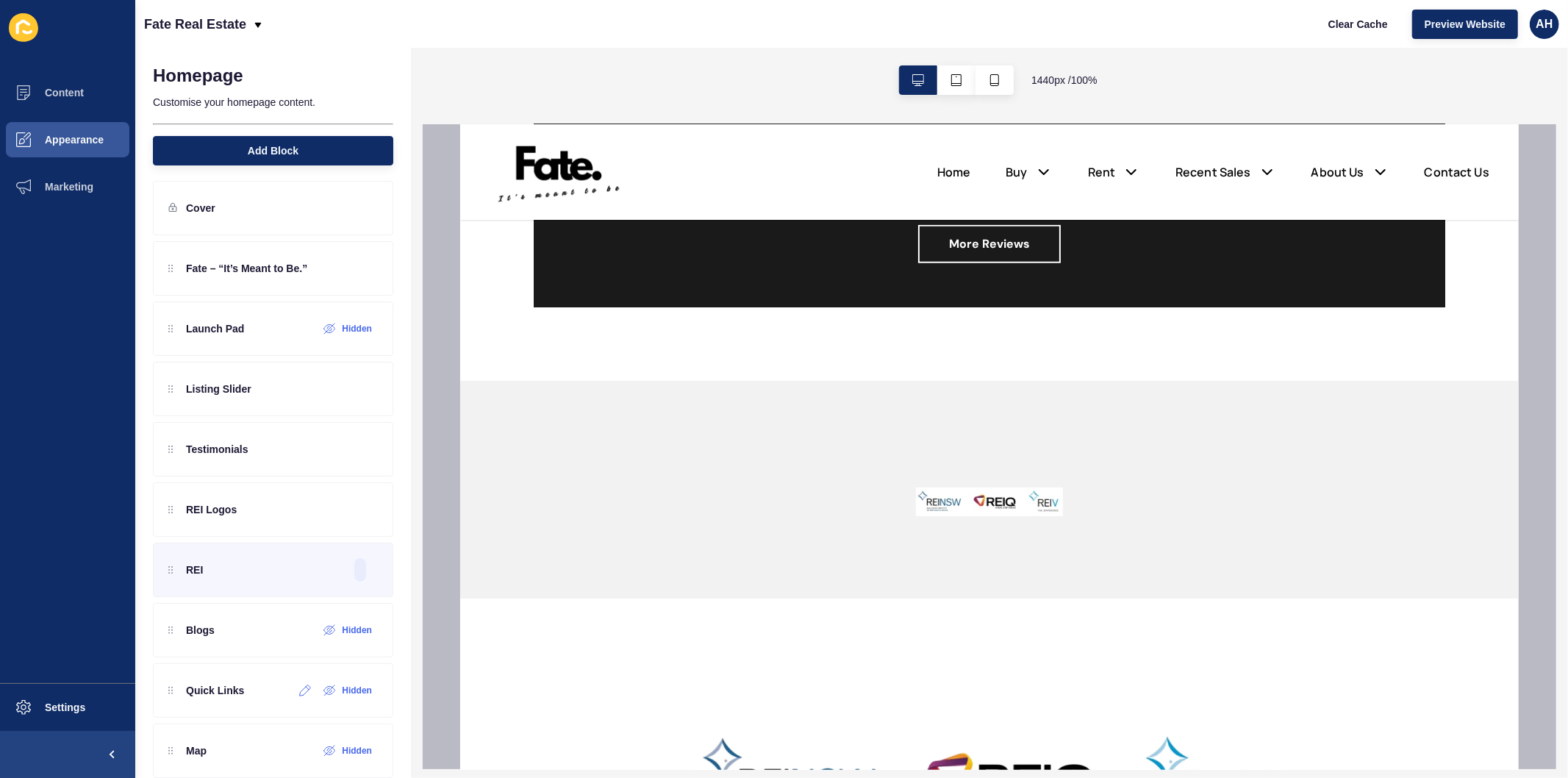
scroll to position [31, 0]
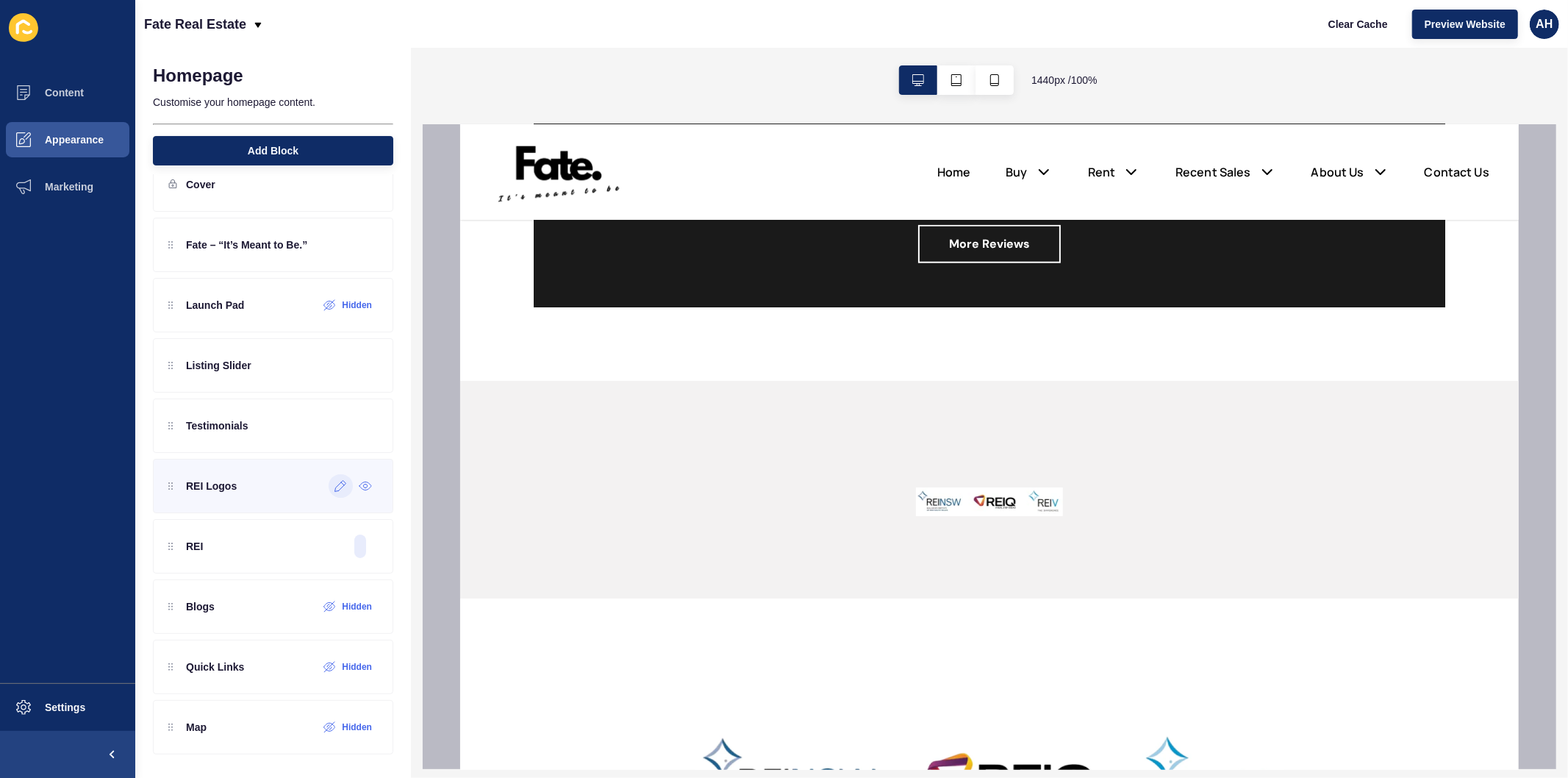
click at [335, 488] on icon at bounding box center [341, 486] width 11 height 11
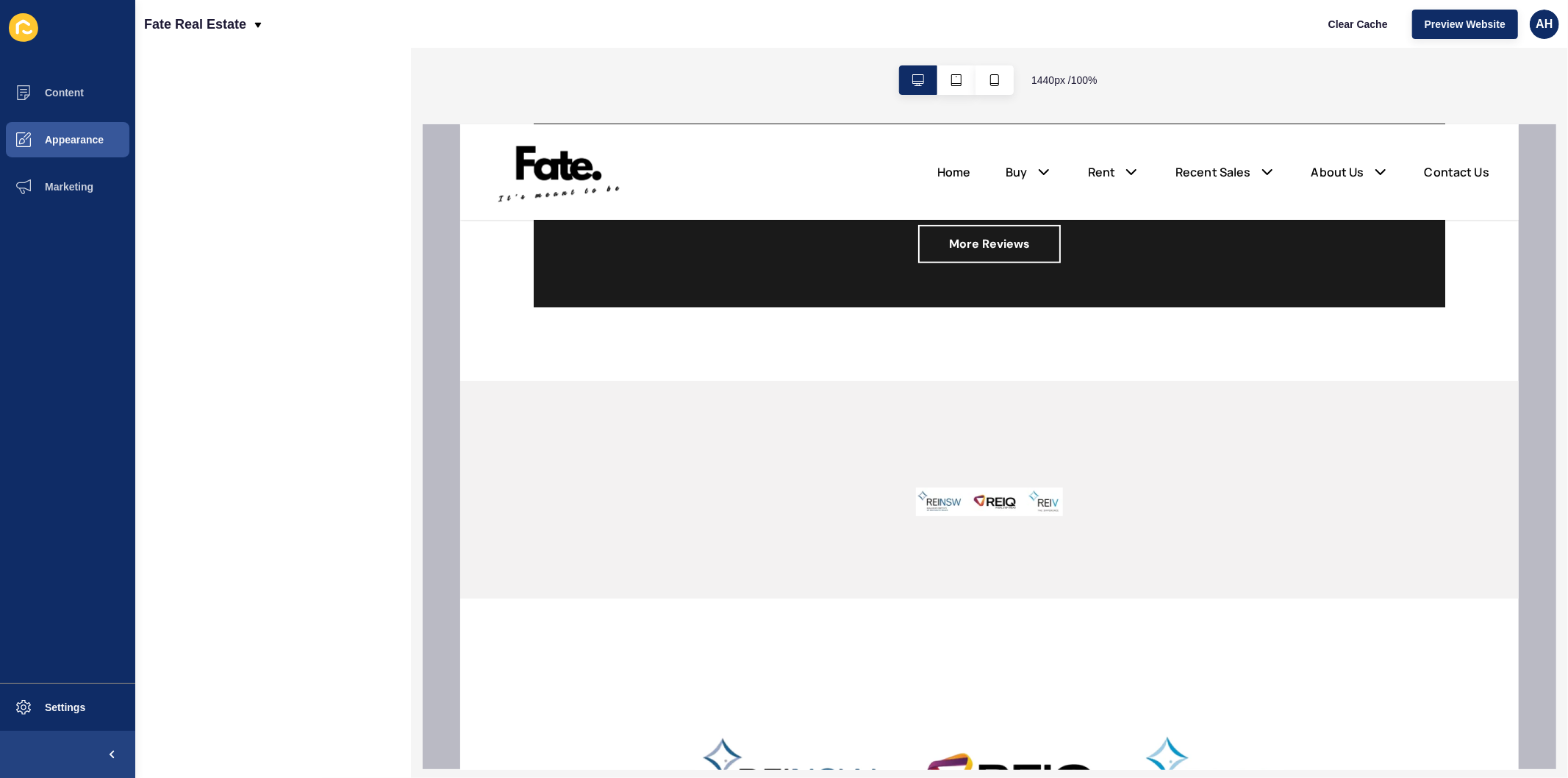
scroll to position [0, 0]
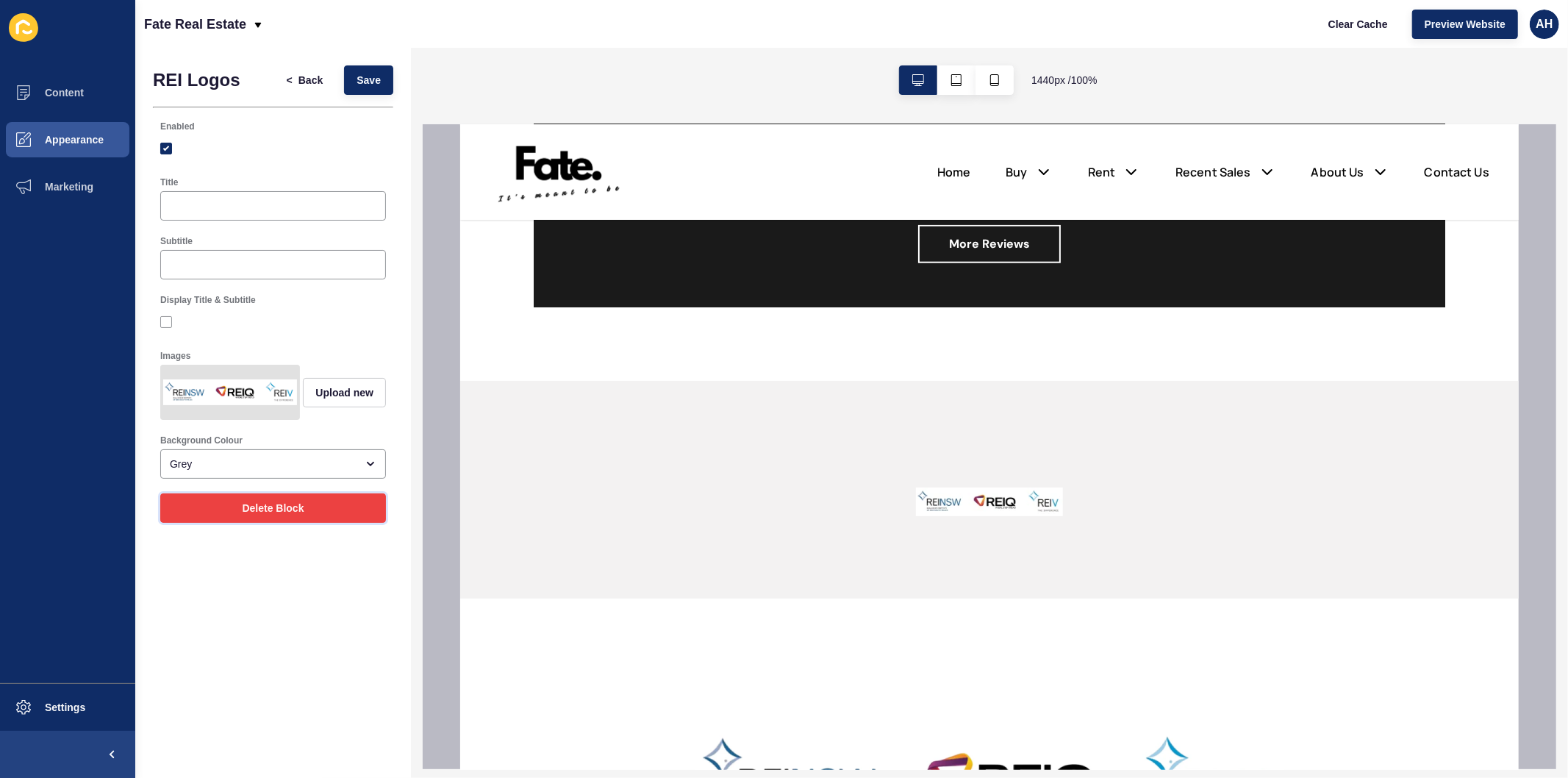
click at [273, 516] on span "Delete Block" at bounding box center [273, 507] width 62 height 15
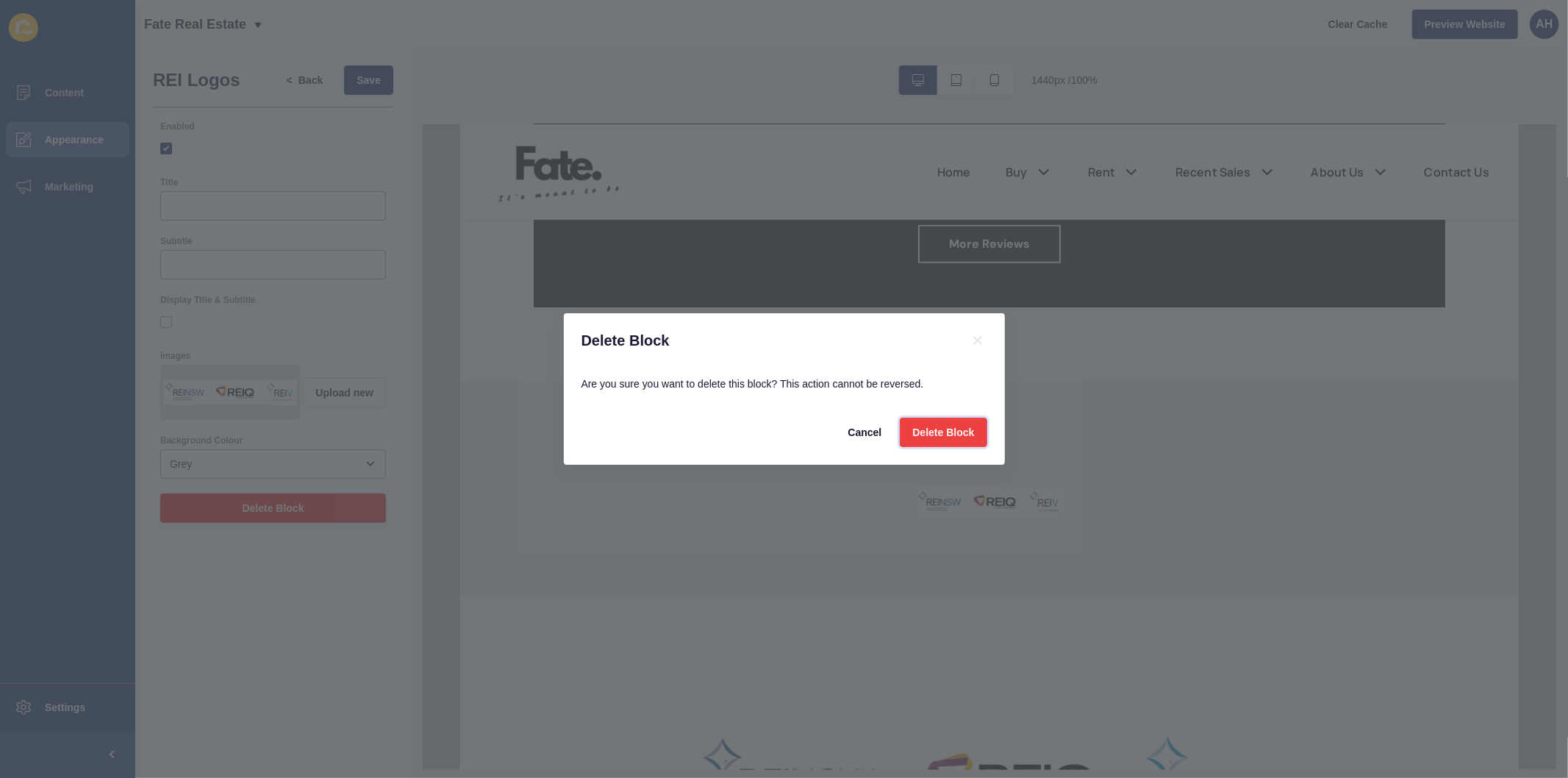
click at [933, 436] on span "Delete Block" at bounding box center [942, 432] width 62 height 15
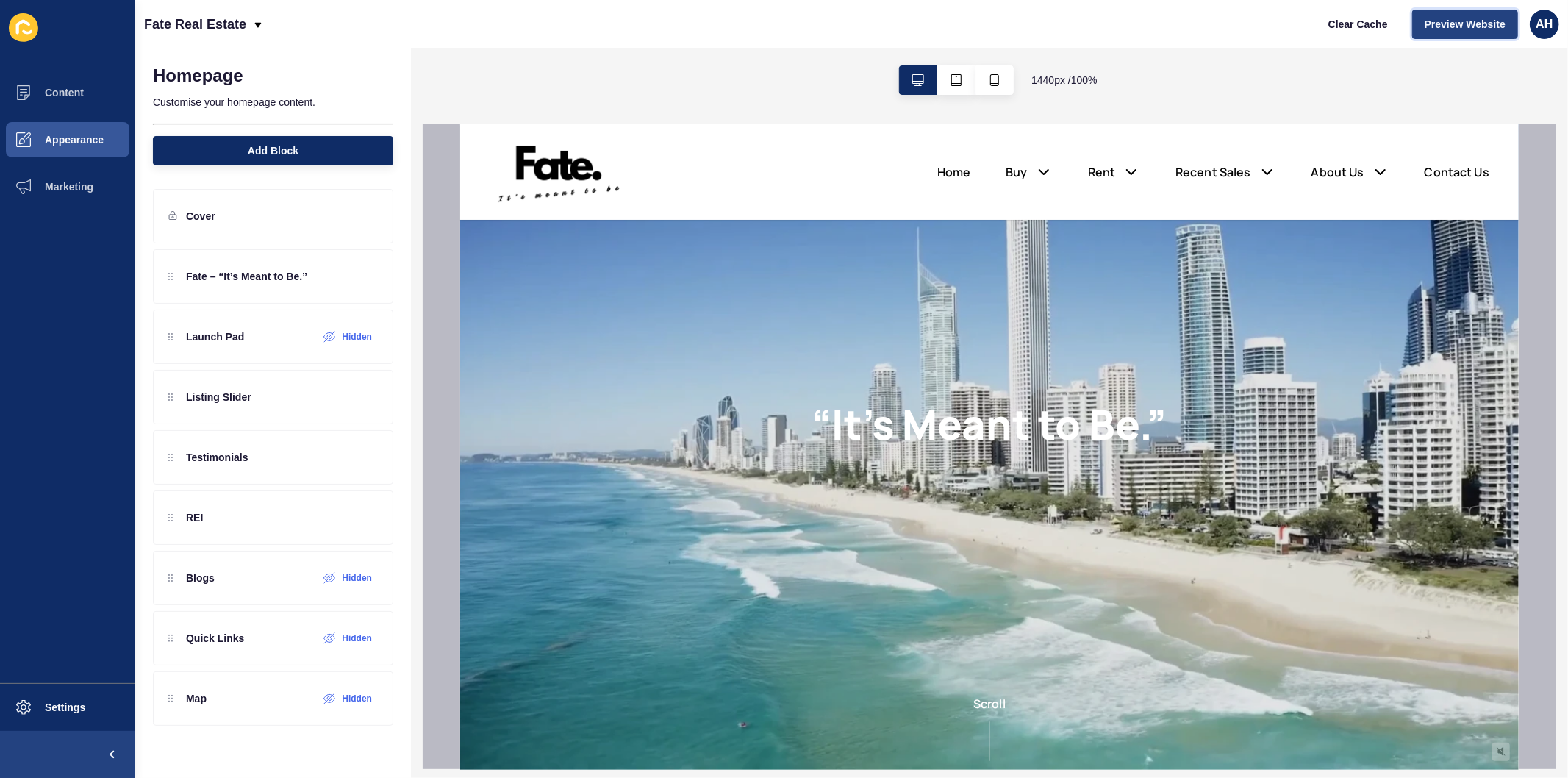
click at [1459, 28] on span "Preview Website" at bounding box center [1465, 24] width 81 height 15
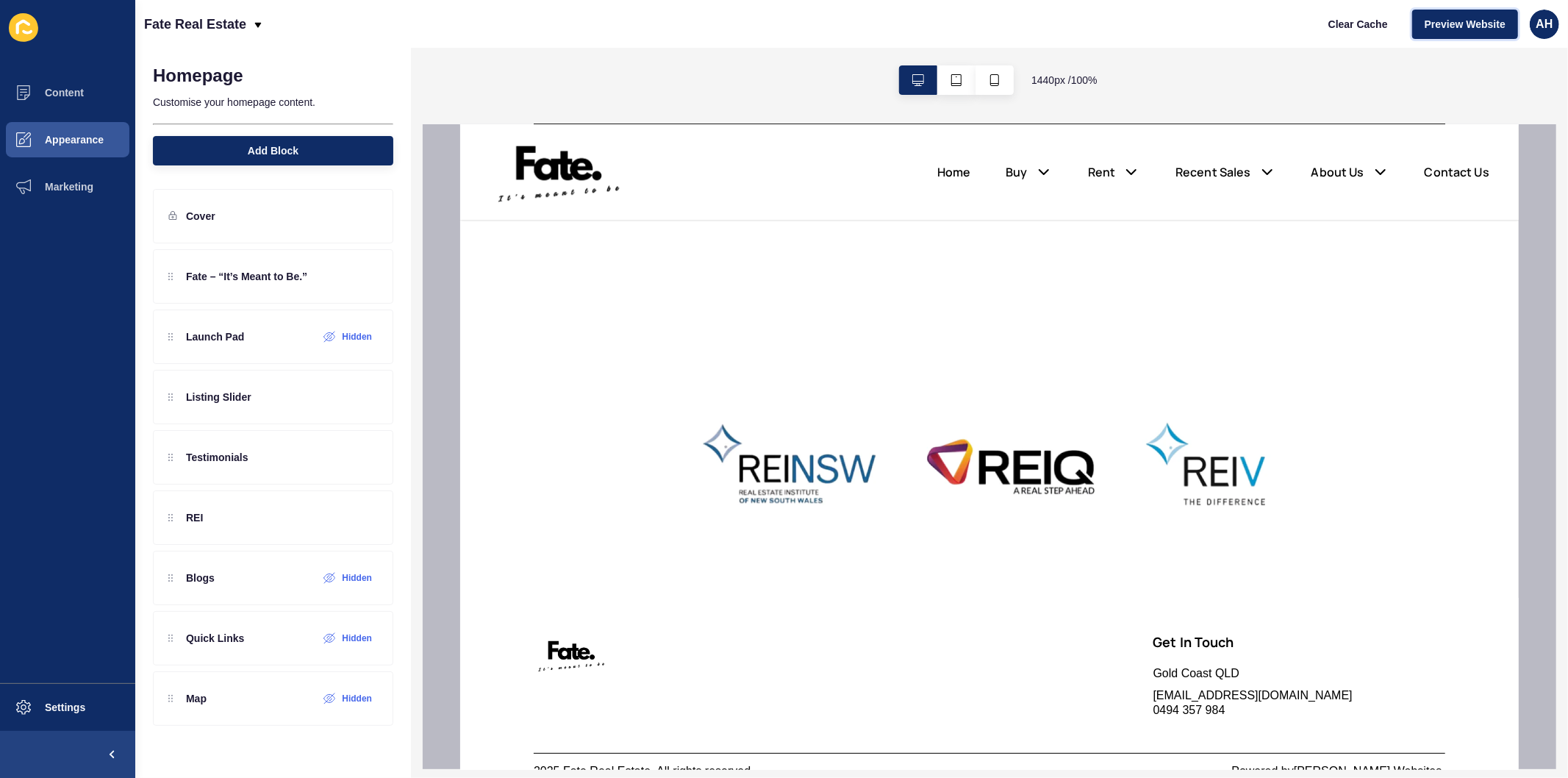
scroll to position [1421, 0]
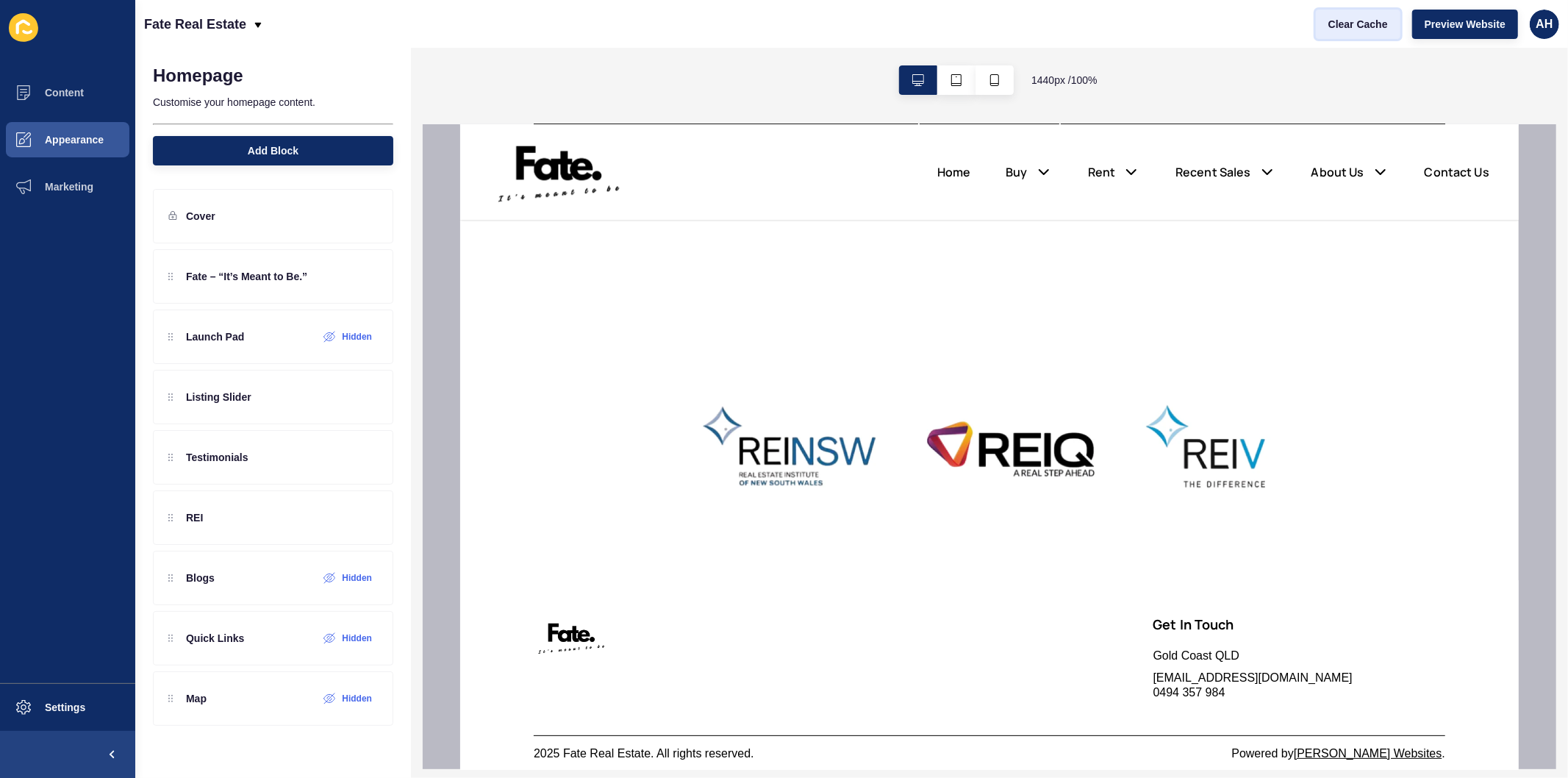
click at [1362, 19] on span "Clear Cache" at bounding box center [1358, 24] width 60 height 15
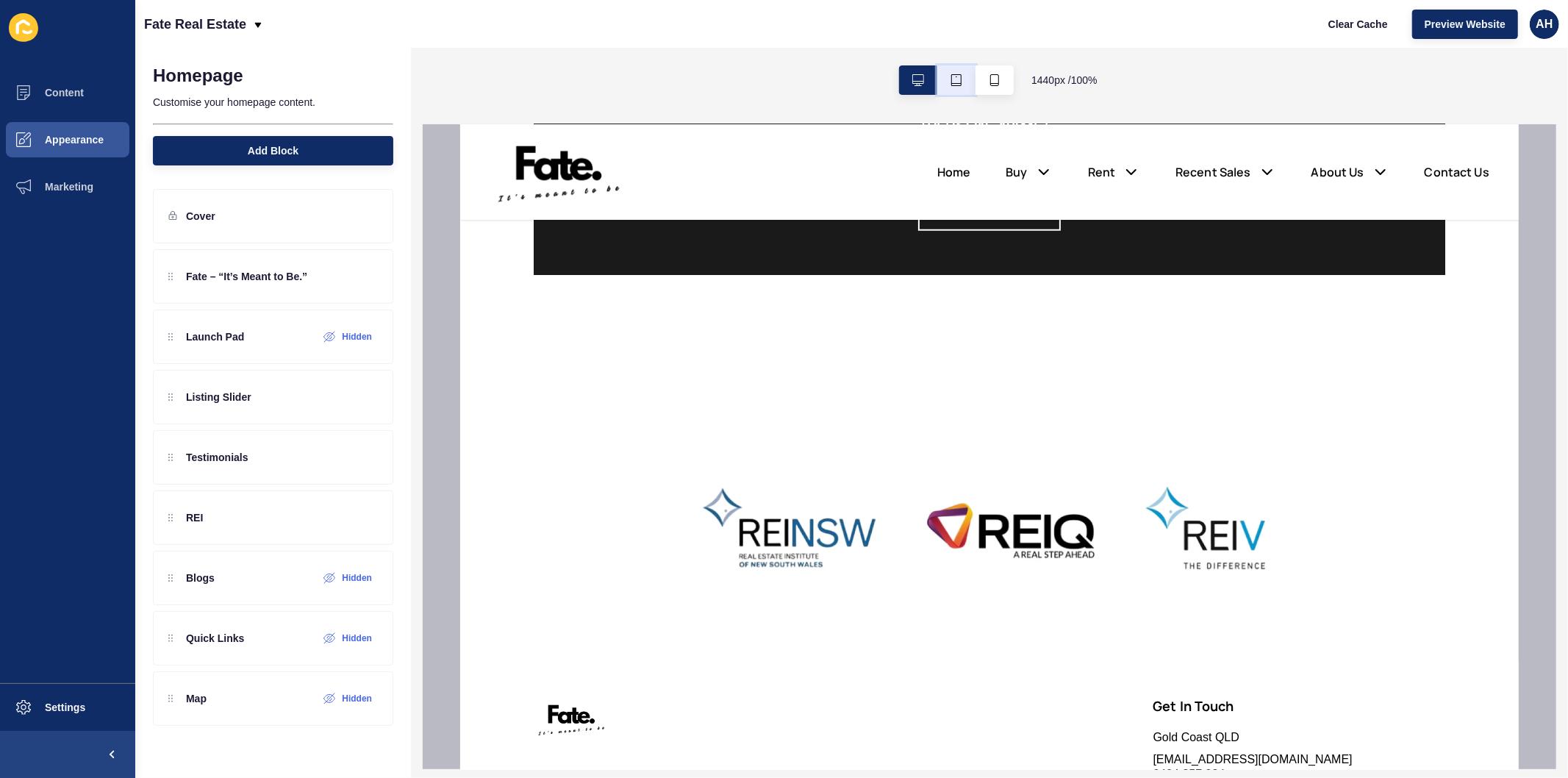
click at [949, 86] on button "button" at bounding box center [956, 80] width 38 height 29
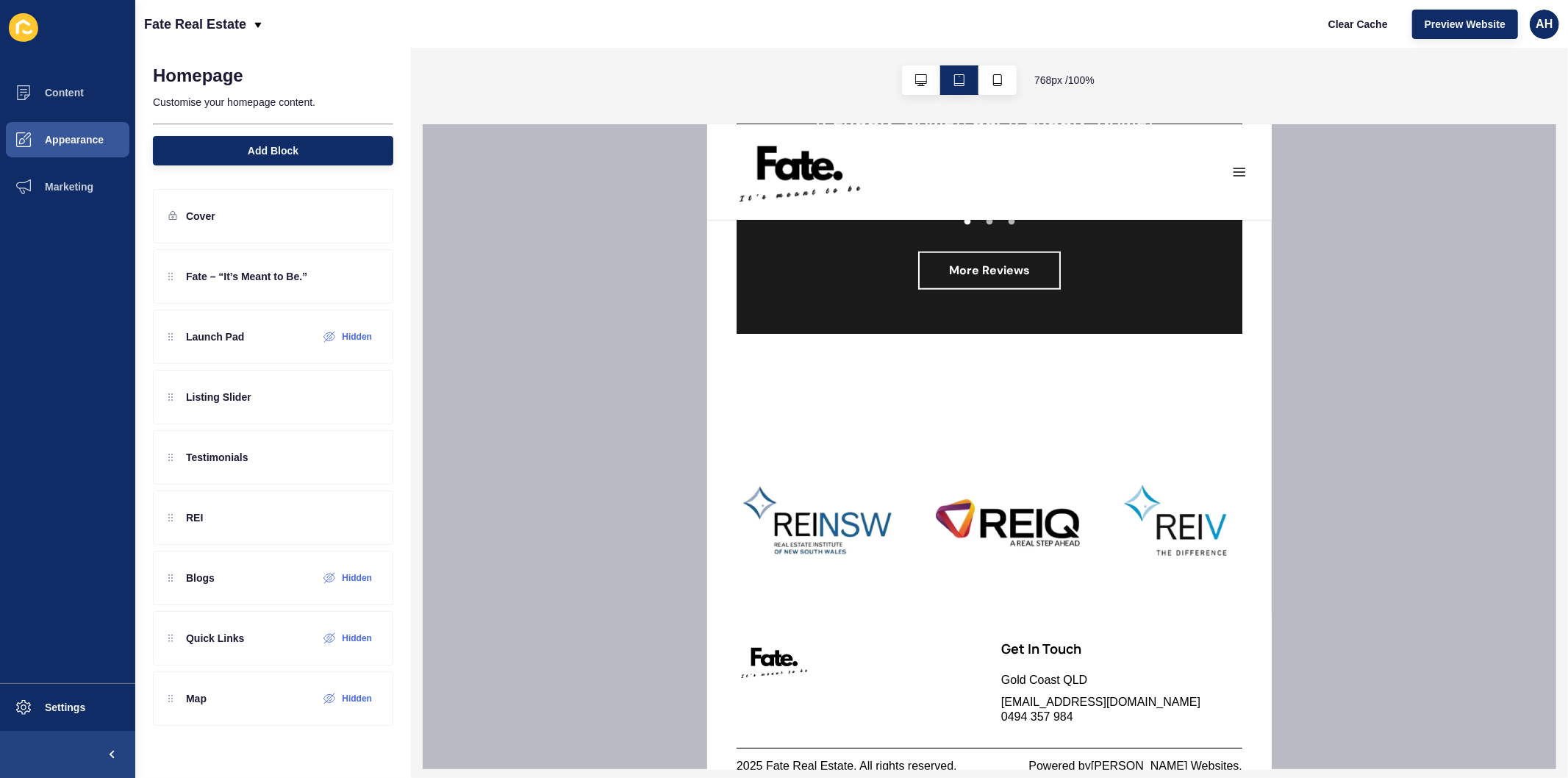
scroll to position [1233, 0]
click at [994, 77] on icon "button" at bounding box center [997, 79] width 11 height 11
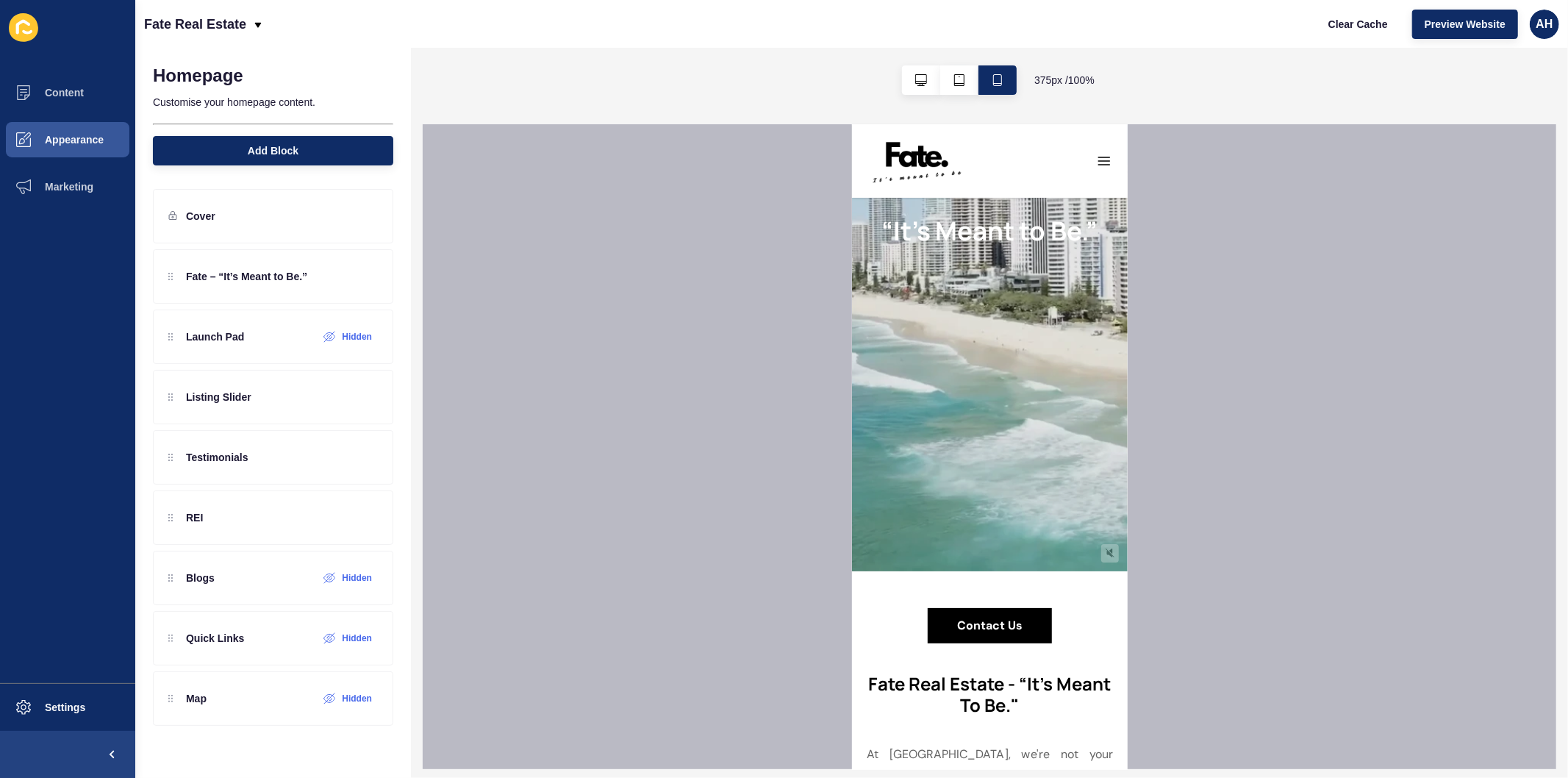
scroll to position [0, 0]
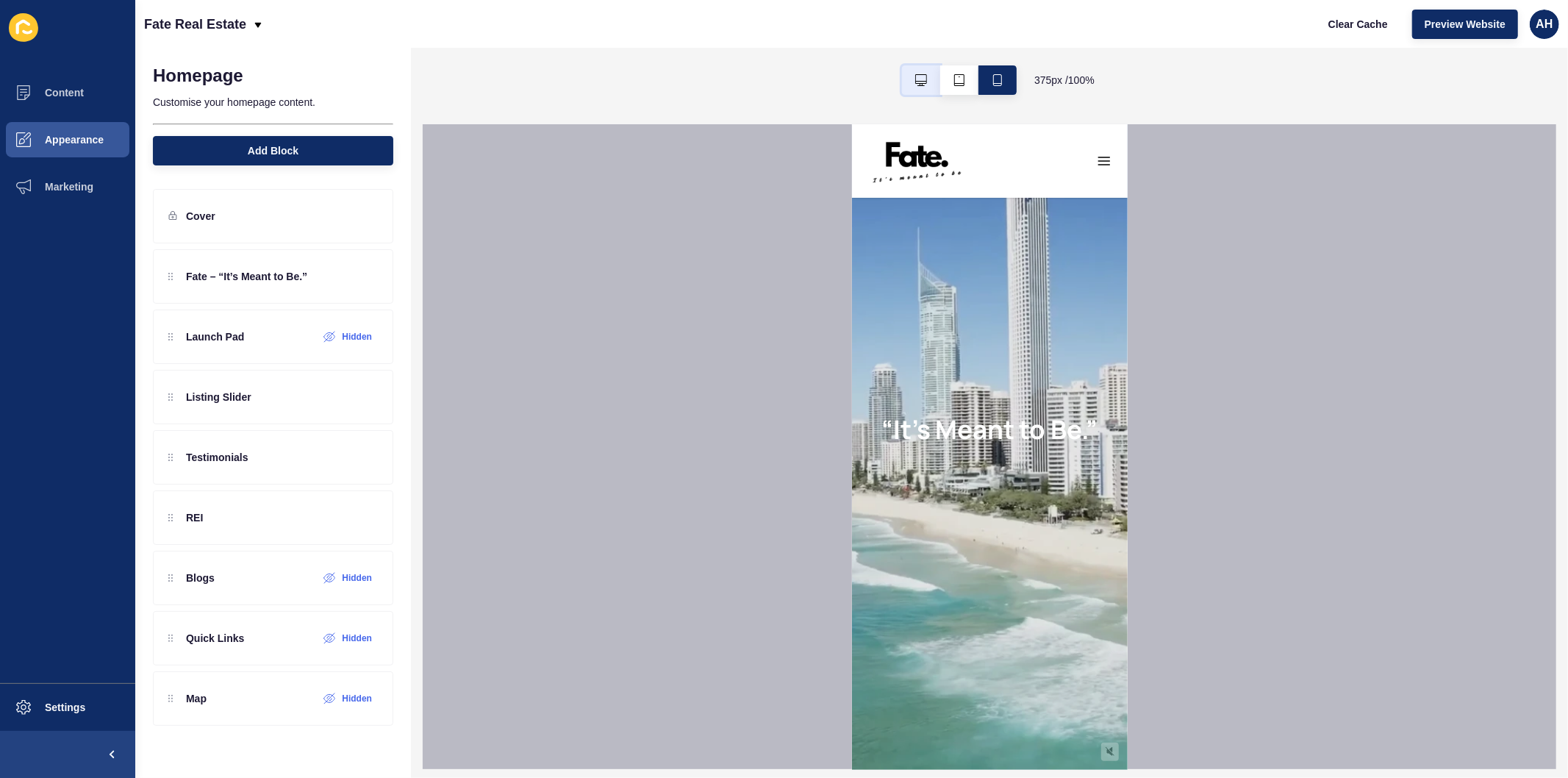
click at [920, 85] on icon "button" at bounding box center [920, 79] width 11 height 11
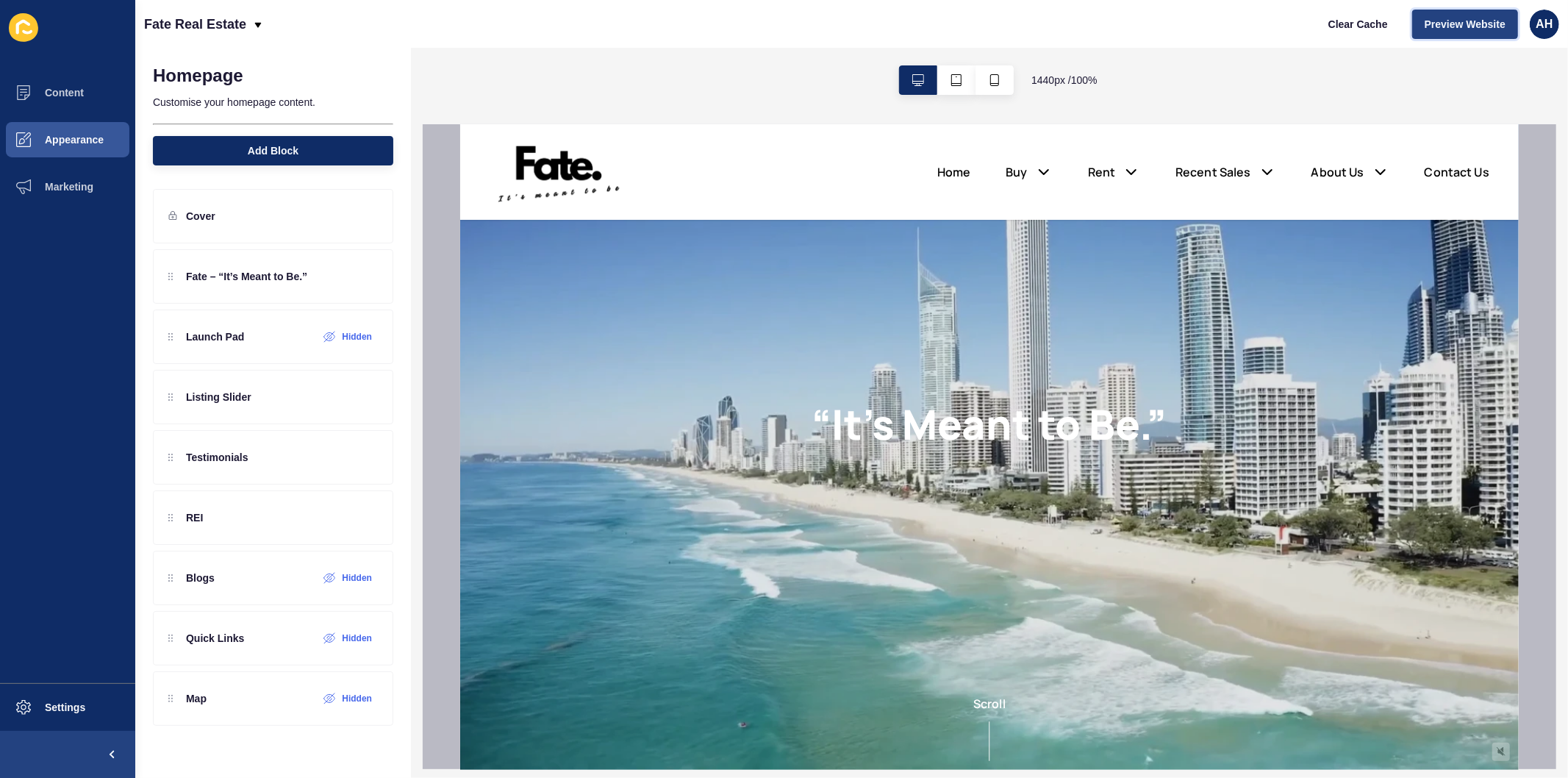
click at [1449, 27] on span "Preview Website" at bounding box center [1465, 24] width 81 height 15
click at [39, 76] on span at bounding box center [24, 92] width 47 height 47
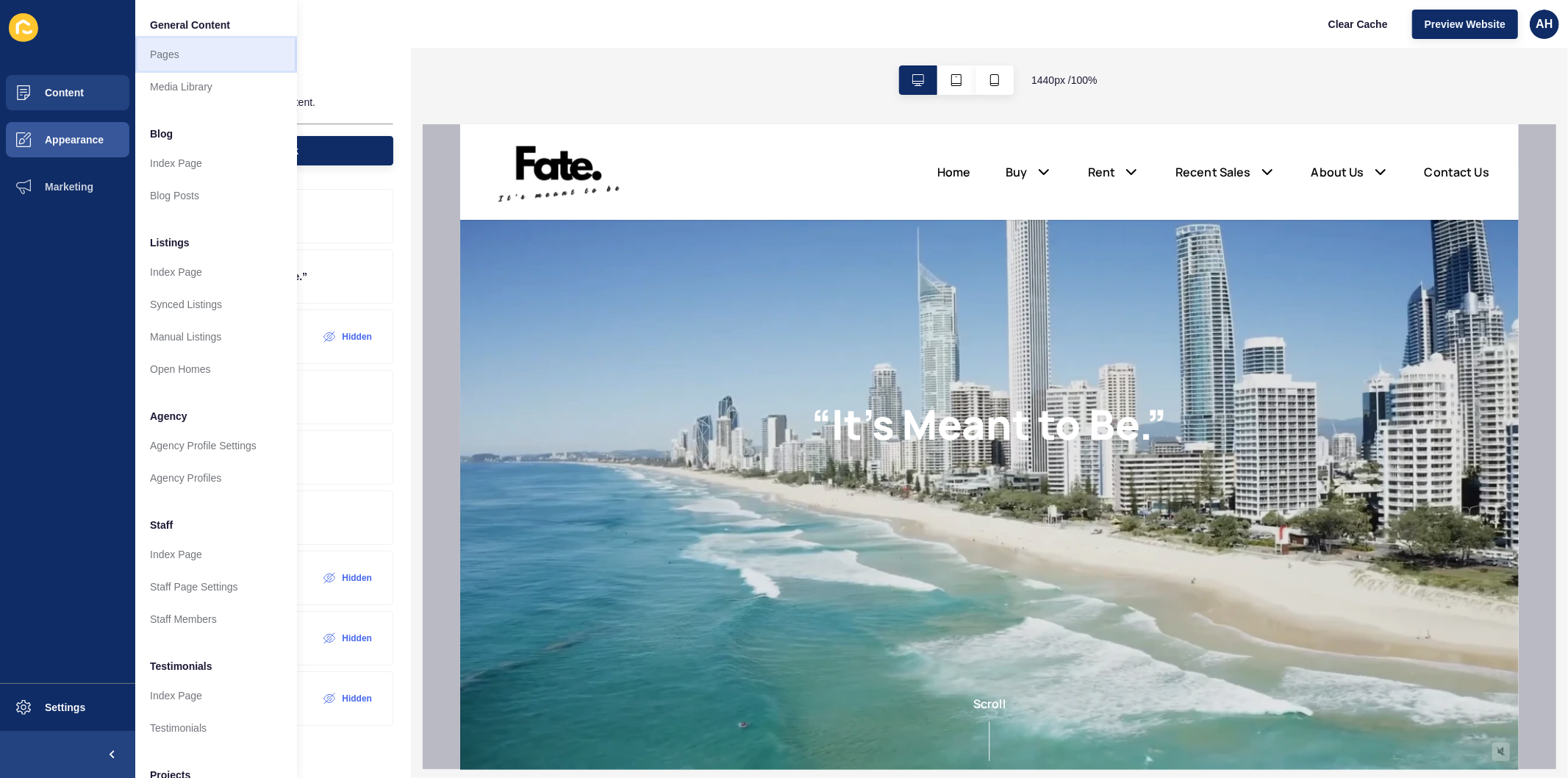
click at [174, 55] on link "Pages" at bounding box center [216, 54] width 162 height 32
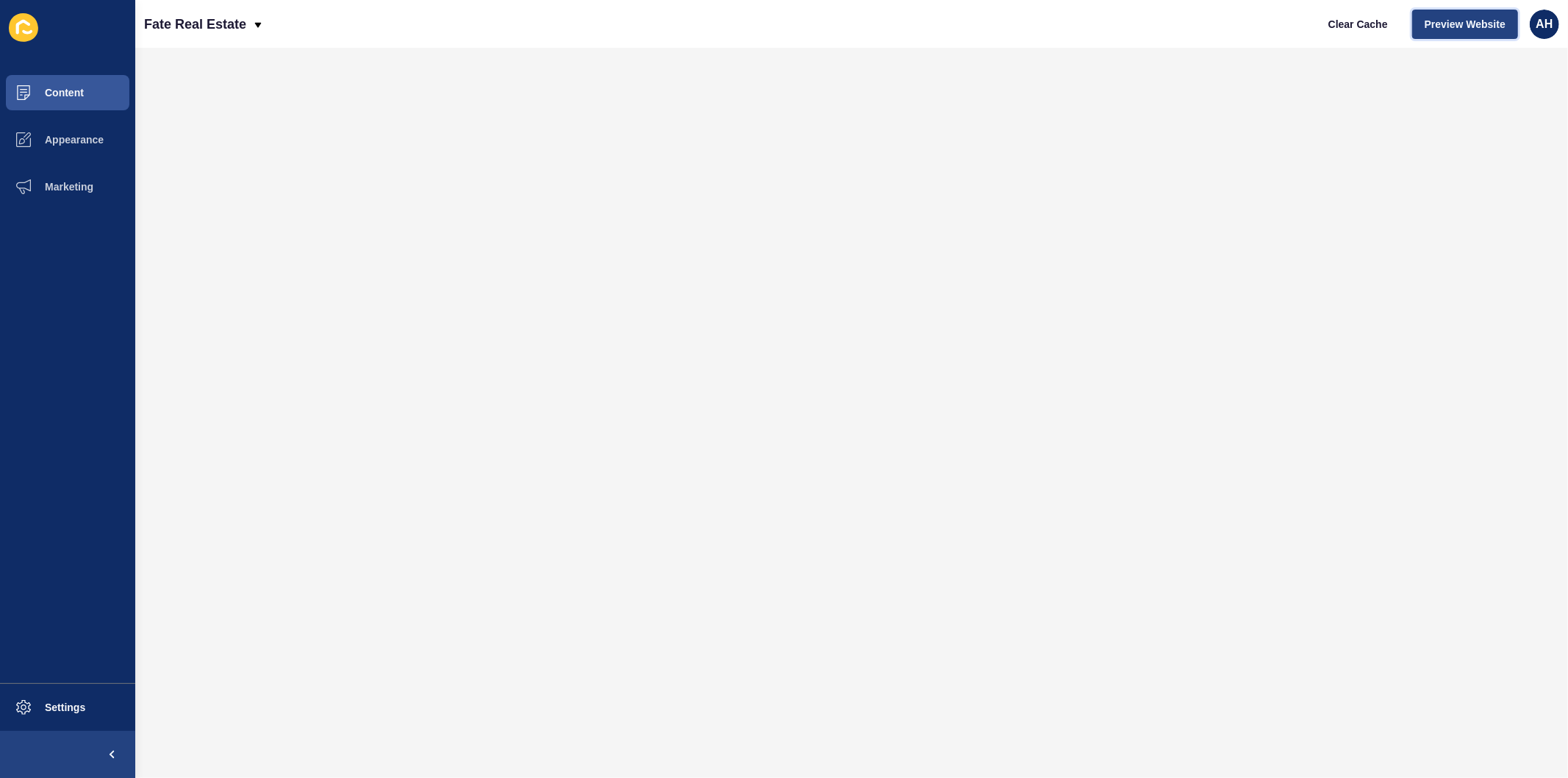
click at [1468, 17] on span "Preview Website" at bounding box center [1465, 24] width 81 height 15
click at [69, 136] on span "Appearance" at bounding box center [50, 139] width 106 height 11
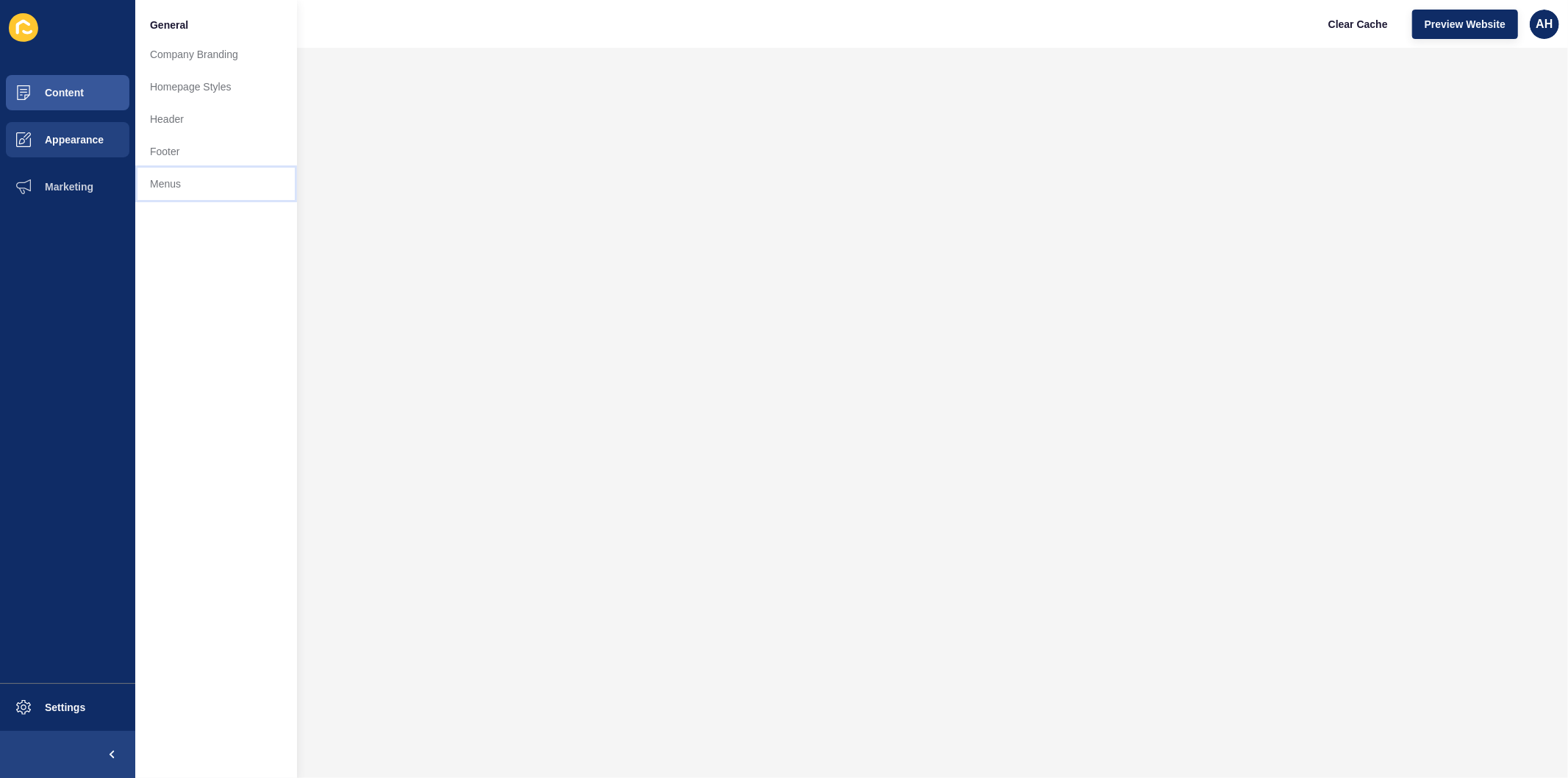
click at [156, 189] on link "Menus" at bounding box center [216, 183] width 162 height 32
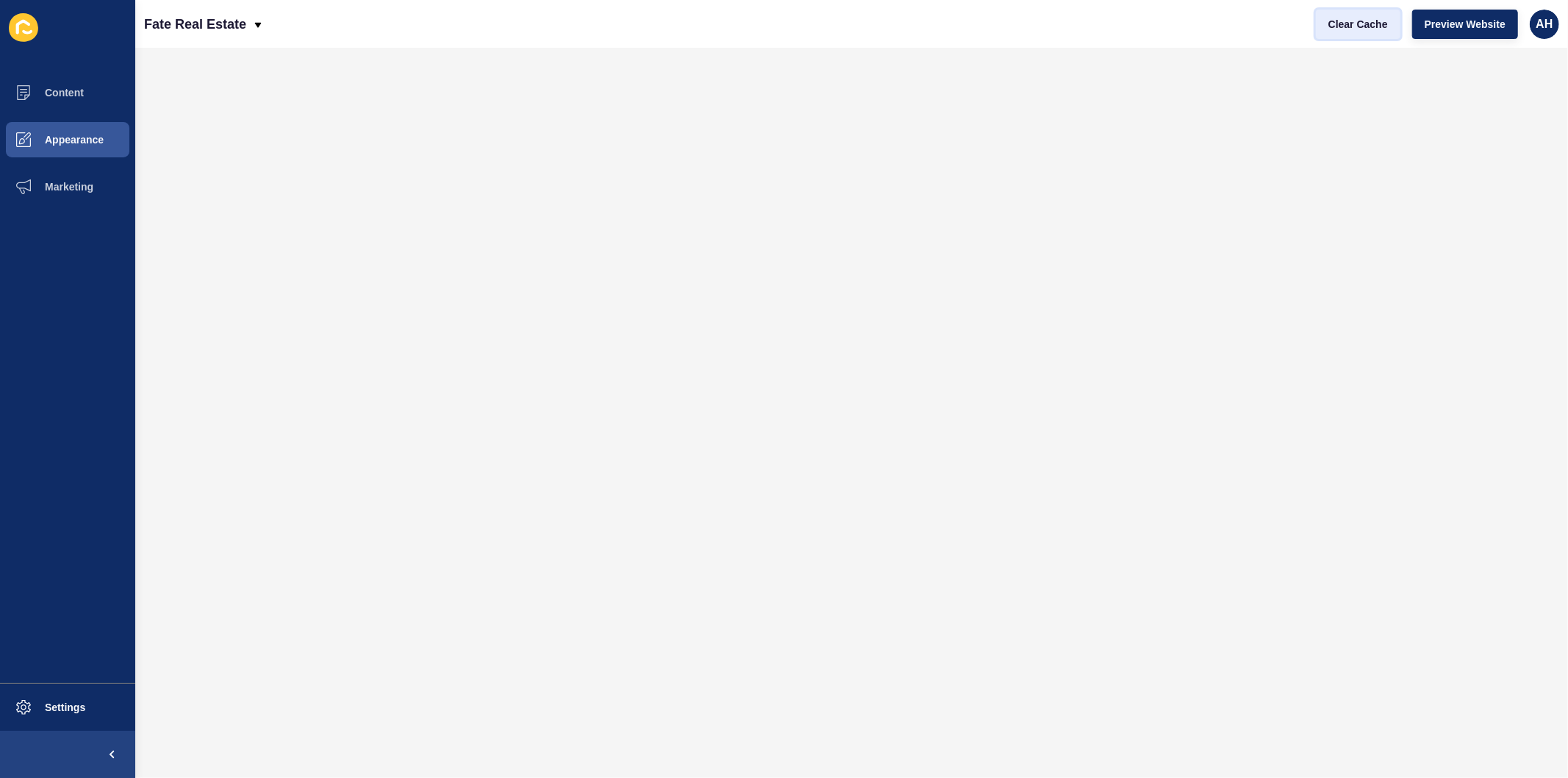
click at [1346, 31] on span "Clear Cache" at bounding box center [1358, 24] width 60 height 15
click at [72, 135] on span "Appearance" at bounding box center [50, 139] width 106 height 11
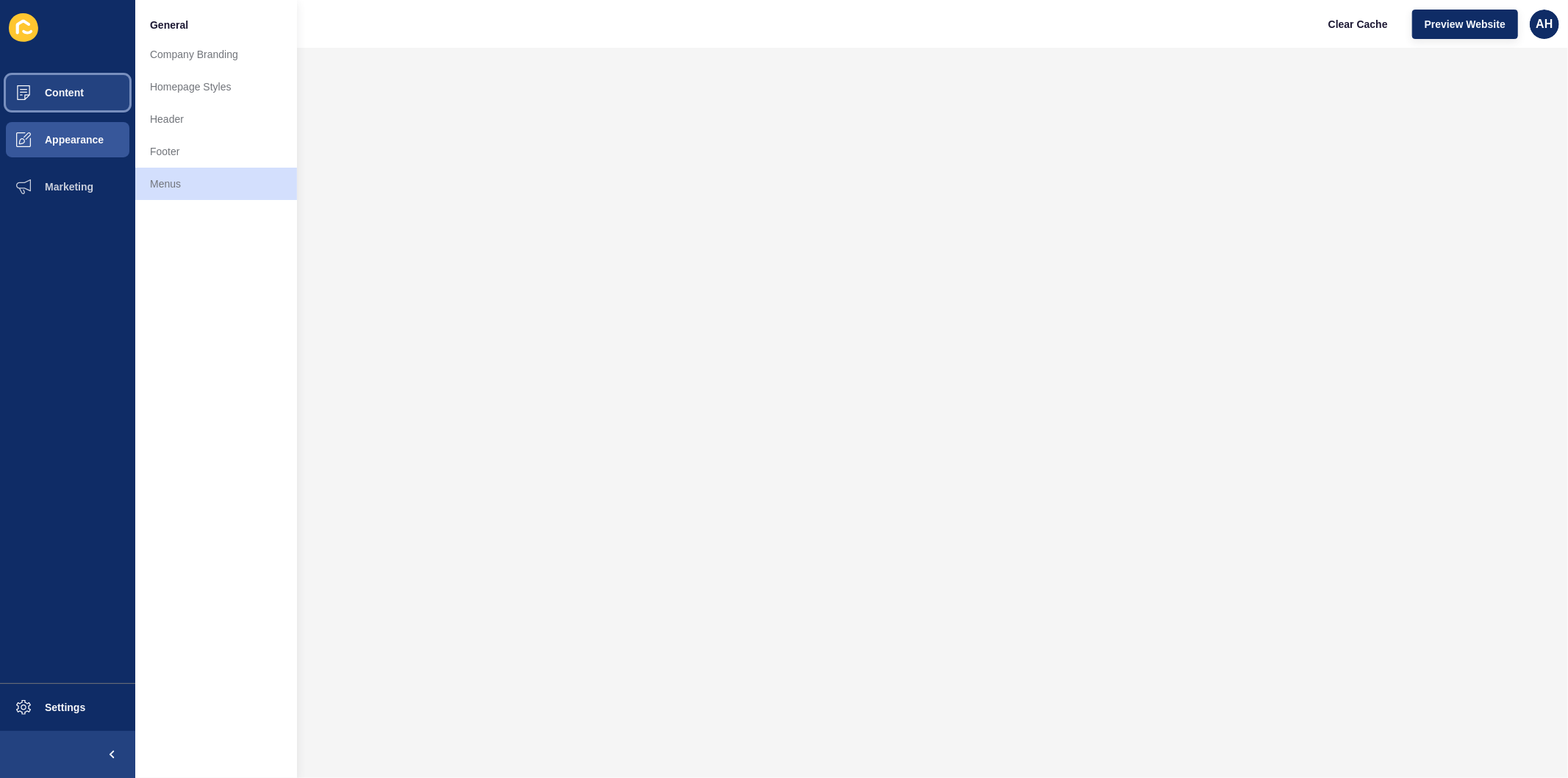
click at [95, 97] on button "Content" at bounding box center [67, 92] width 135 height 47
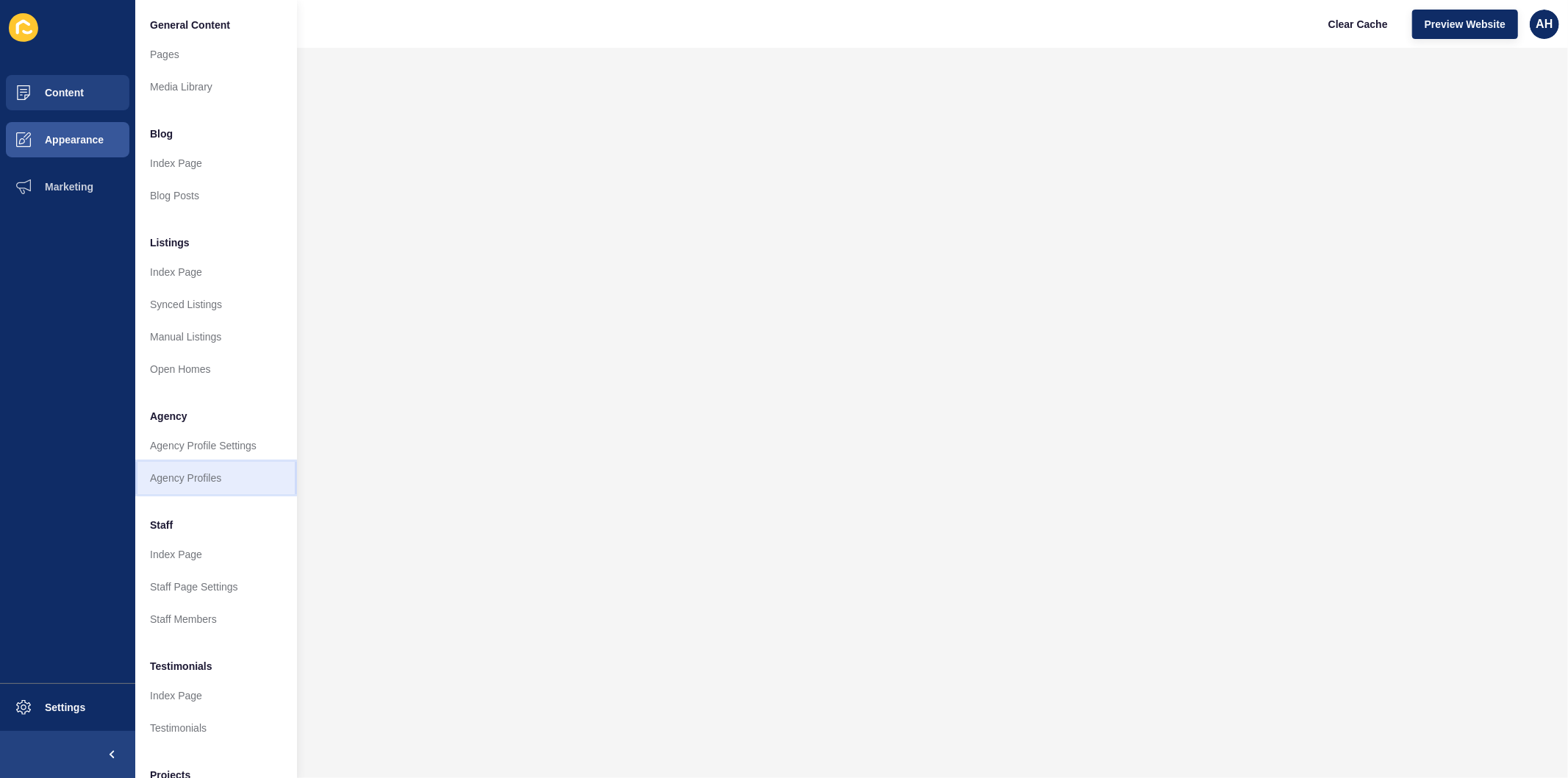
click at [218, 480] on link "Agency Profiles" at bounding box center [216, 478] width 162 height 32
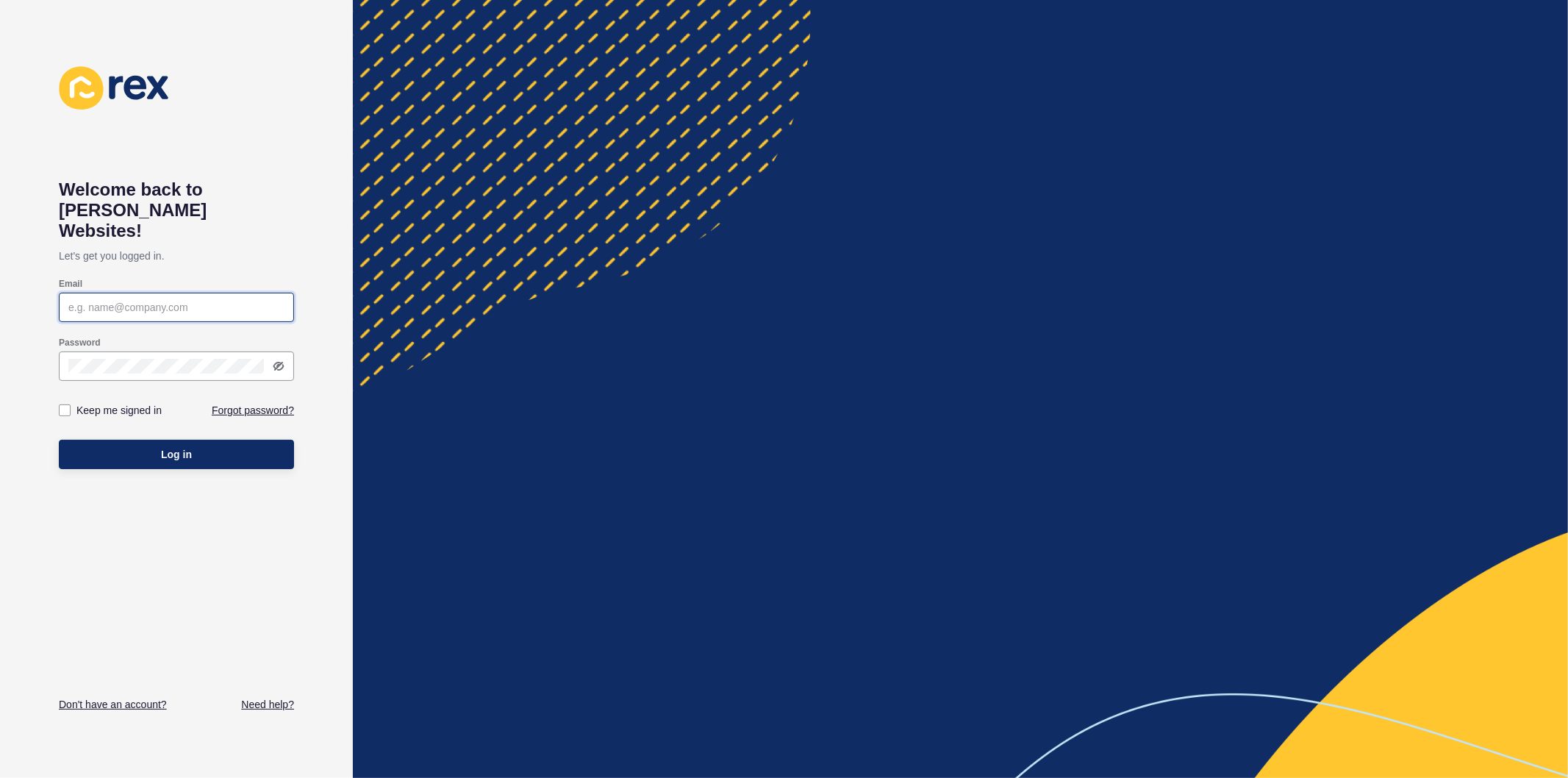
type input "[PERSON_NAME][EMAIL_ADDRESS][PERSON_NAME][DOMAIN_NAME]"
click at [57, 394] on div "Keep me signed in" at bounding box center [118, 410] width 121 height 32
click at [67, 404] on label at bounding box center [64, 410] width 11 height 11
click at [67, 406] on input "Keep me signed in" at bounding box center [66, 410] width 10 height 10
checkbox input "true"
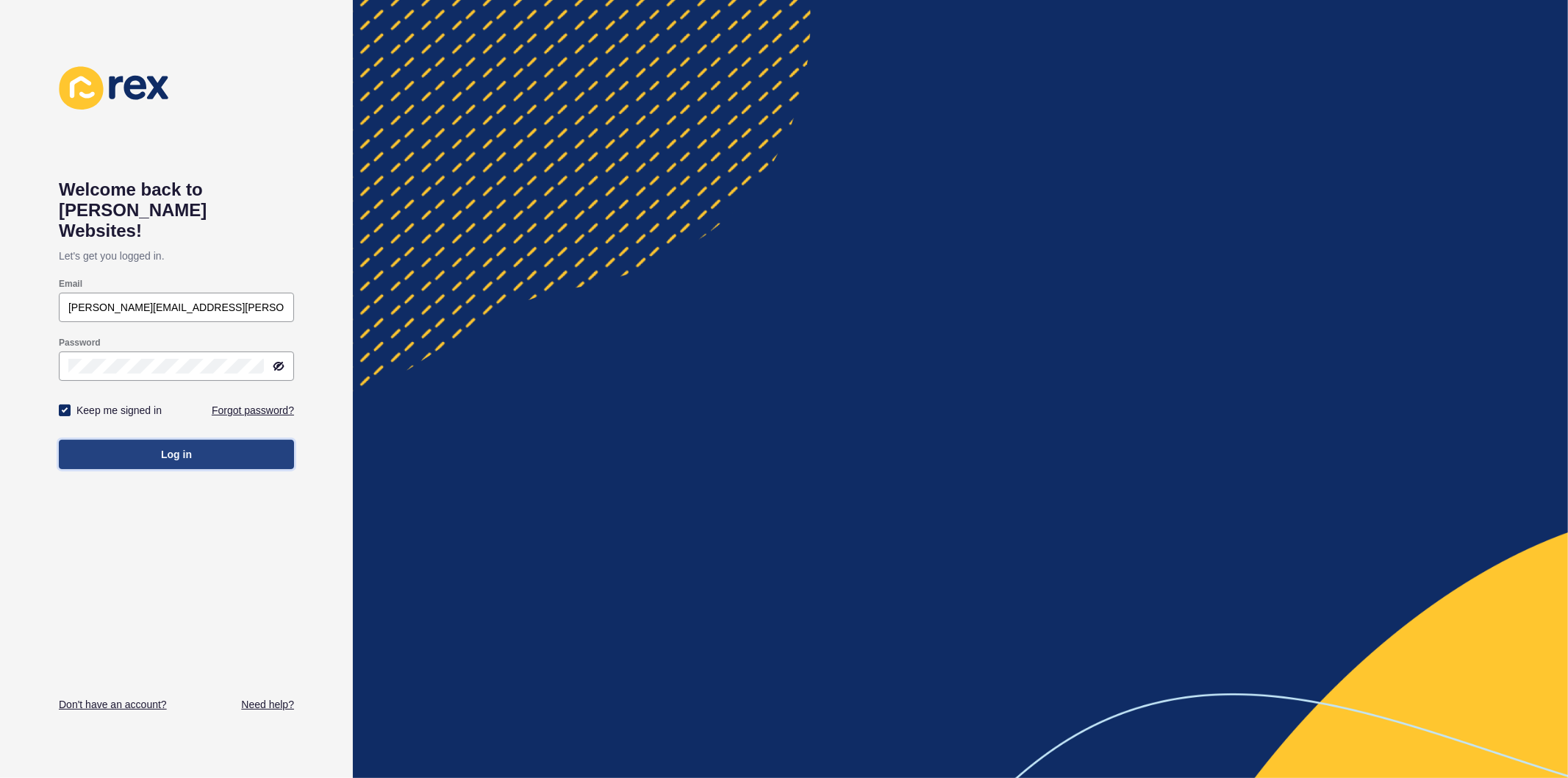
click at [123, 439] on button "Log in" at bounding box center [176, 454] width 235 height 29
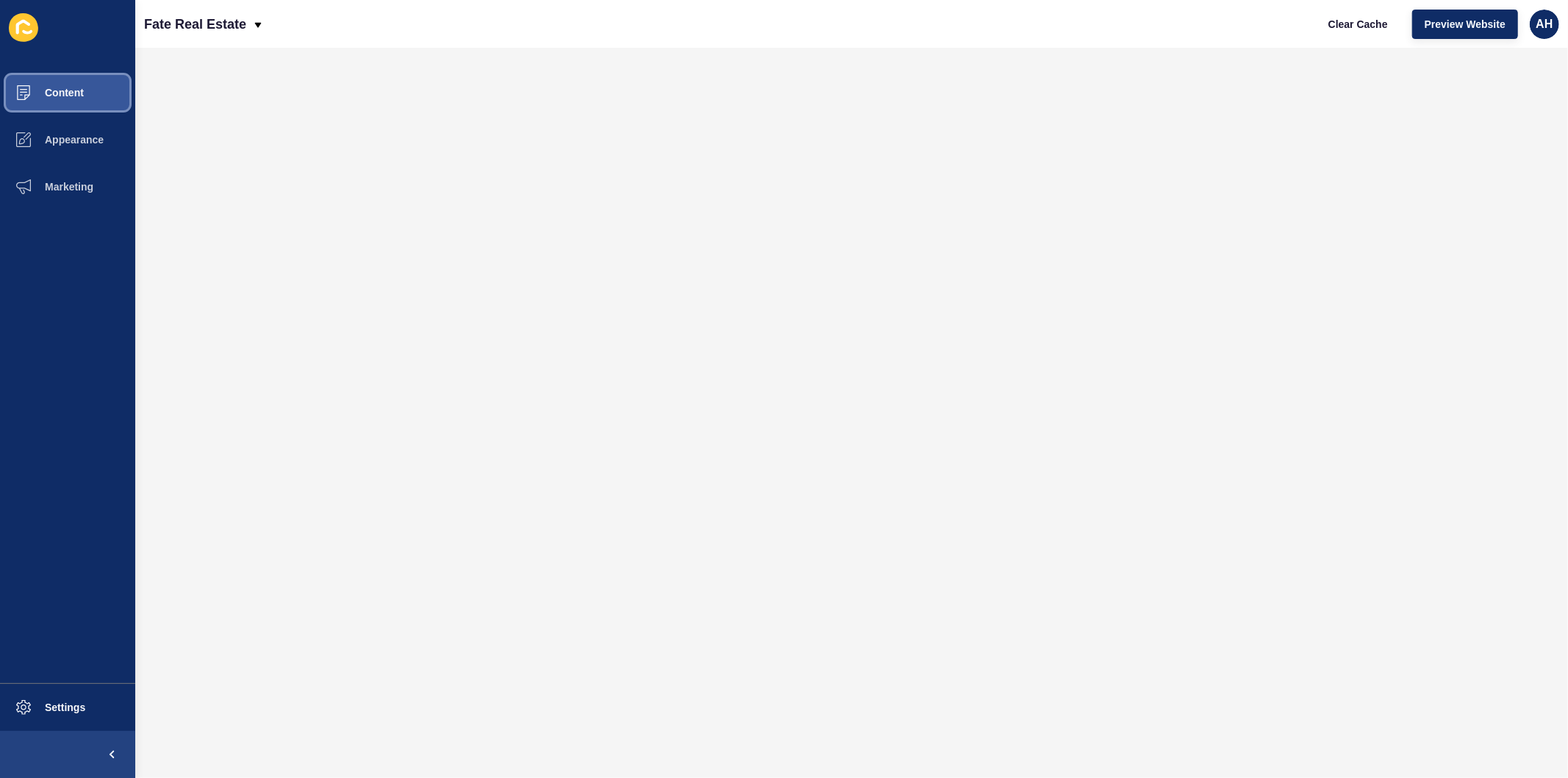
click at [53, 89] on span "Content" at bounding box center [40, 92] width 86 height 11
click at [73, 140] on span "Appearance" at bounding box center [50, 139] width 106 height 11
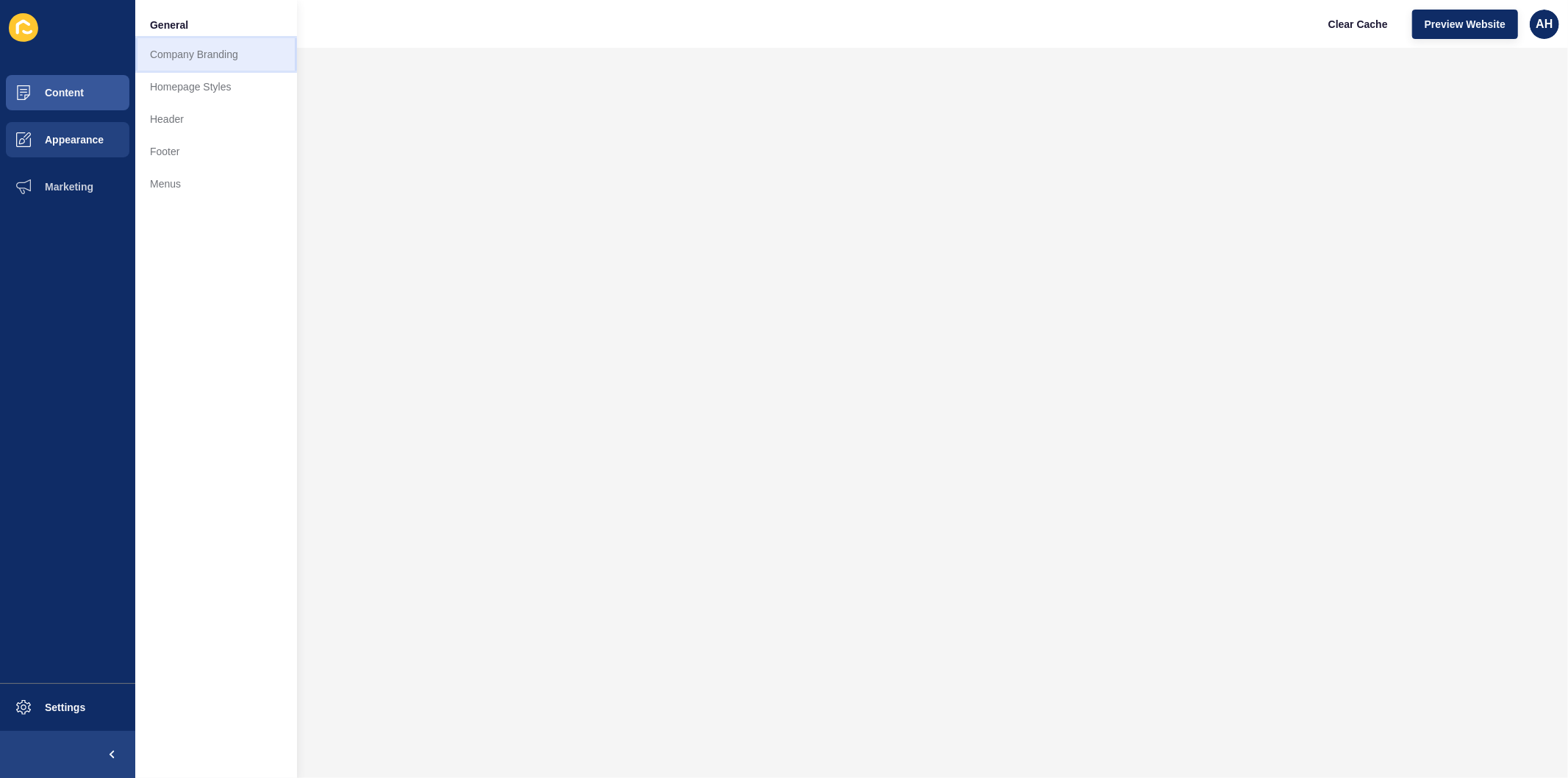
click at [199, 63] on link "Company Branding" at bounding box center [216, 54] width 162 height 32
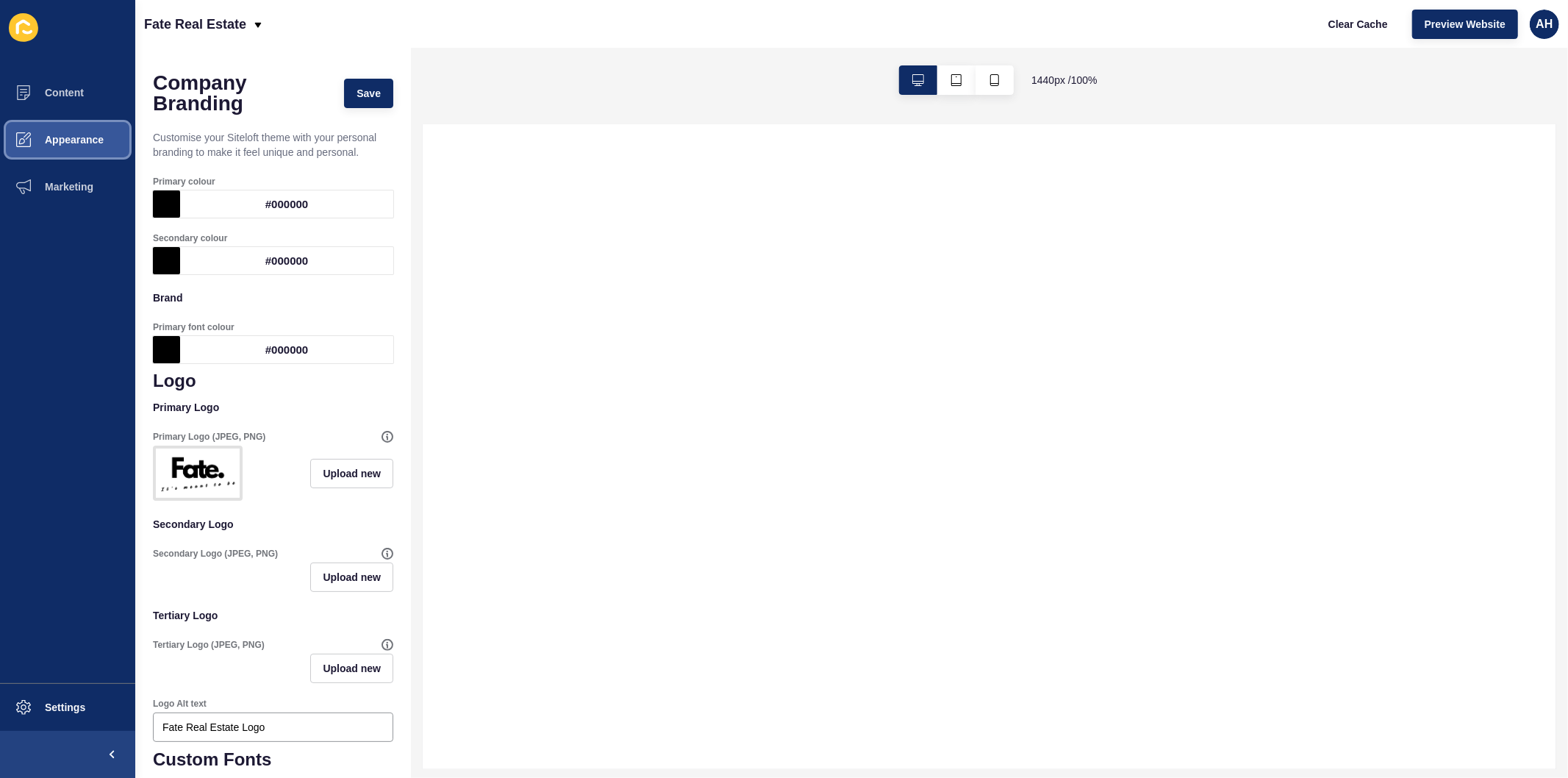
click at [70, 140] on span "Appearance" at bounding box center [50, 139] width 106 height 11
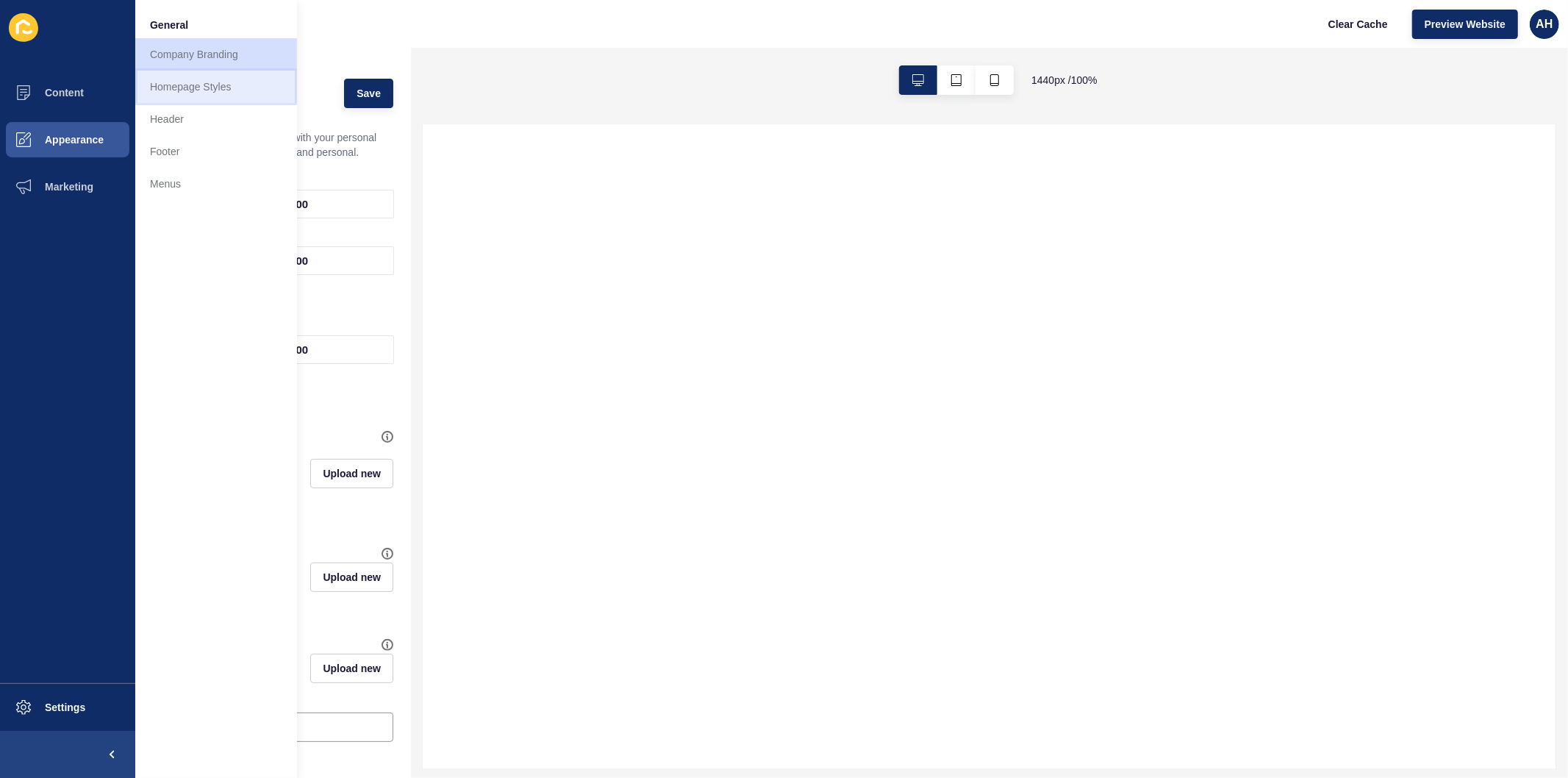
click at [228, 84] on link "Homepage Styles" at bounding box center [216, 86] width 162 height 32
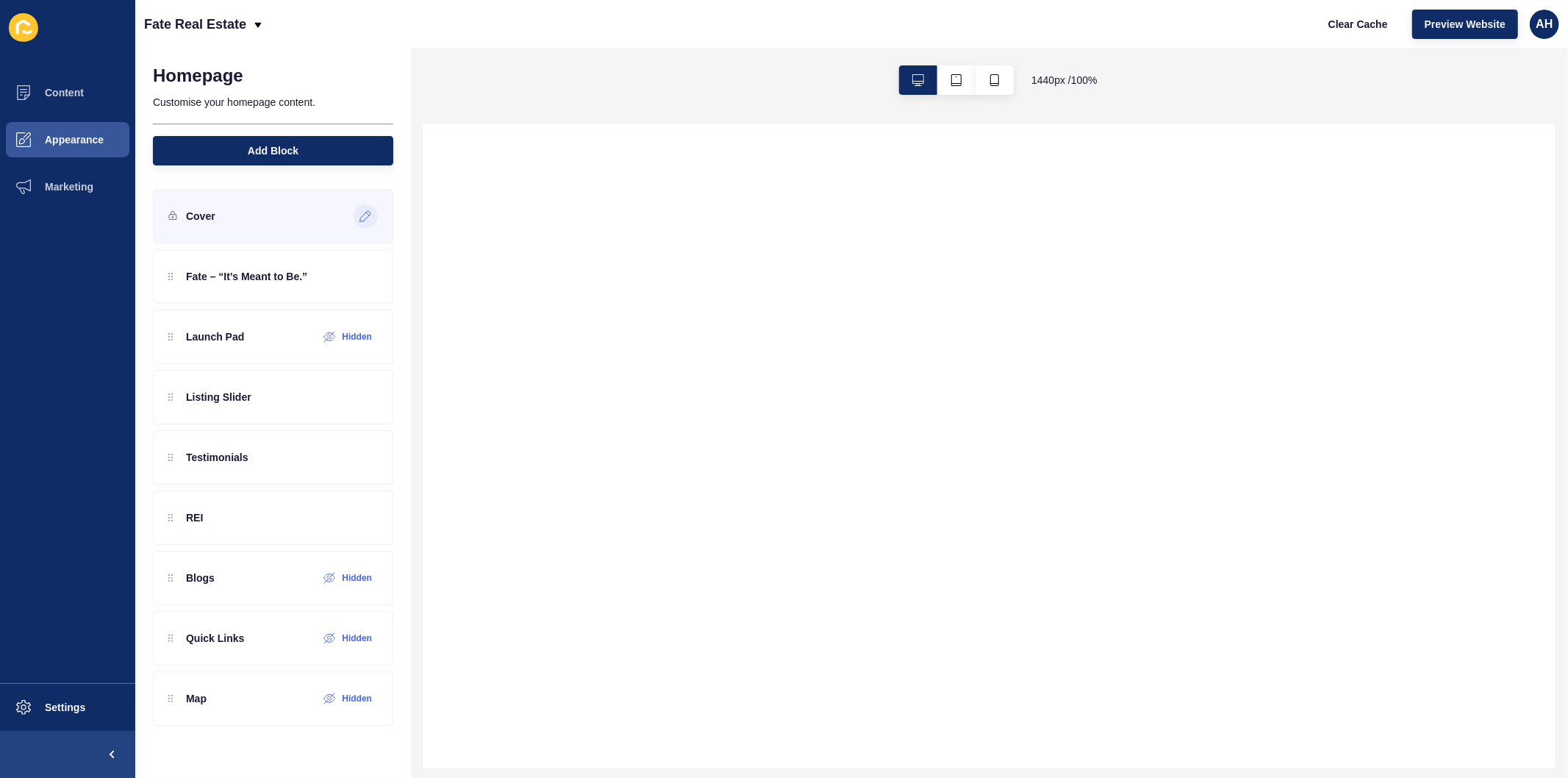
click at [360, 216] on icon at bounding box center [366, 216] width 12 height 11
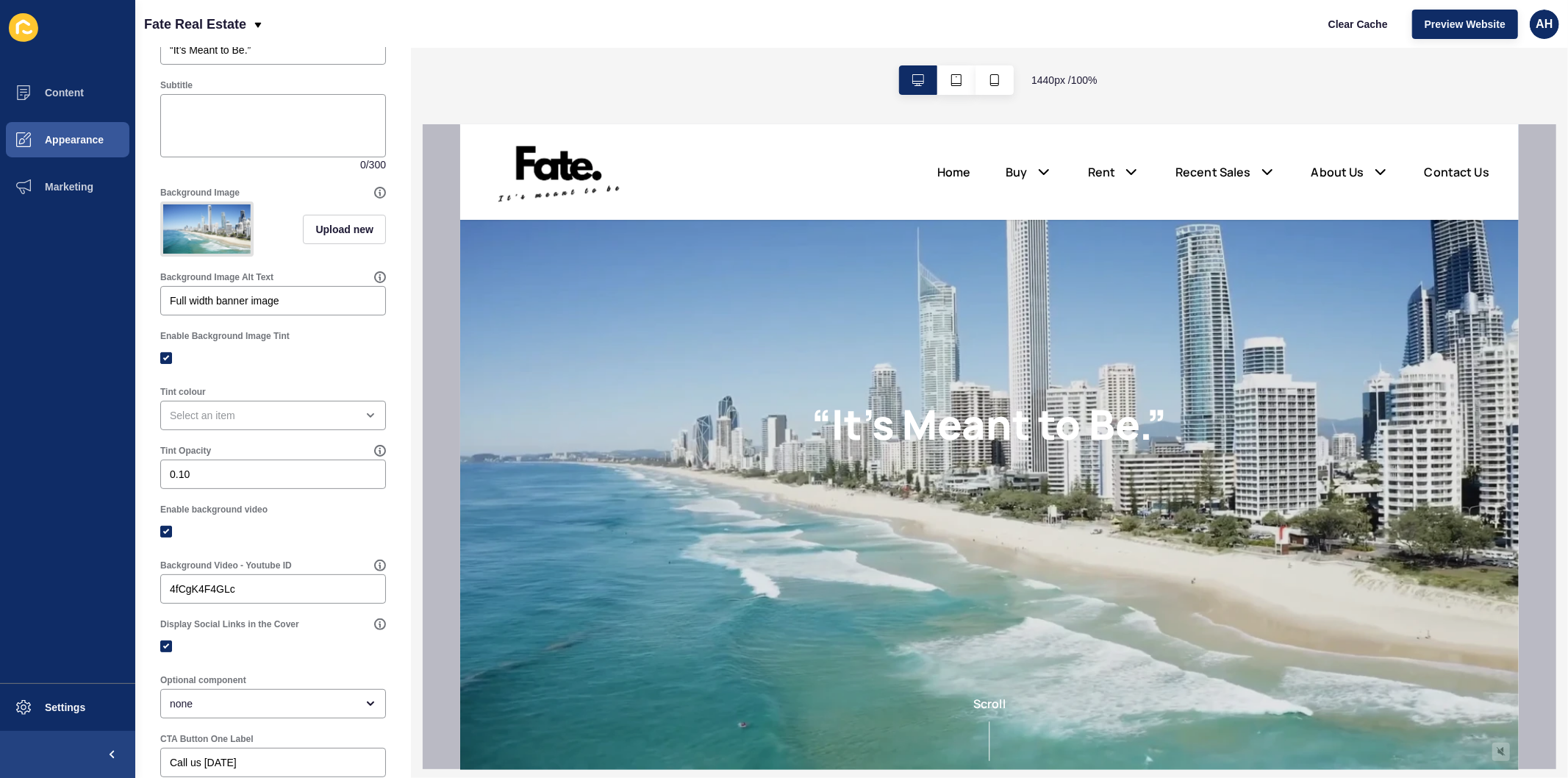
scroll to position [164, 0]
